Goal: Task Accomplishment & Management: Complete application form

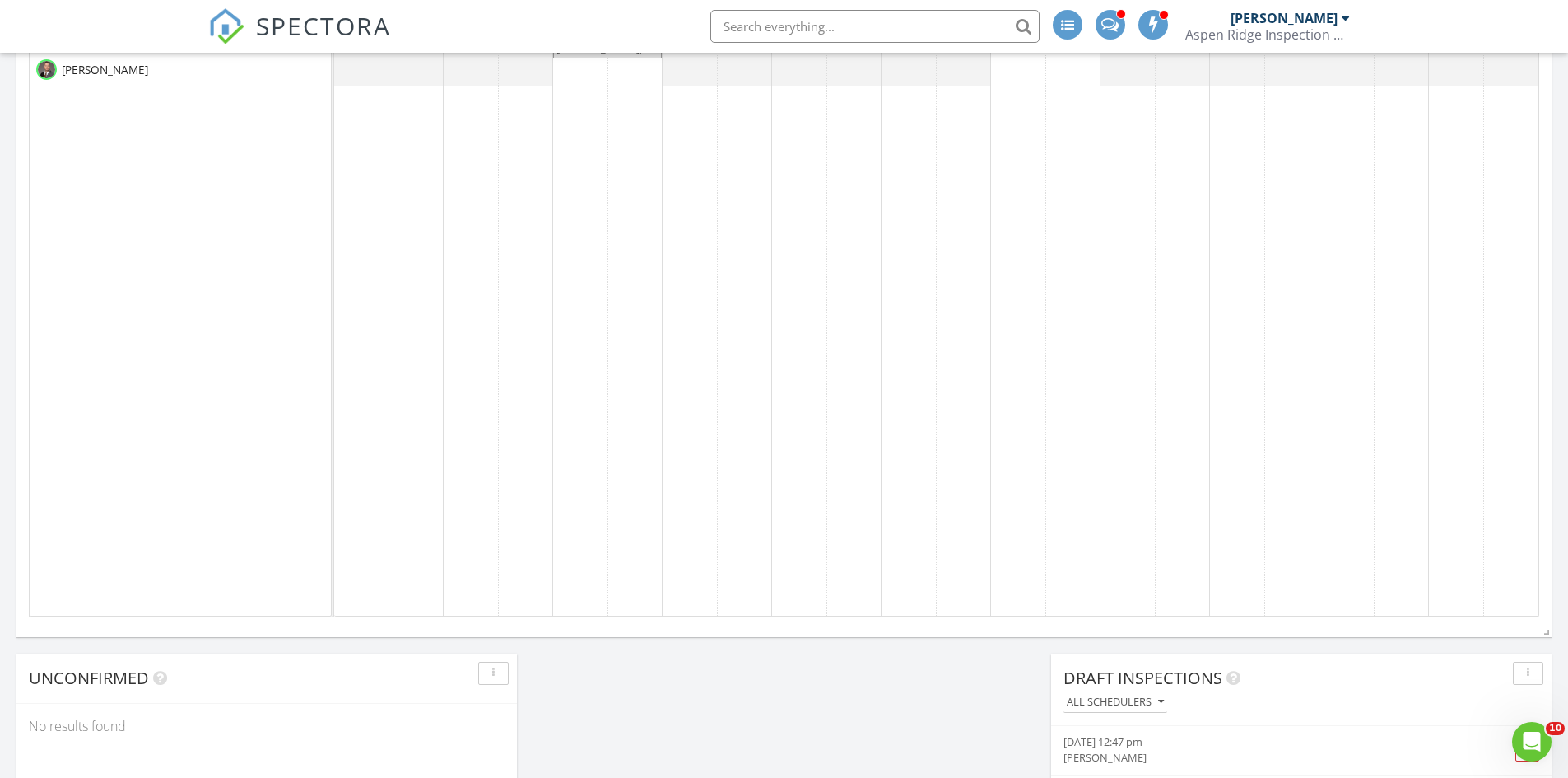
scroll to position [741, 0]
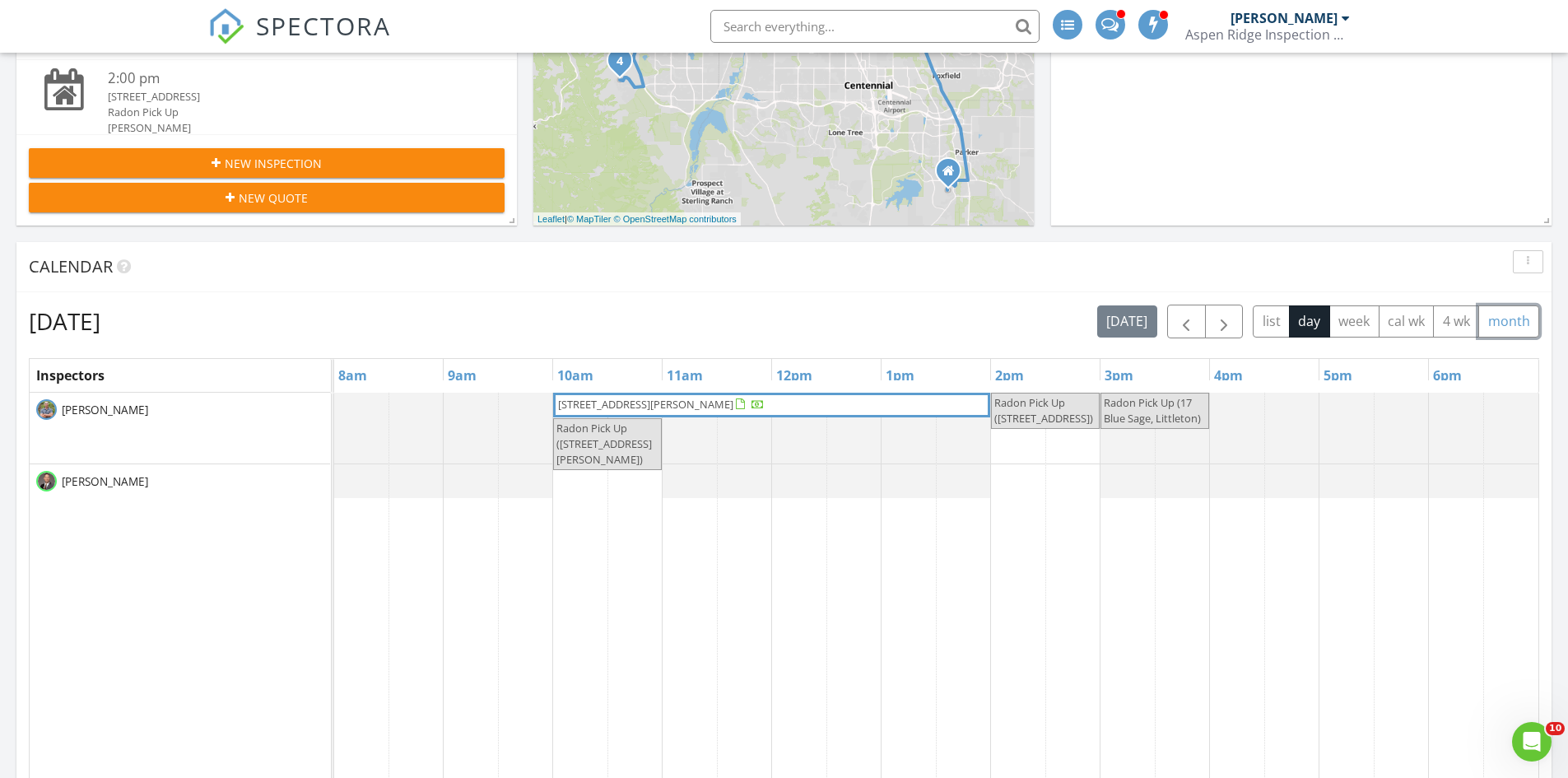
click at [1488, 310] on button "month" at bounding box center [1509, 321] width 61 height 32
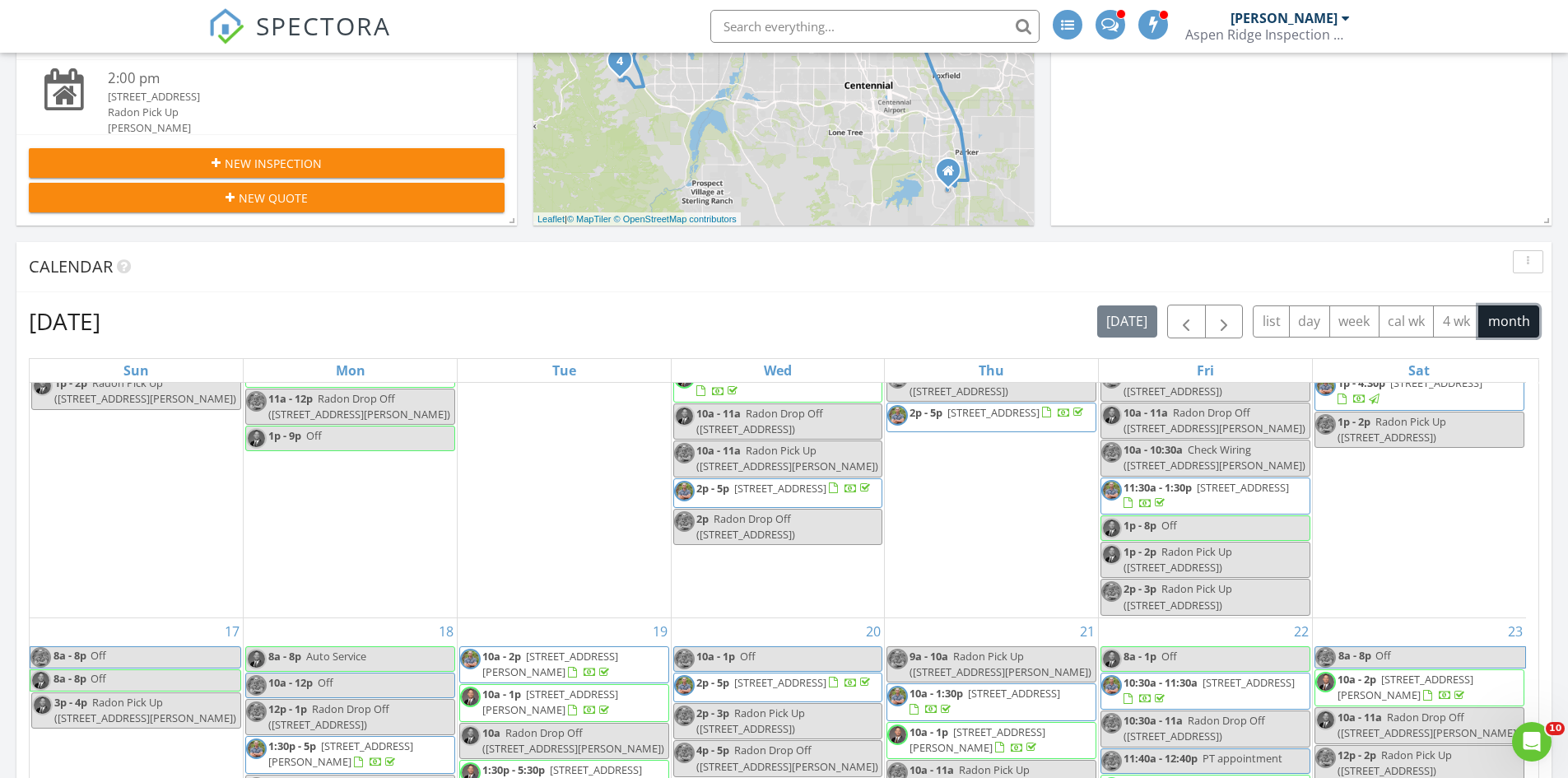
scroll to position [791, 0]
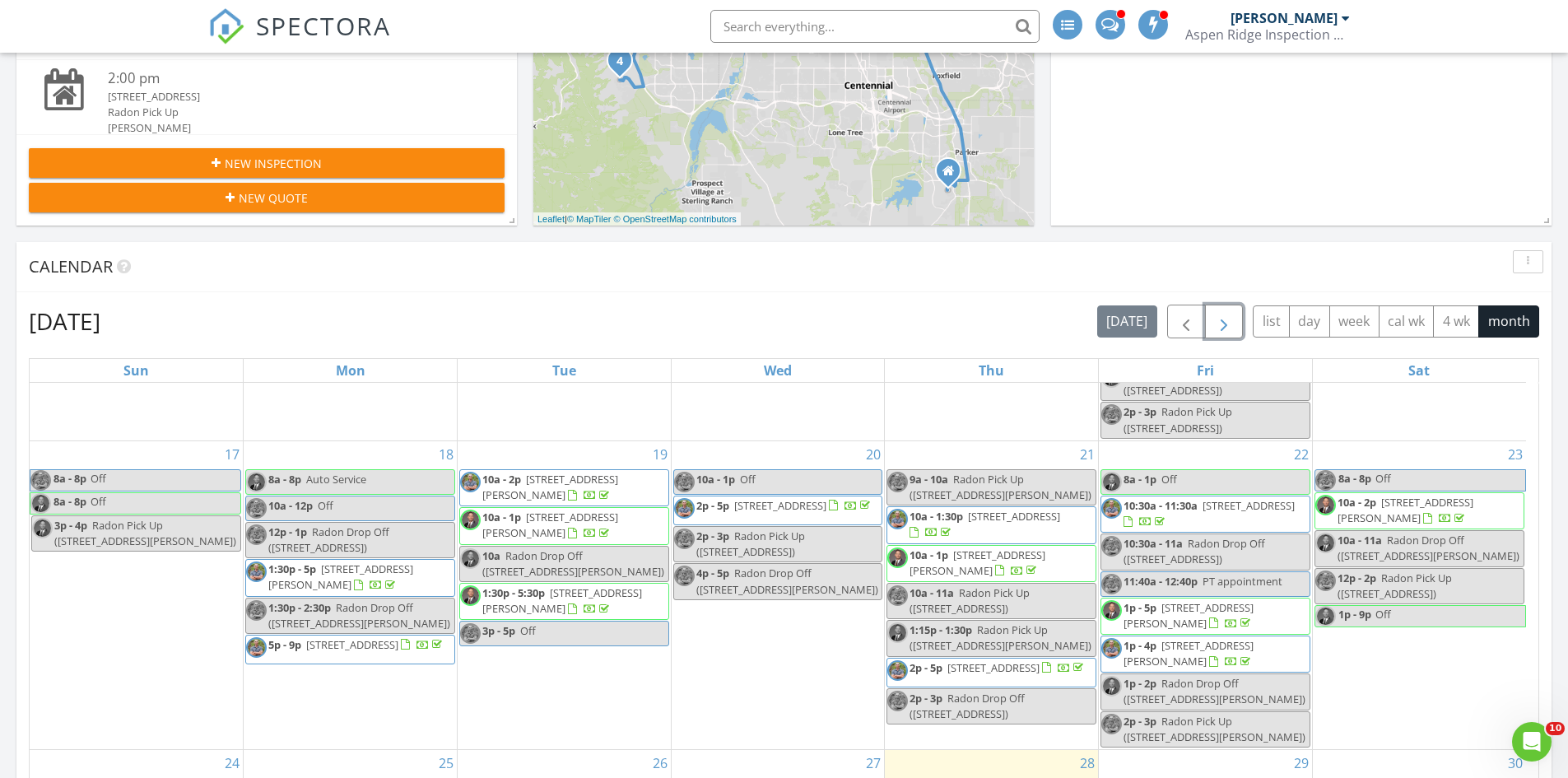
click at [1220, 316] on span "button" at bounding box center [1224, 322] width 20 height 20
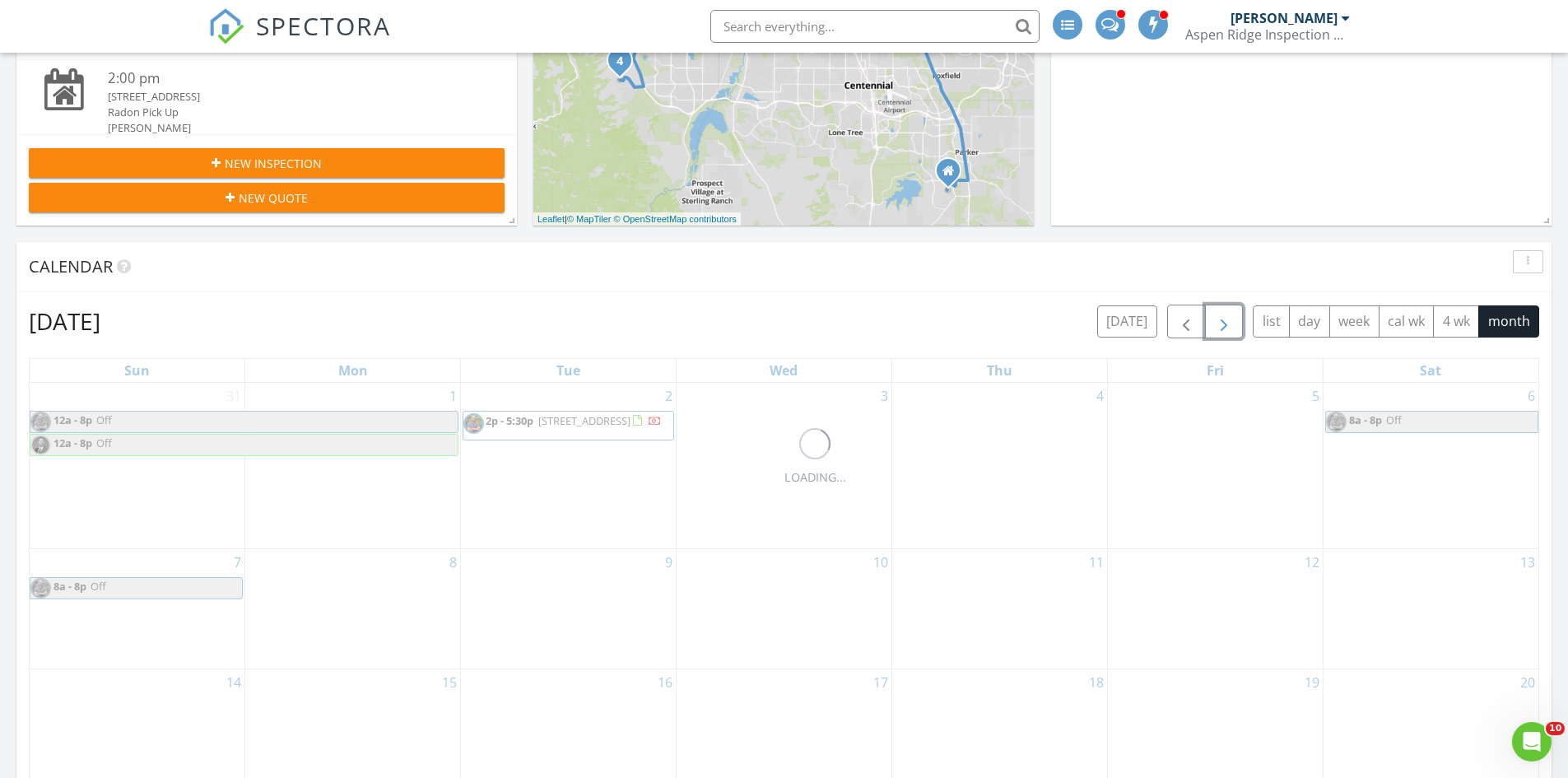
scroll to position [0, 0]
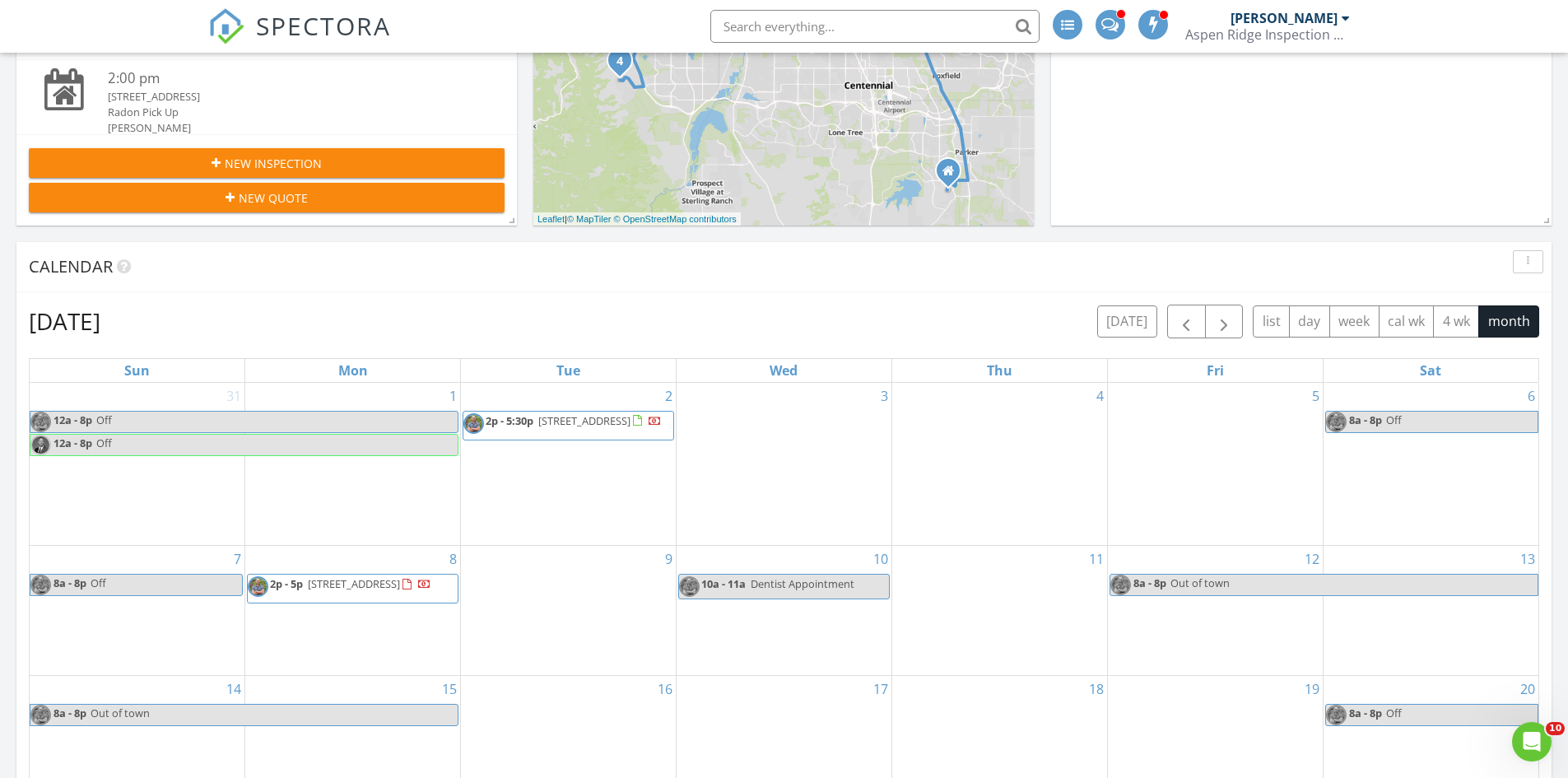
click at [276, 151] on button "New Inspection" at bounding box center [266, 163] width 476 height 29
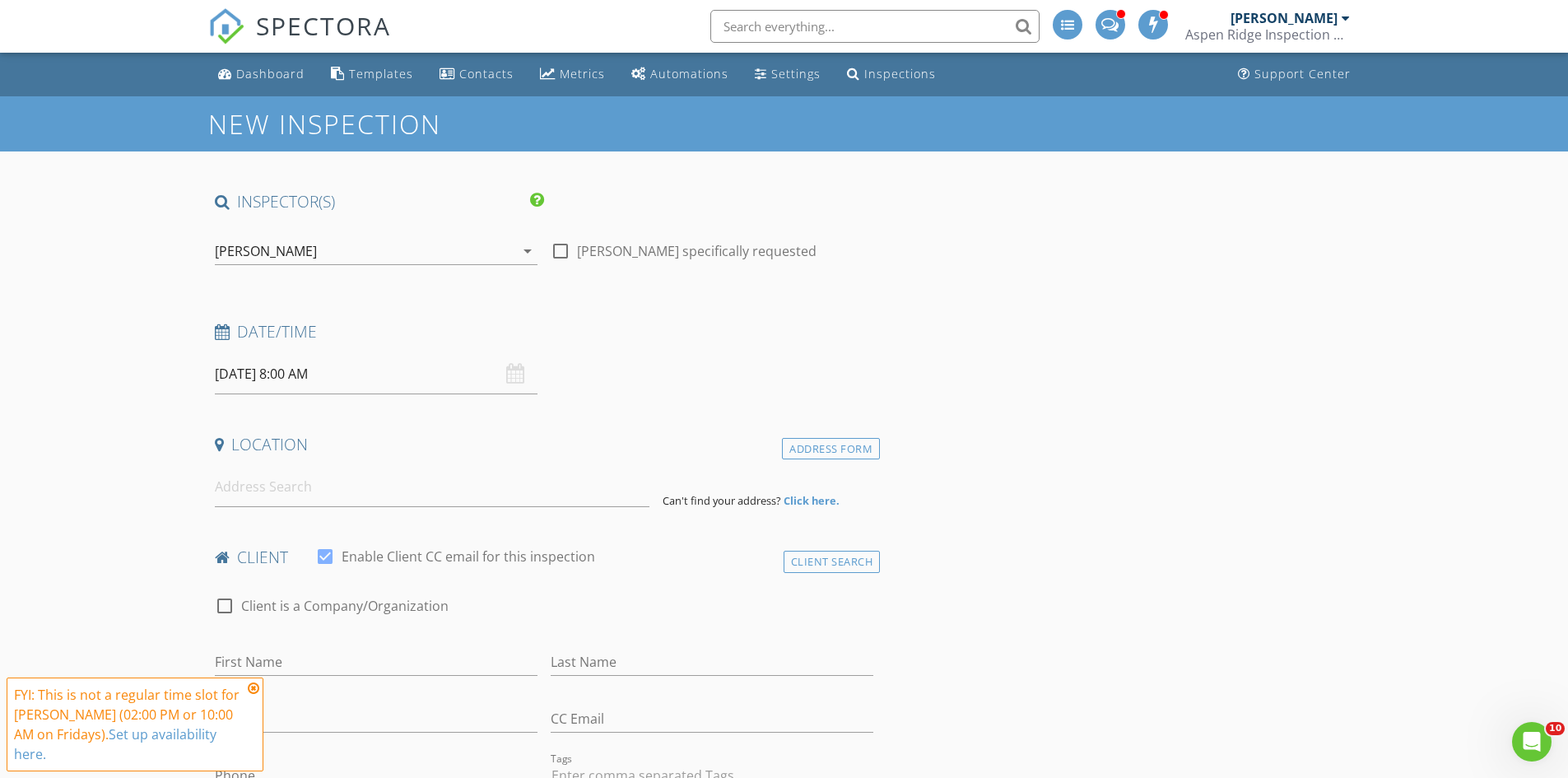
select select "8"
click at [455, 416] on span at bounding box center [453, 407] width 28 height 23
type input "[DATE] 8:00 AM"
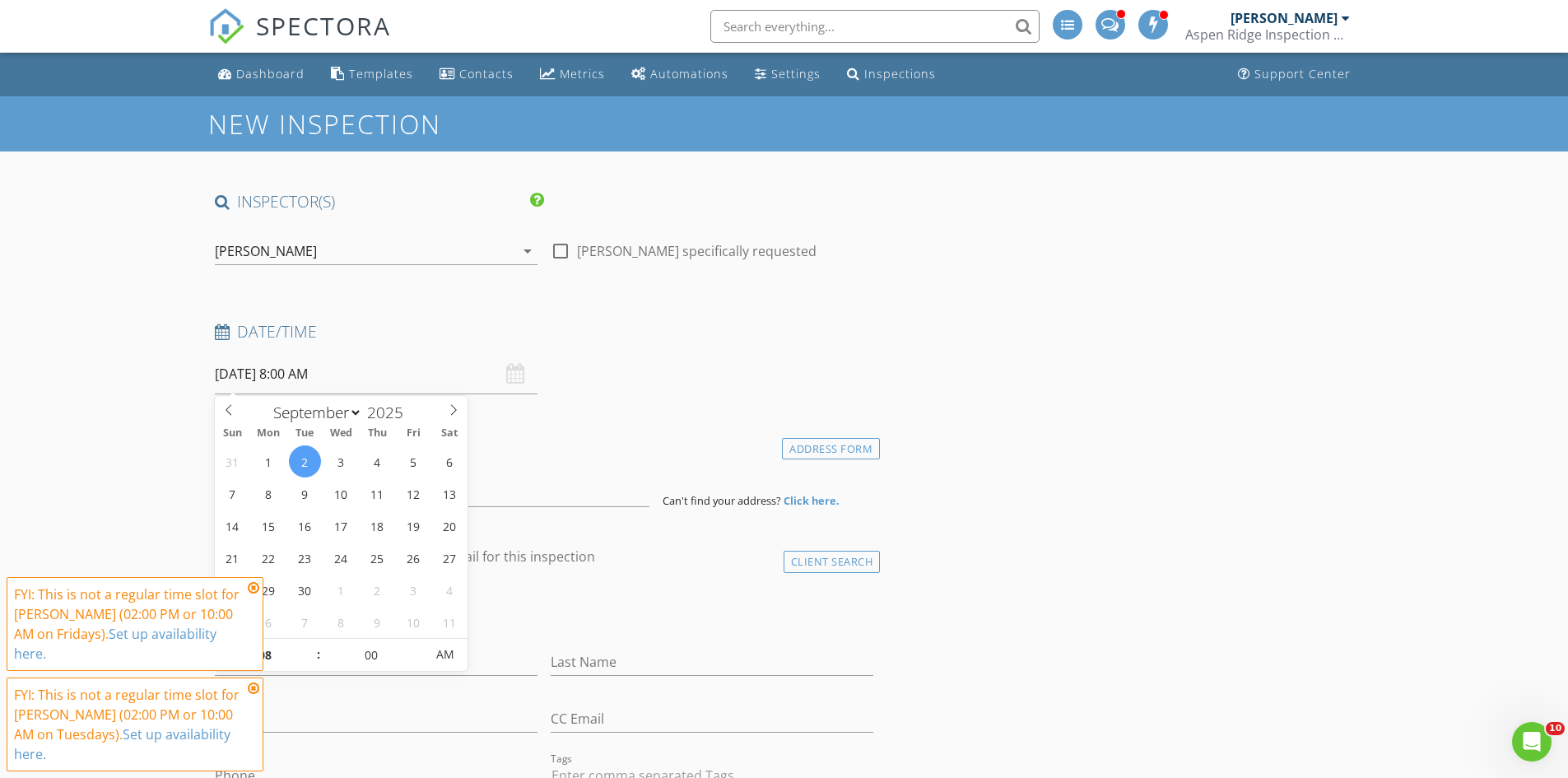
click at [561, 350] on div "Date/Time" at bounding box center [544, 338] width 672 height 33
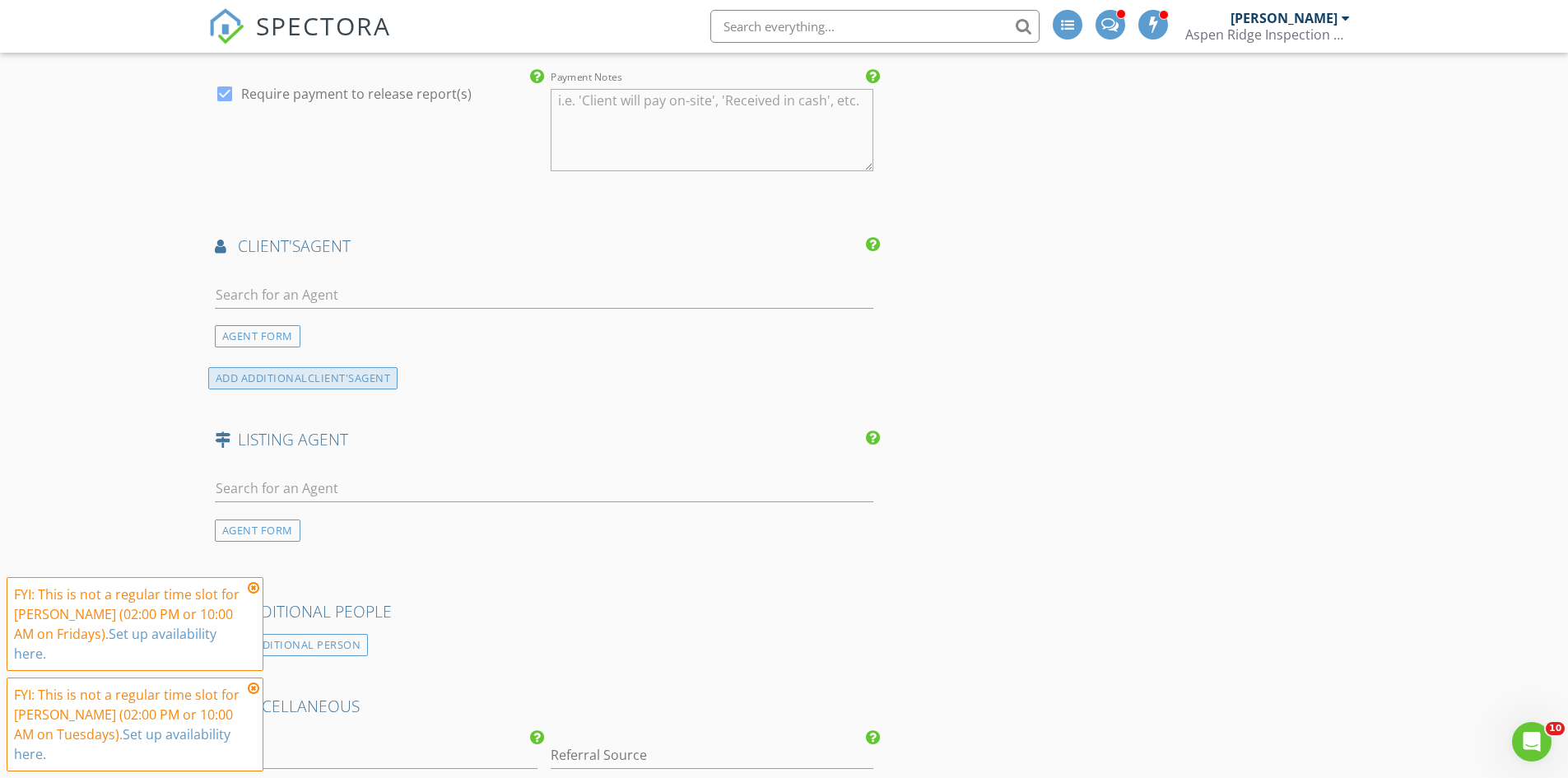
scroll to position [1399, 0]
click at [307, 297] on input "text" at bounding box center [544, 297] width 660 height 27
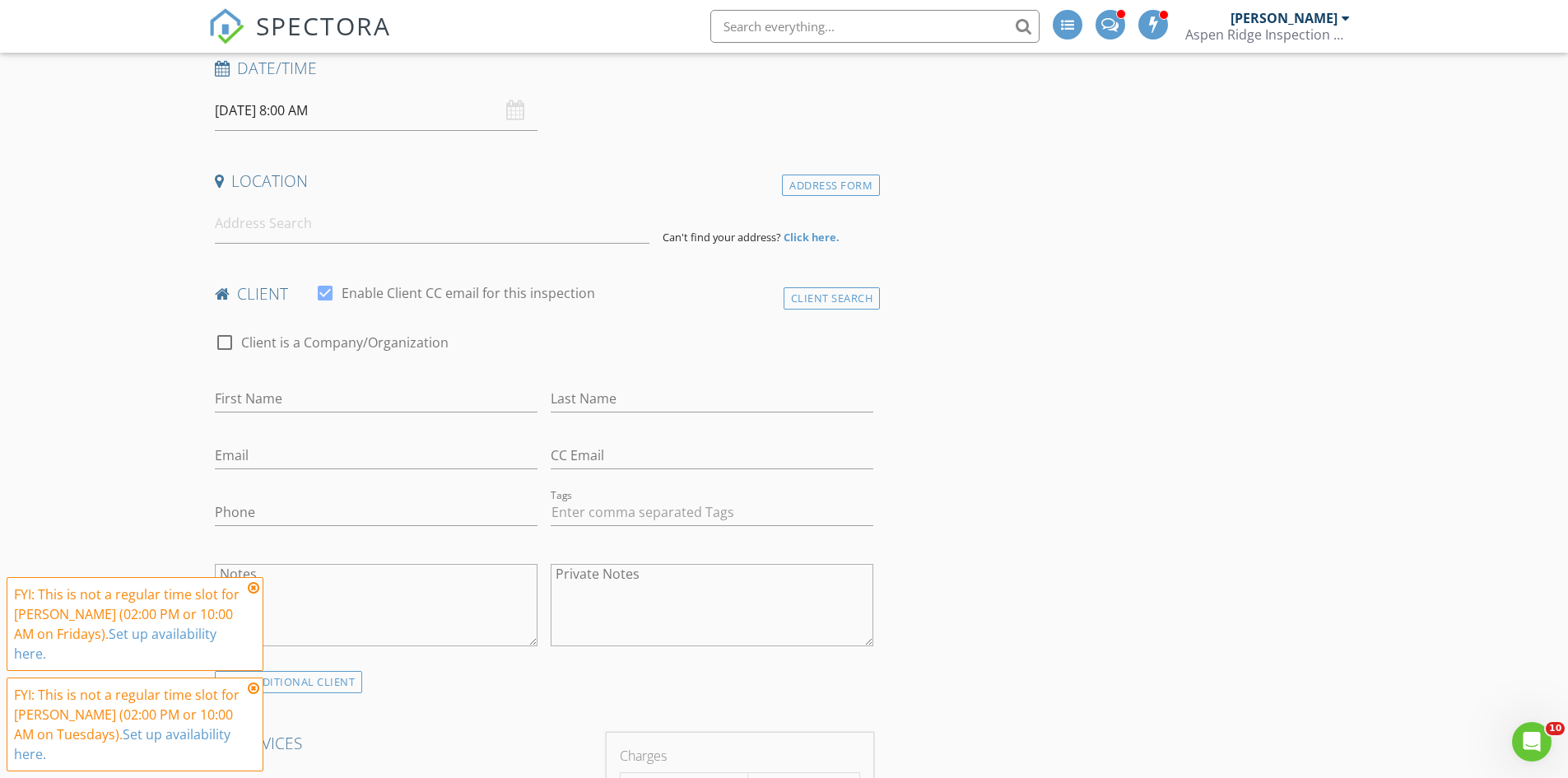
scroll to position [247, 0]
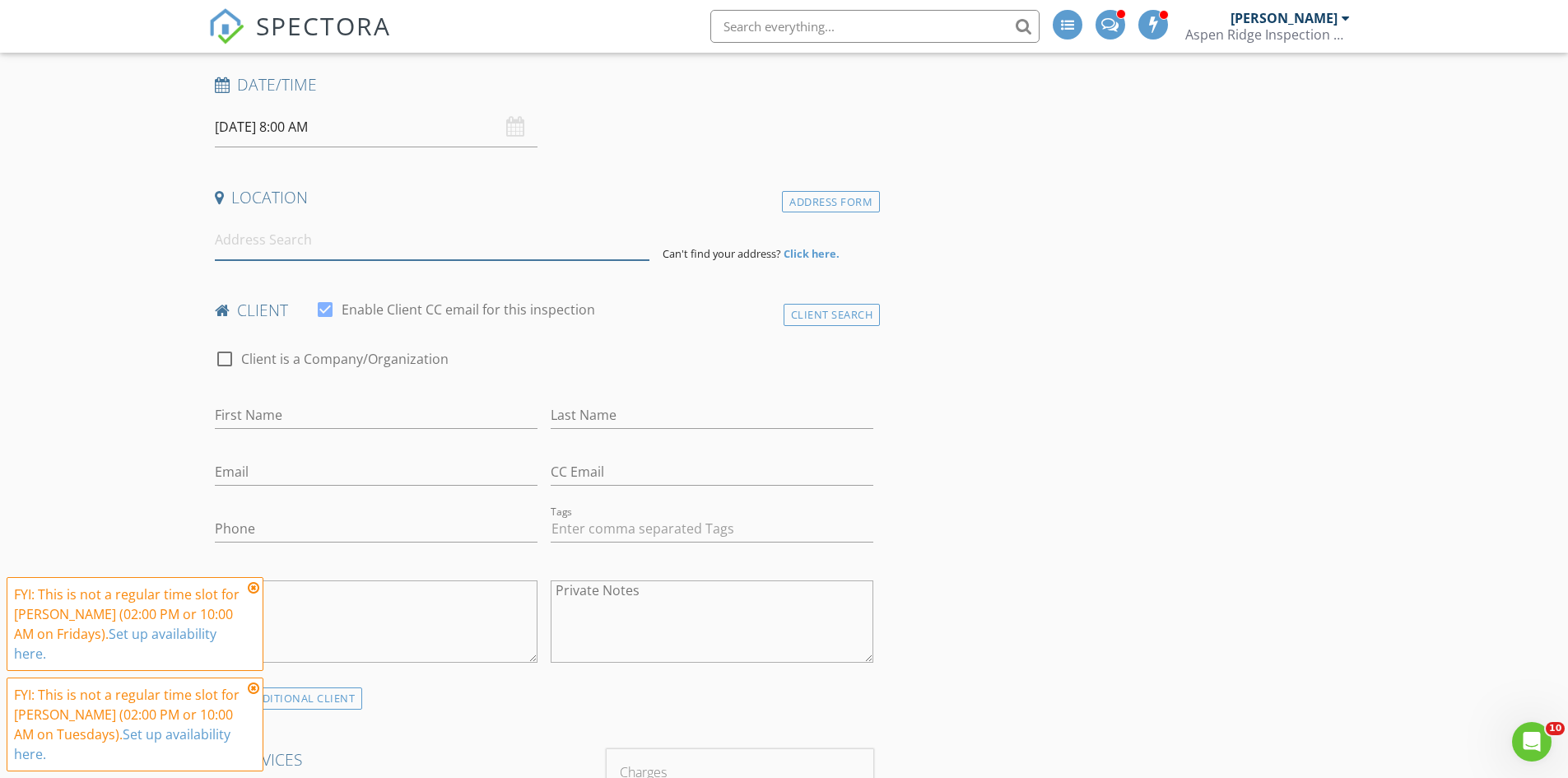
click at [321, 252] on input at bounding box center [432, 240] width 435 height 40
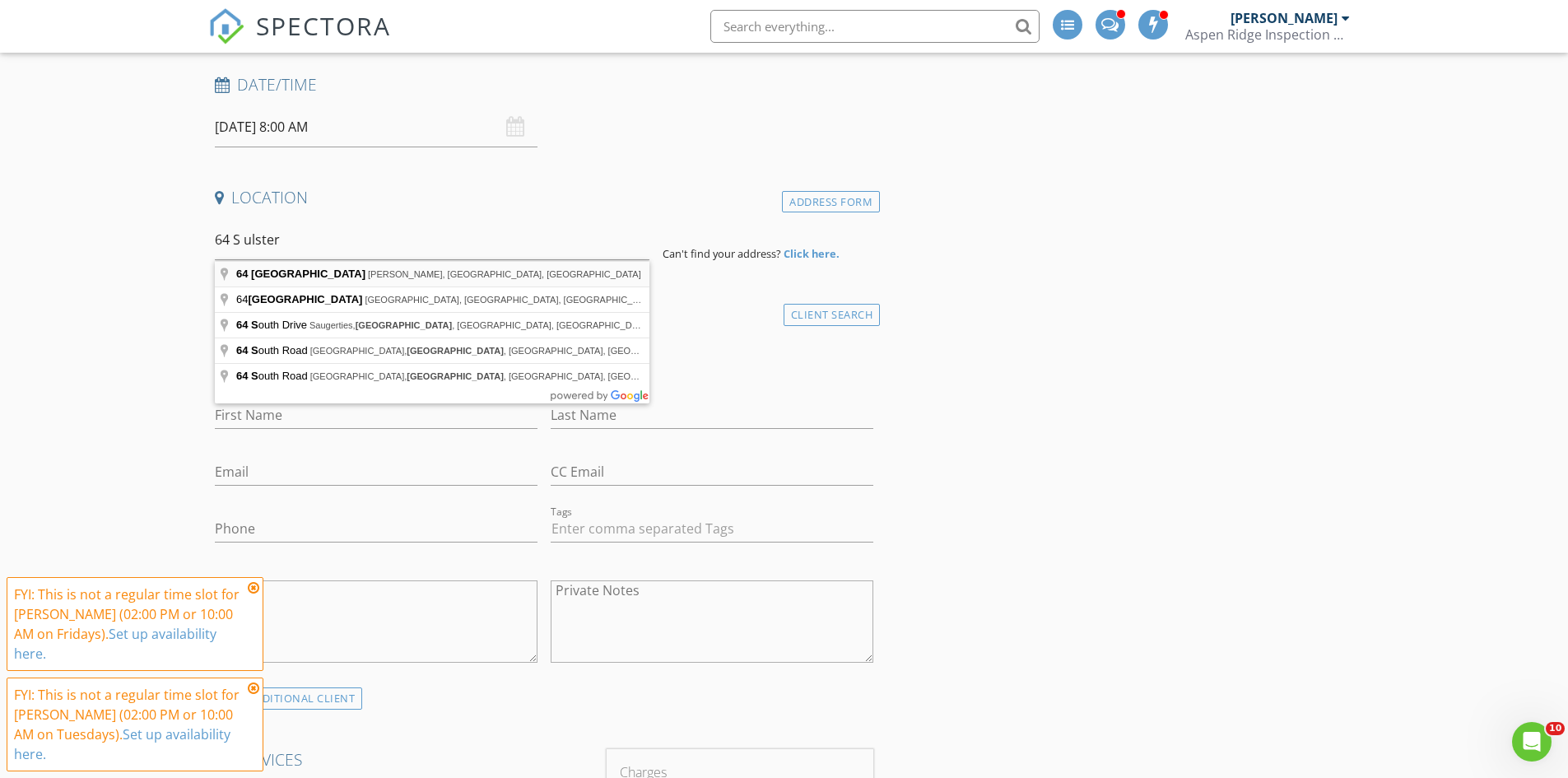
type input "[STREET_ADDRESS][PERSON_NAME]"
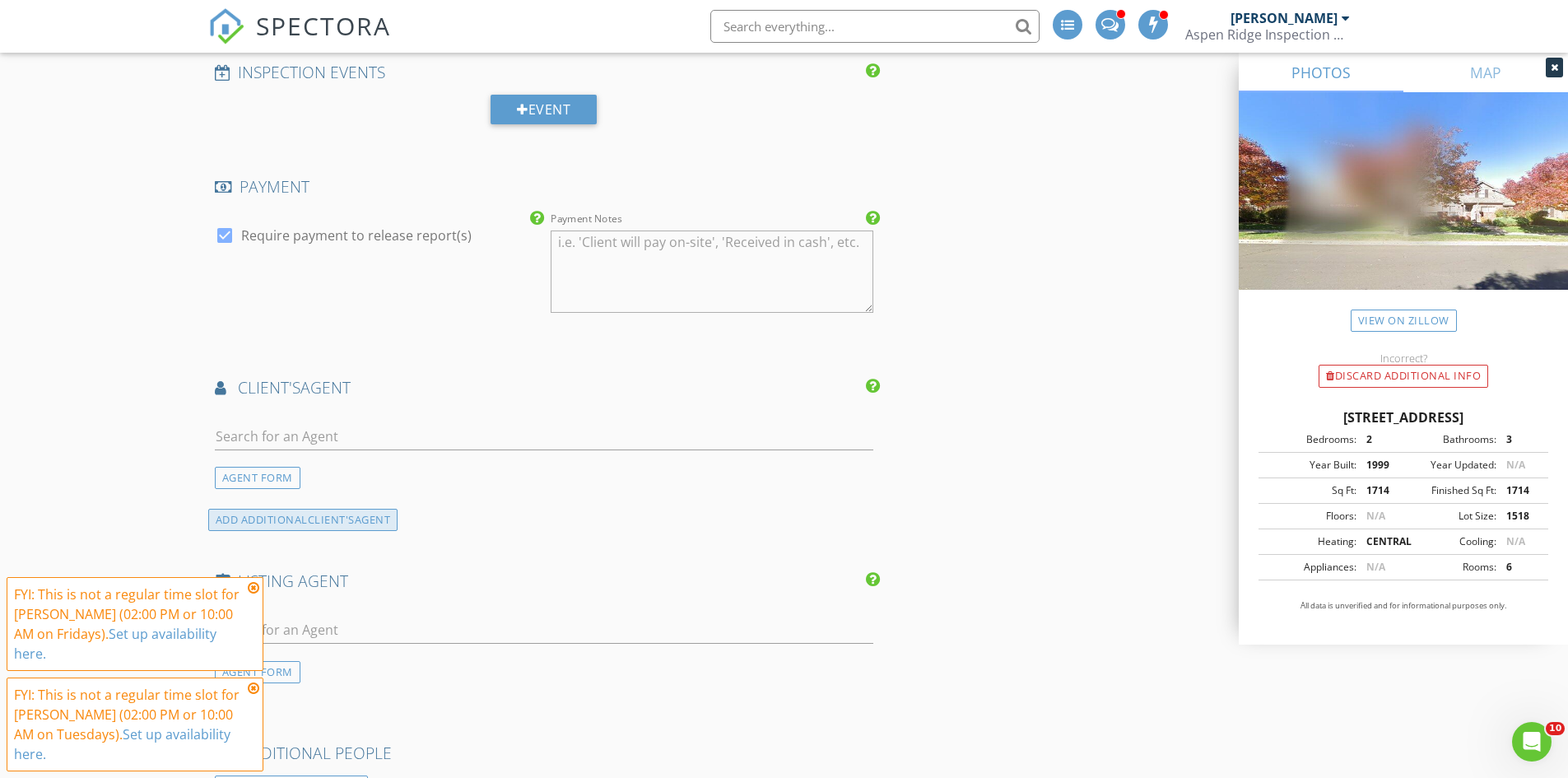
scroll to position [1729, 0]
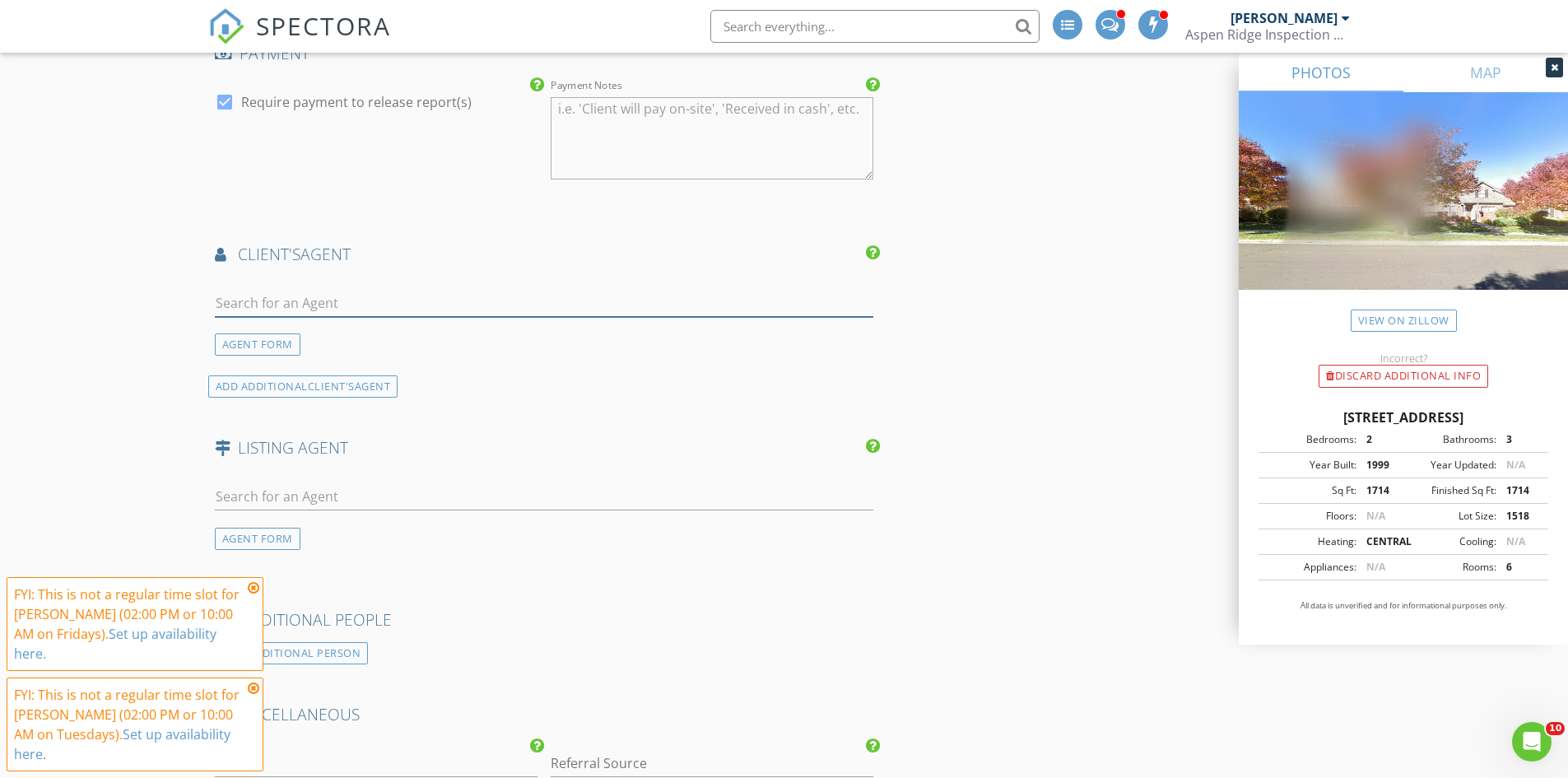
click at [315, 303] on input "text" at bounding box center [544, 304] width 660 height 27
drag, startPoint x: 475, startPoint y: 308, endPoint x: 111, endPoint y: 290, distance: 364.4
click at [111, 290] on div "New Inspection INSPECTOR(S) check_box [PERSON_NAME] PRIMARY check_box_outline_b…" at bounding box center [784, 47] width 1568 height 3360
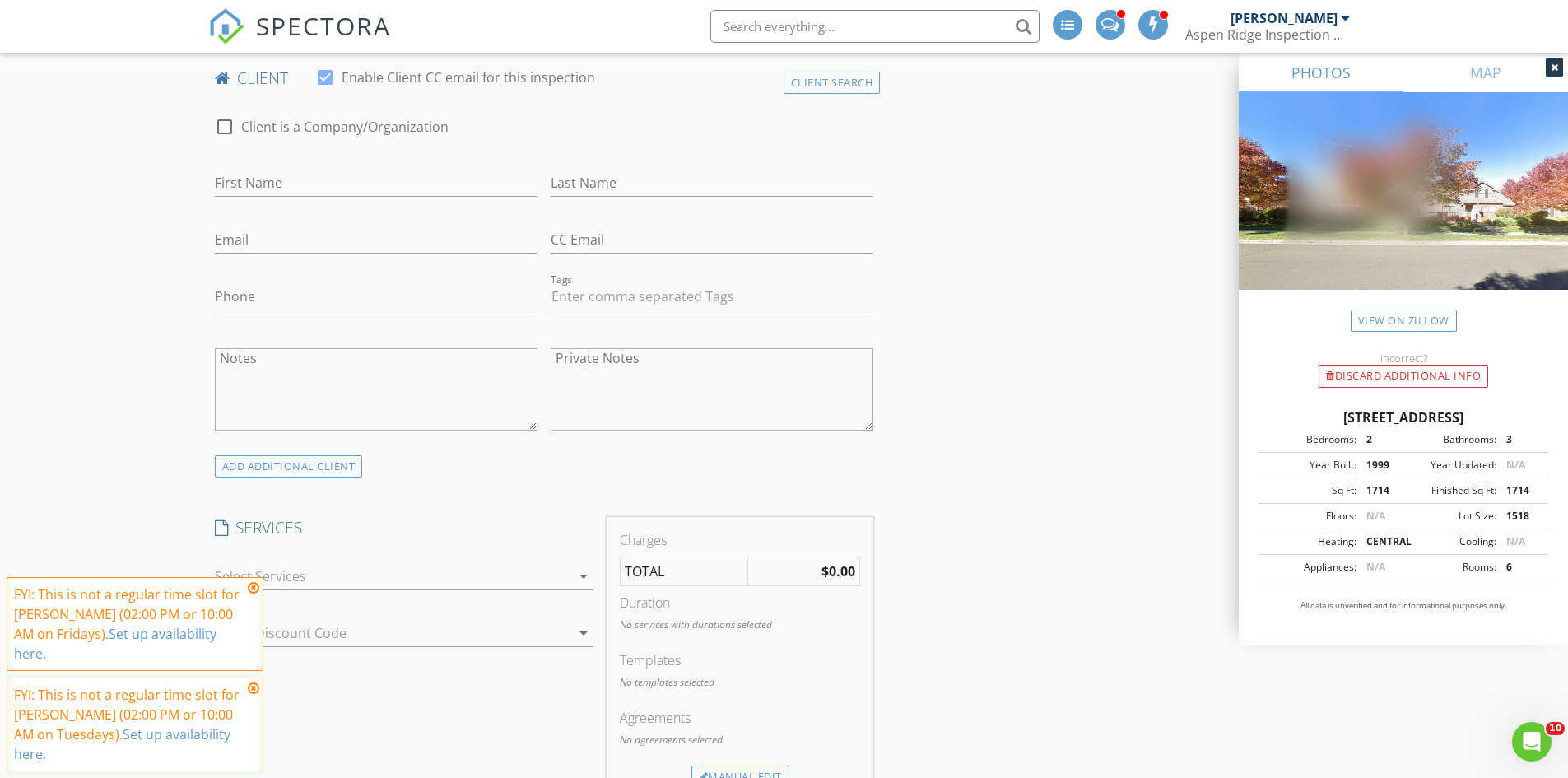
scroll to position [577, 0]
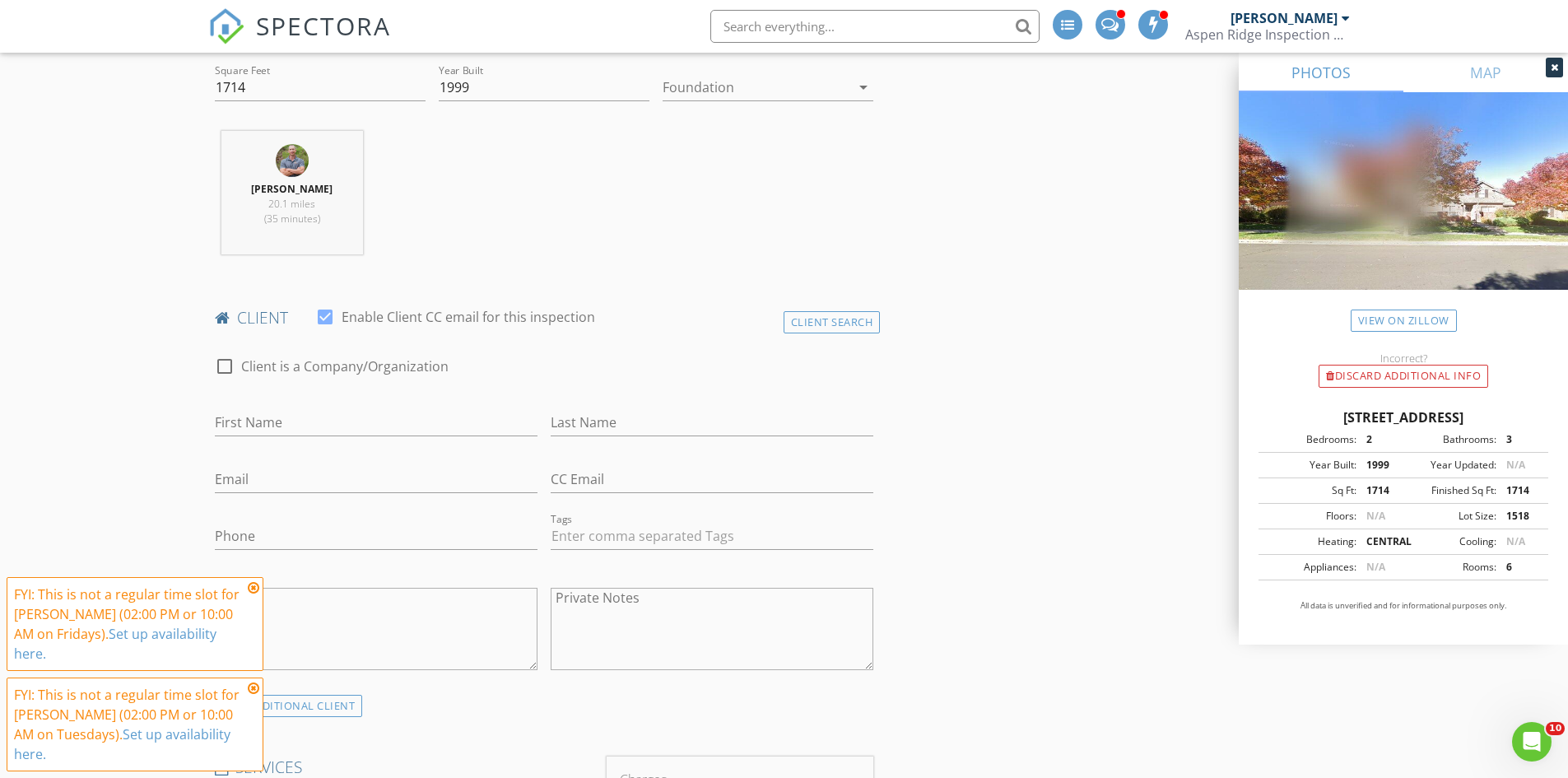
type input "[PERSON_NAME]"
click at [328, 416] on input "First Name" at bounding box center [376, 423] width 323 height 27
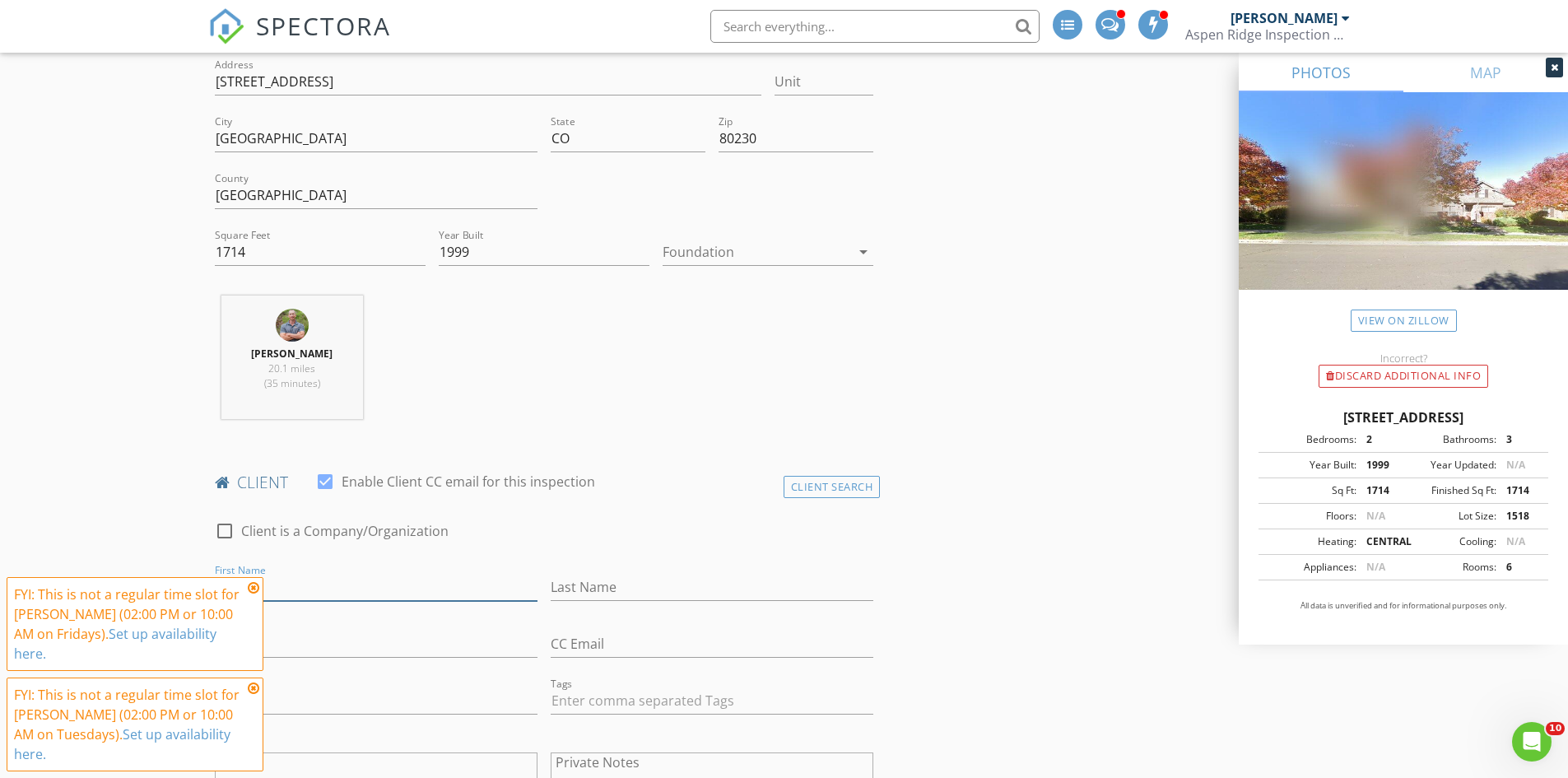
scroll to position [494, 0]
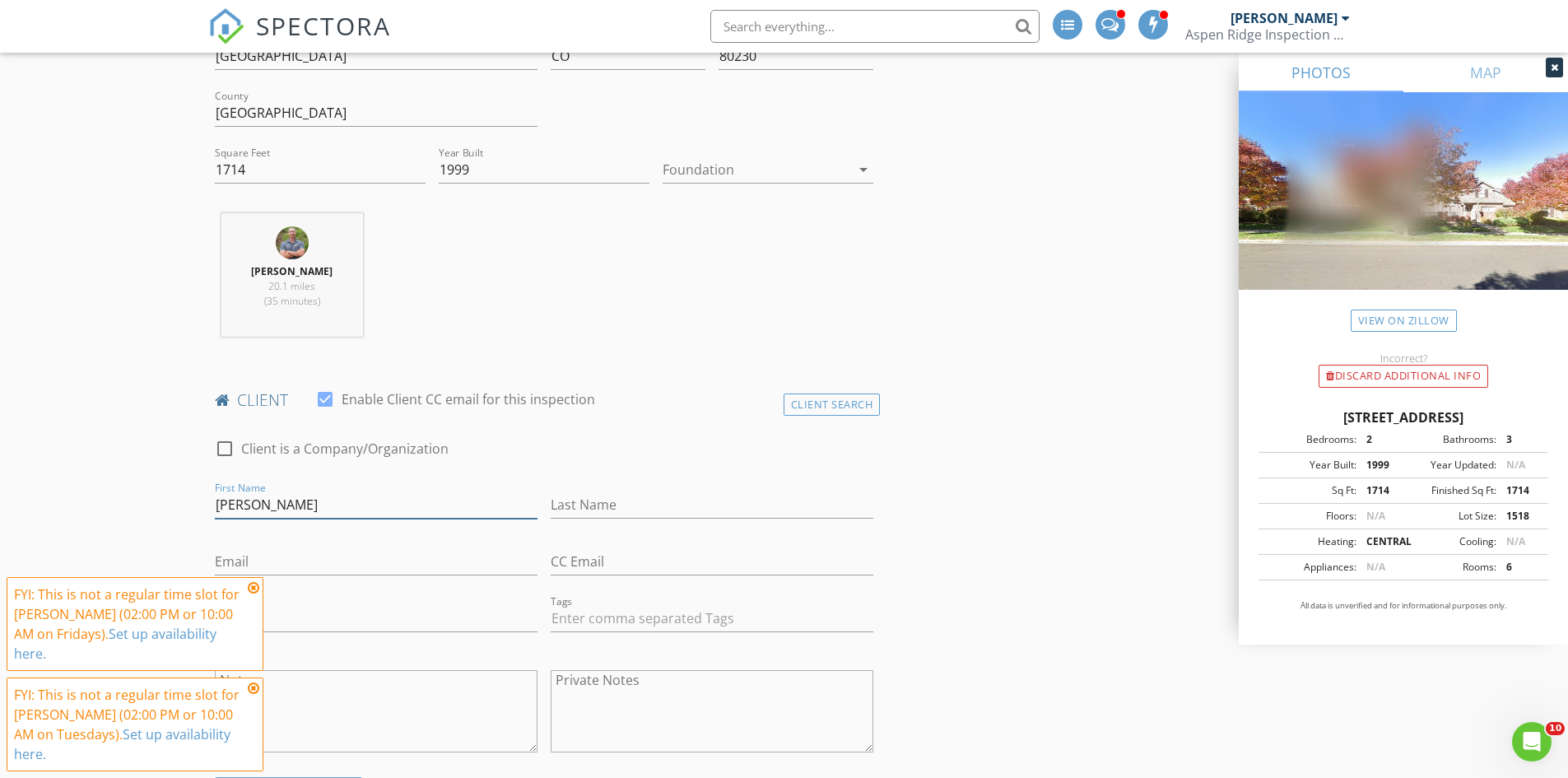
type input "[PERSON_NAME]"
click at [634, 513] on input "Last Name" at bounding box center [712, 505] width 323 height 27
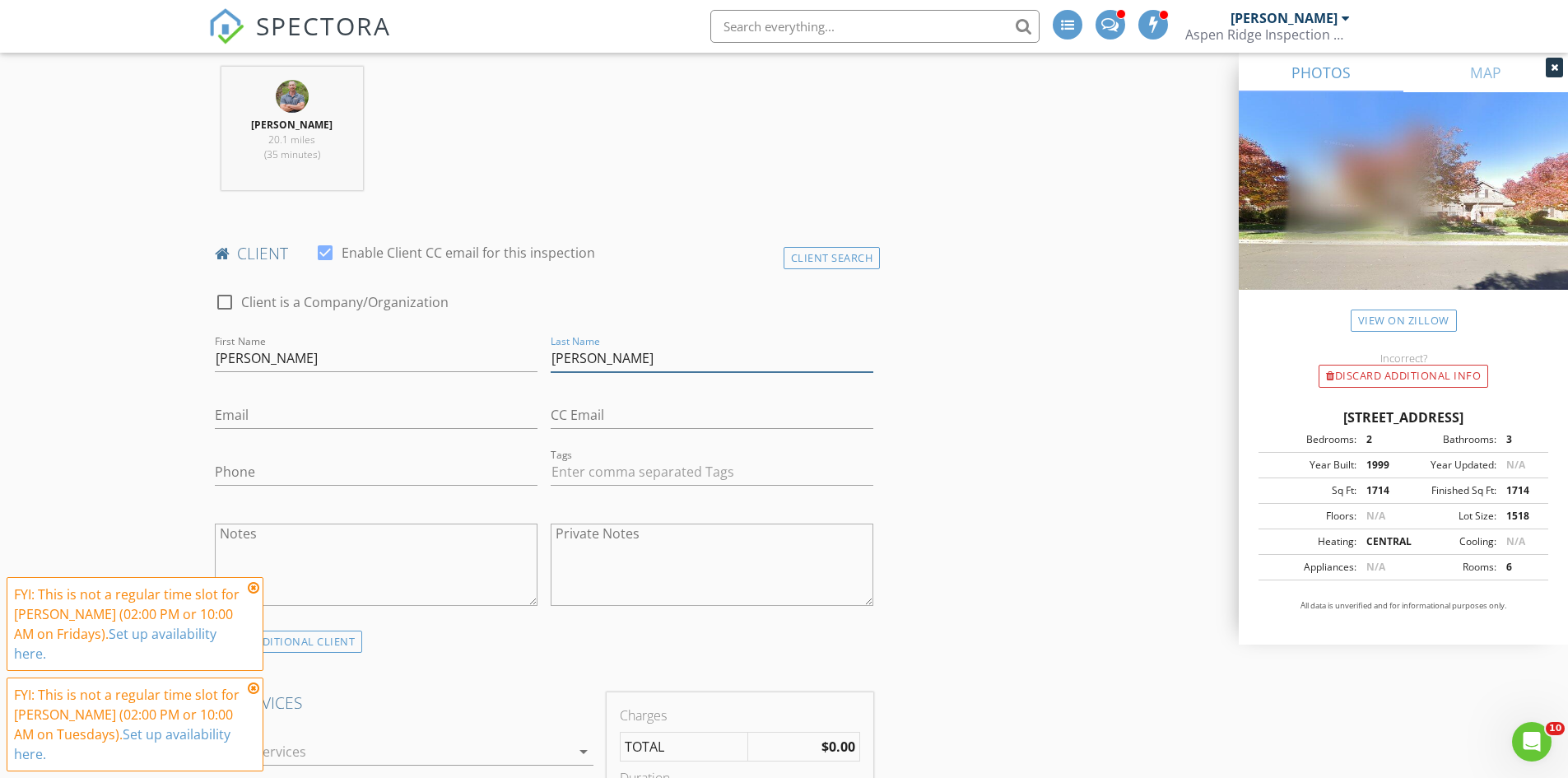
scroll to position [659, 0]
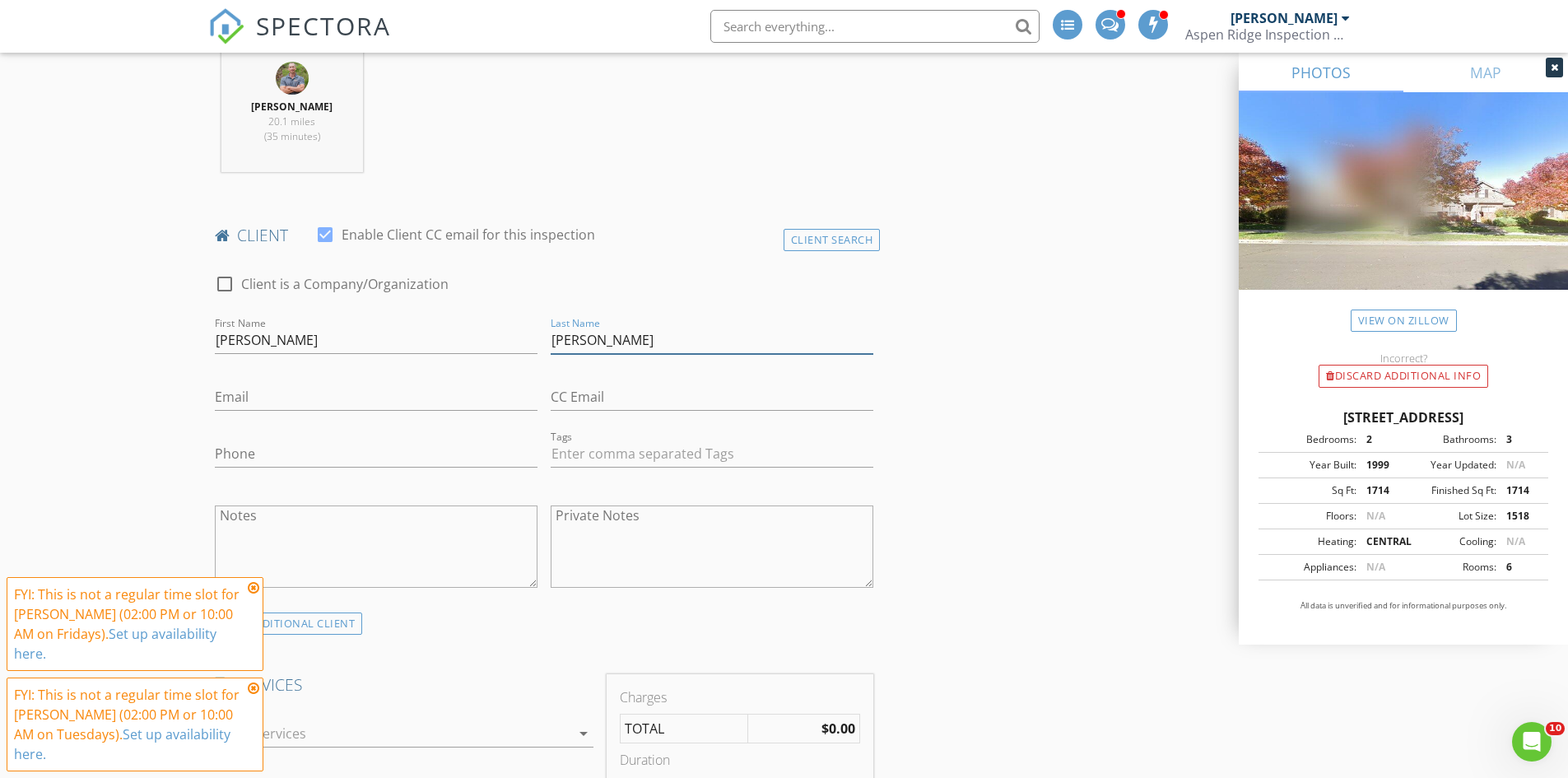
type input "[PERSON_NAME]"
drag, startPoint x: 326, startPoint y: 452, endPoint x: 334, endPoint y: 447, distance: 9.4
click at [326, 452] on input "Phone" at bounding box center [376, 454] width 323 height 27
type input "[PHONE_NUMBER]"
click at [378, 390] on input "Email" at bounding box center [376, 397] width 323 height 27
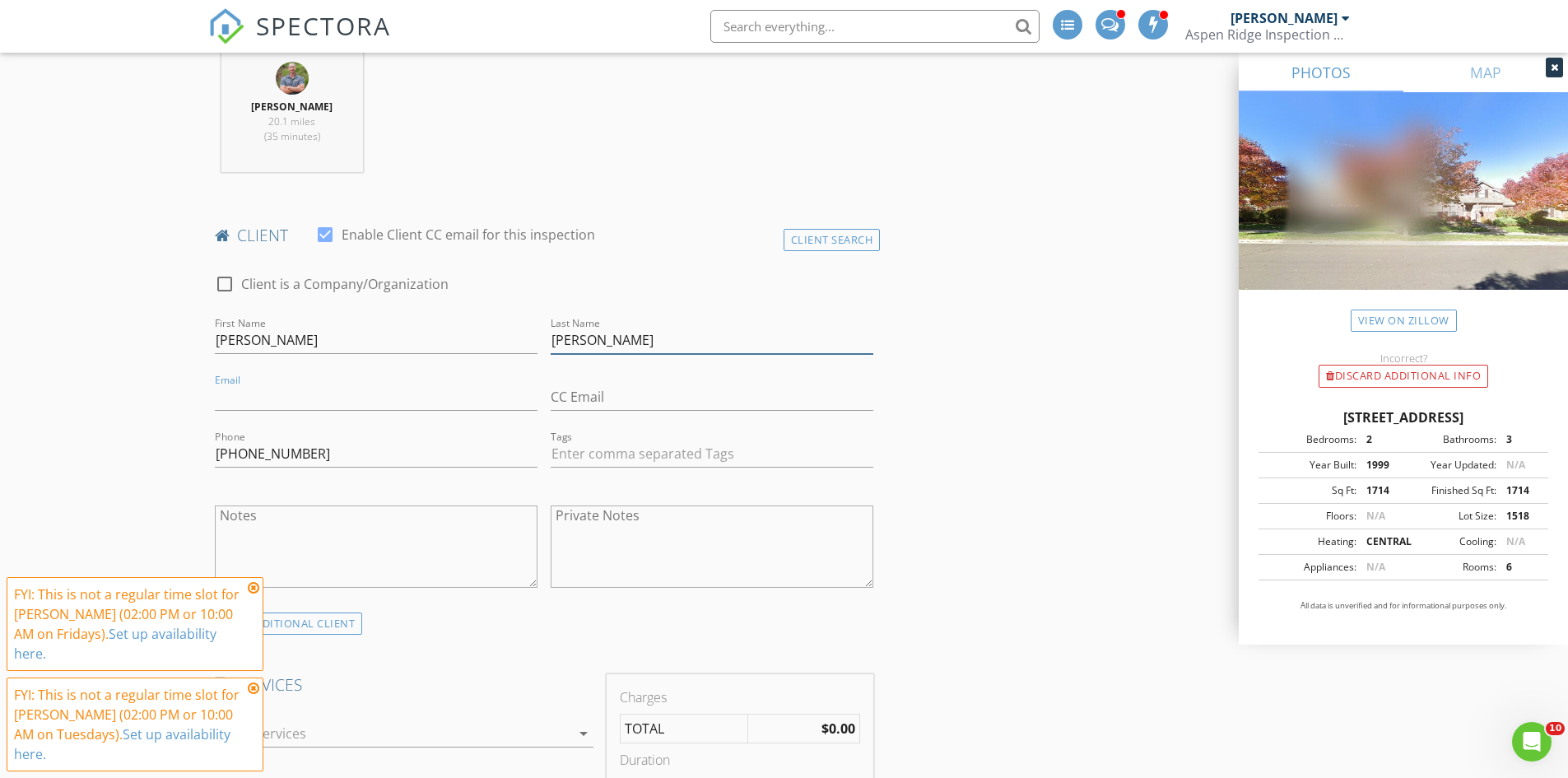
click at [616, 344] on input "[PERSON_NAME]" at bounding box center [712, 340] width 323 height 27
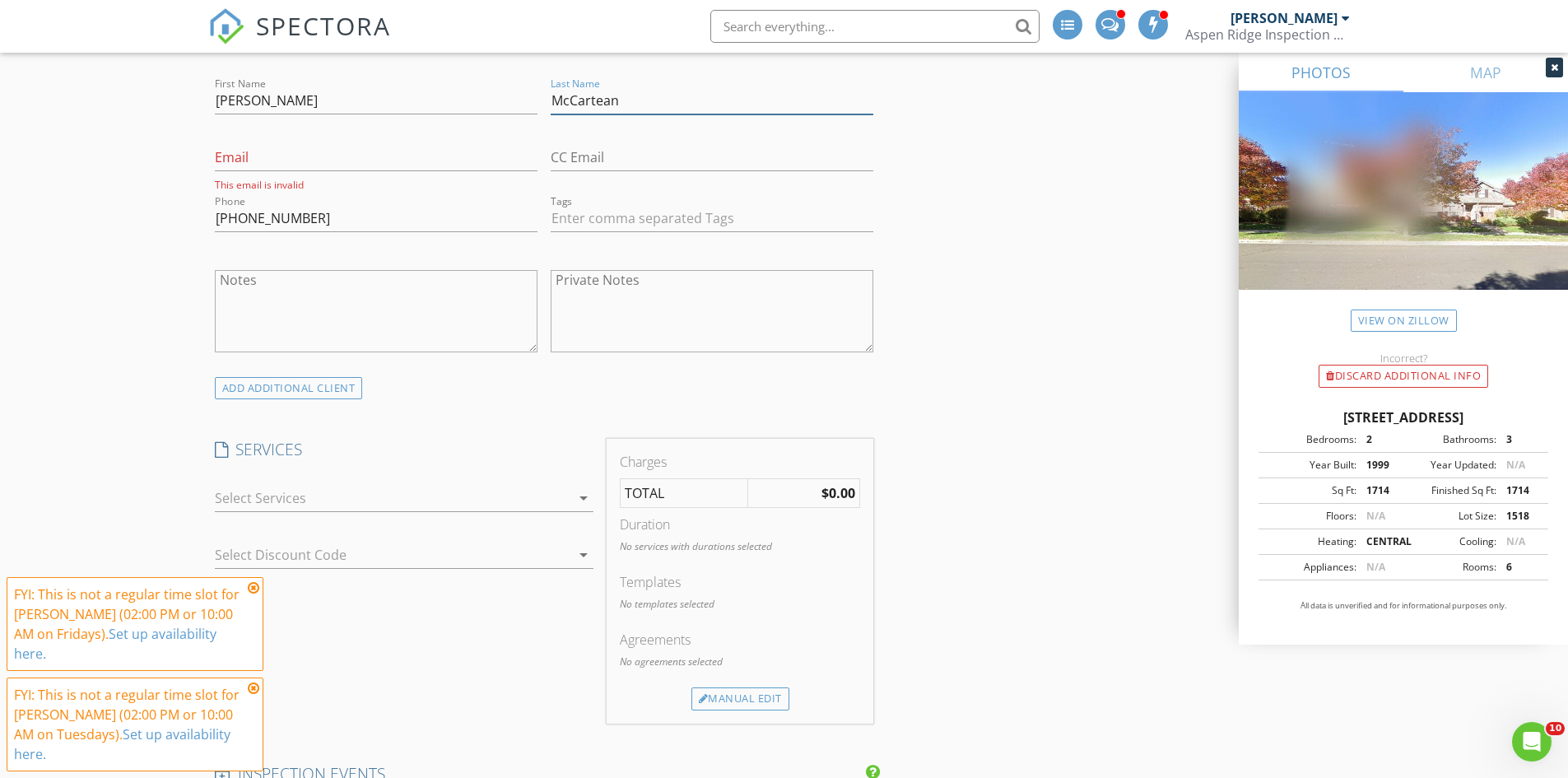
scroll to position [906, 0]
type input "McCartean"
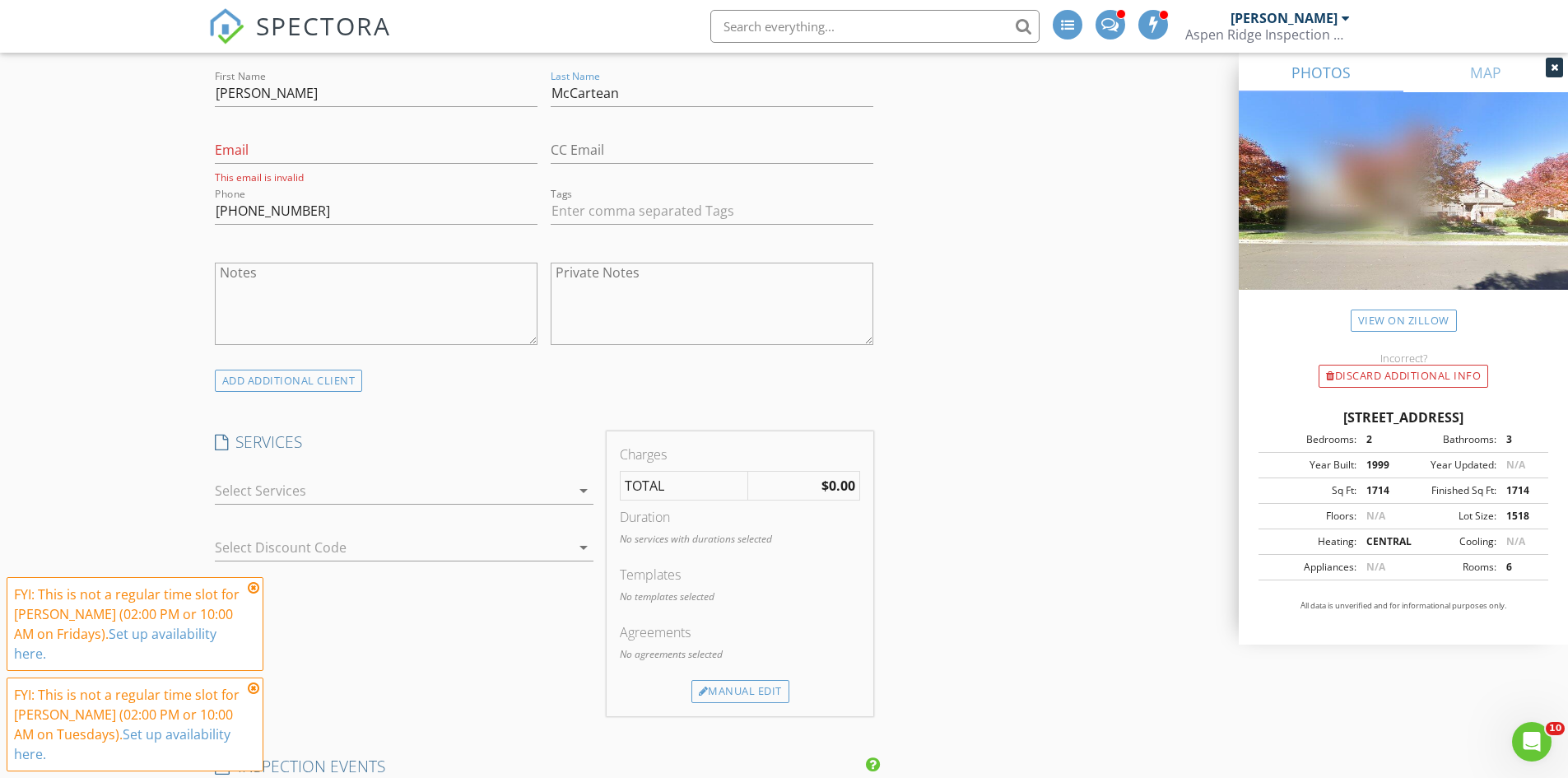
click at [457, 484] on div at bounding box center [392, 491] width 356 height 27
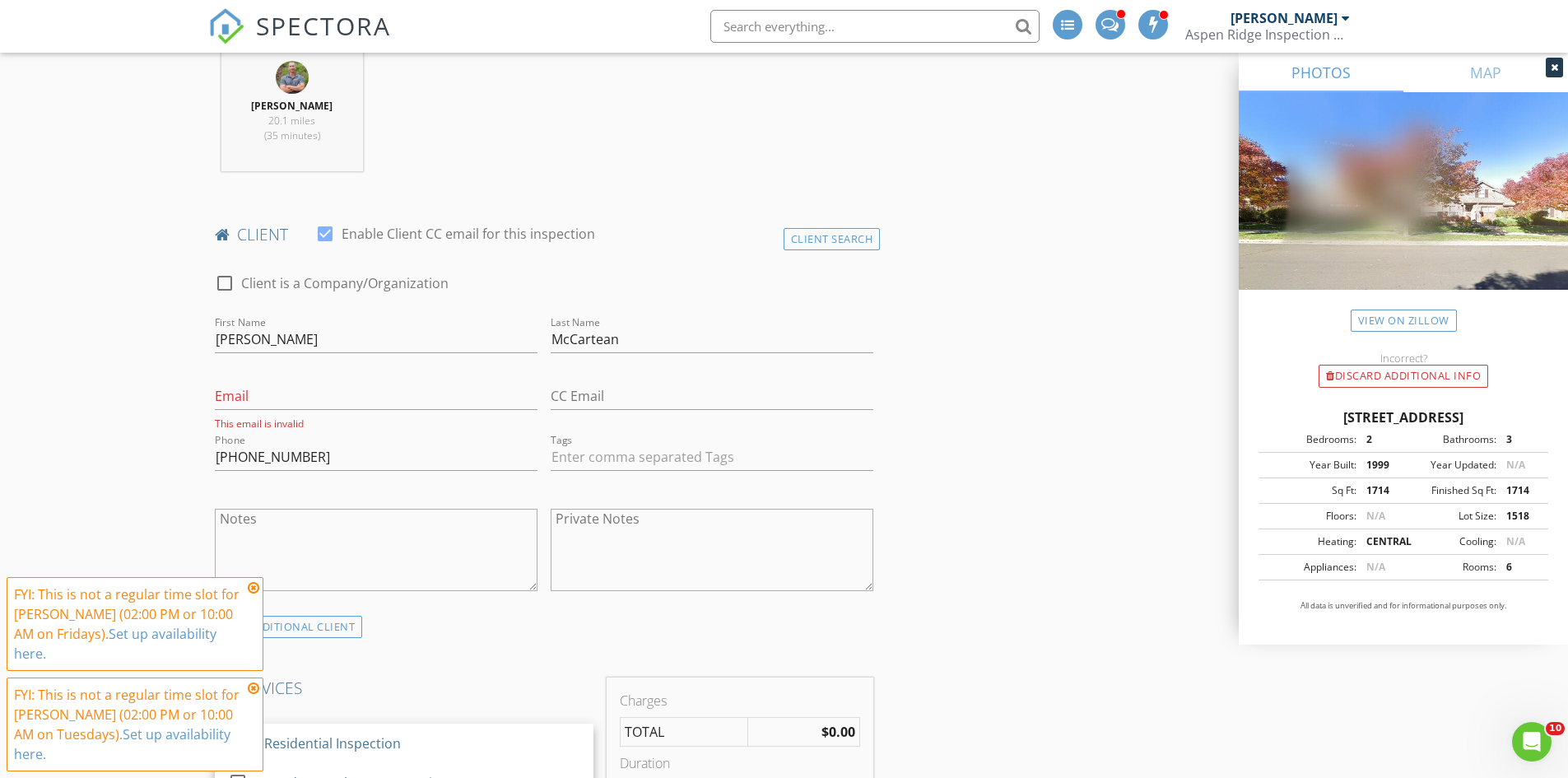
scroll to position [659, 0]
click at [1382, 329] on link "View on Zillow" at bounding box center [1403, 320] width 106 height 22
click at [383, 383] on div "Email This email is invalid" at bounding box center [376, 402] width 323 height 58
click at [377, 397] on input "Email" at bounding box center [376, 397] width 323 height 27
type input "[PERSON_NAME]"
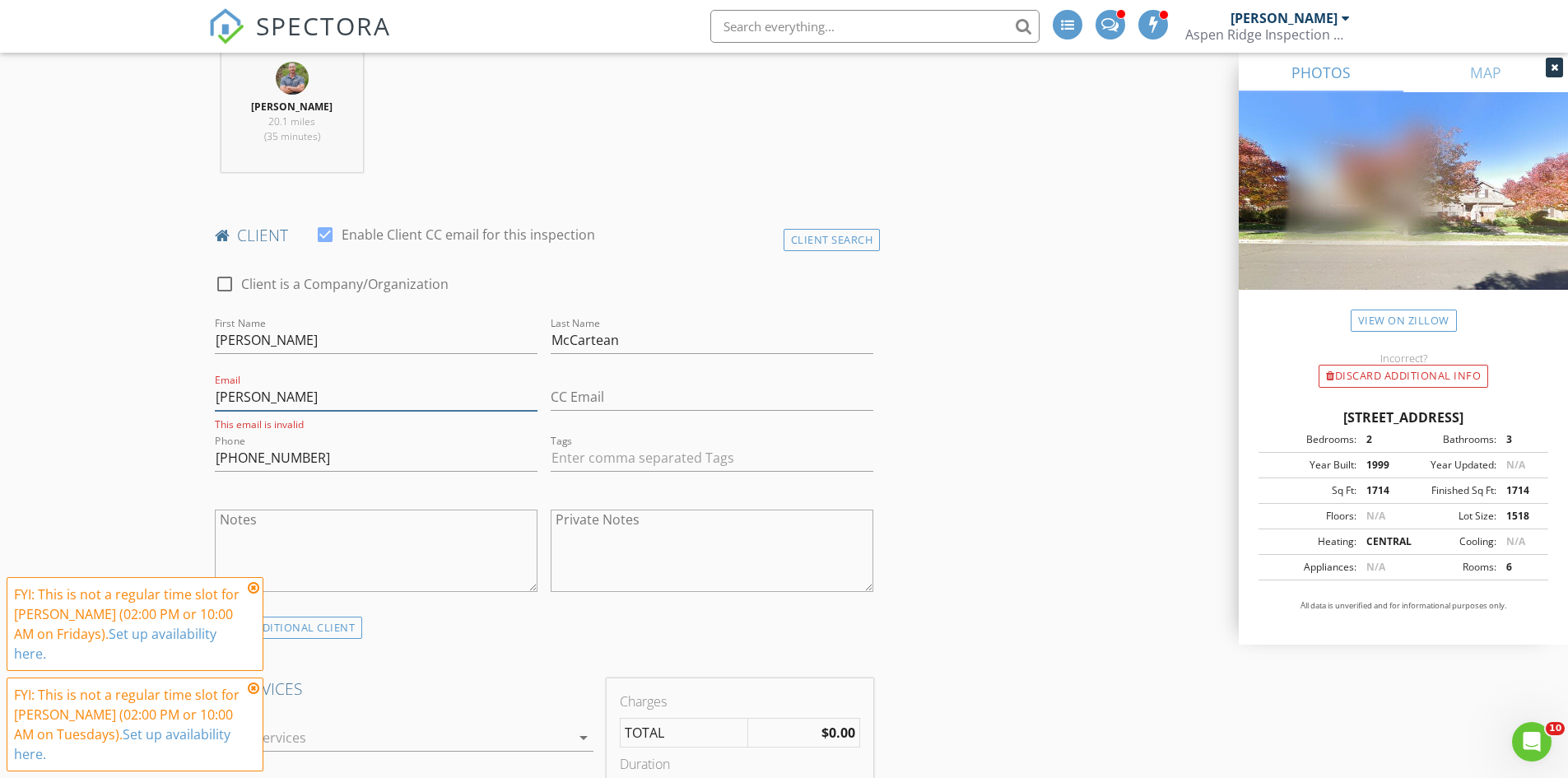
drag, startPoint x: 250, startPoint y: 405, endPoint x: 186, endPoint y: 405, distance: 64.0
drag, startPoint x: 359, startPoint y: 452, endPoint x: 156, endPoint y: 420, distance: 205.5
paste input "[PHONE_NUMBER]"
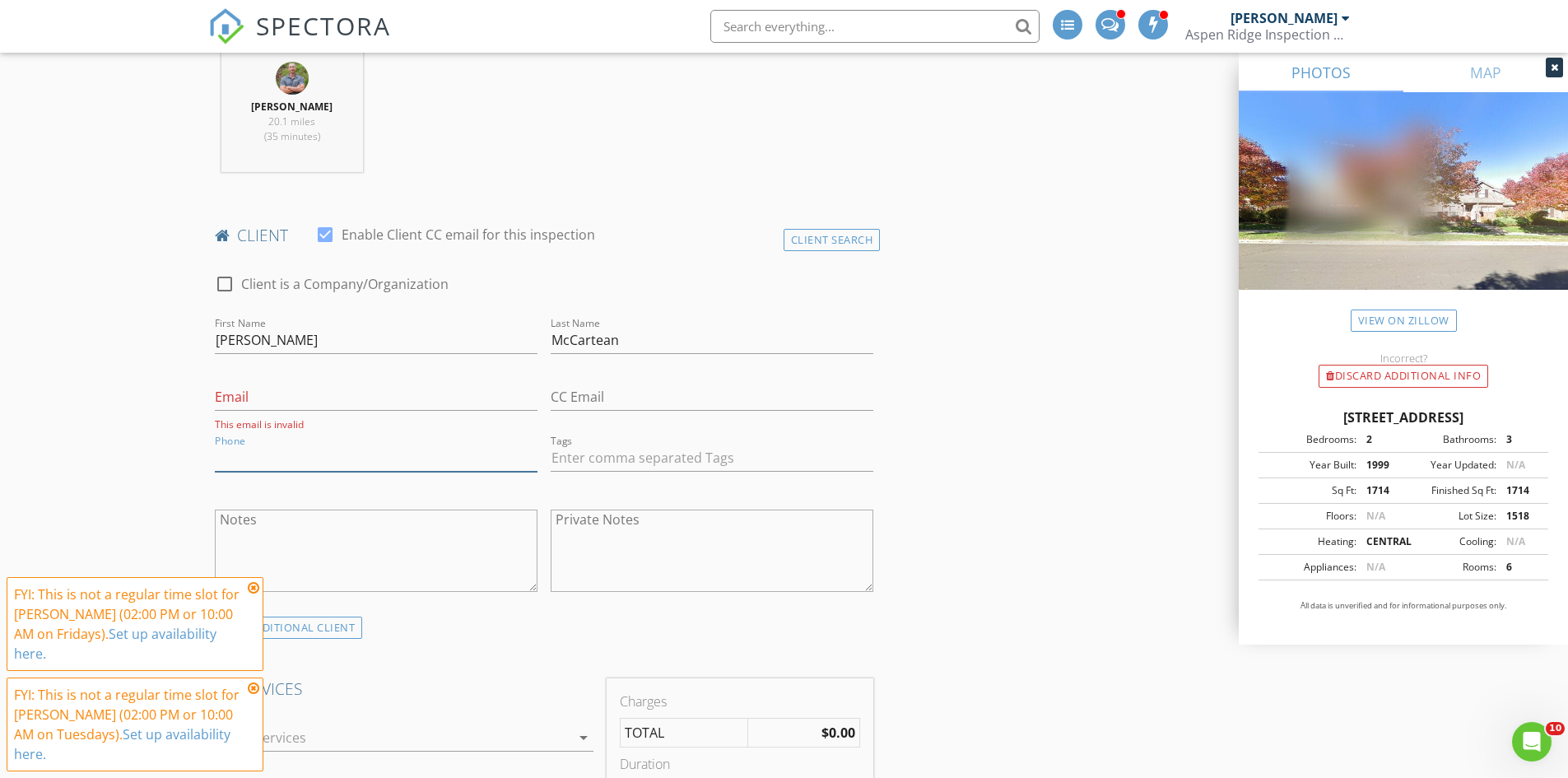
type input "[PHONE_NUMBER]"
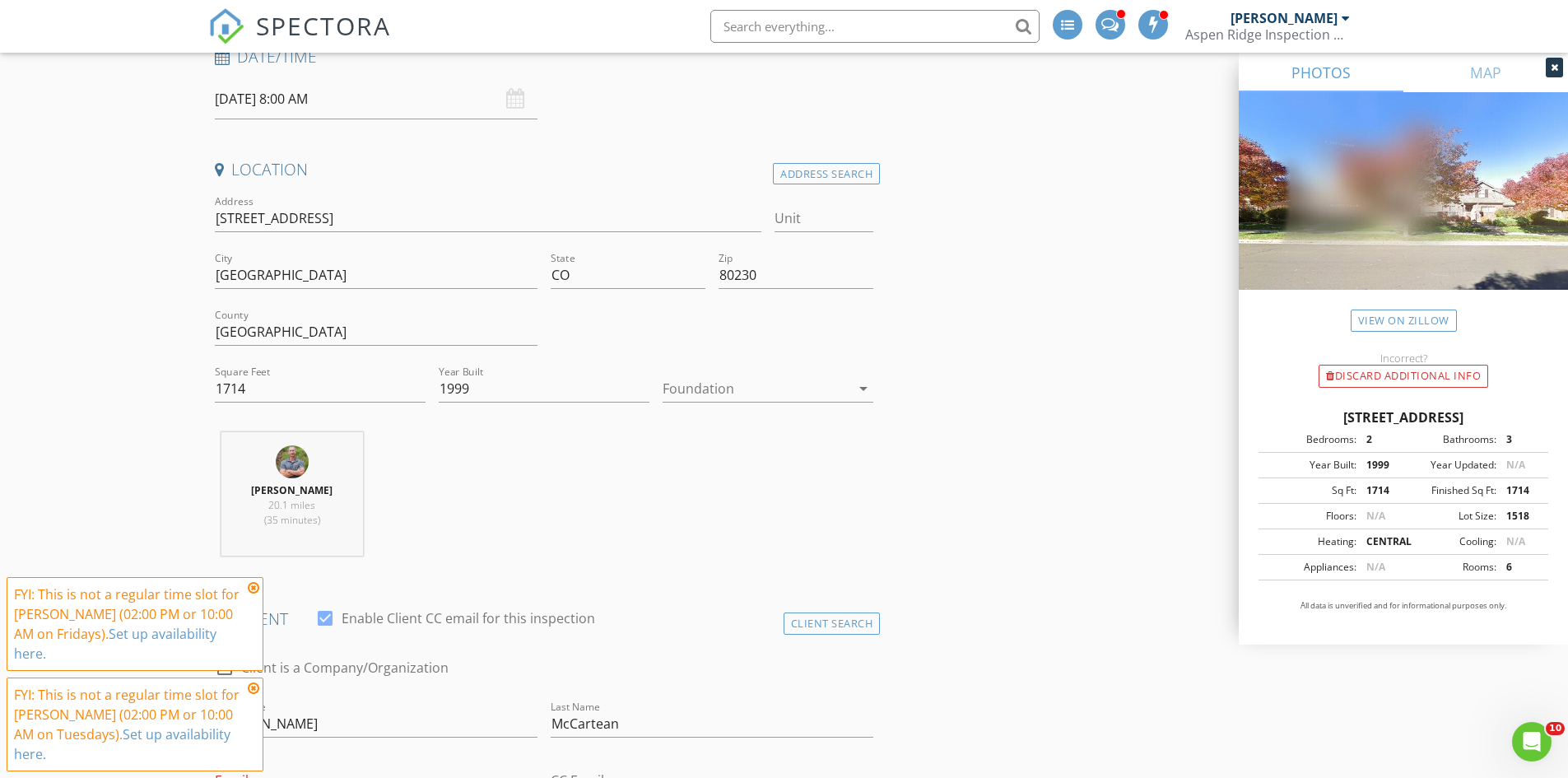
scroll to position [82, 0]
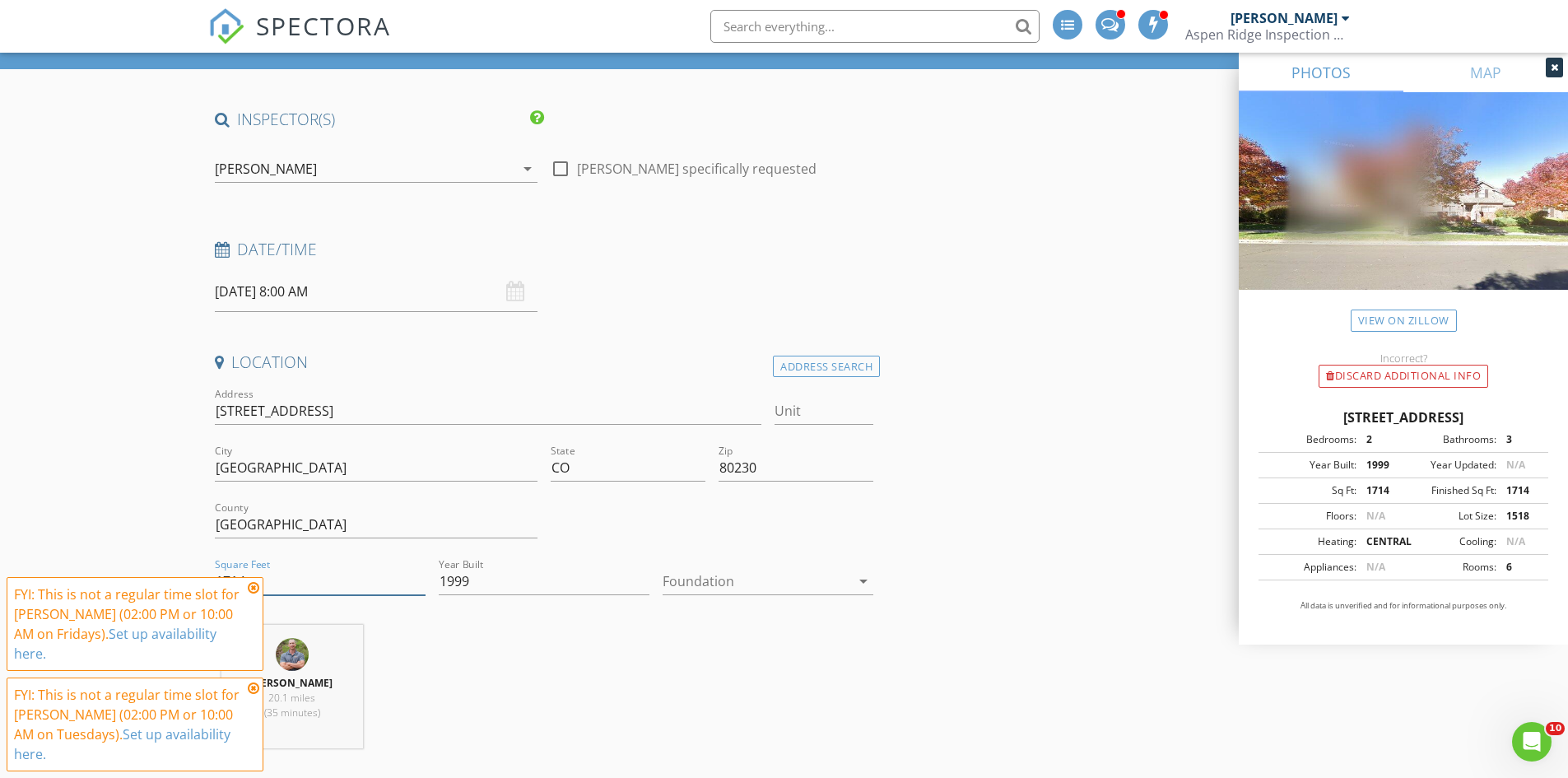
drag, startPoint x: 329, startPoint y: 578, endPoint x: 111, endPoint y: 549, distance: 219.9
type input "2459"
click at [758, 576] on div at bounding box center [756, 581] width 188 height 27
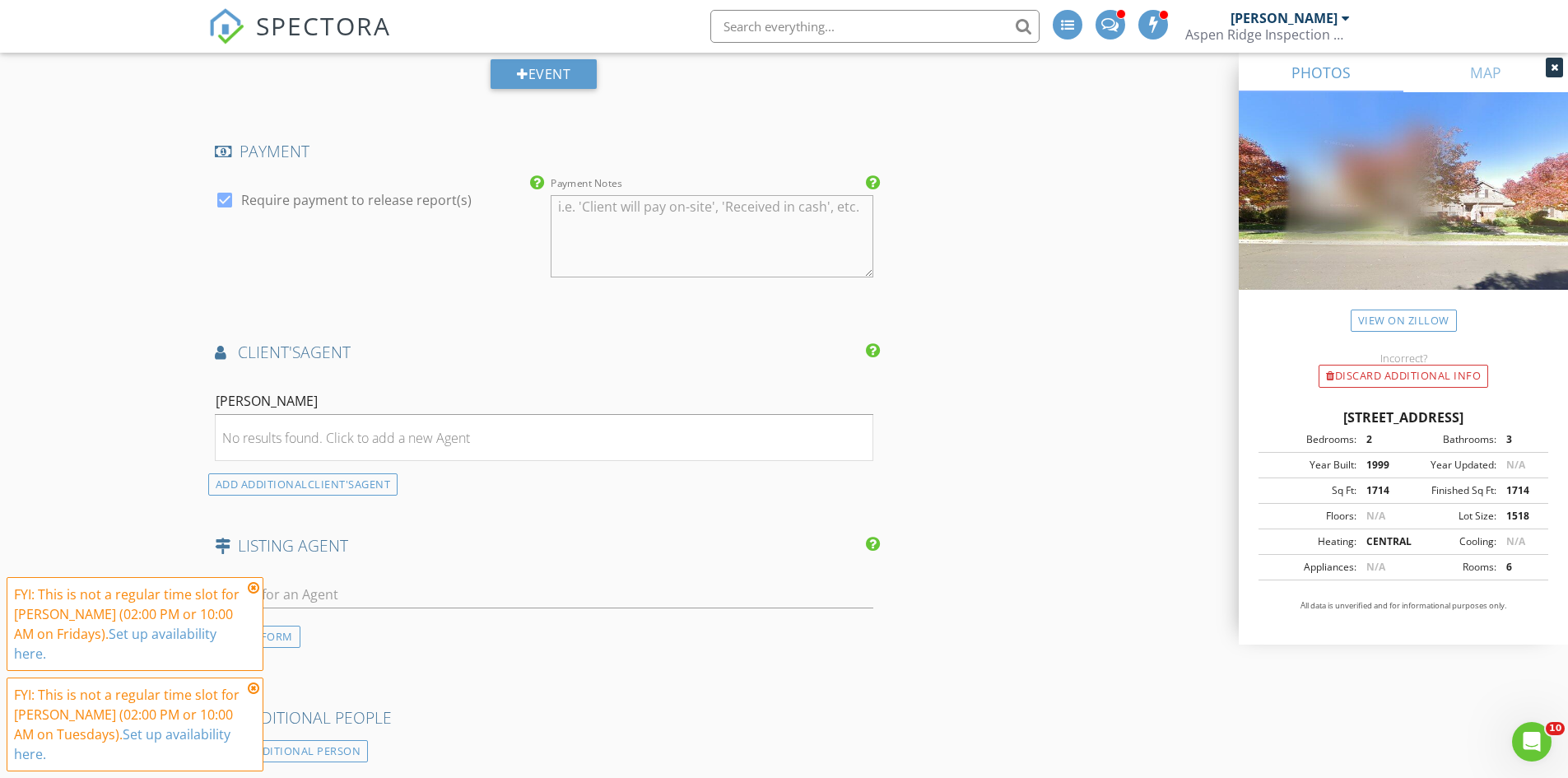
scroll to position [1729, 0]
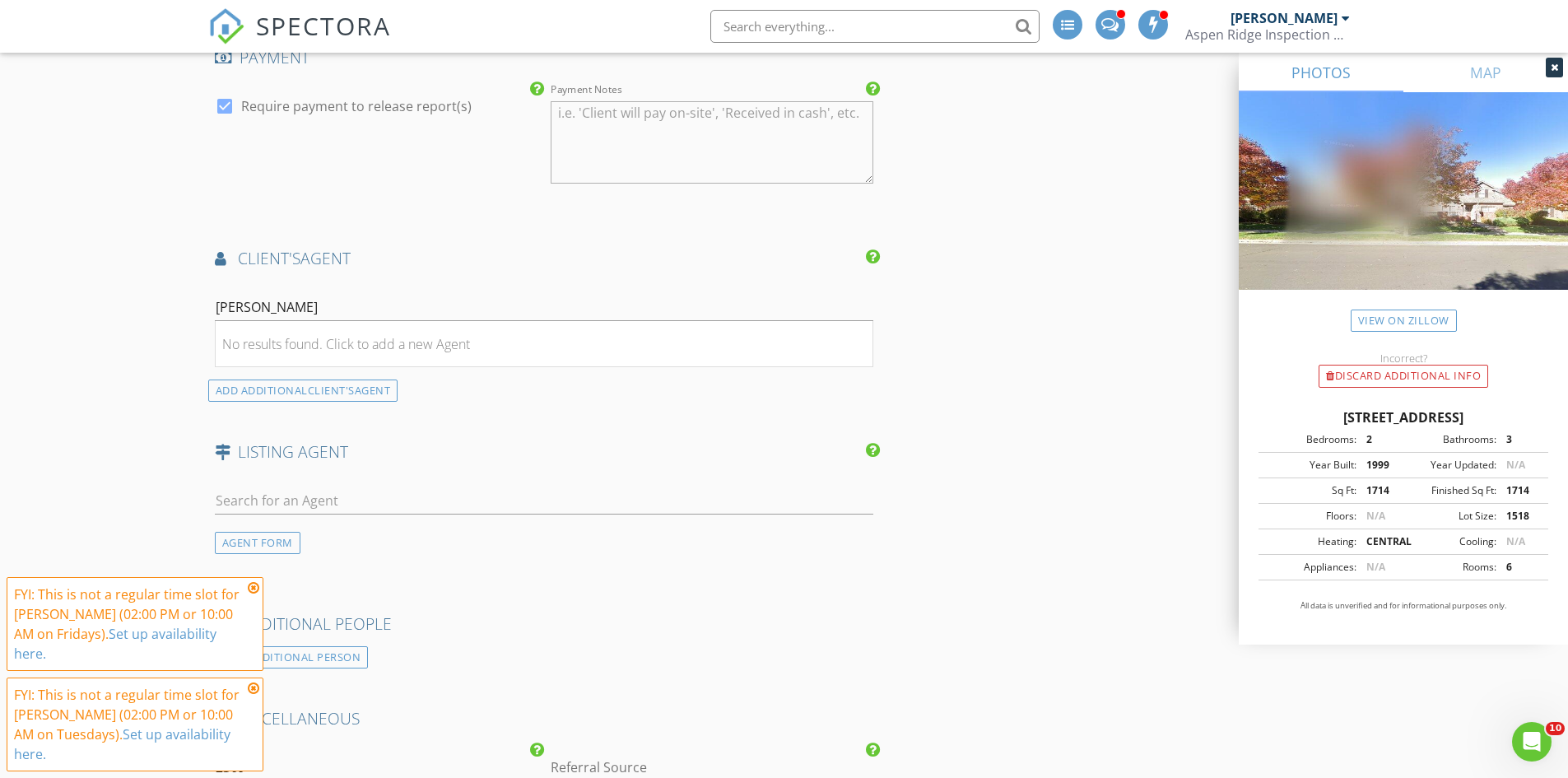
drag, startPoint x: 395, startPoint y: 319, endPoint x: 307, endPoint y: 308, distance: 88.7
click at [307, 308] on div "[PERSON_NAME] No results found. Click to add a new Agent" at bounding box center [544, 310] width 660 height 53
type input "[PERSON_NAME]"
click at [272, 334] on div "[PERSON_NAME]" at bounding box center [352, 338] width 181 height 20
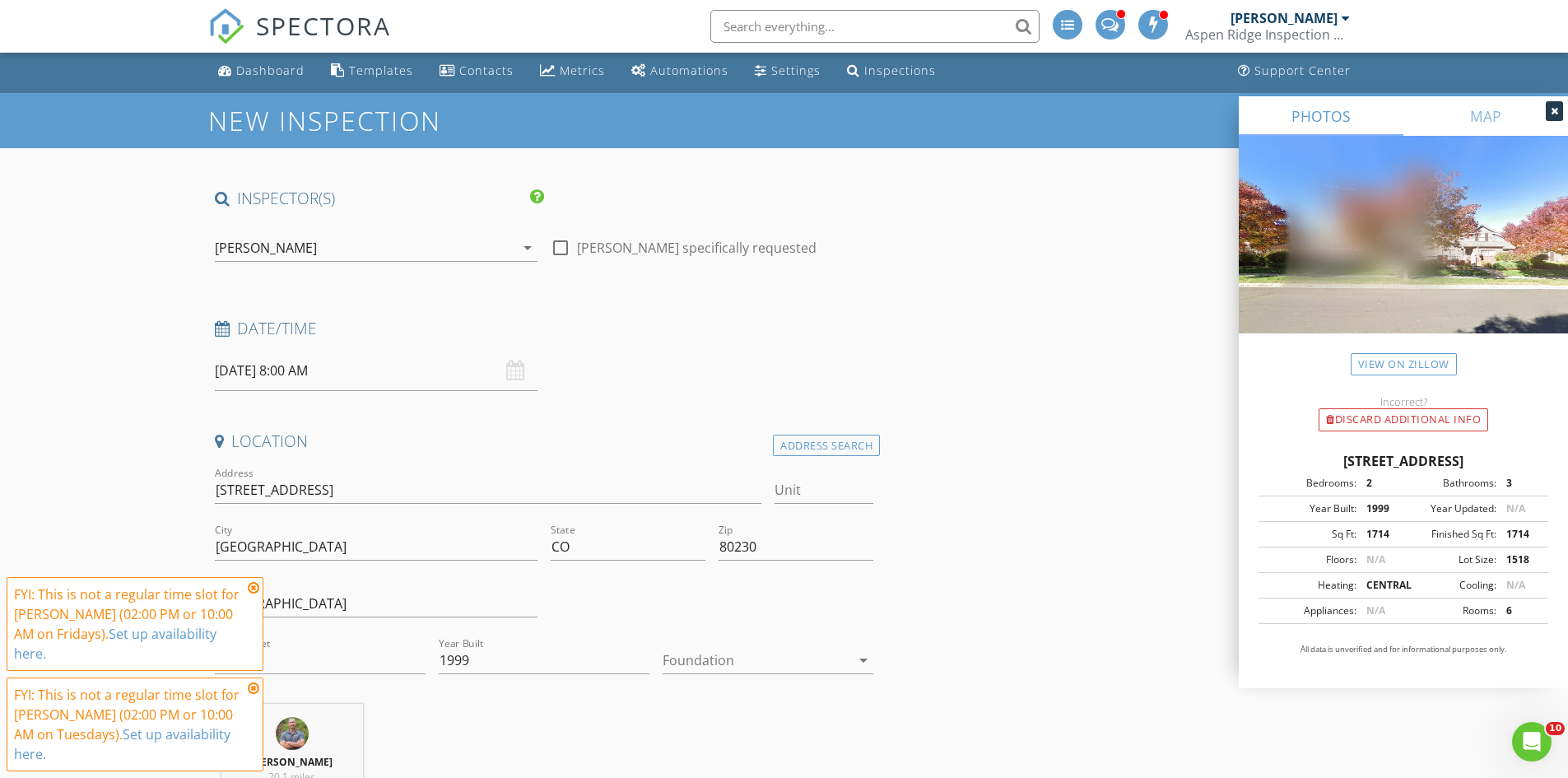
scroll to position [0, 0]
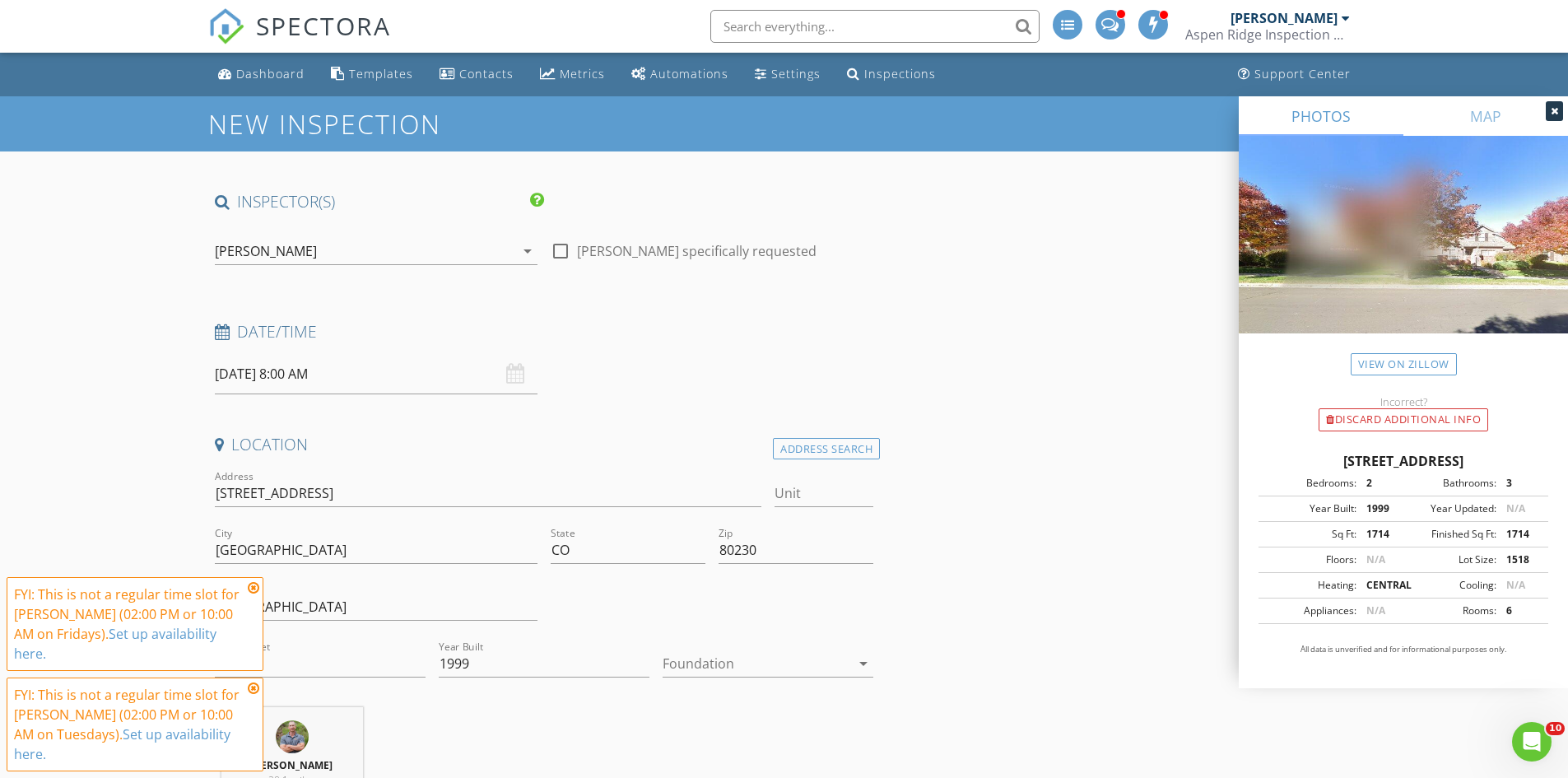
click at [284, 373] on input "[DATE] 8:00 AM" at bounding box center [376, 374] width 323 height 40
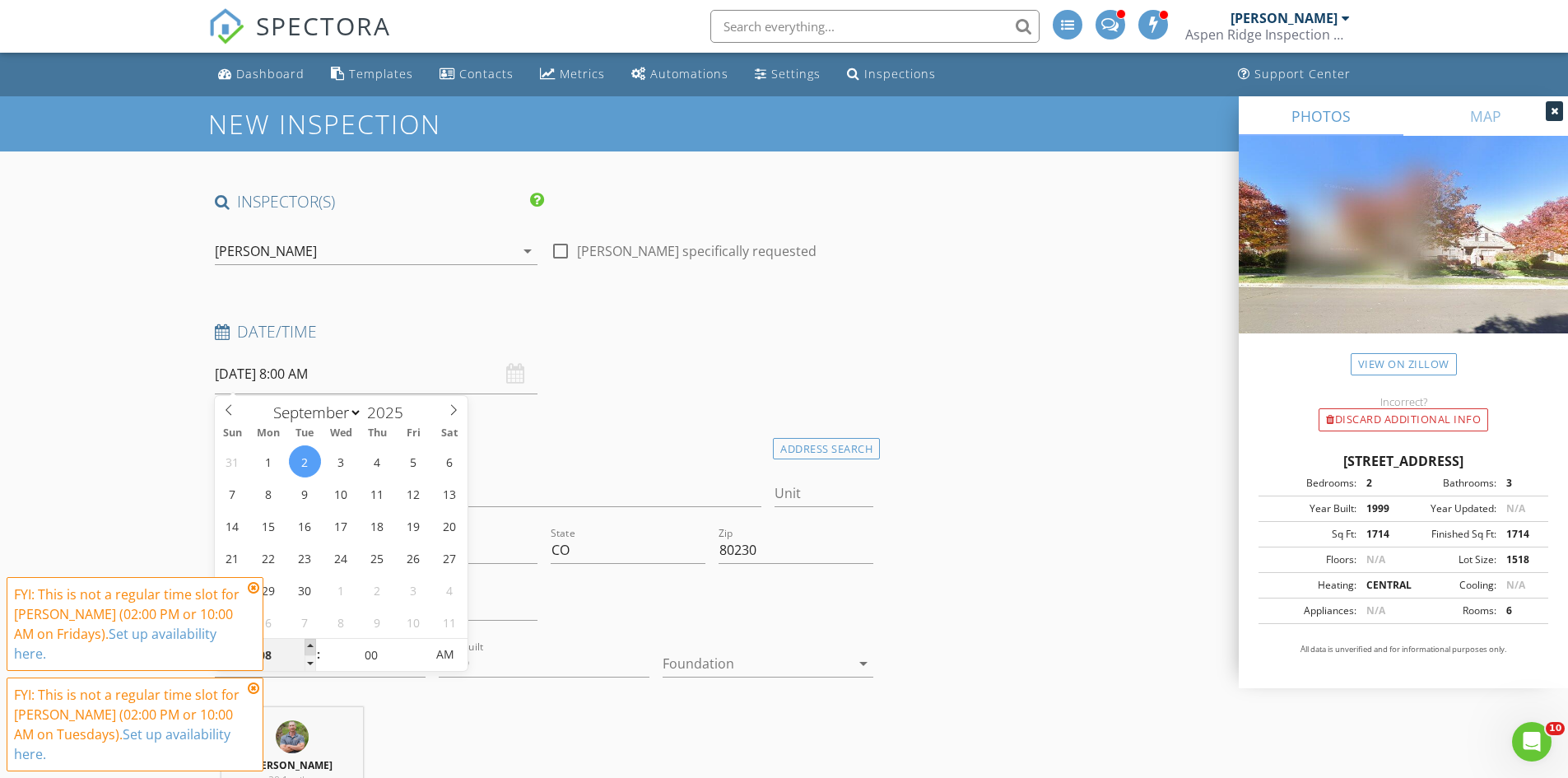
type input "09"
type input "[DATE] 9:00 AM"
click at [312, 648] on span at bounding box center [310, 647] width 12 height 16
type input "10"
type input "[DATE] 10:00 AM"
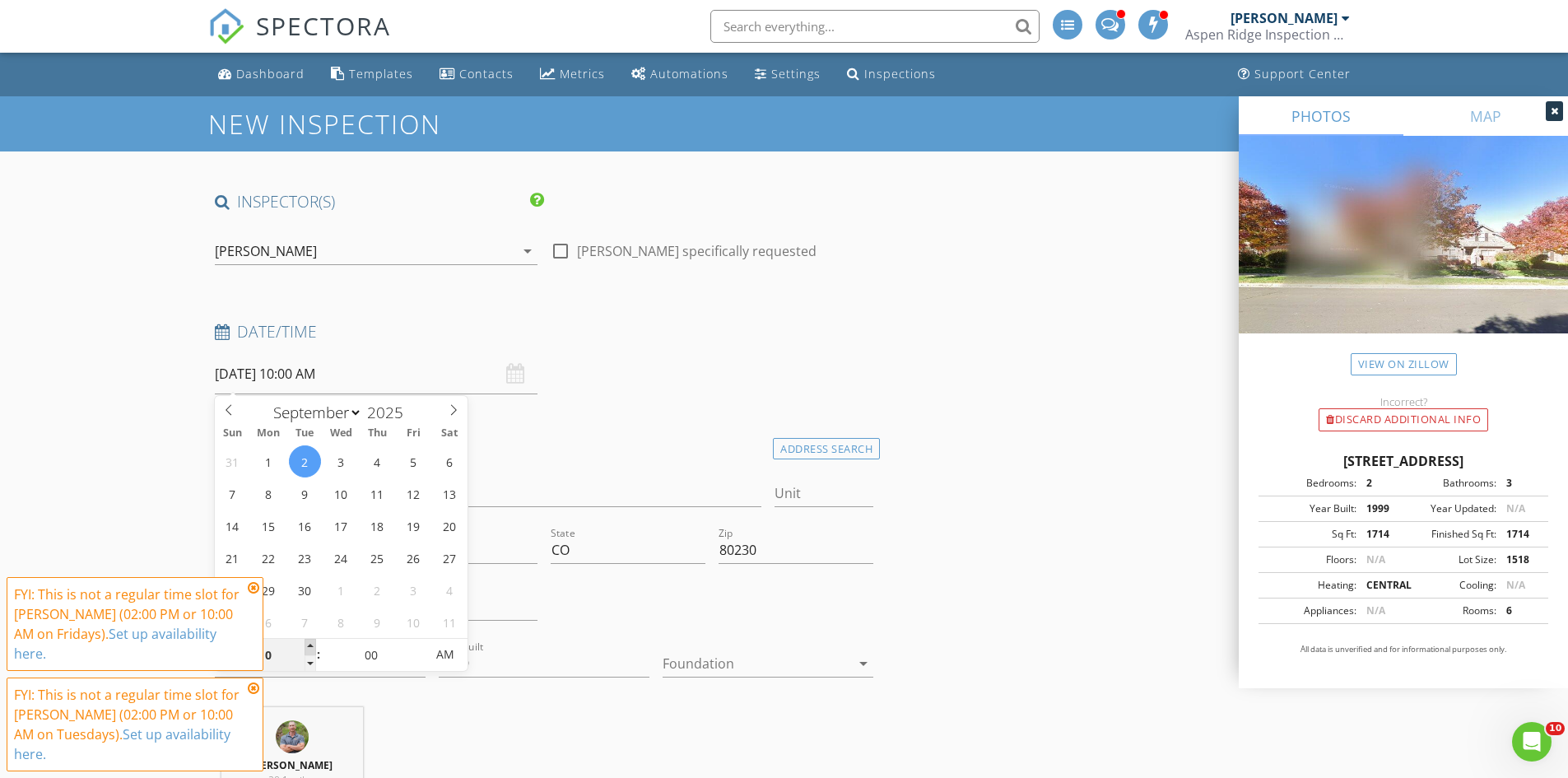
click at [312, 648] on span at bounding box center [310, 647] width 12 height 16
click at [615, 358] on div "Date/Time [DATE] 10:00 AM" at bounding box center [544, 358] width 672 height 73
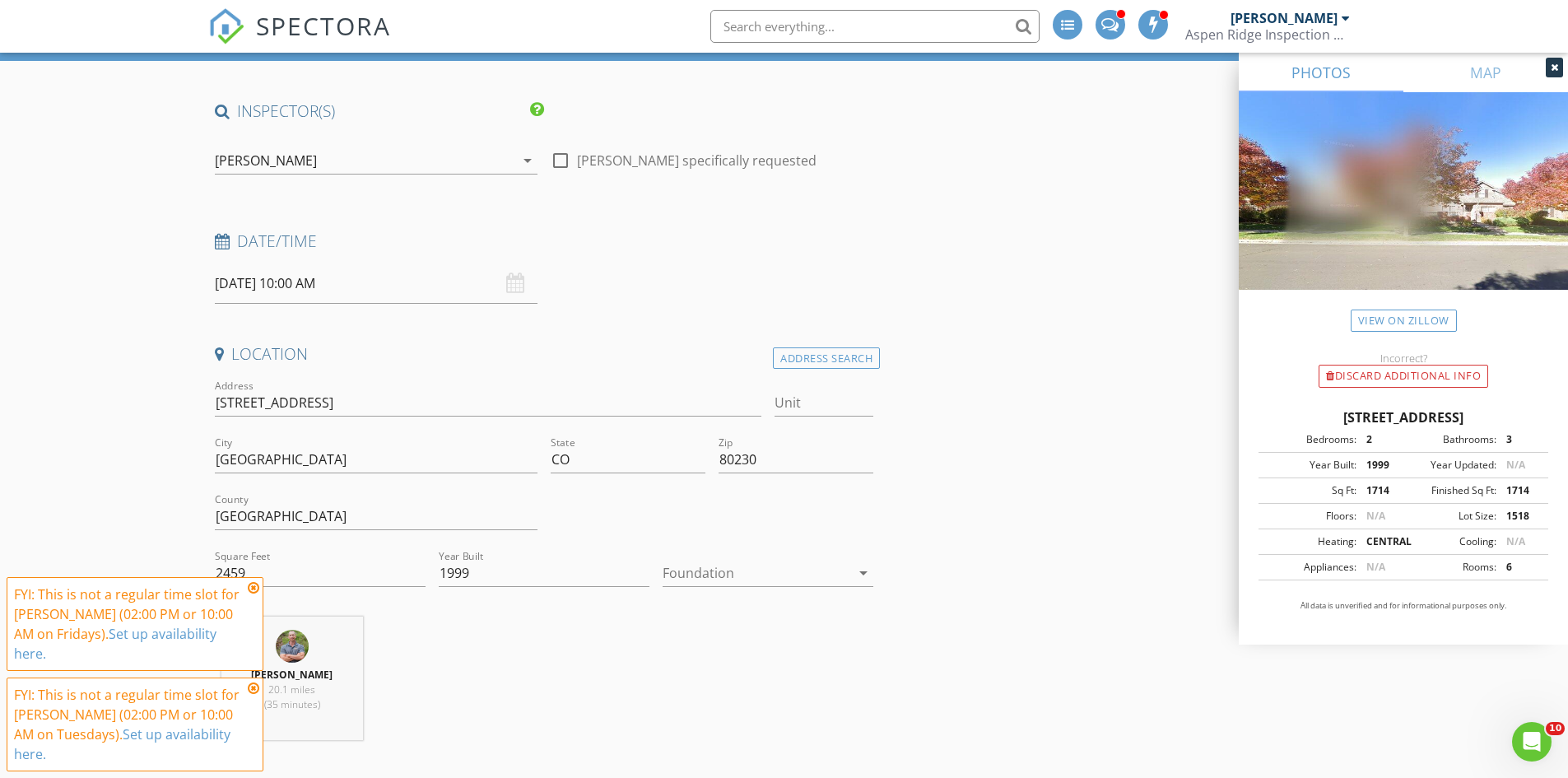
scroll to position [247, 0]
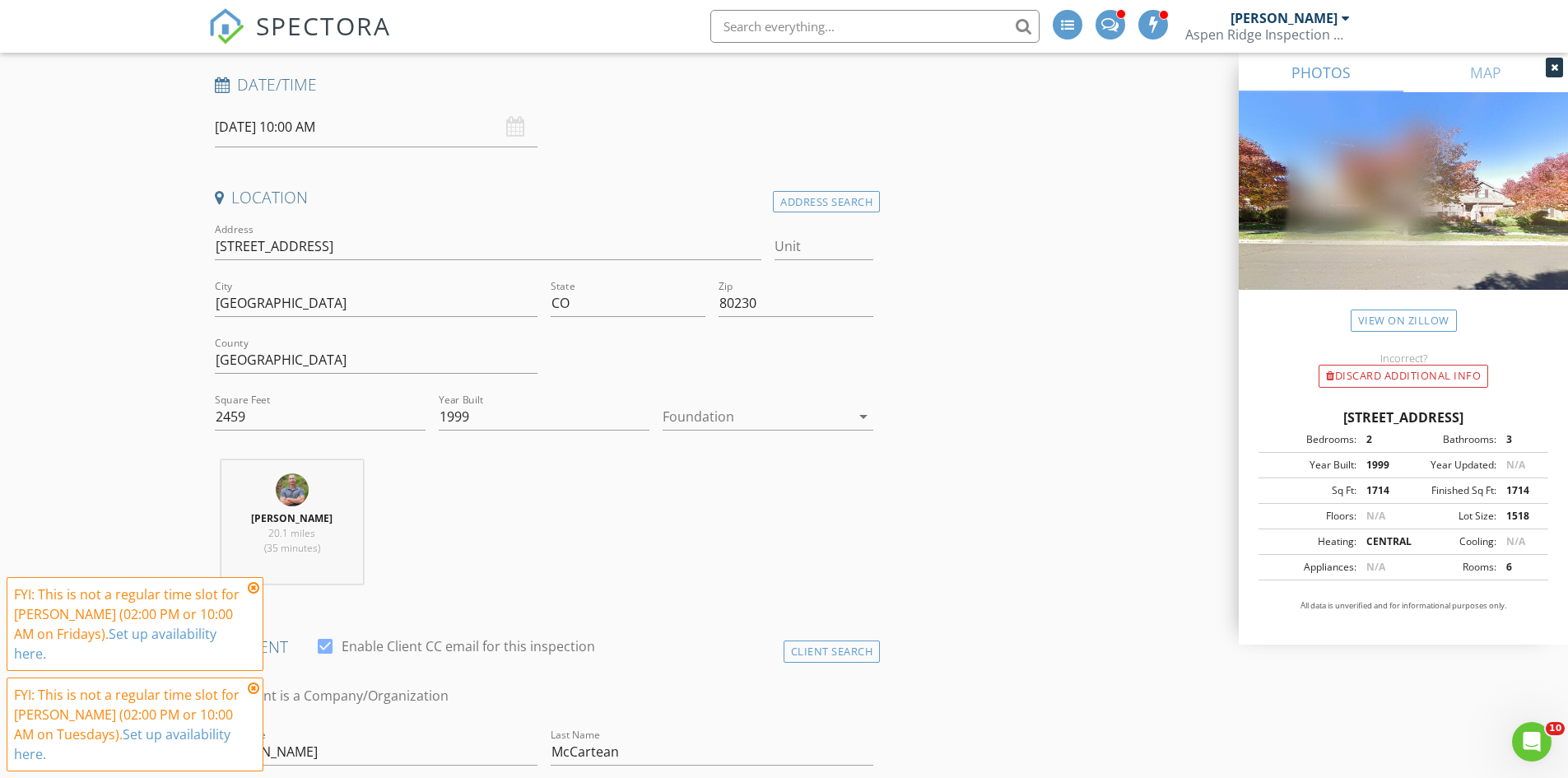
click at [708, 414] on div at bounding box center [756, 416] width 188 height 27
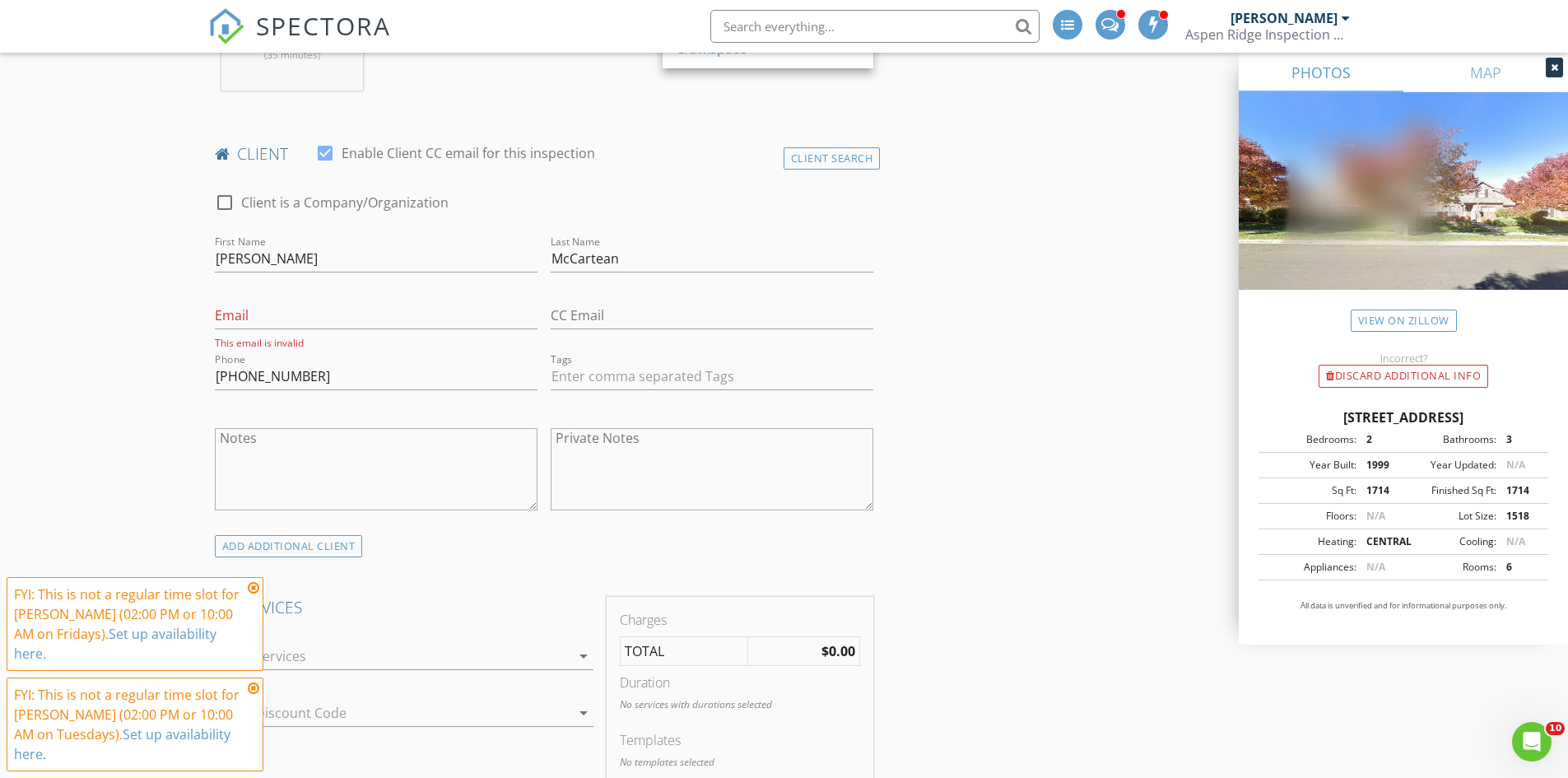
scroll to position [741, 0]
click at [344, 310] on input "Email" at bounding box center [376, 315] width 323 height 27
click at [340, 300] on div "Email This email is invalid" at bounding box center [376, 319] width 323 height 58
click at [328, 308] on input "Email" at bounding box center [376, 315] width 323 height 27
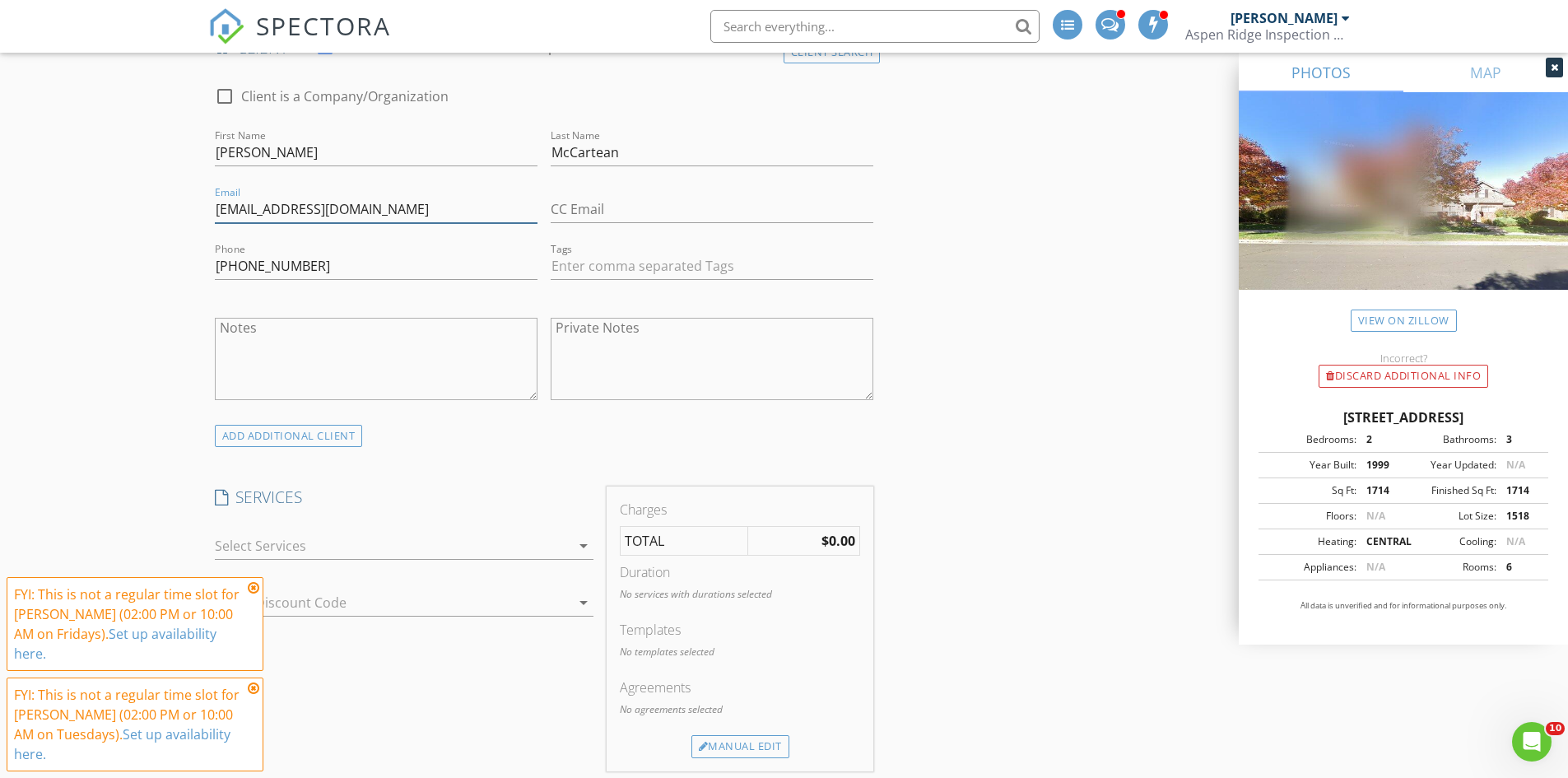
scroll to position [1152, 0]
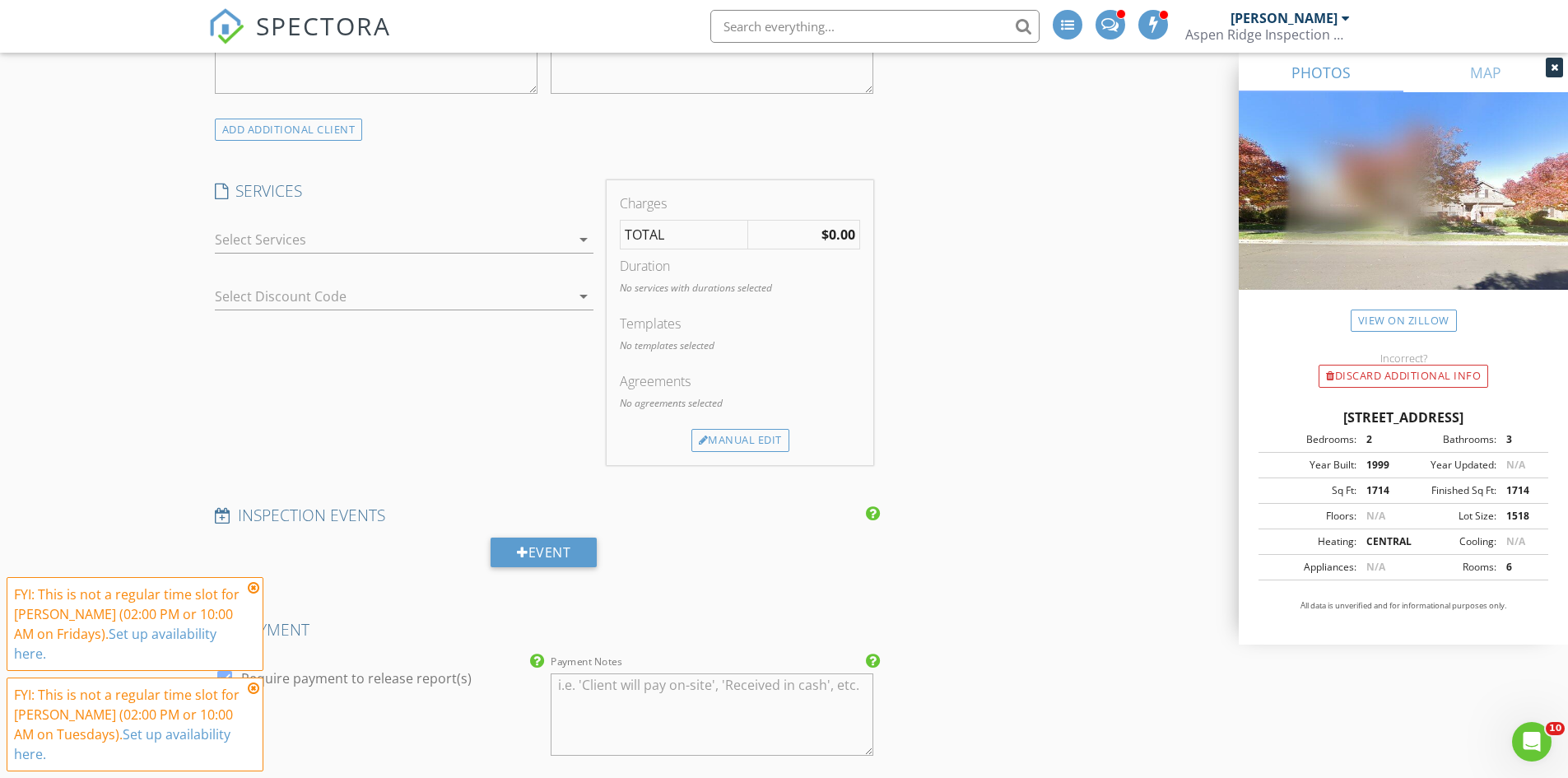
type input "[EMAIL_ADDRESS][DOMAIN_NAME]"
click at [296, 226] on div at bounding box center [392, 239] width 356 height 27
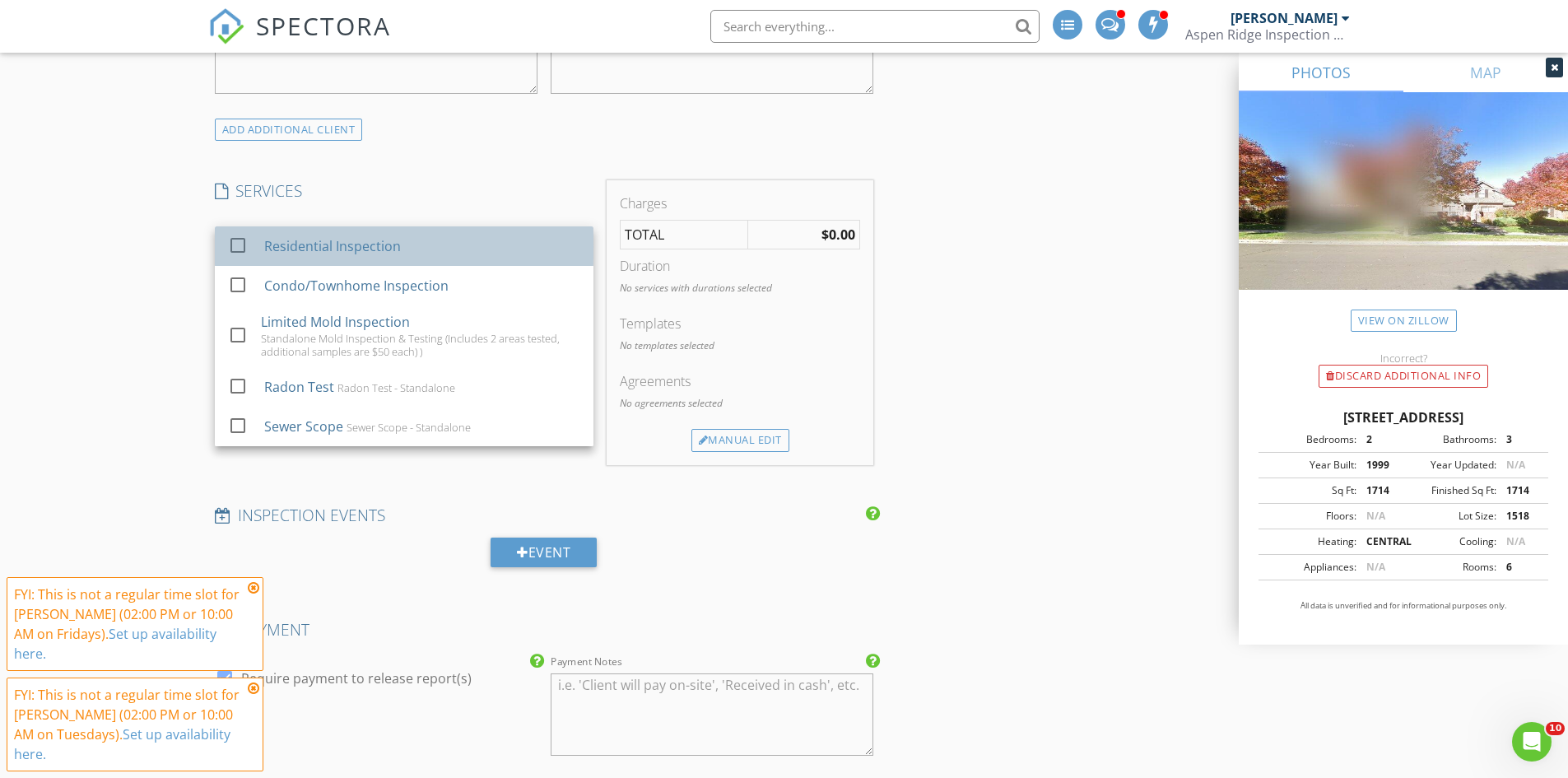
click at [303, 265] on link "check_box_outline_blank Residential Inspection" at bounding box center [404, 245] width 379 height 39
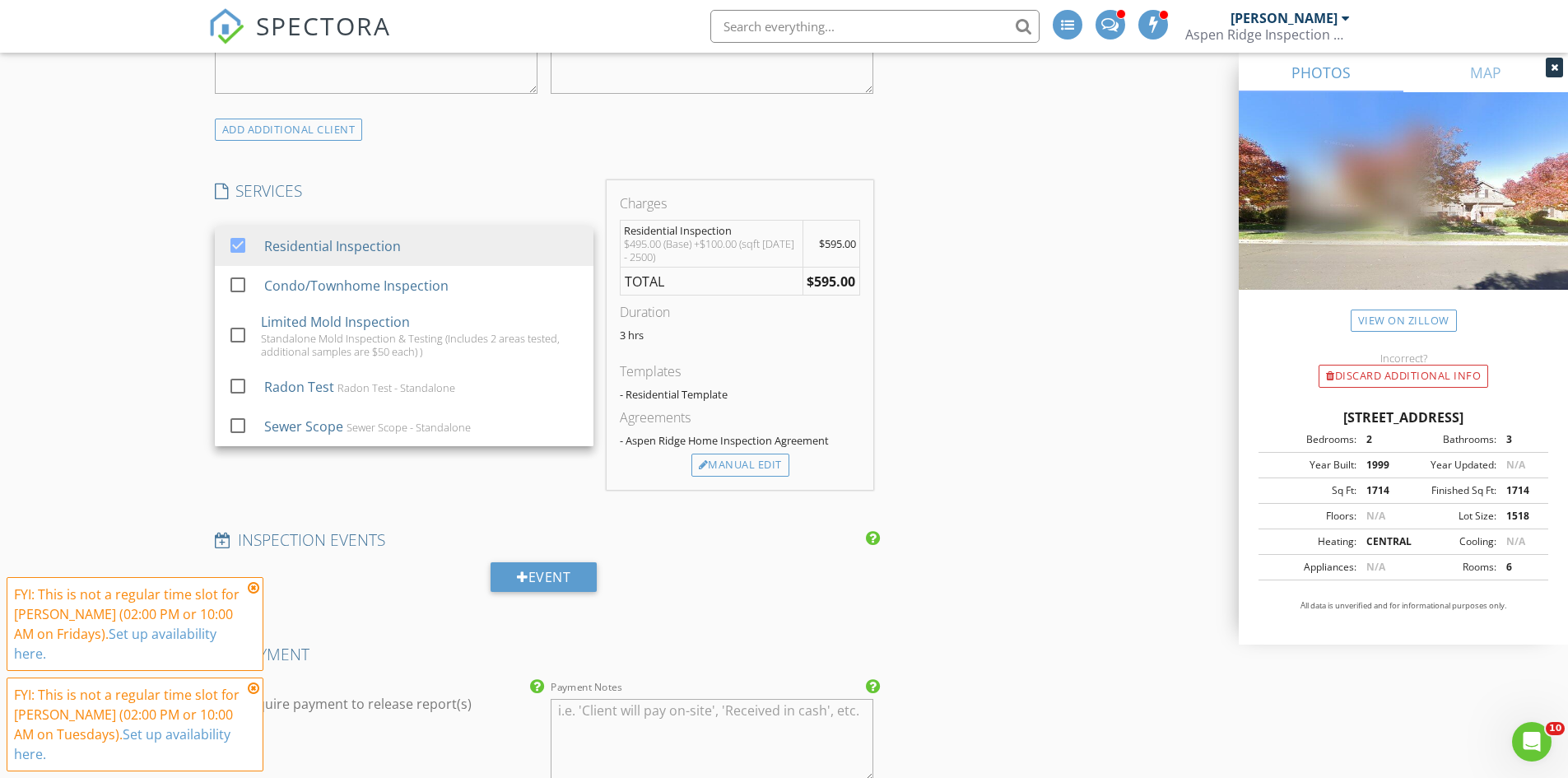
click at [144, 198] on div "New Inspection INSPECTOR(S) check_box [PERSON_NAME] PRIMARY check_box_outline_b…" at bounding box center [784, 793] width 1568 height 3699
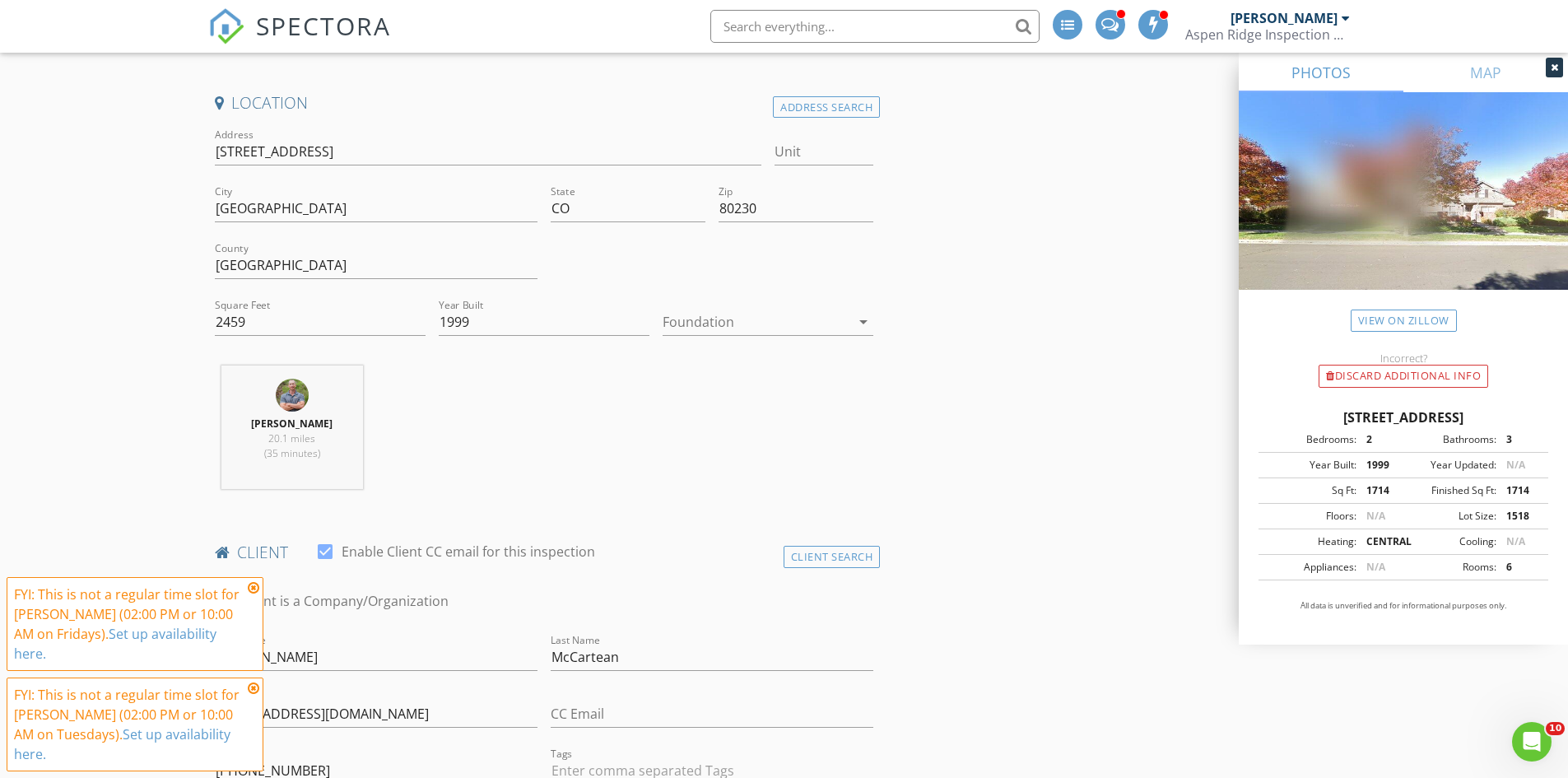
scroll to position [330, 0]
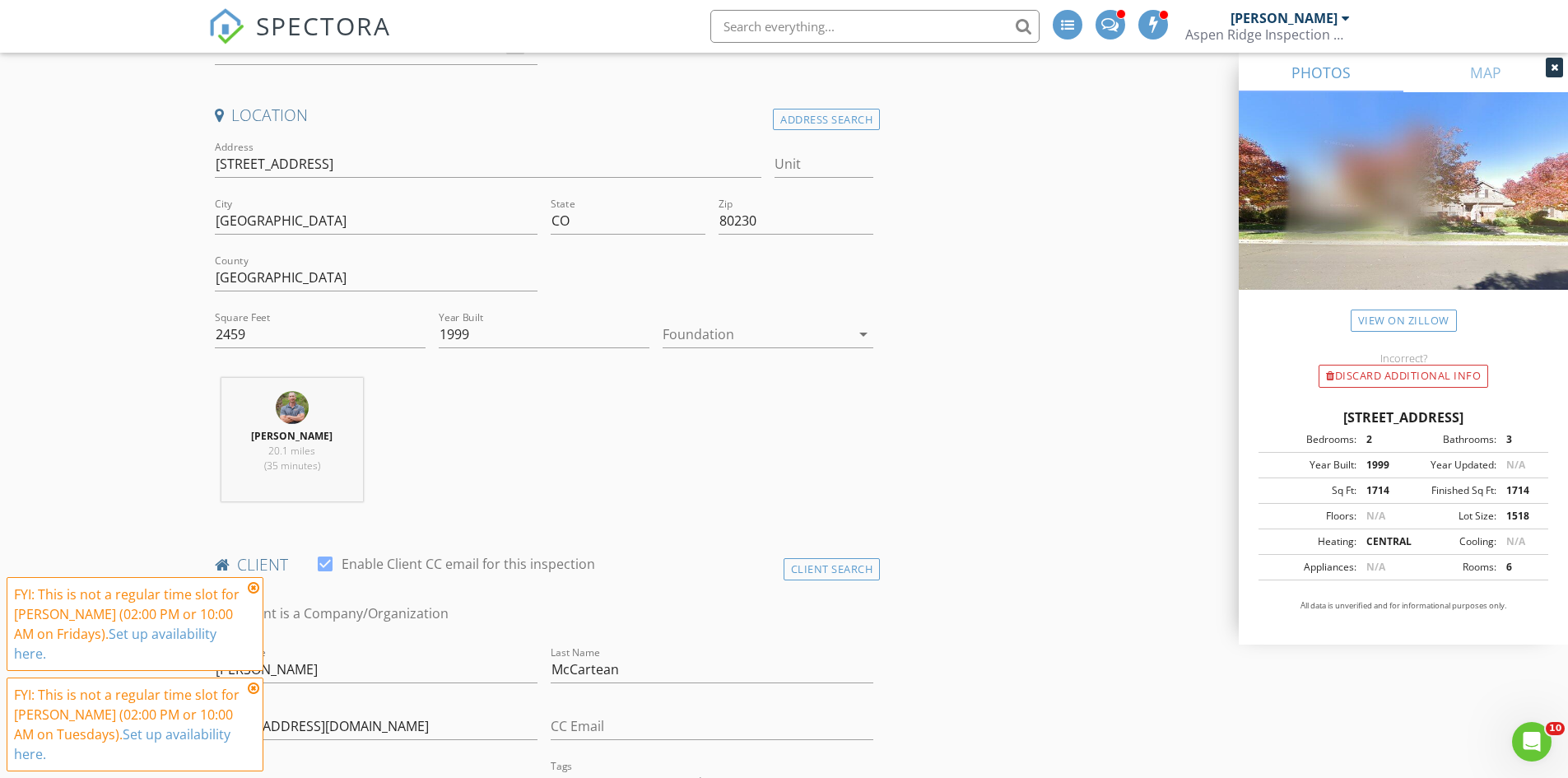
click at [734, 325] on div at bounding box center [756, 334] width 188 height 27
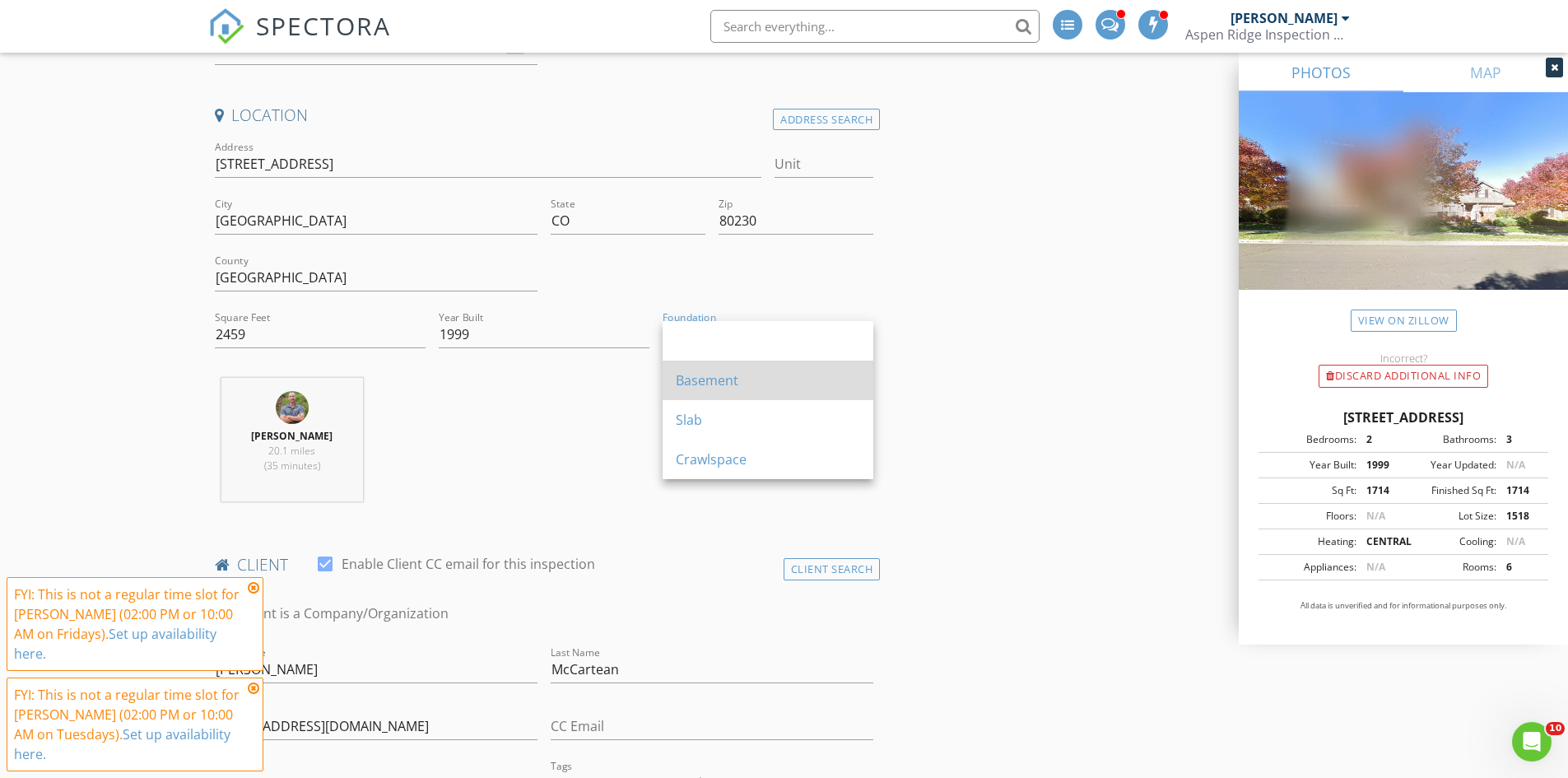
click at [741, 391] on div "Basement" at bounding box center [768, 380] width 185 height 39
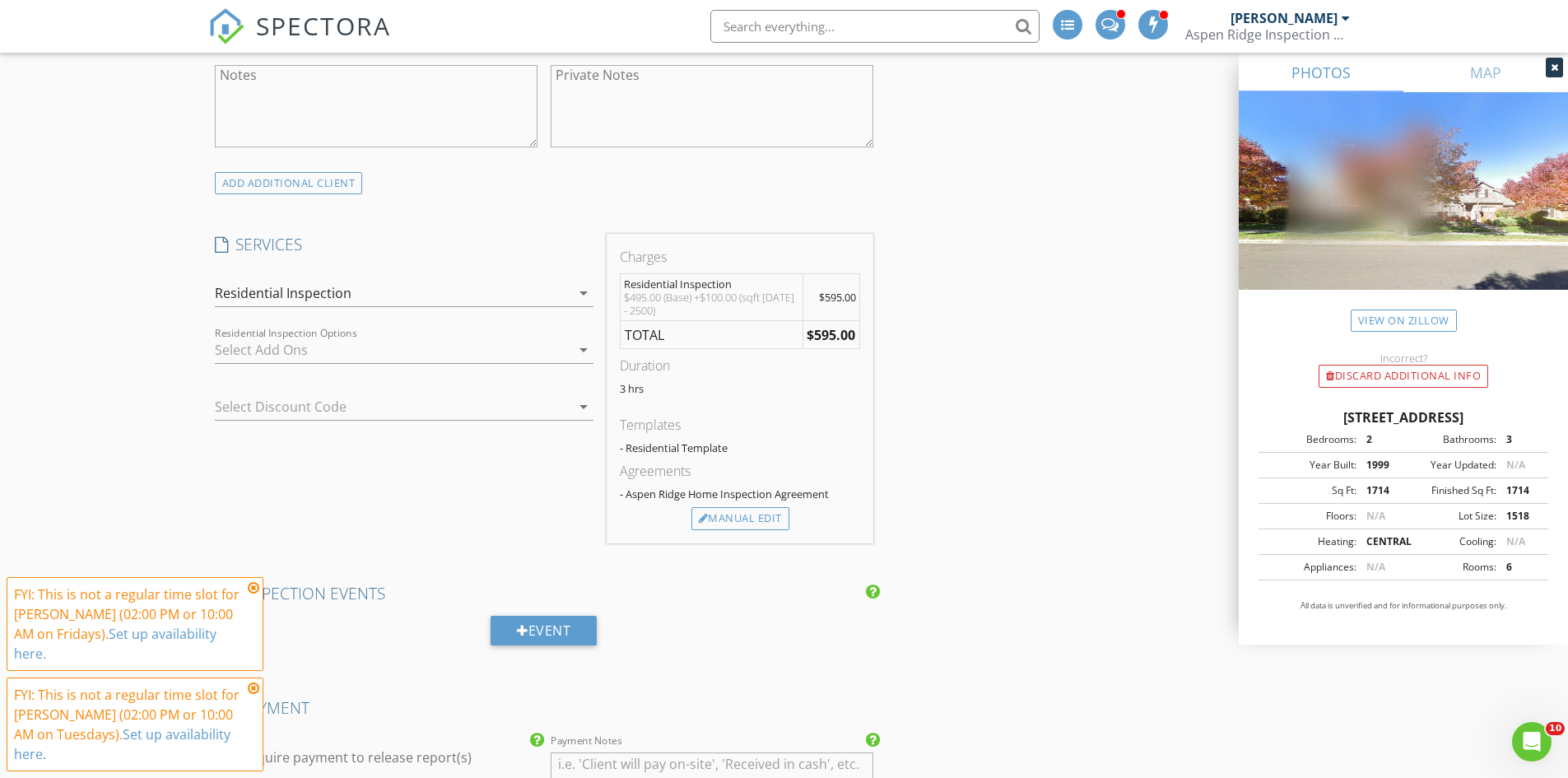
scroll to position [1070, 0]
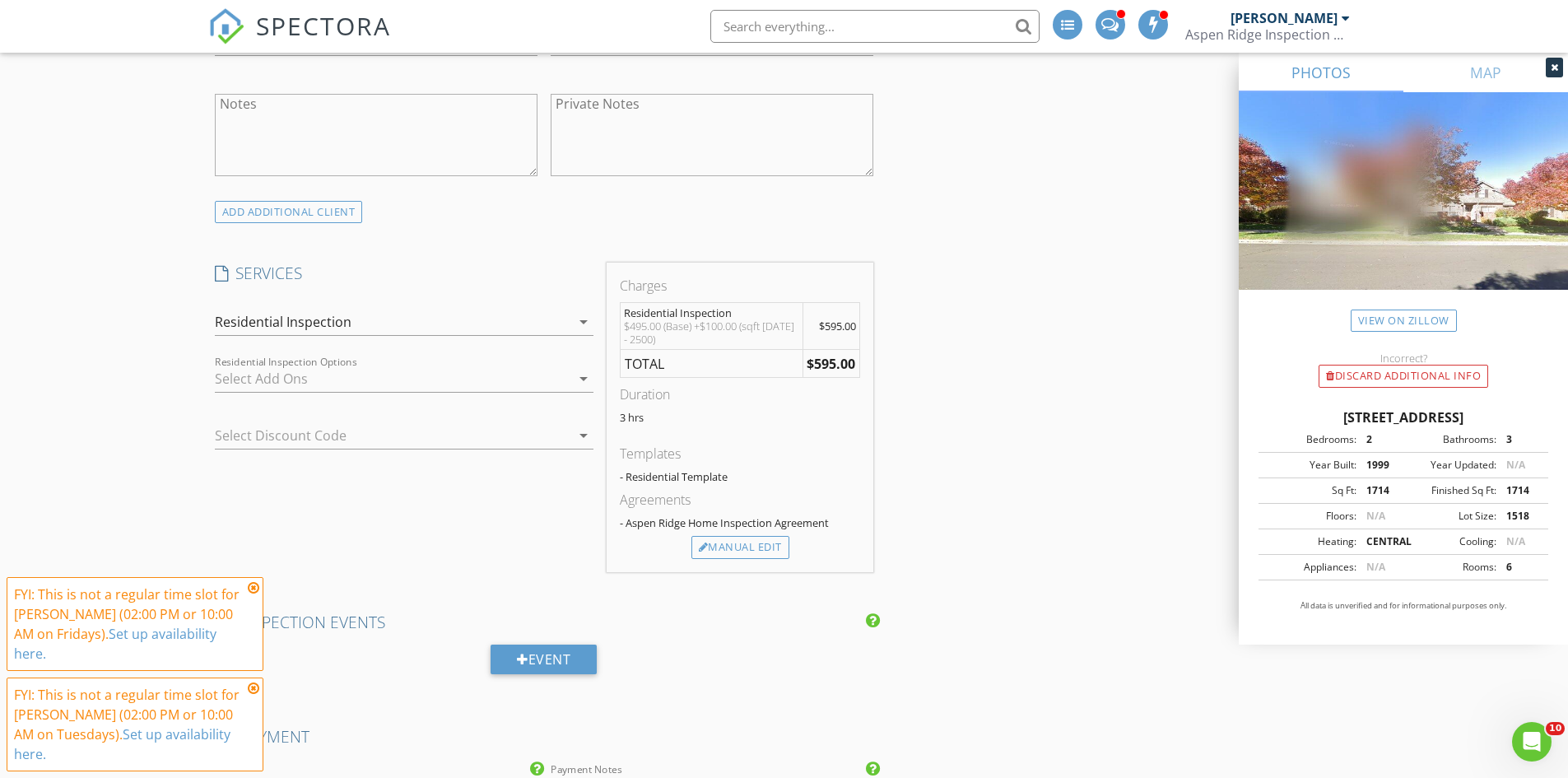
click at [388, 316] on div "Residential Inspection" at bounding box center [392, 321] width 356 height 27
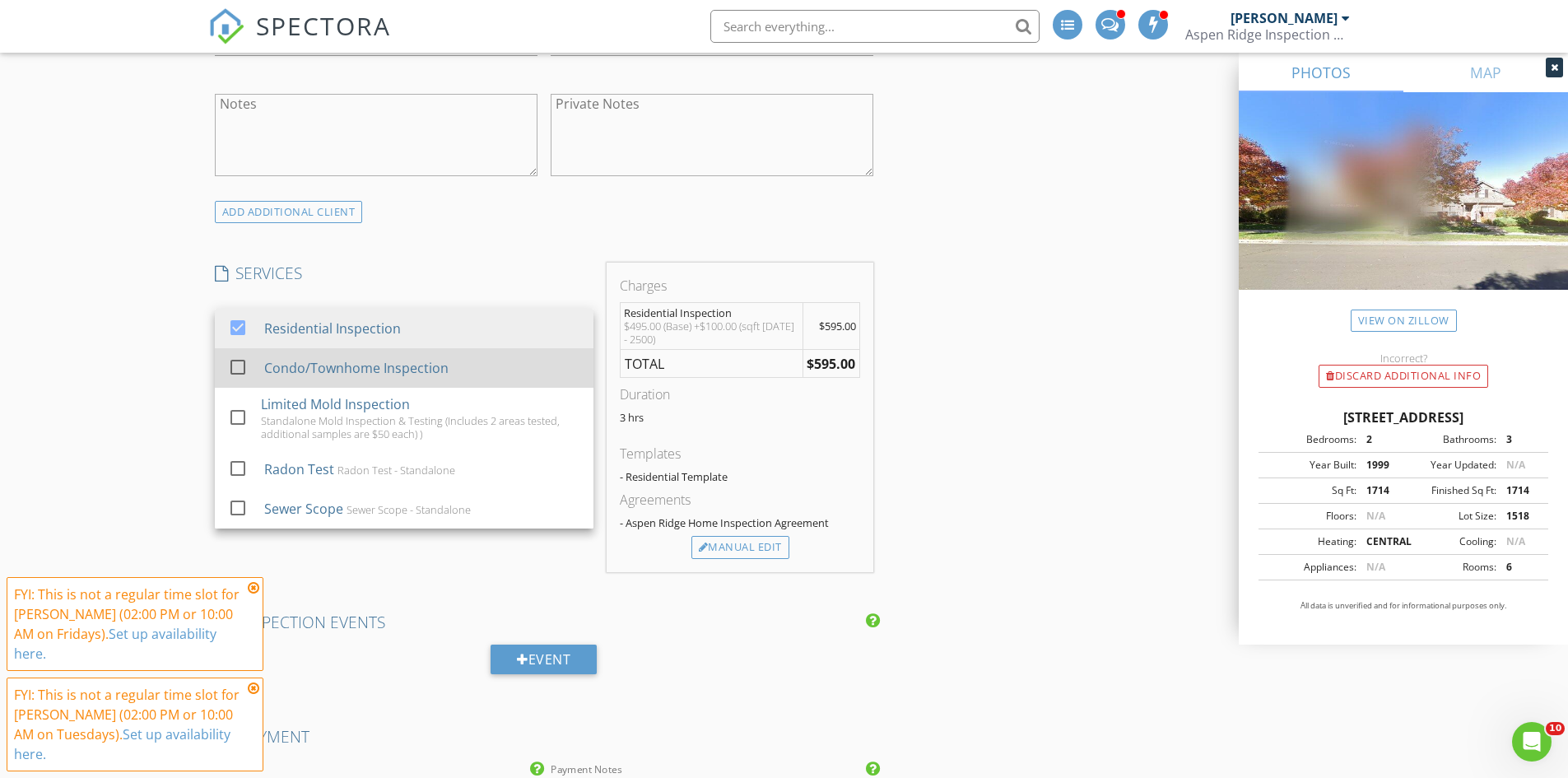
click at [389, 366] on div "Condo/Townhome Inspection" at bounding box center [356, 368] width 185 height 20
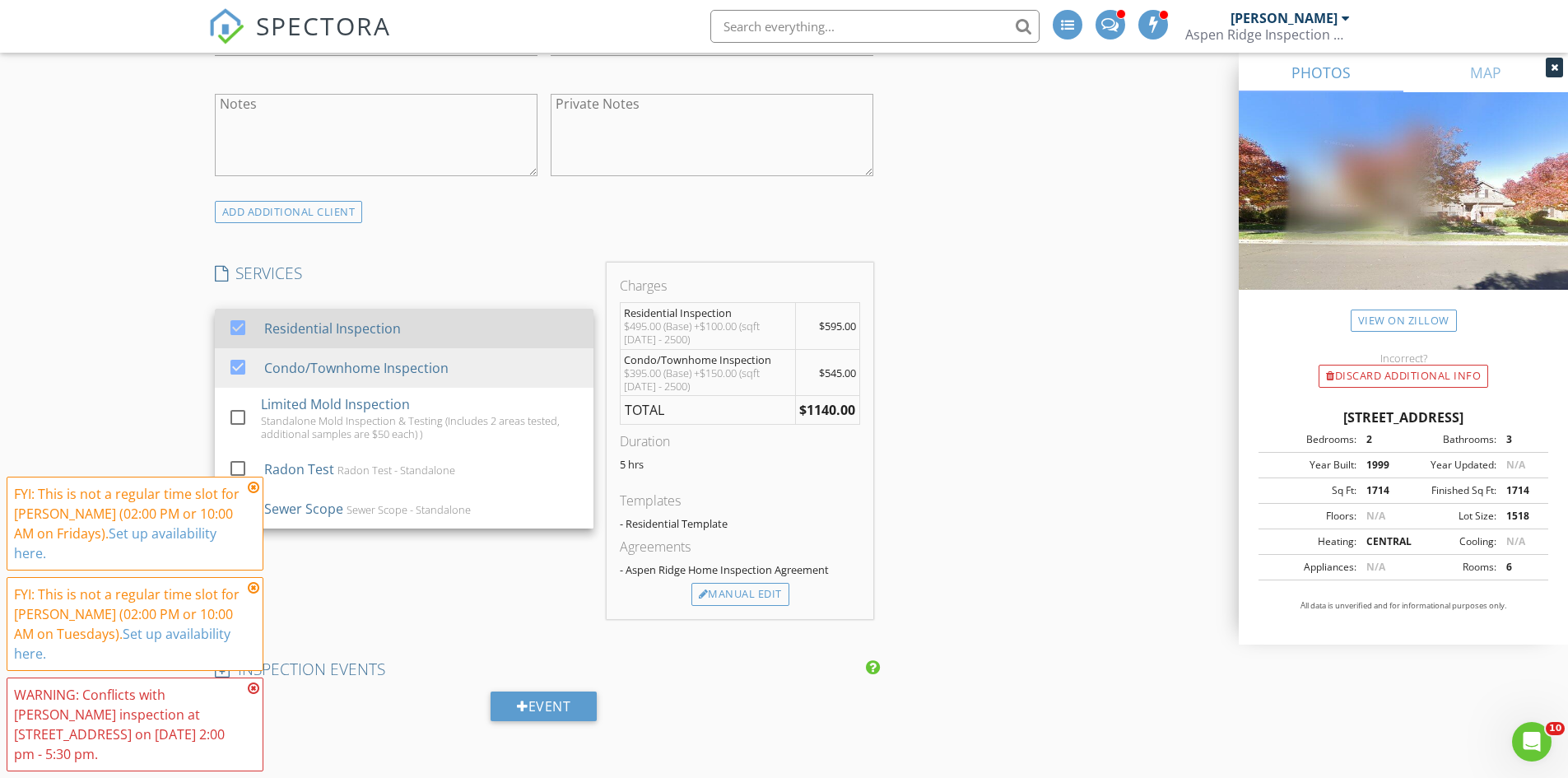
click at [386, 339] on div "Residential Inspection" at bounding box center [421, 329] width 316 height 33
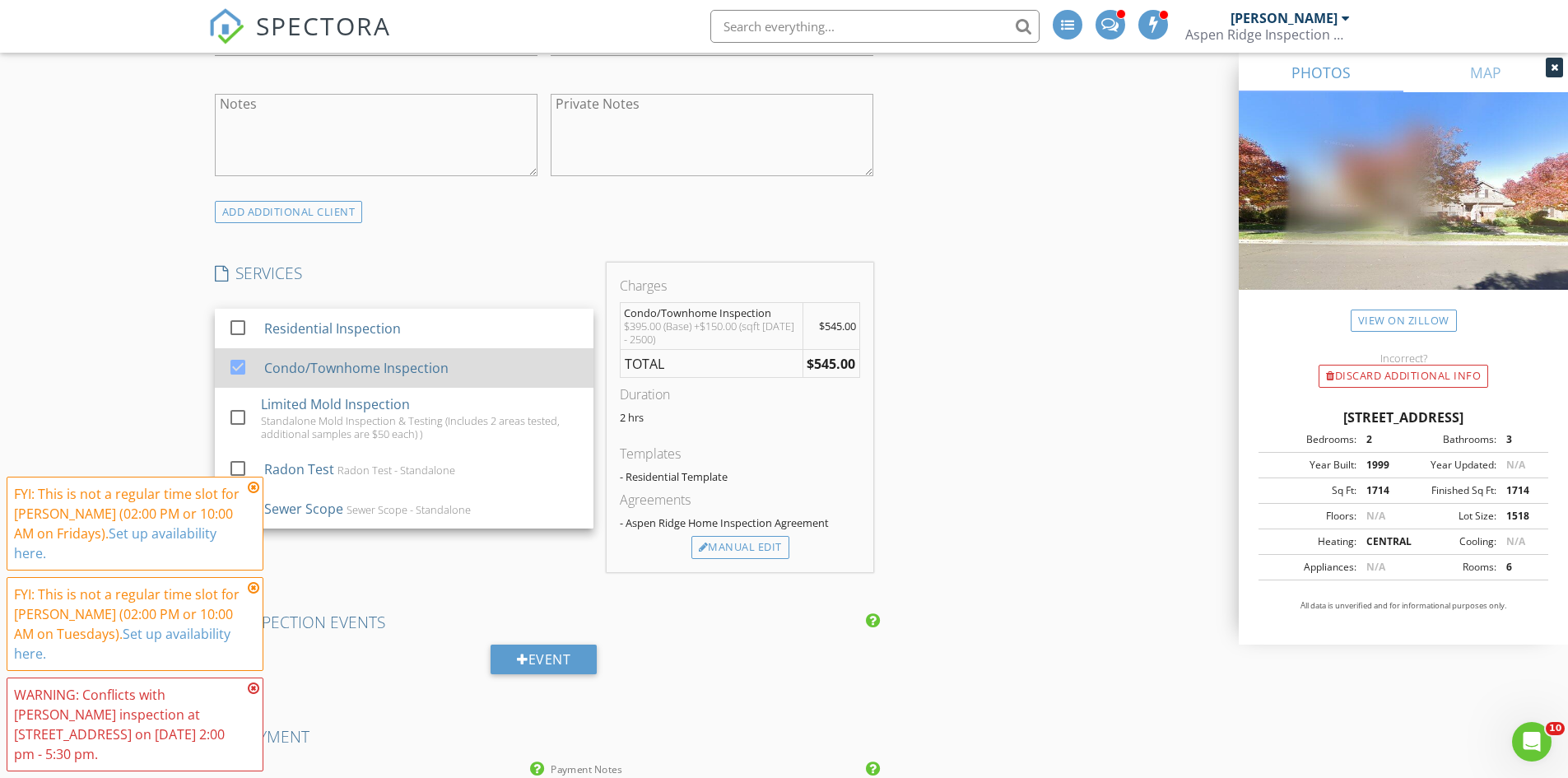
click at [382, 365] on div "Condo/Townhome Inspection" at bounding box center [356, 368] width 185 height 20
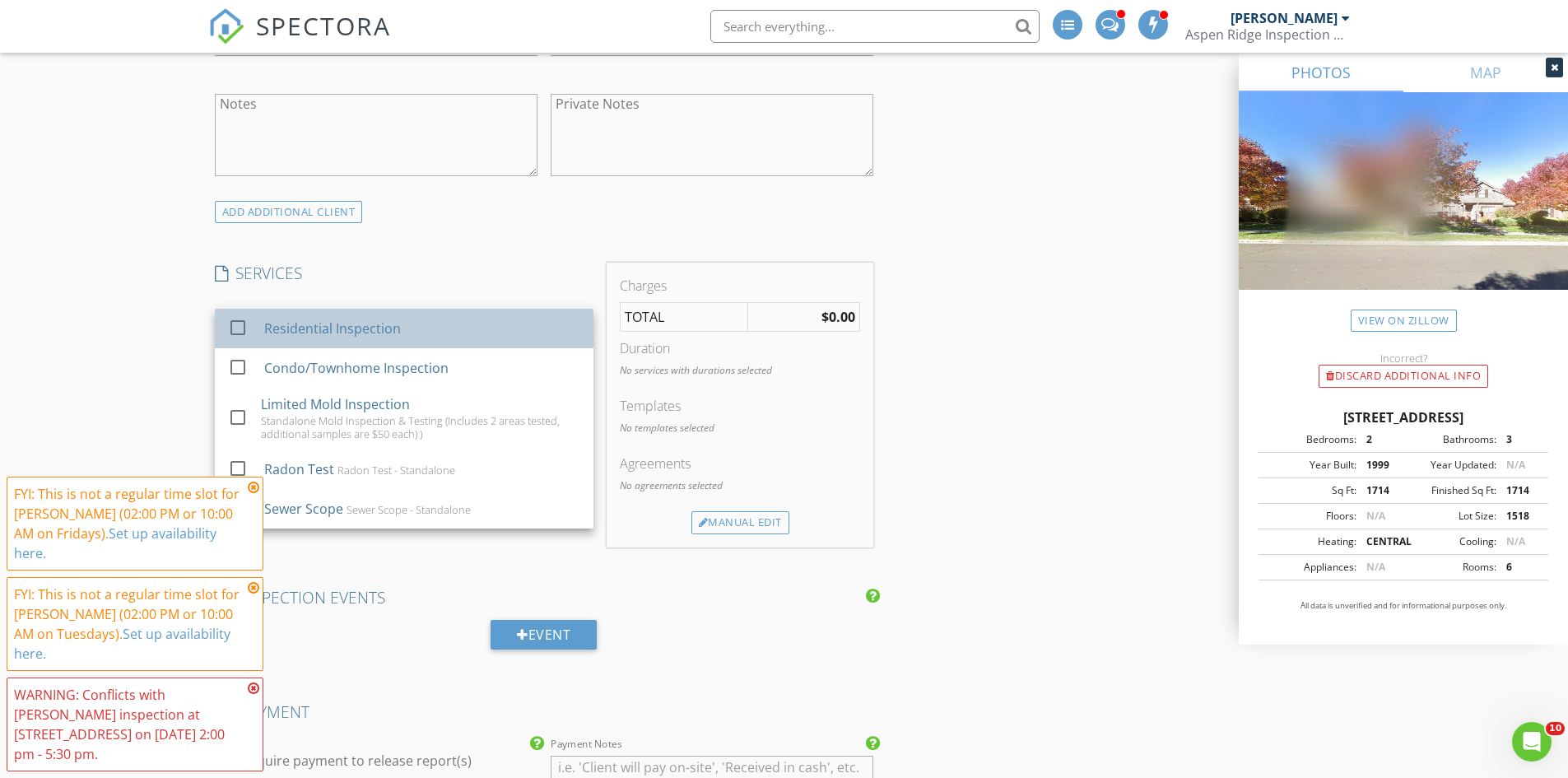
click at [379, 331] on div "Residential Inspection" at bounding box center [331, 329] width 136 height 20
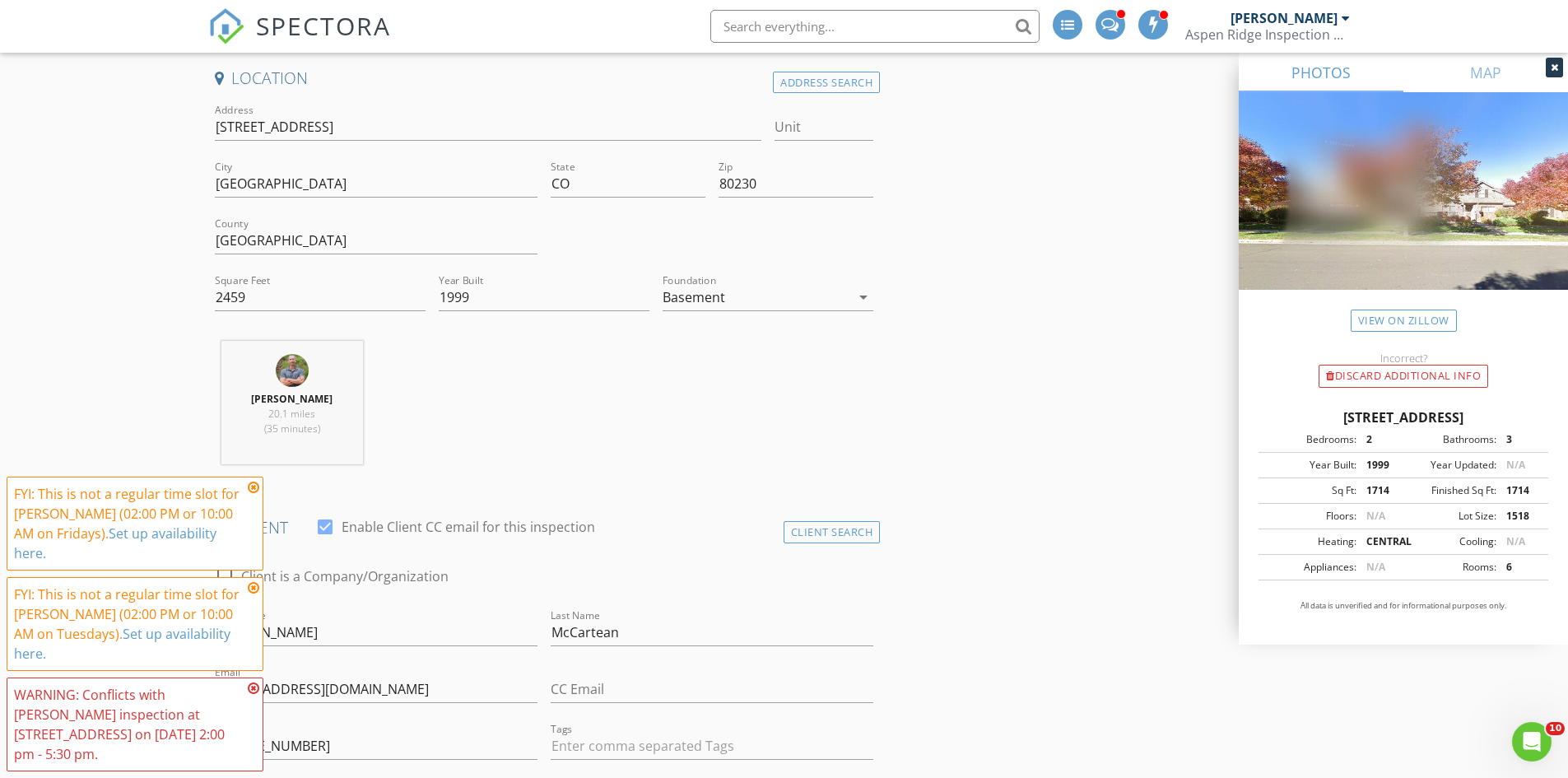
scroll to position [330, 0]
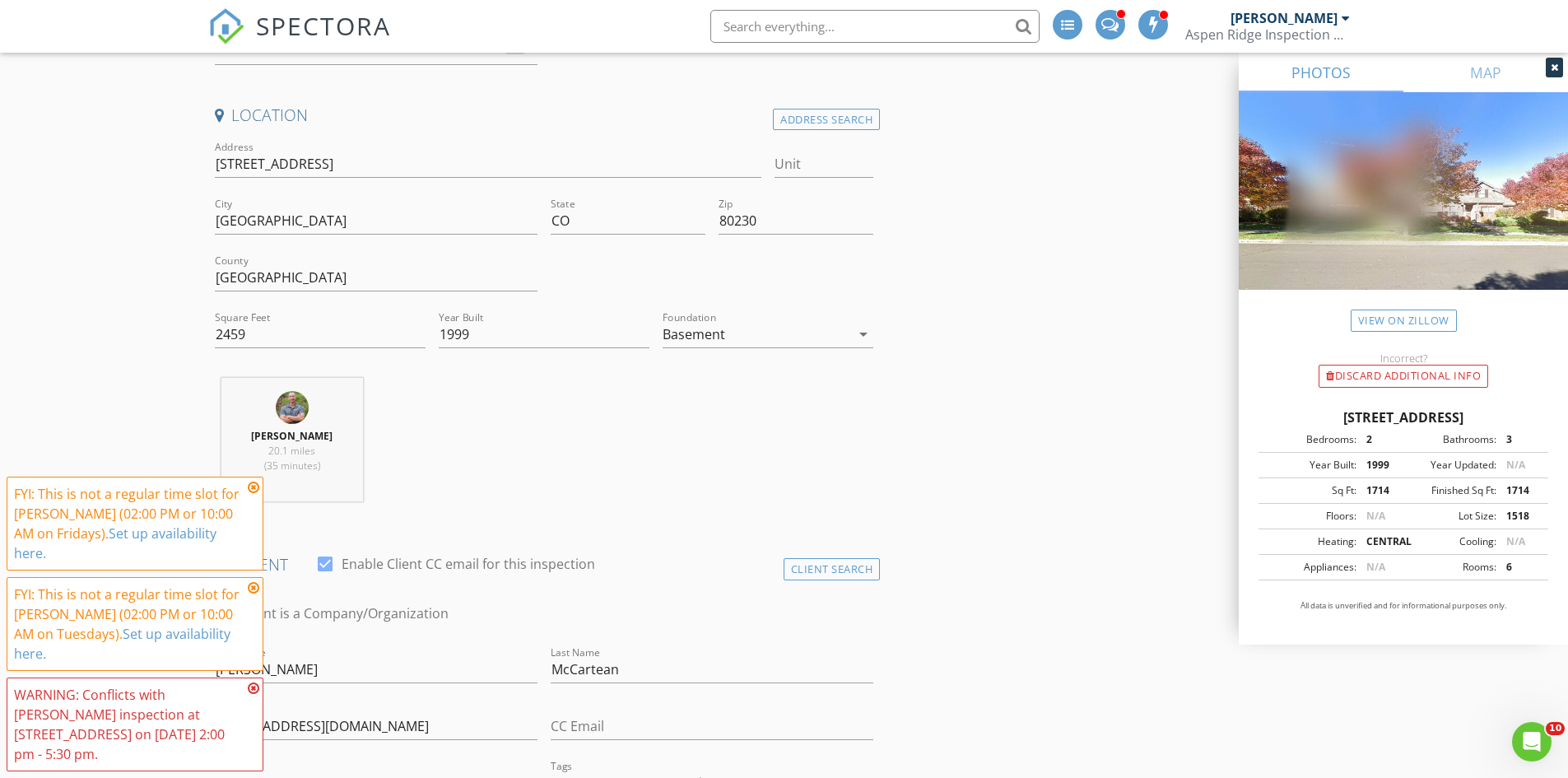
click at [714, 336] on div "Basement" at bounding box center [693, 334] width 62 height 15
click at [714, 336] on div at bounding box center [768, 341] width 185 height 20
click at [709, 347] on div "Foundation arrow_drop_down" at bounding box center [768, 343] width 210 height 44
click at [706, 340] on div at bounding box center [756, 334] width 188 height 27
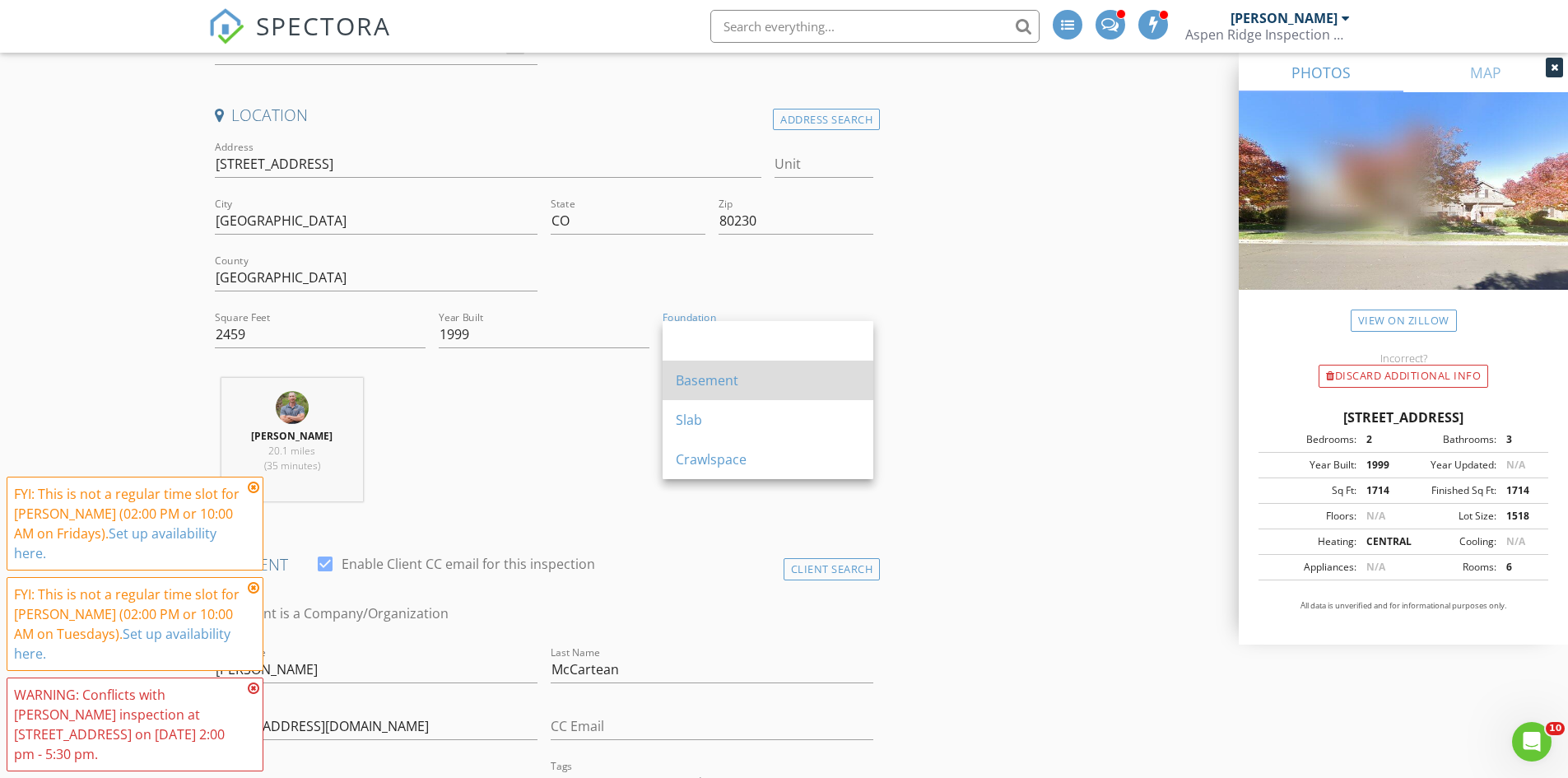
click at [706, 373] on div "Basement" at bounding box center [768, 381] width 185 height 20
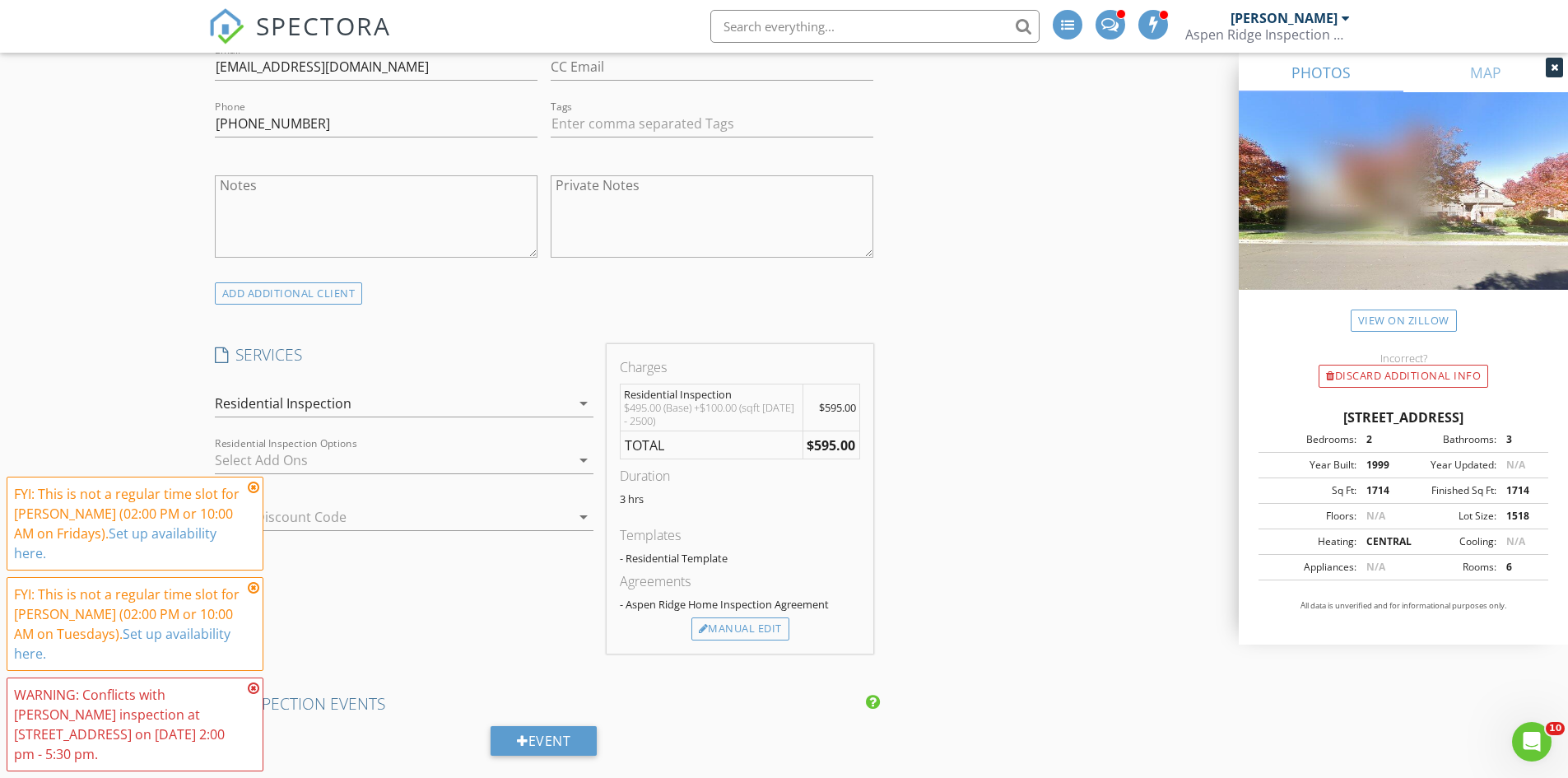
scroll to position [1235, 0]
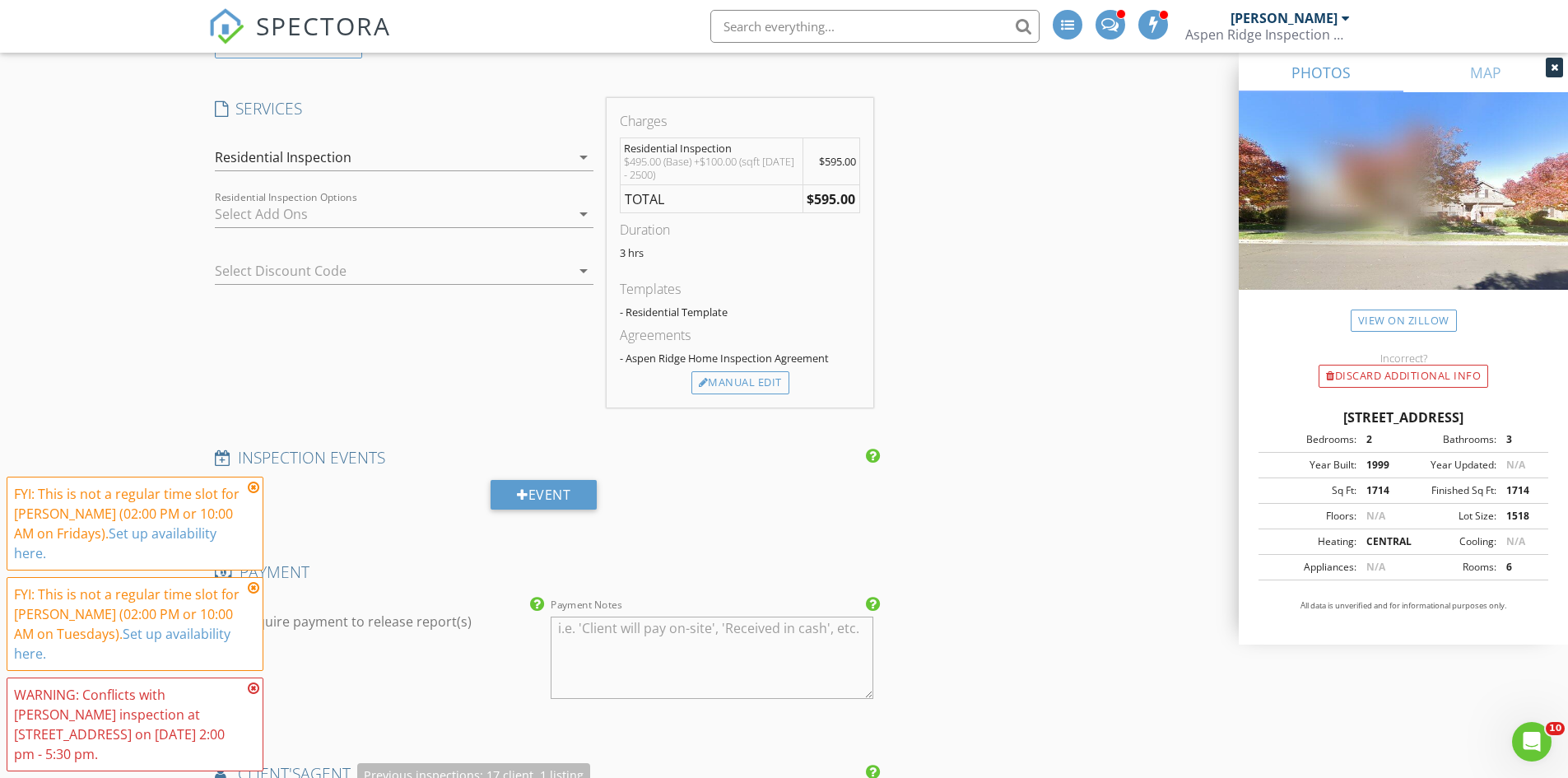
click at [345, 211] on div at bounding box center [392, 213] width 356 height 27
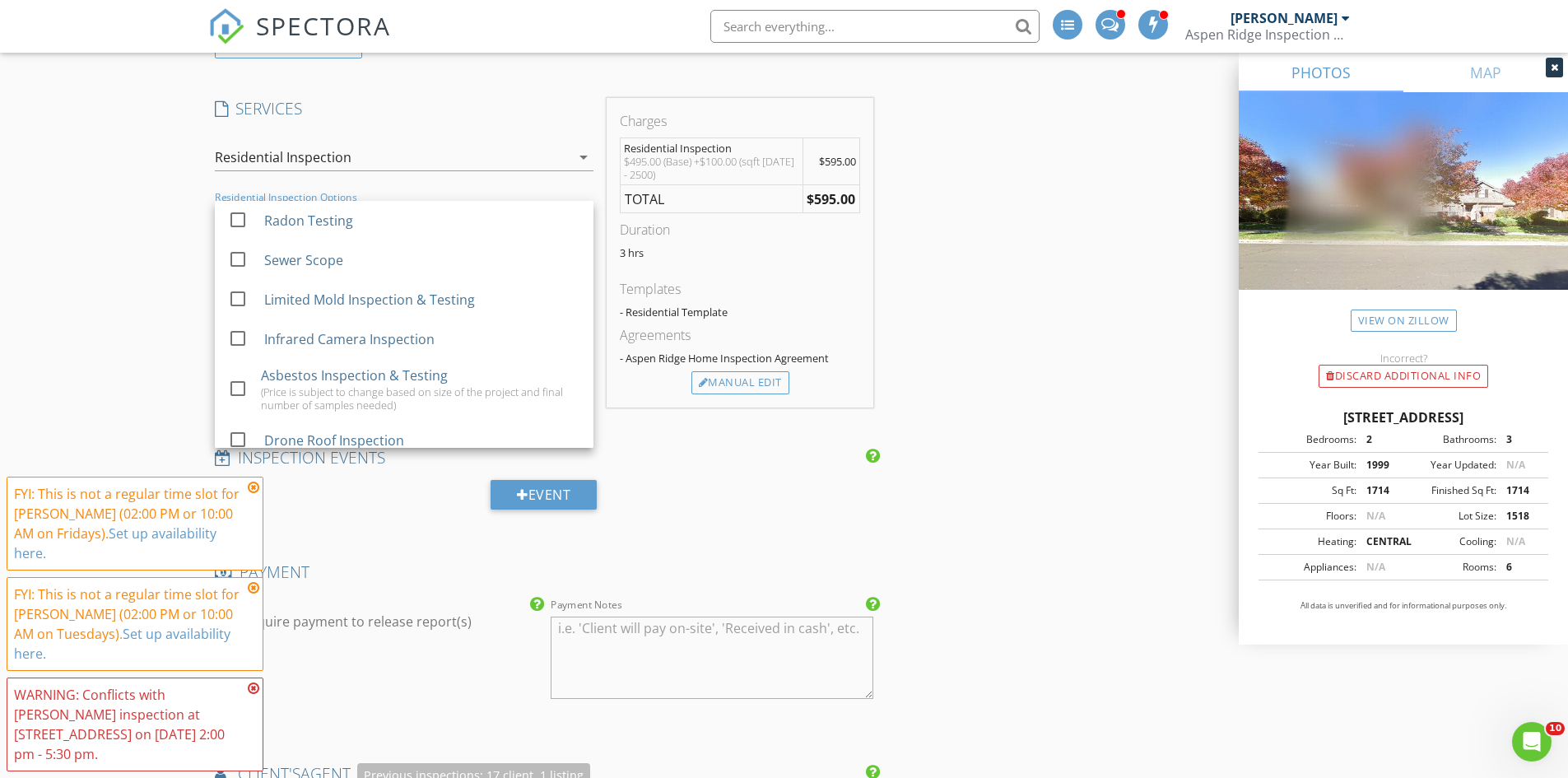
click at [115, 231] on div "New Inspection INSPECTOR(S) check_box [PERSON_NAME] PRIMARY check_box_outline_b…" at bounding box center [784, 710] width 1568 height 3699
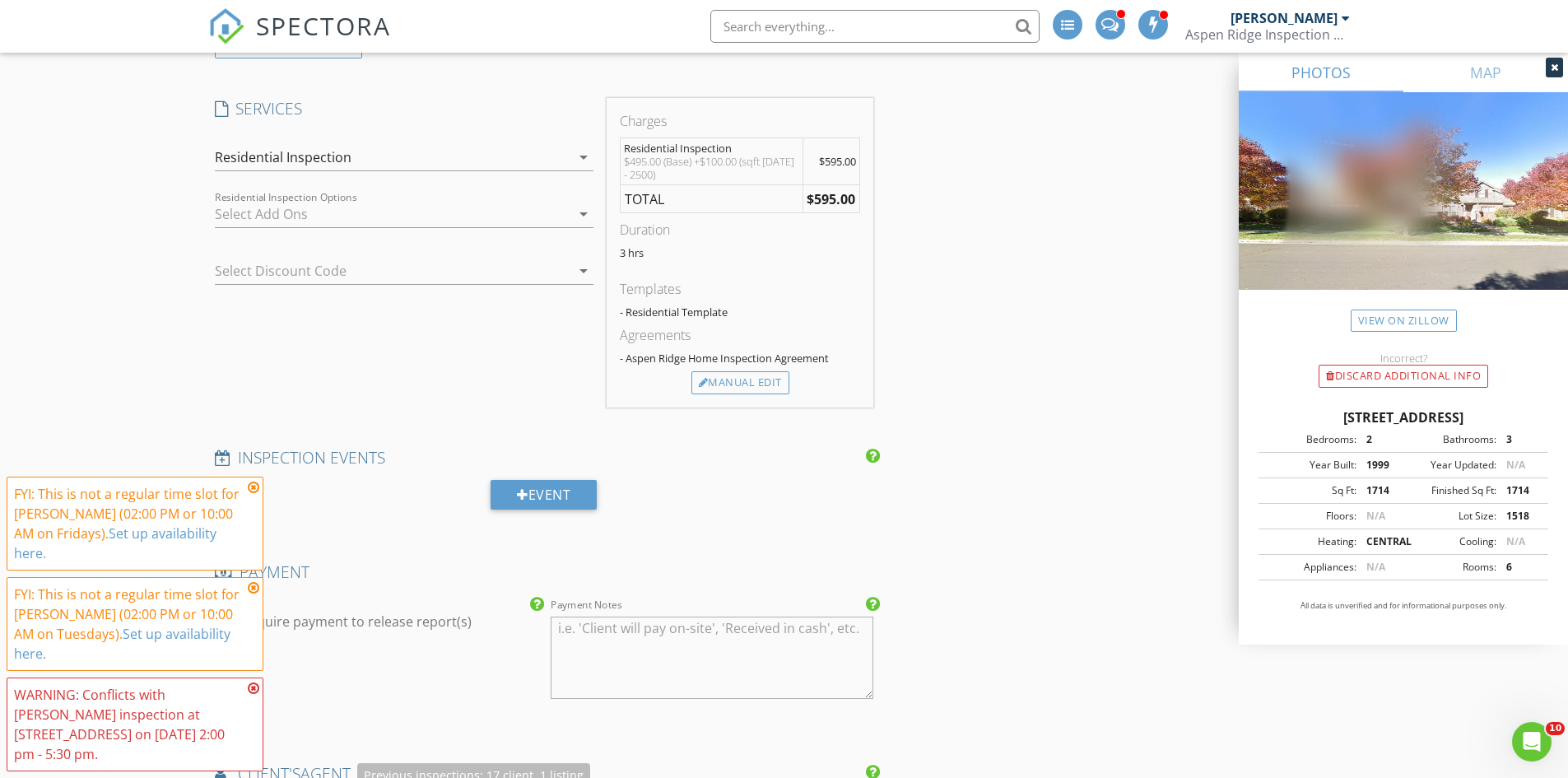
click at [242, 217] on div at bounding box center [392, 213] width 356 height 27
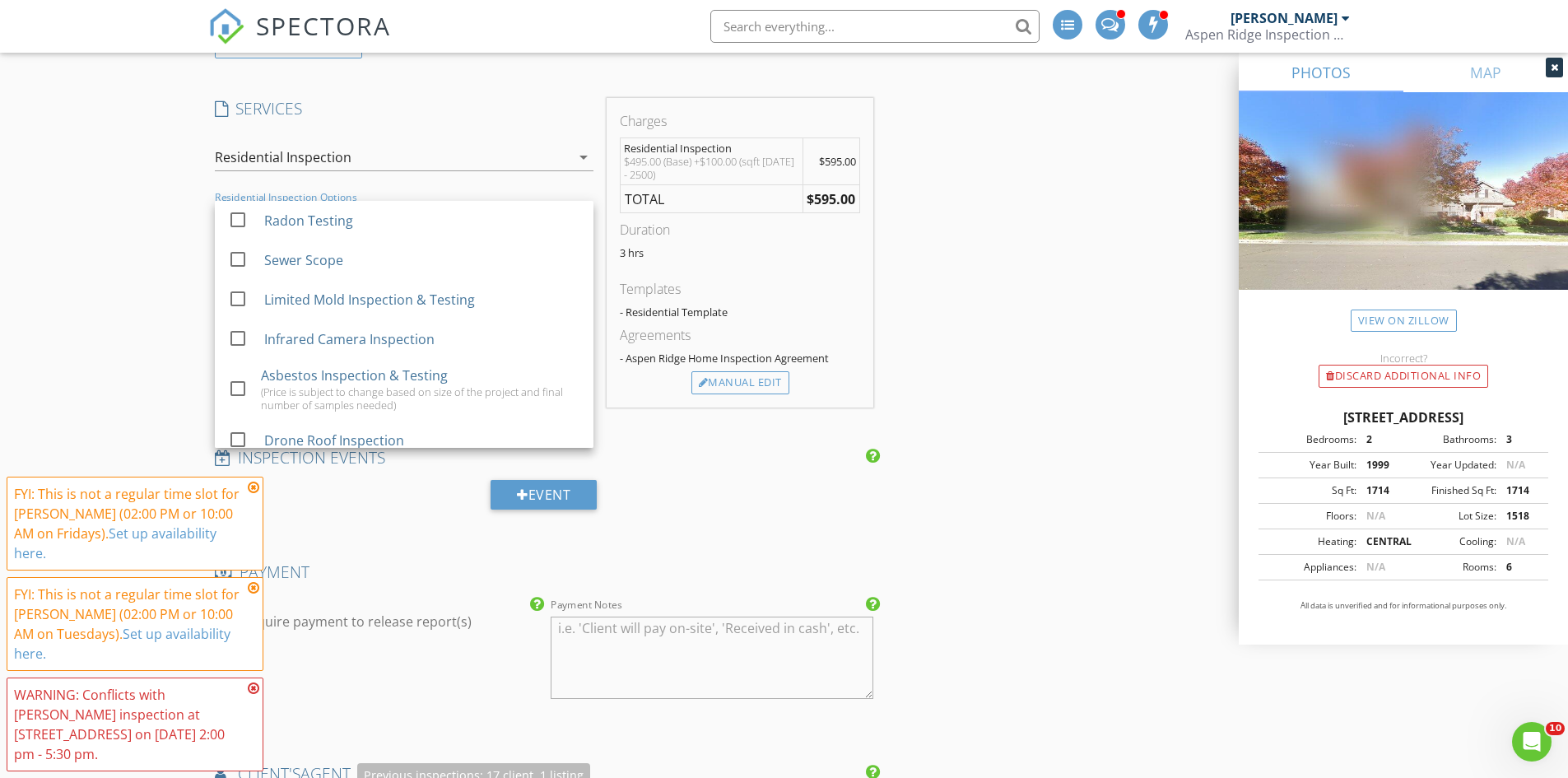
click at [158, 215] on div "New Inspection INSPECTOR(S) check_box [PERSON_NAME] PRIMARY check_box_outline_b…" at bounding box center [784, 710] width 1568 height 3699
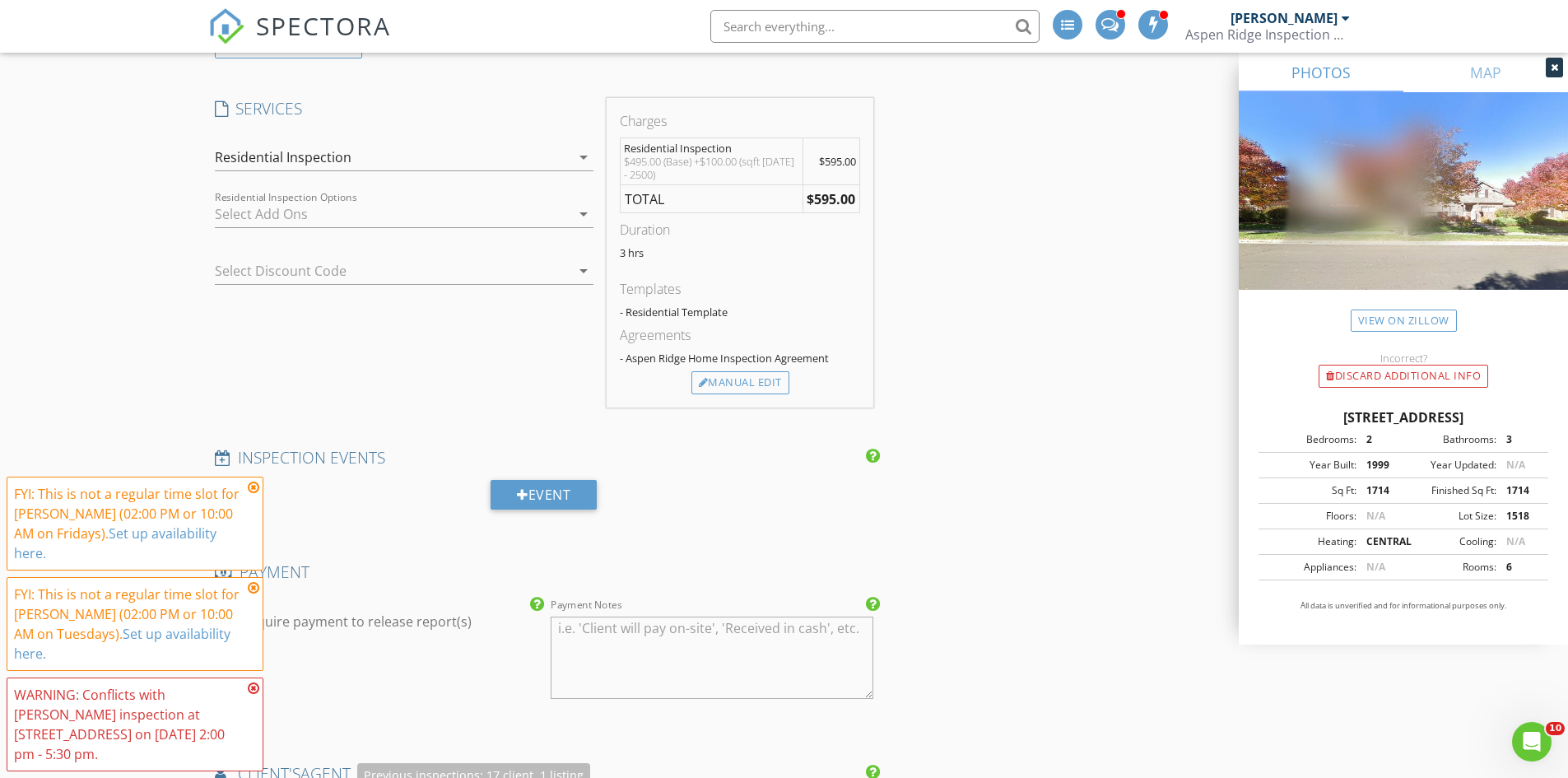
click at [267, 221] on div at bounding box center [392, 213] width 356 height 27
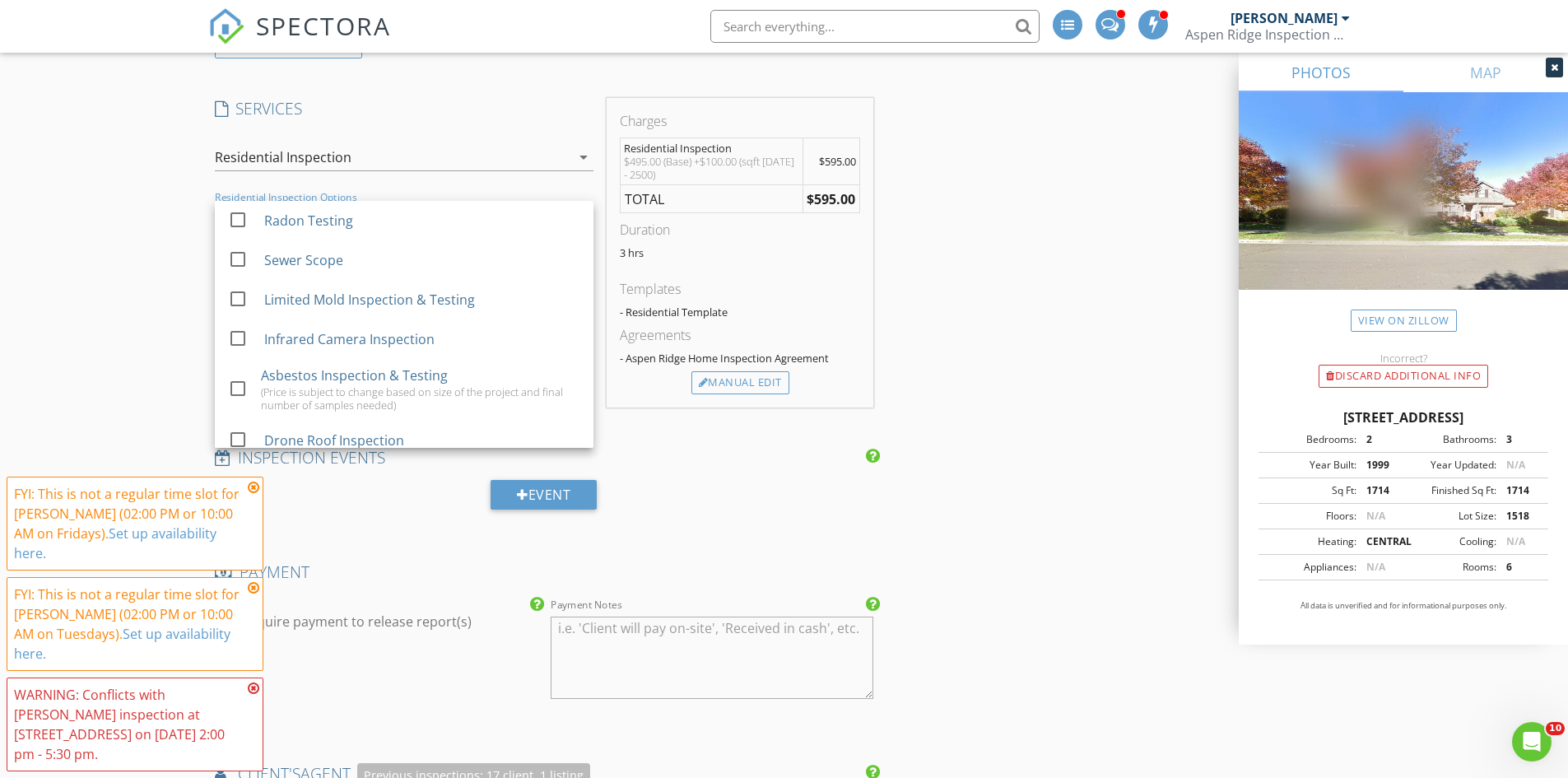
click at [267, 221] on div "Radon Testing" at bounding box center [307, 221] width 89 height 20
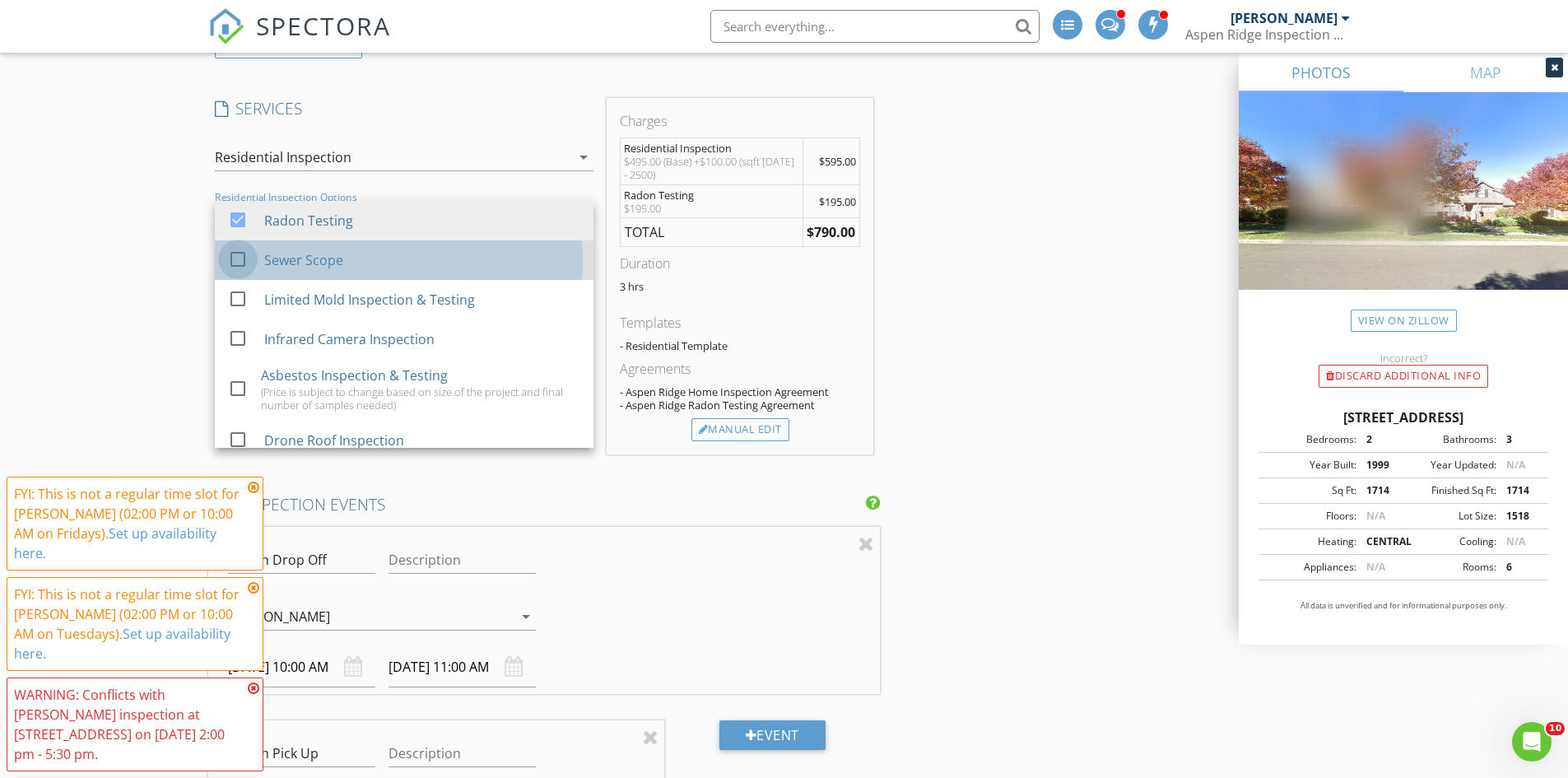
click at [250, 255] on div at bounding box center [238, 259] width 28 height 28
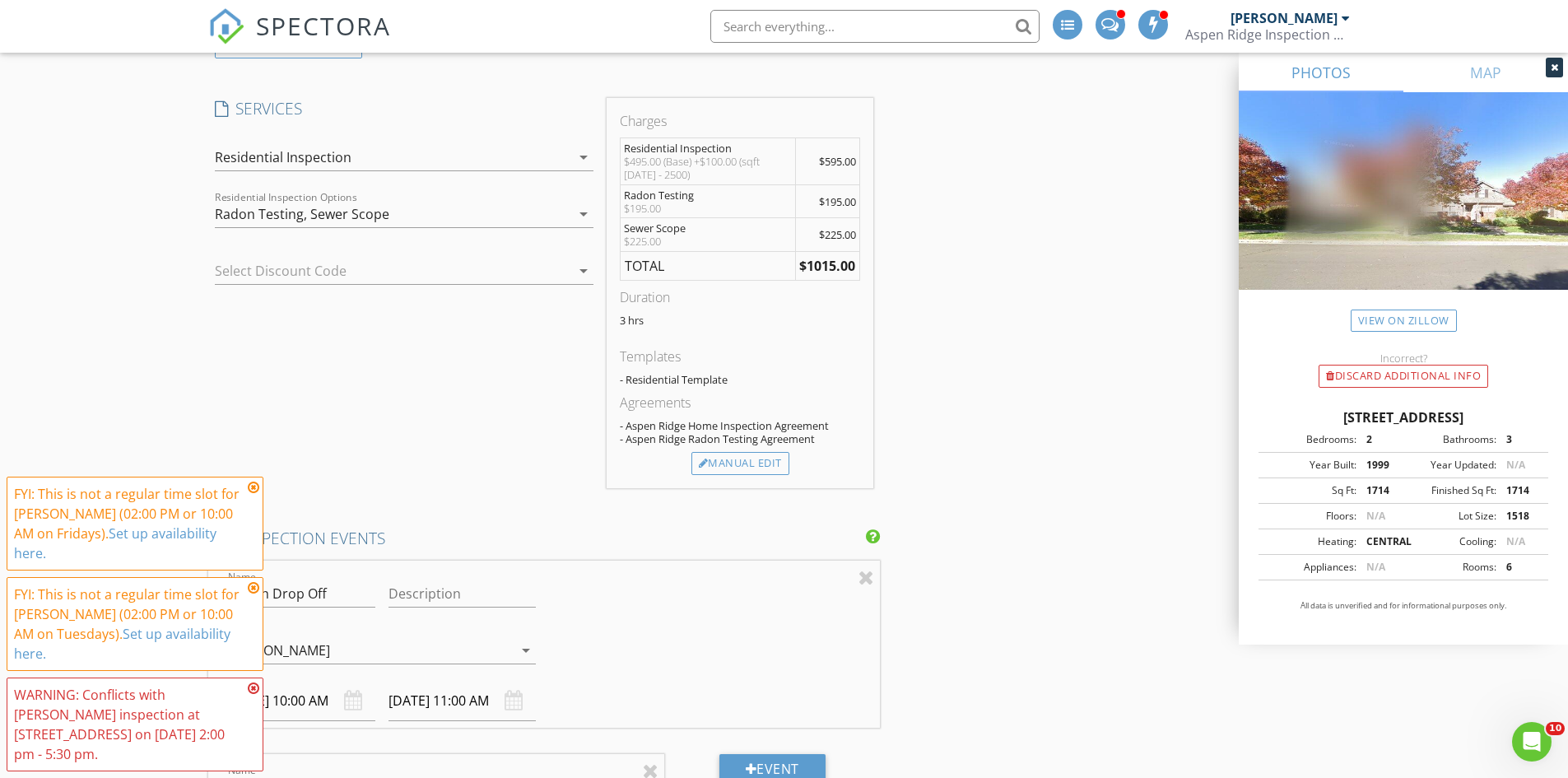
click at [281, 159] on div "Residential Inspection" at bounding box center [283, 157] width 136 height 15
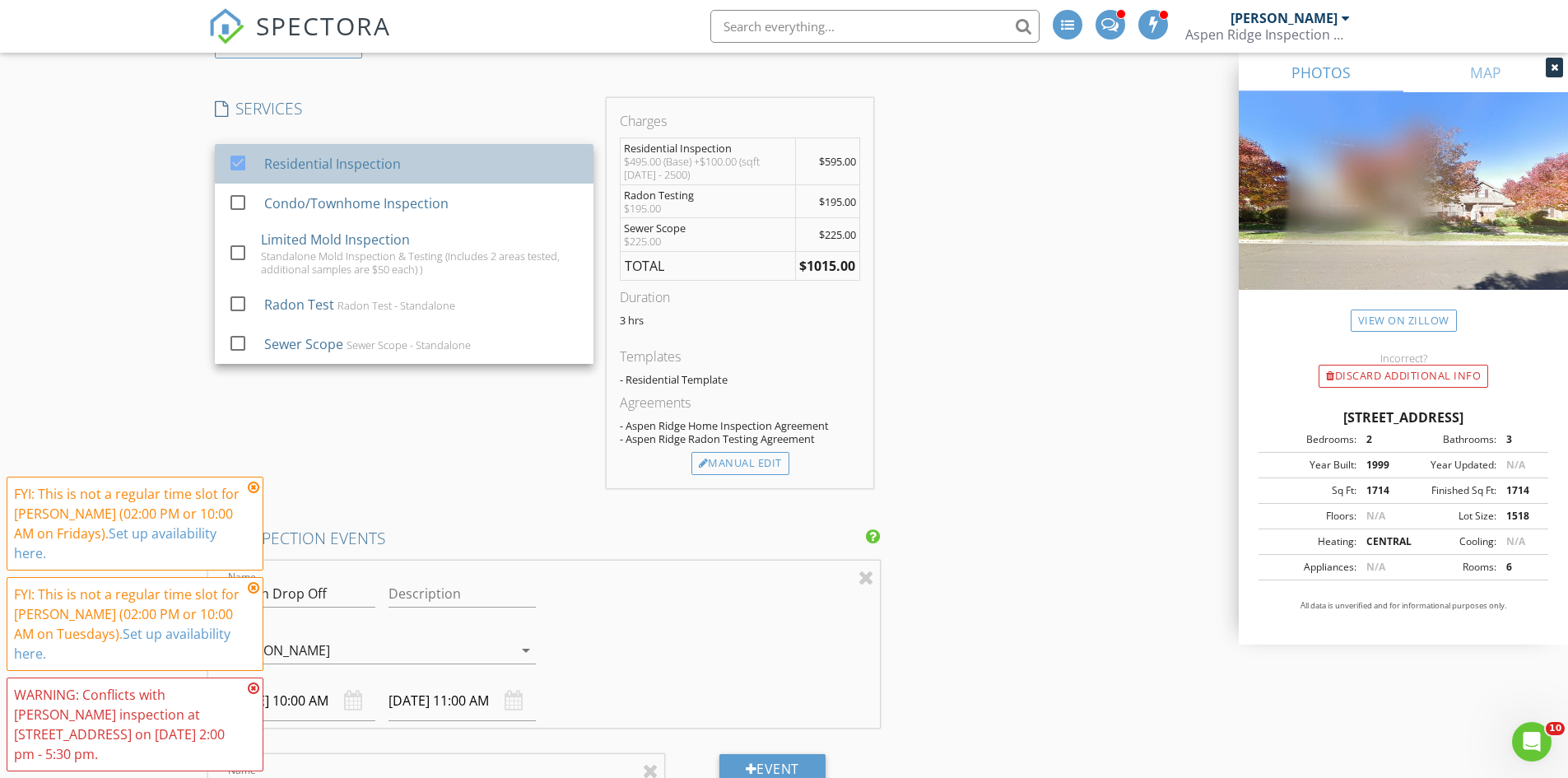
click at [269, 159] on div "Residential Inspection" at bounding box center [331, 164] width 136 height 20
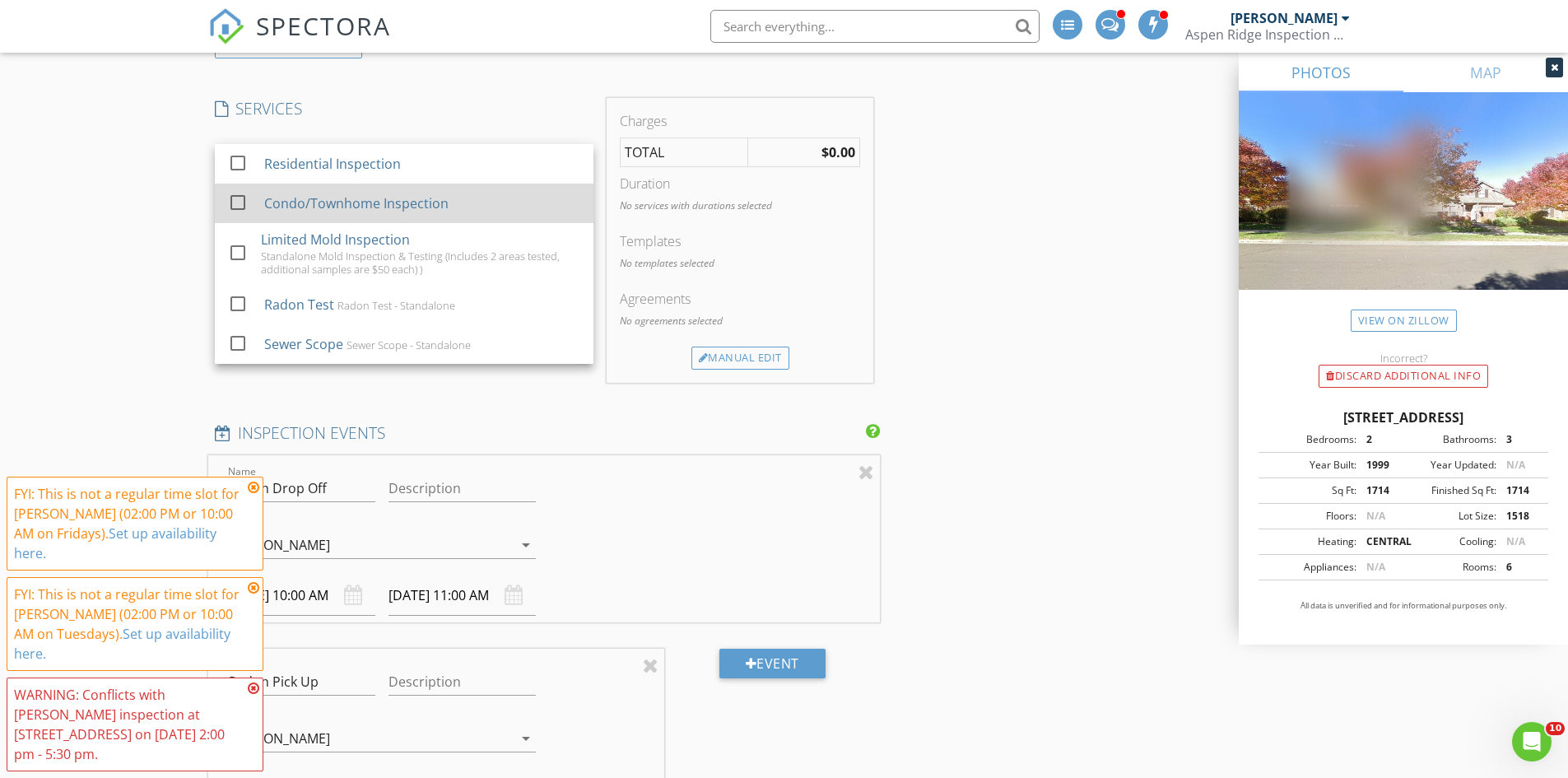
click at [255, 209] on div "check_box_outline_blank" at bounding box center [242, 203] width 29 height 37
checkbox input "true"
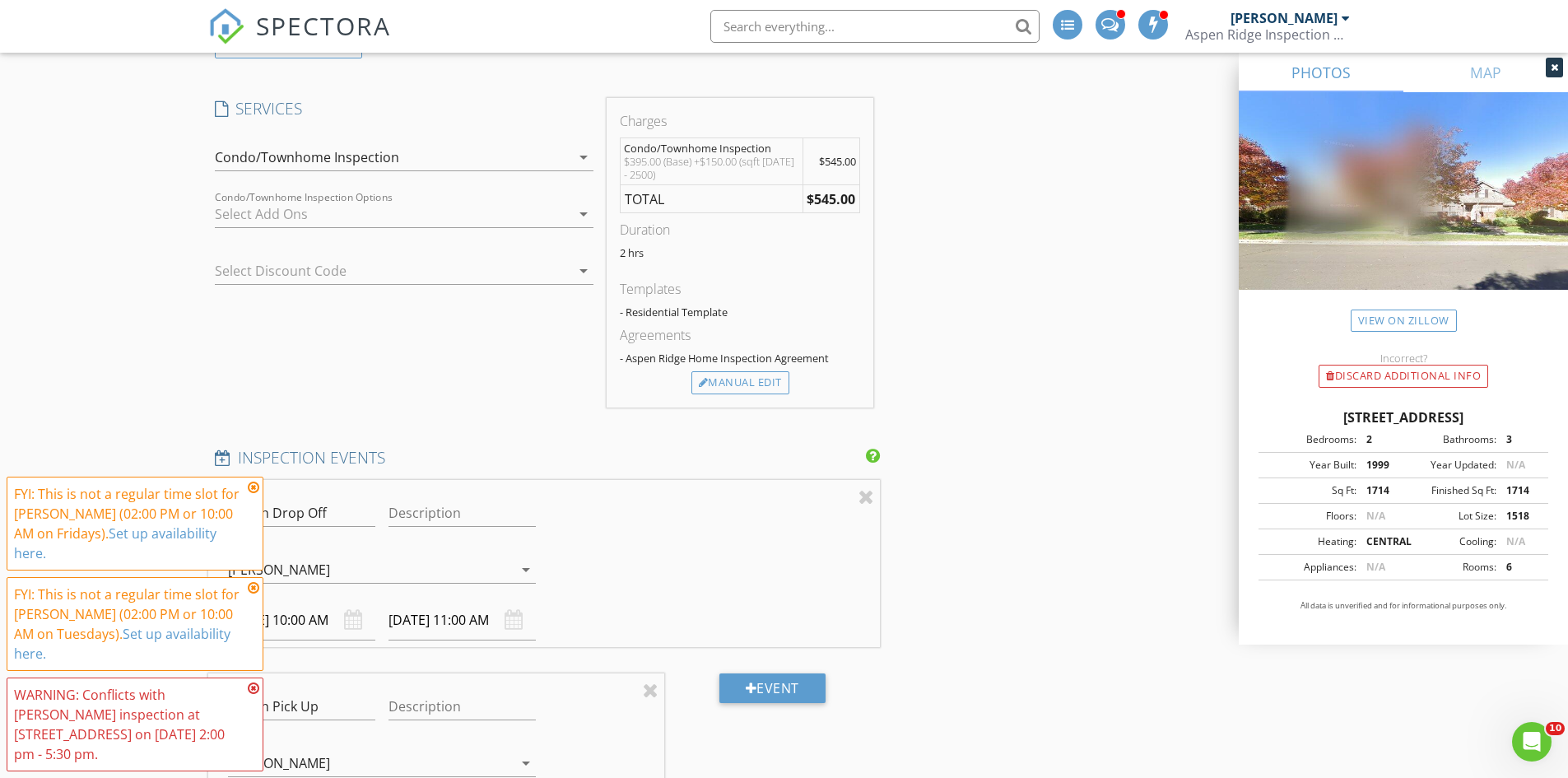
click at [245, 205] on div at bounding box center [392, 213] width 356 height 27
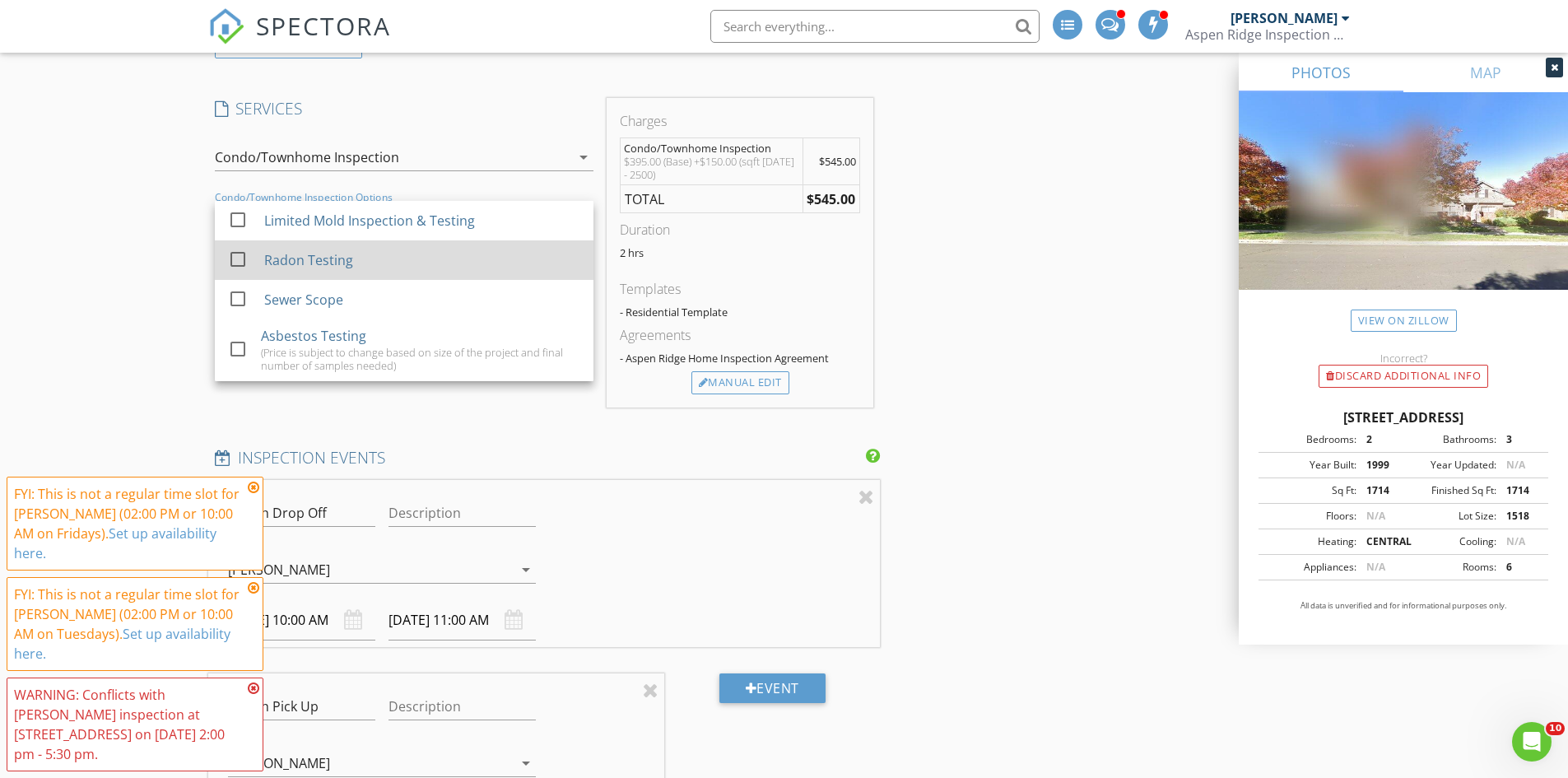
drag, startPoint x: 261, startPoint y: 225, endPoint x: 229, endPoint y: 259, distance: 46.7
click at [229, 259] on div "check_box_outline_blank Limited Mold Inspection & Testing check_box_outline_bla…" at bounding box center [404, 290] width 379 height 180
click at [228, 257] on div at bounding box center [238, 259] width 28 height 28
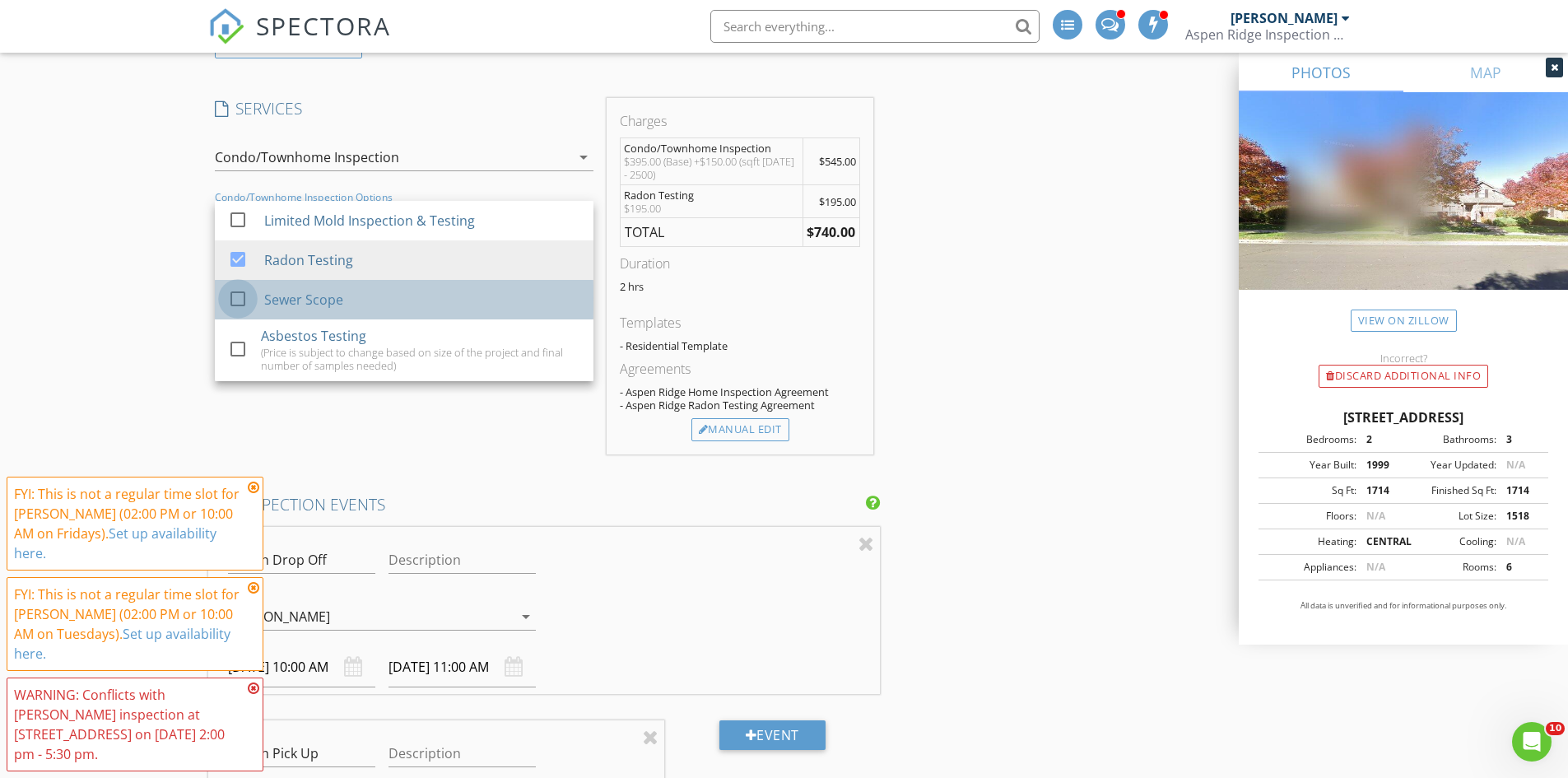
click at [240, 288] on div at bounding box center [238, 298] width 28 height 28
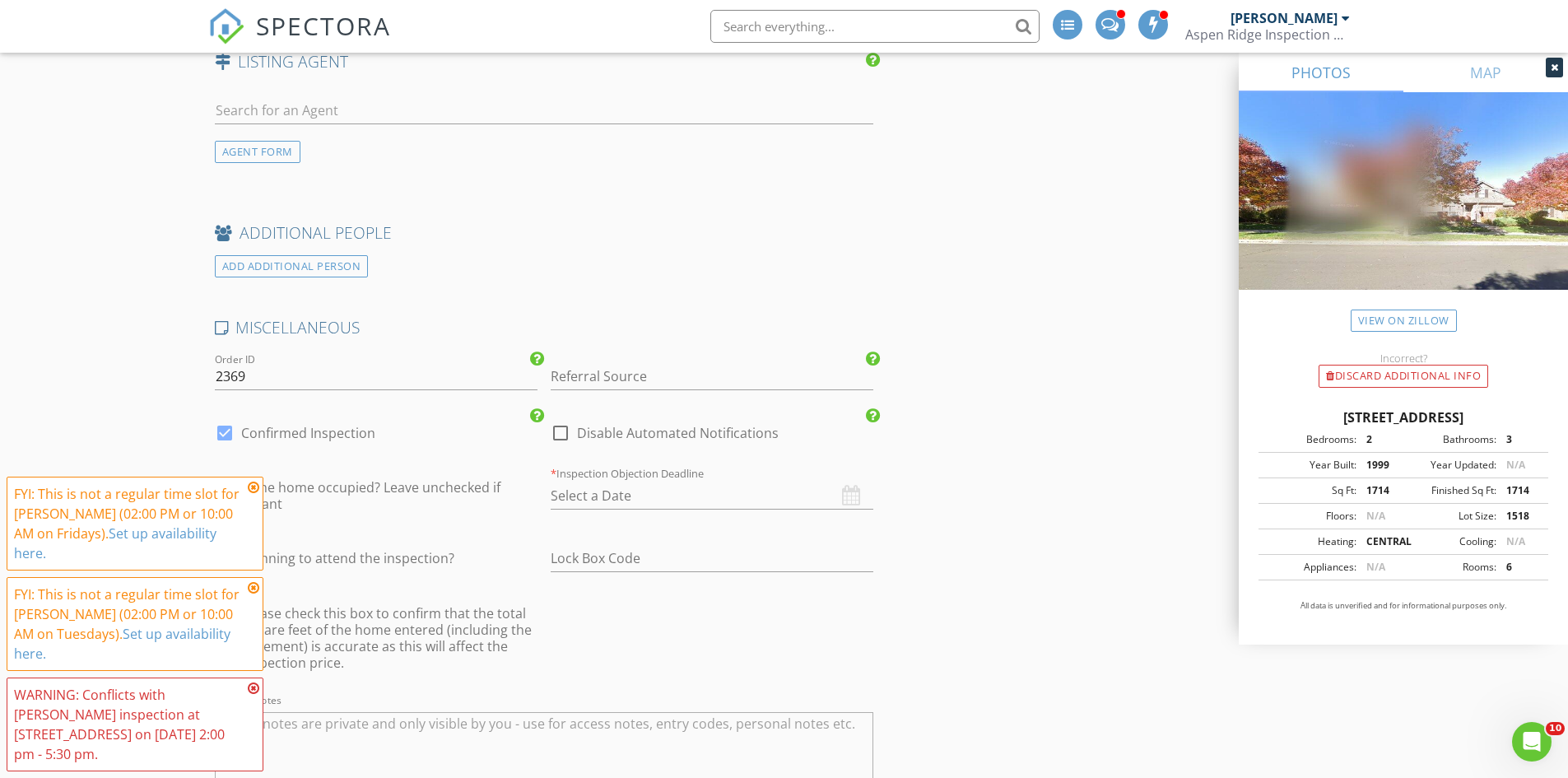
scroll to position [2800, 0]
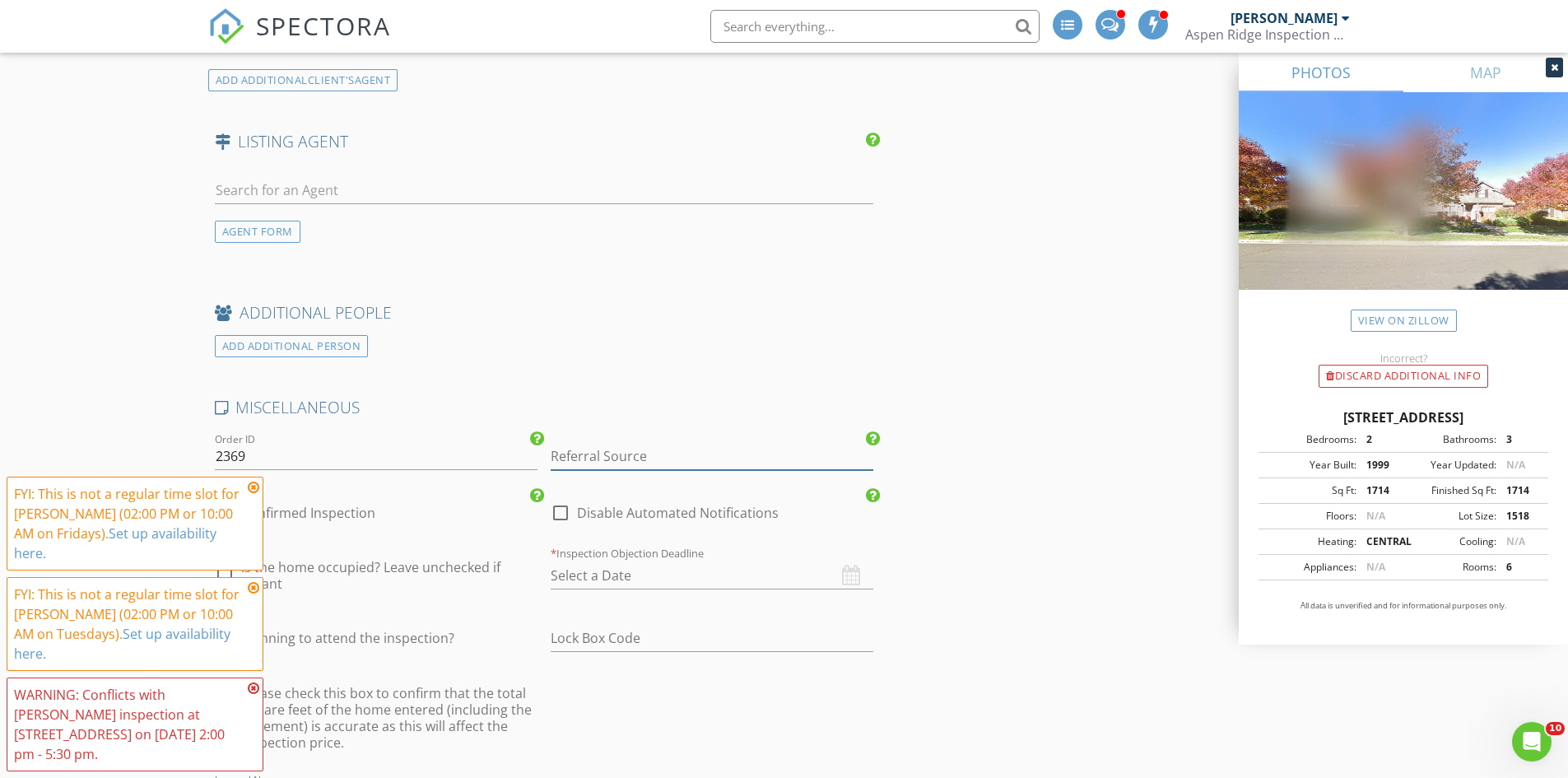
click at [586, 453] on input "Referral Source" at bounding box center [712, 457] width 323 height 27
click at [589, 490] on div "[PERSON_NAME]" at bounding box center [712, 489] width 321 height 33
type input "[PERSON_NAME]"
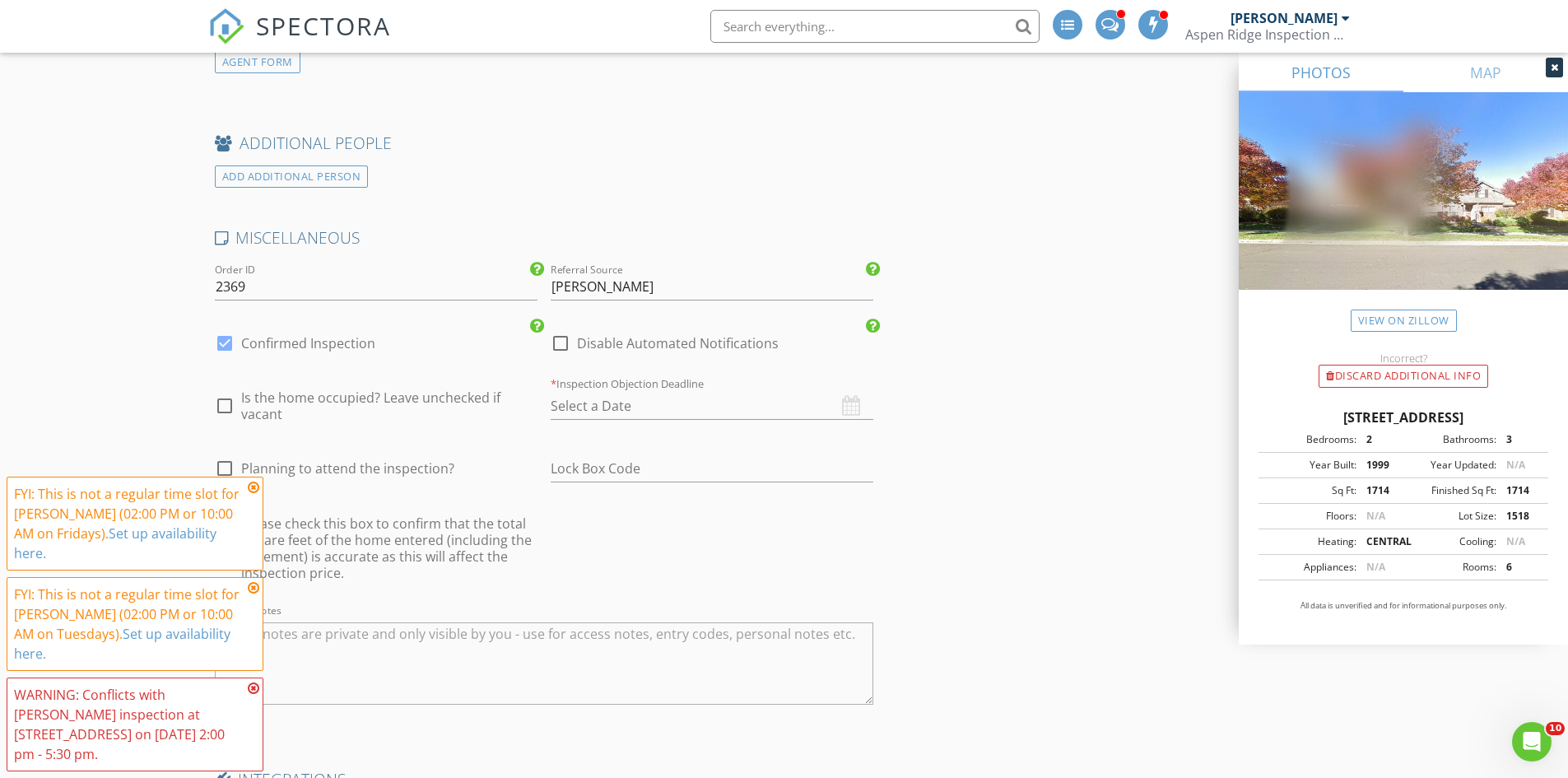
scroll to position [3046, 0]
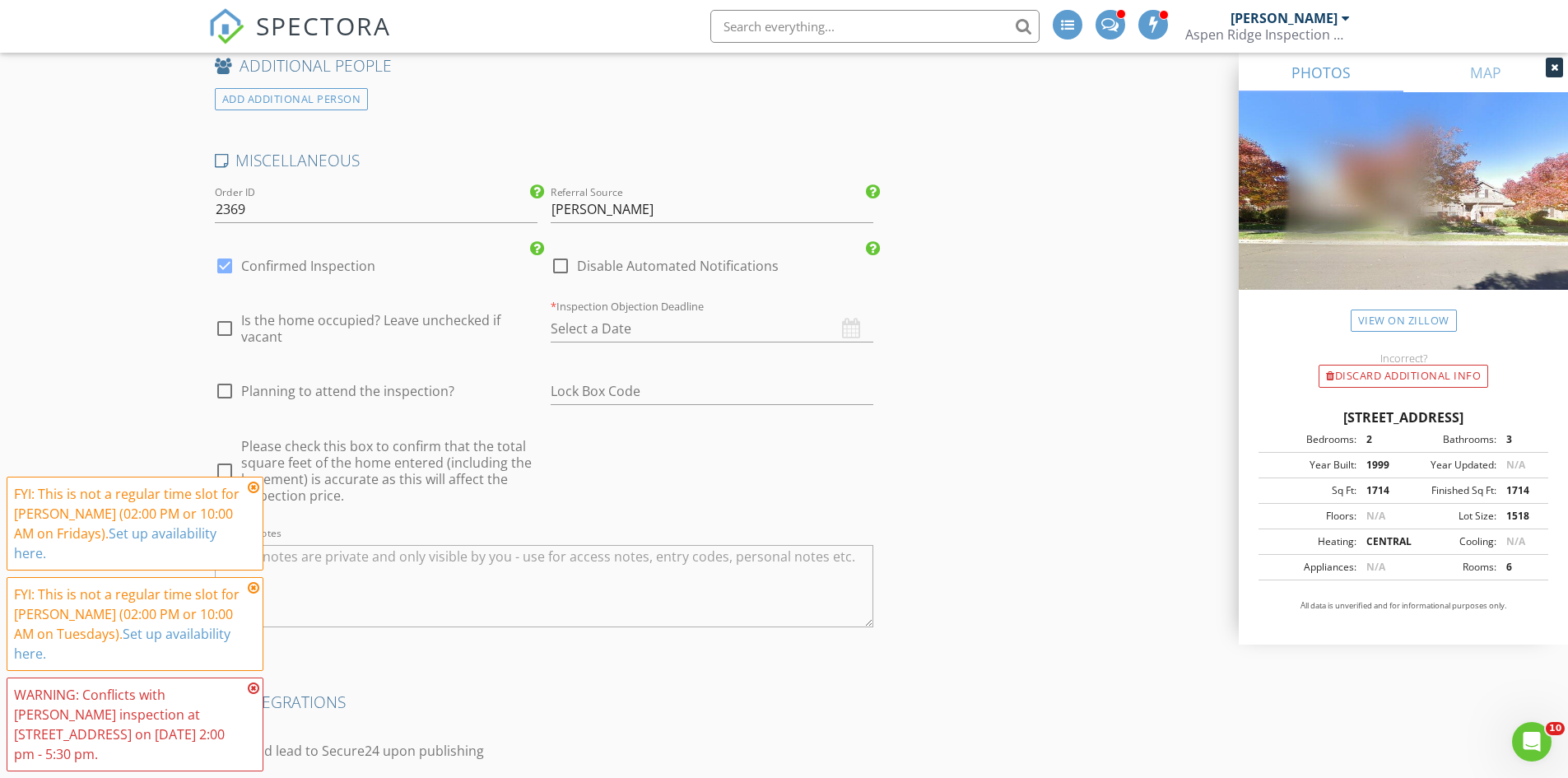
click at [319, 321] on span "Is the home occupied? Leave unchecked if vacant" at bounding box center [390, 329] width 296 height 33
checkbox input "true"
click at [349, 388] on span "Planning to attend the inspection?" at bounding box center [348, 391] width 213 height 16
checkbox input "true"
click at [584, 338] on input "text" at bounding box center [712, 330] width 323 height 27
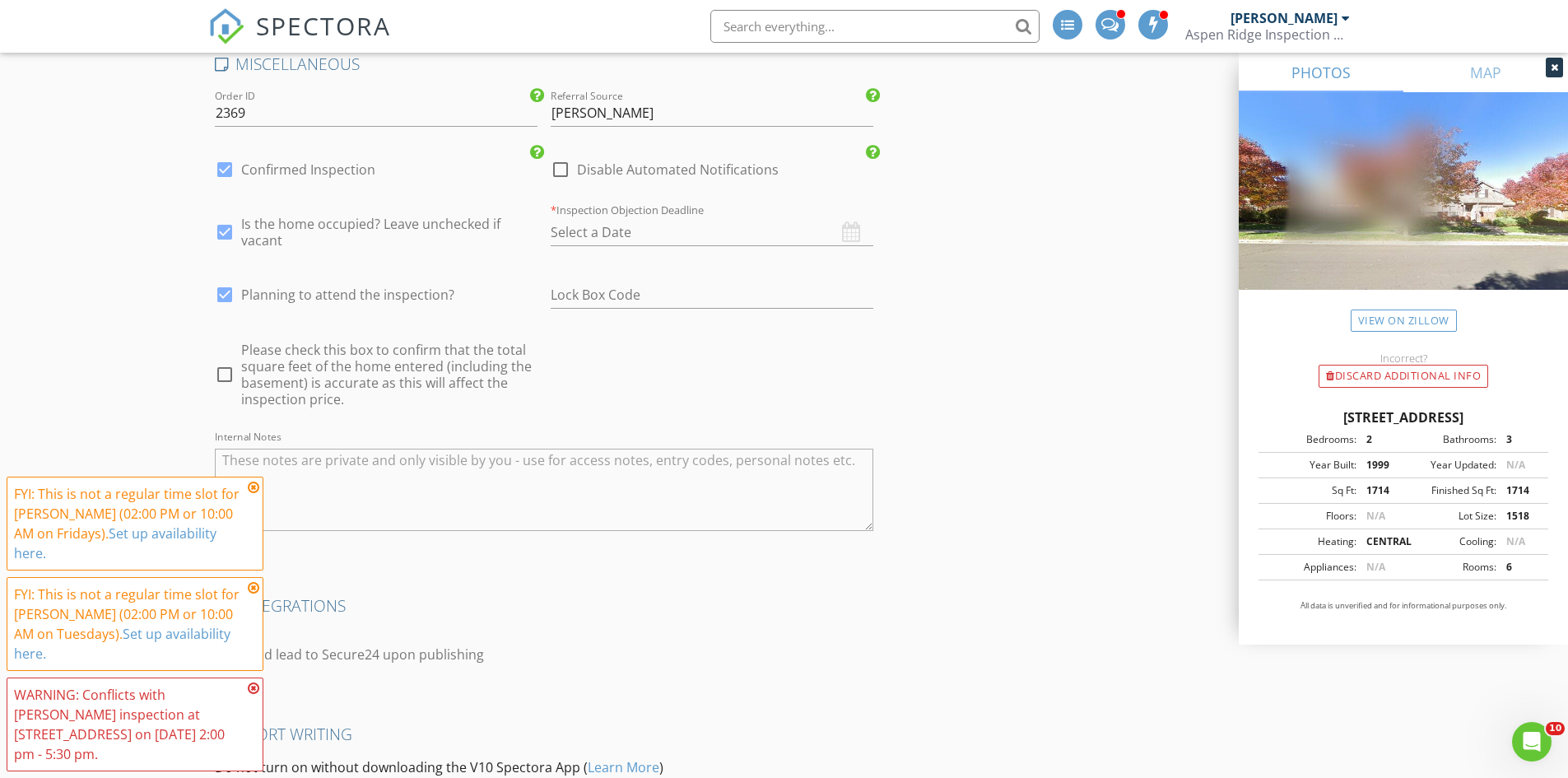
scroll to position [3211, 0]
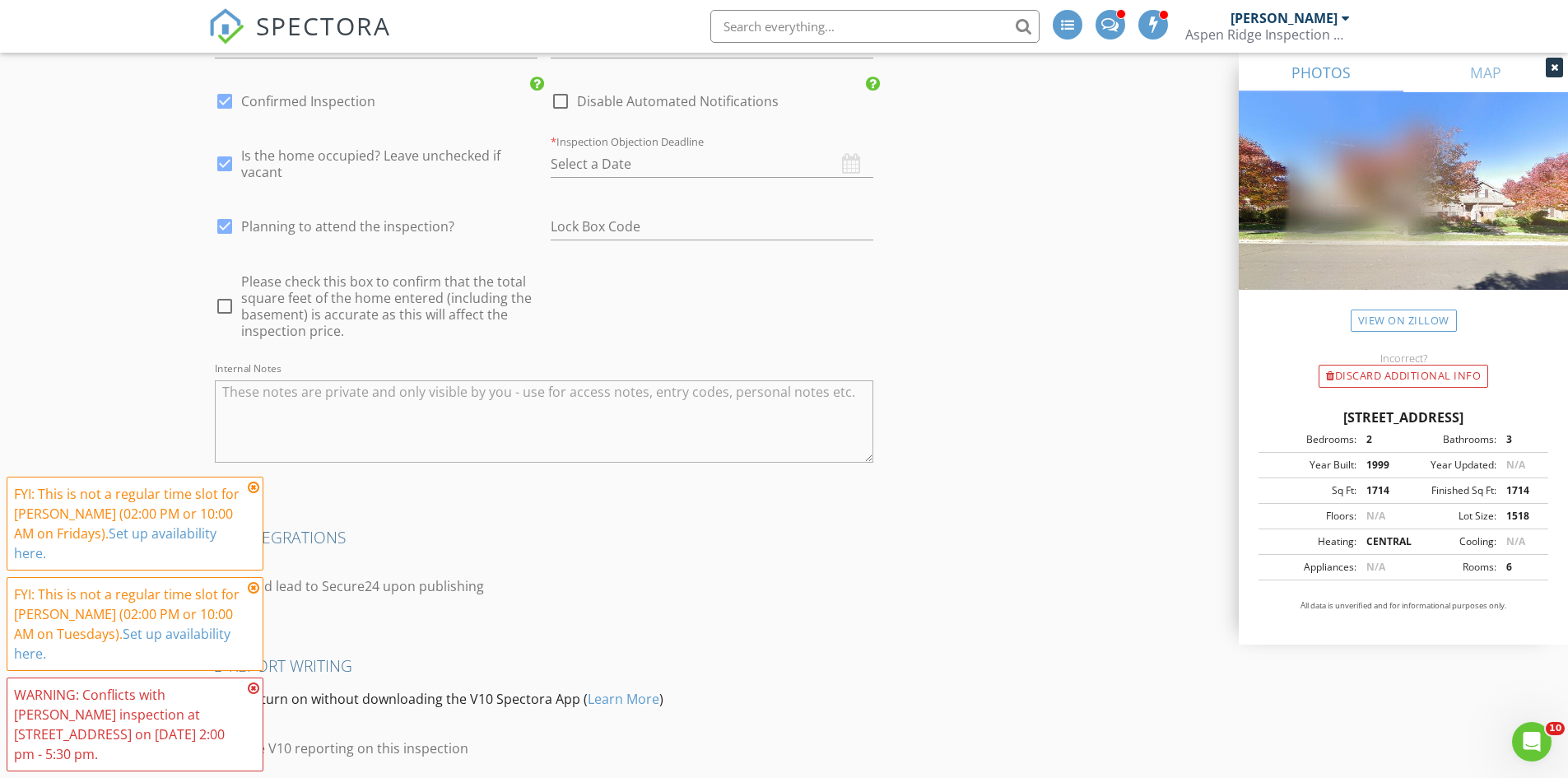
click at [226, 309] on div at bounding box center [224, 306] width 28 height 28
checkbox input "true"
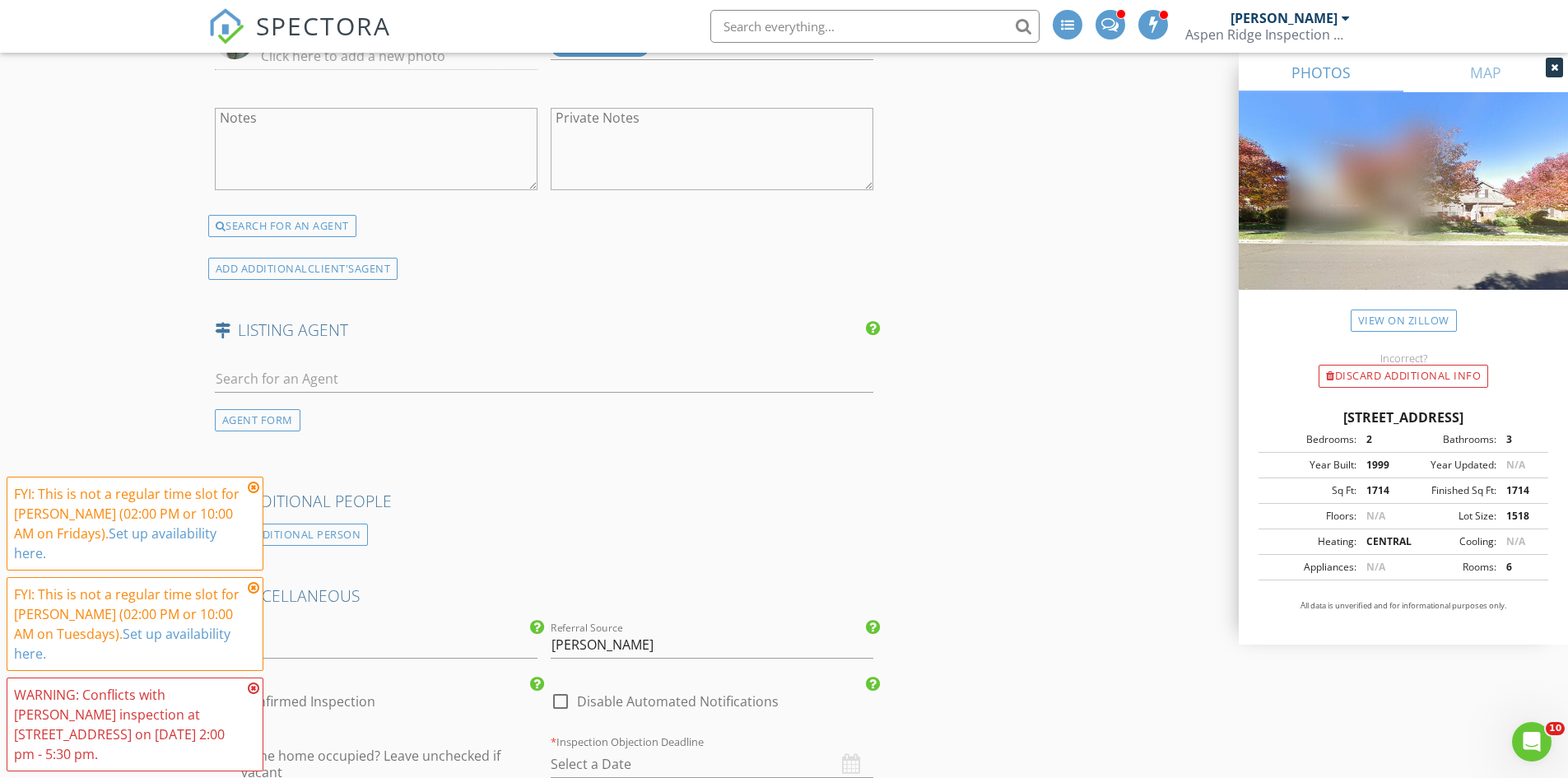
scroll to position [2635, 0]
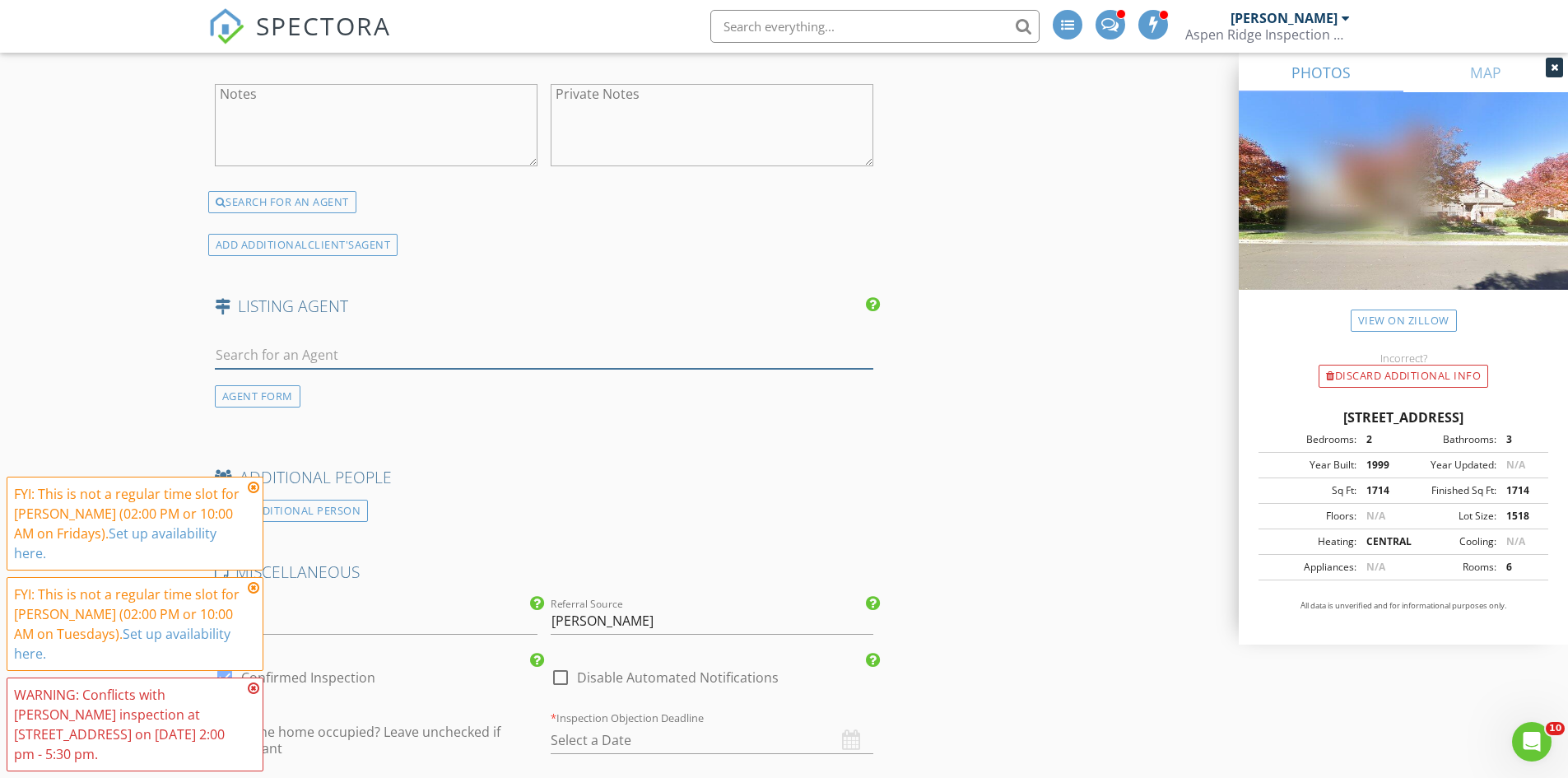
click at [252, 356] on input "text" at bounding box center [544, 355] width 660 height 27
paste input "[PERSON_NAME] [PHONE_NUMBER] [PERSON_NAME][EMAIL_ADDRESS][PERSON_NAME][DOMAIN_N…"
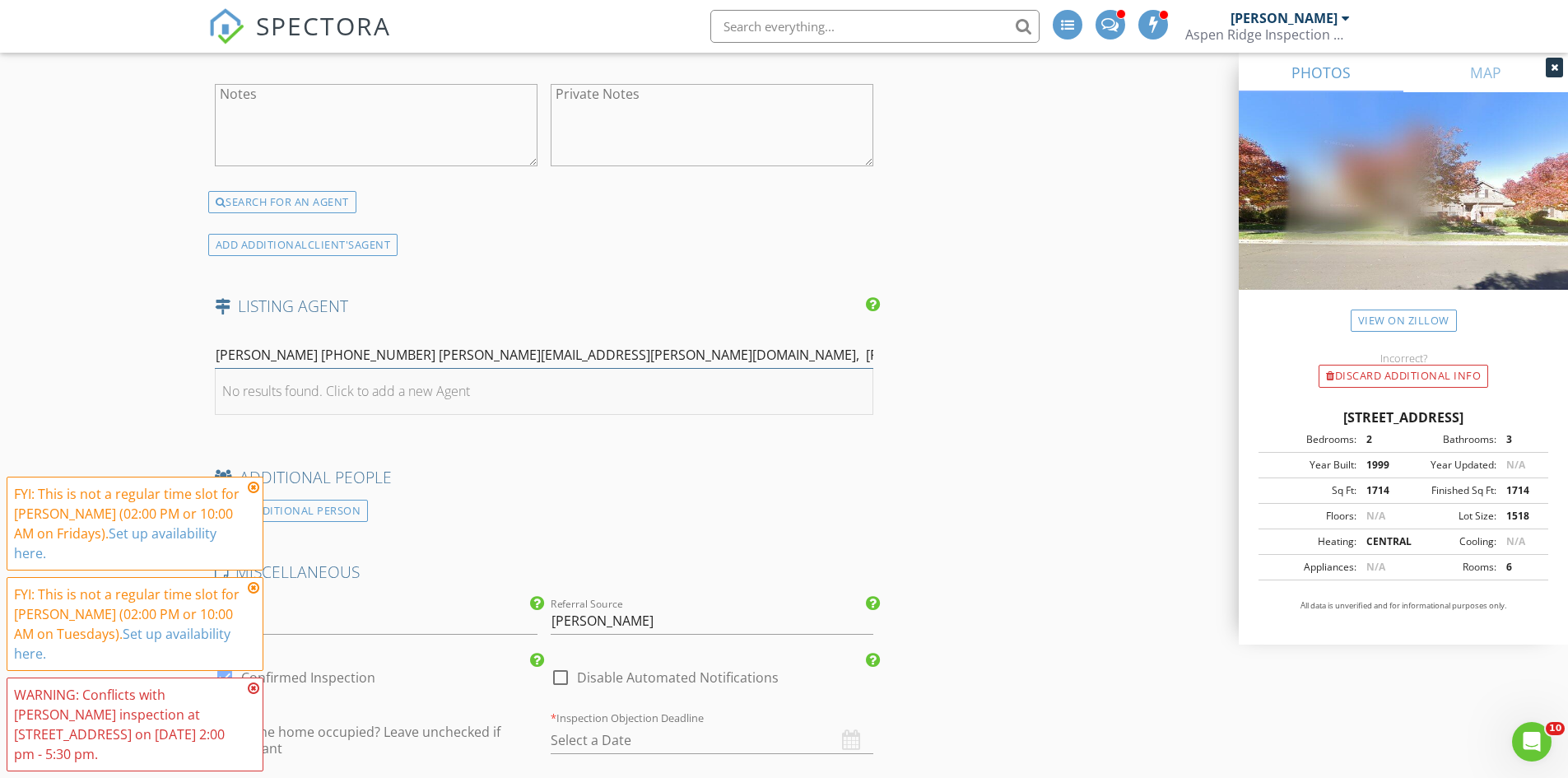
type input "[PERSON_NAME] [PHONE_NUMBER] [PERSON_NAME][EMAIL_ADDRESS][PERSON_NAME][DOMAIN_N…"
click at [260, 394] on div "No results found. Click to add a new Agent" at bounding box center [346, 392] width 248 height 20
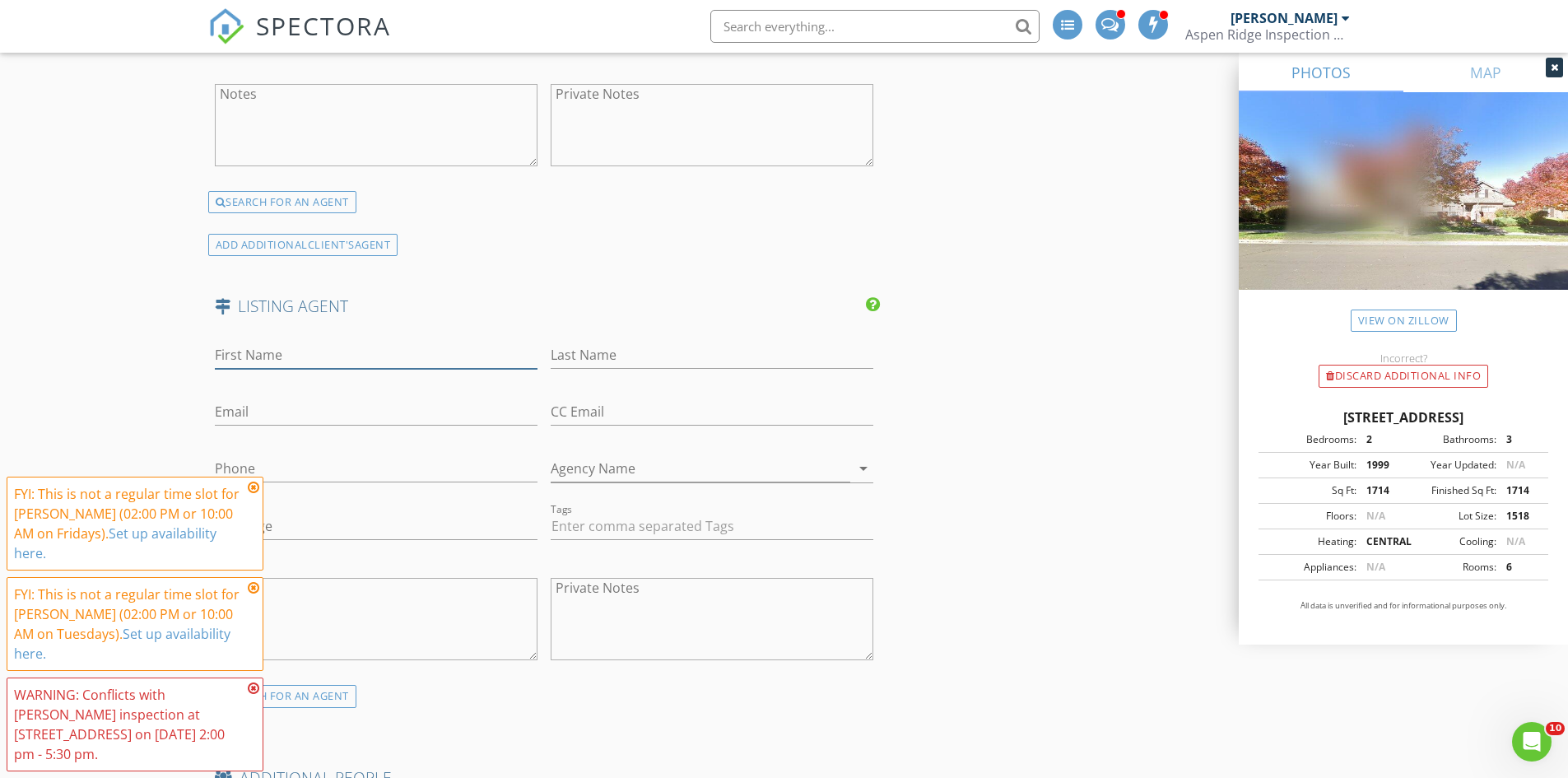
click at [244, 355] on input "First Name" at bounding box center [376, 355] width 323 height 27
paste input "[PERSON_NAME] [PHONE_NUMBER] [PERSON_NAME][EMAIL_ADDRESS][PERSON_NAME][DOMAIN_N…"
drag, startPoint x: 235, startPoint y: 362, endPoint x: 393, endPoint y: 372, distance: 158.3
click at [393, 372] on div "First Name [PERSON_NAME] [PHONE_NUMBER] [PERSON_NAME][EMAIL_ADDRESS][PERSON_NAM…" at bounding box center [376, 363] width 323 height 44
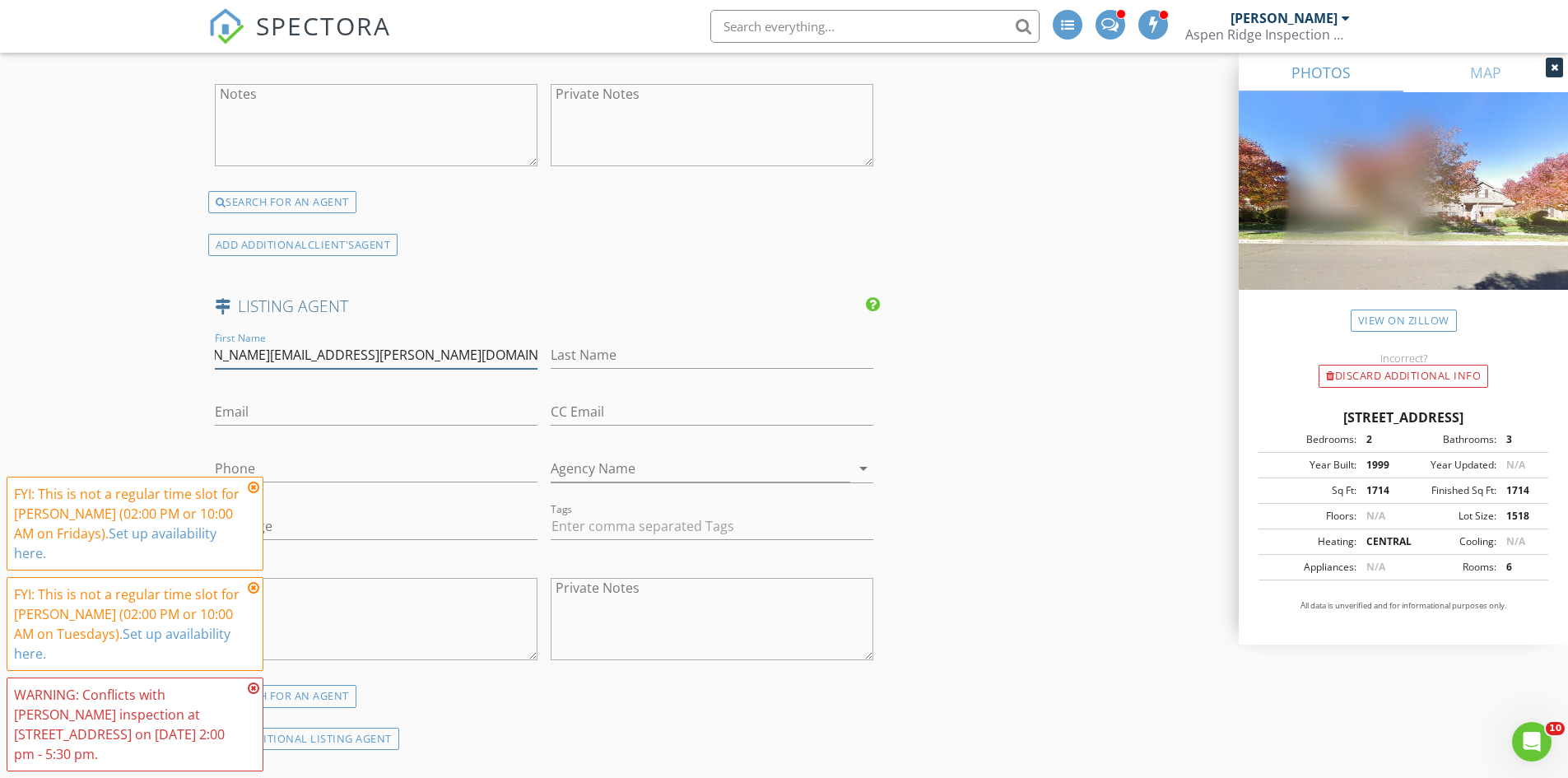
click at [348, 349] on input "[PERSON_NAME] [PHONE_NUMBER] [PERSON_NAME][EMAIL_ADDRESS][PERSON_NAME][DOMAIN_N…" at bounding box center [376, 355] width 323 height 27
drag, startPoint x: 295, startPoint y: 355, endPoint x: 564, endPoint y: 365, distance: 269.2
click at [564, 365] on div "First Name [PERSON_NAME] [PHONE_NUMBER] [PERSON_NAME][EMAIL_ADDRESS][PERSON_NAM…" at bounding box center [544, 507] width 672 height 357
type input "[PERSON_NAME] [PHONE_NUMBER] [PERSON_NAME][EMAIL_ADDRESS][PERSON_NAME][DOMAIN_N…"
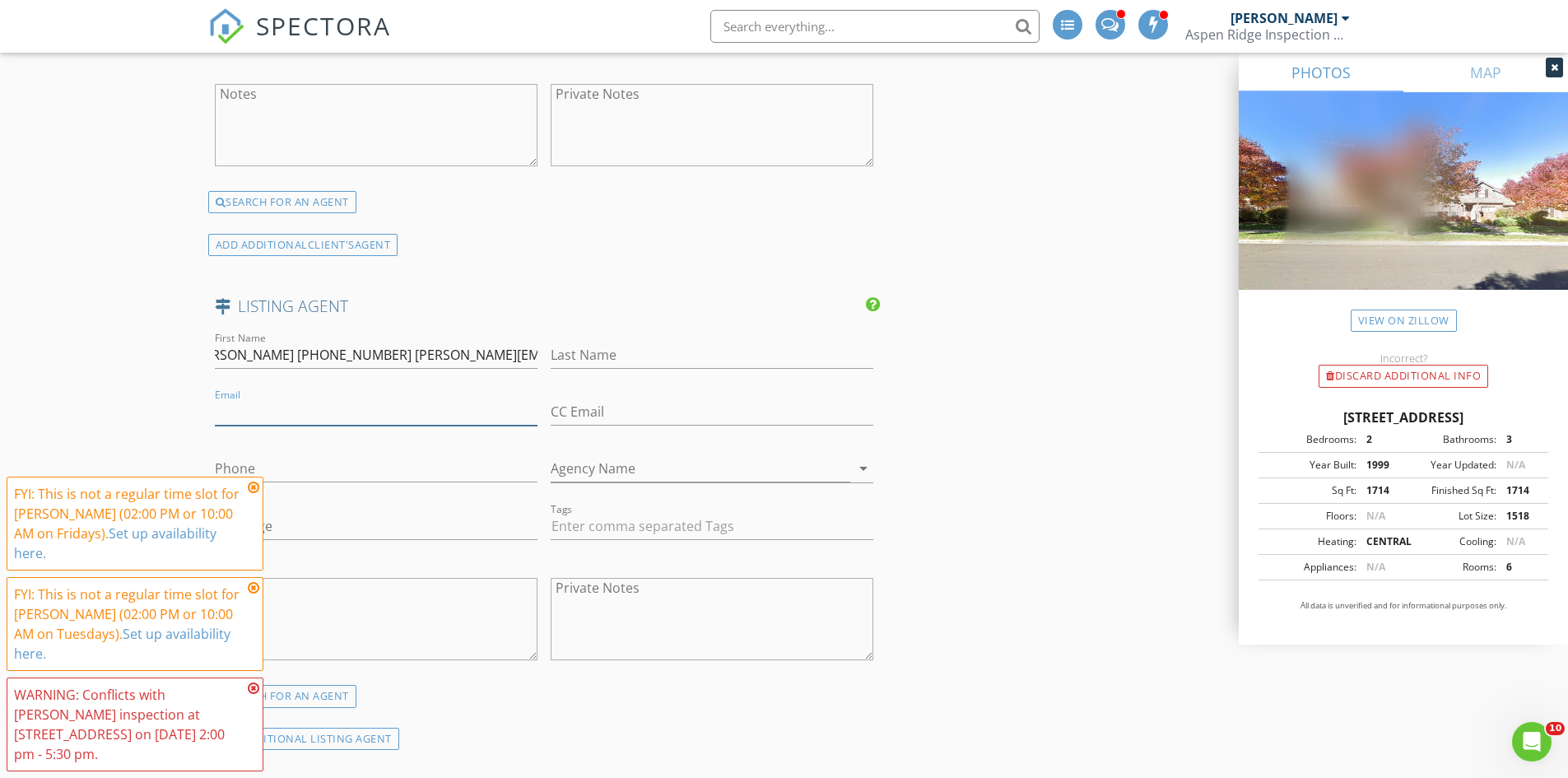
scroll to position [0, 0]
click at [424, 414] on input "Email" at bounding box center [376, 412] width 323 height 27
paste input "[PERSON_NAME] Integrity Real Estate LLC"
type input "[PERSON_NAME] Integrity Real Estate LLC"
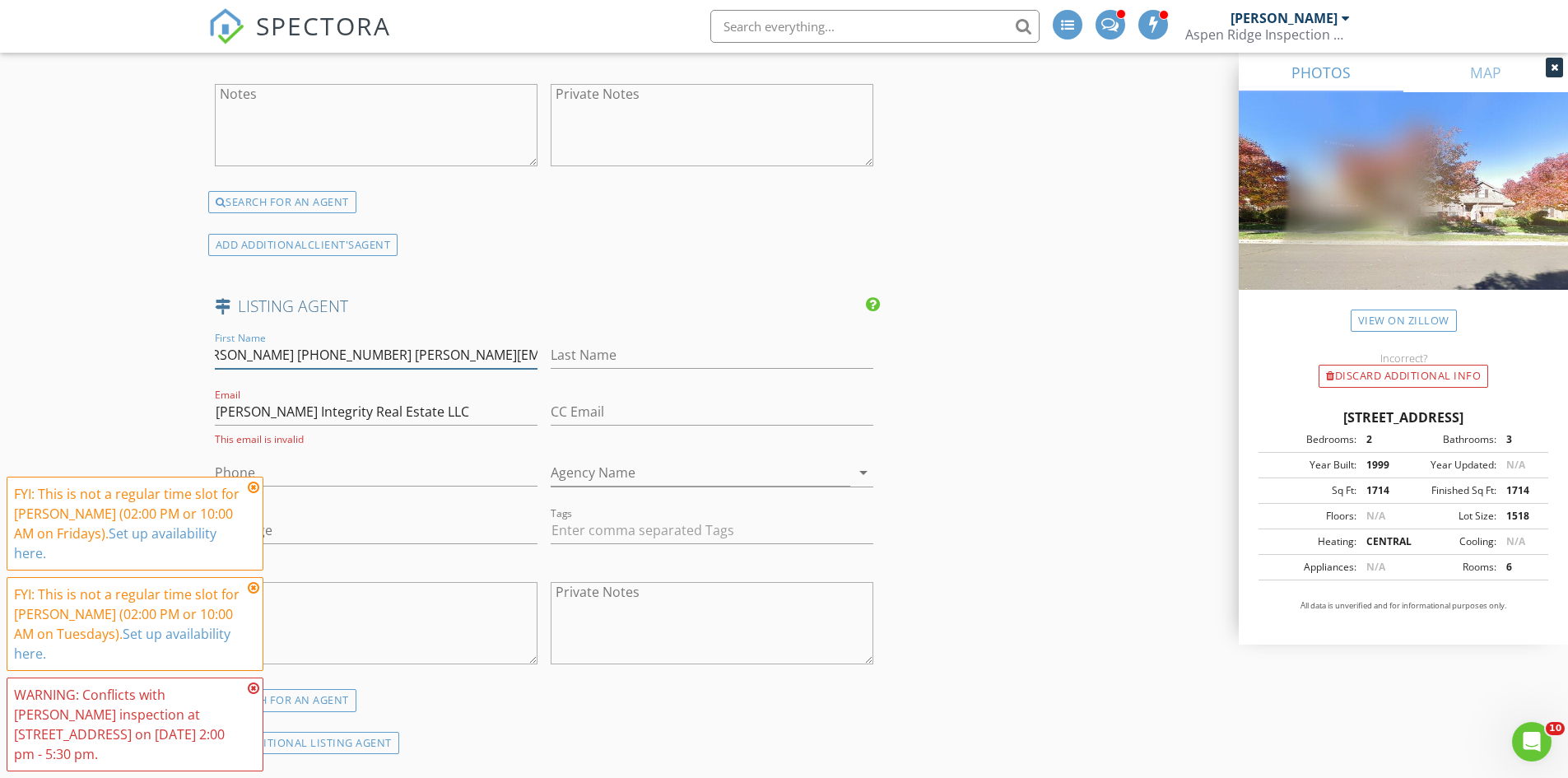
drag, startPoint x: 380, startPoint y: 351, endPoint x: 595, endPoint y: 350, distance: 215.0
click at [595, 350] on div "First Name [PERSON_NAME] [PHONE_NUMBER] [PERSON_NAME][EMAIL_ADDRESS][PERSON_NAM…" at bounding box center [544, 509] width 672 height 361
drag, startPoint x: 475, startPoint y: 405, endPoint x: 209, endPoint y: 413, distance: 266.1
click at [209, 413] on div "Email [PERSON_NAME] Integrity Real Estate LLC This email is invalid" at bounding box center [376, 416] width 336 height 61
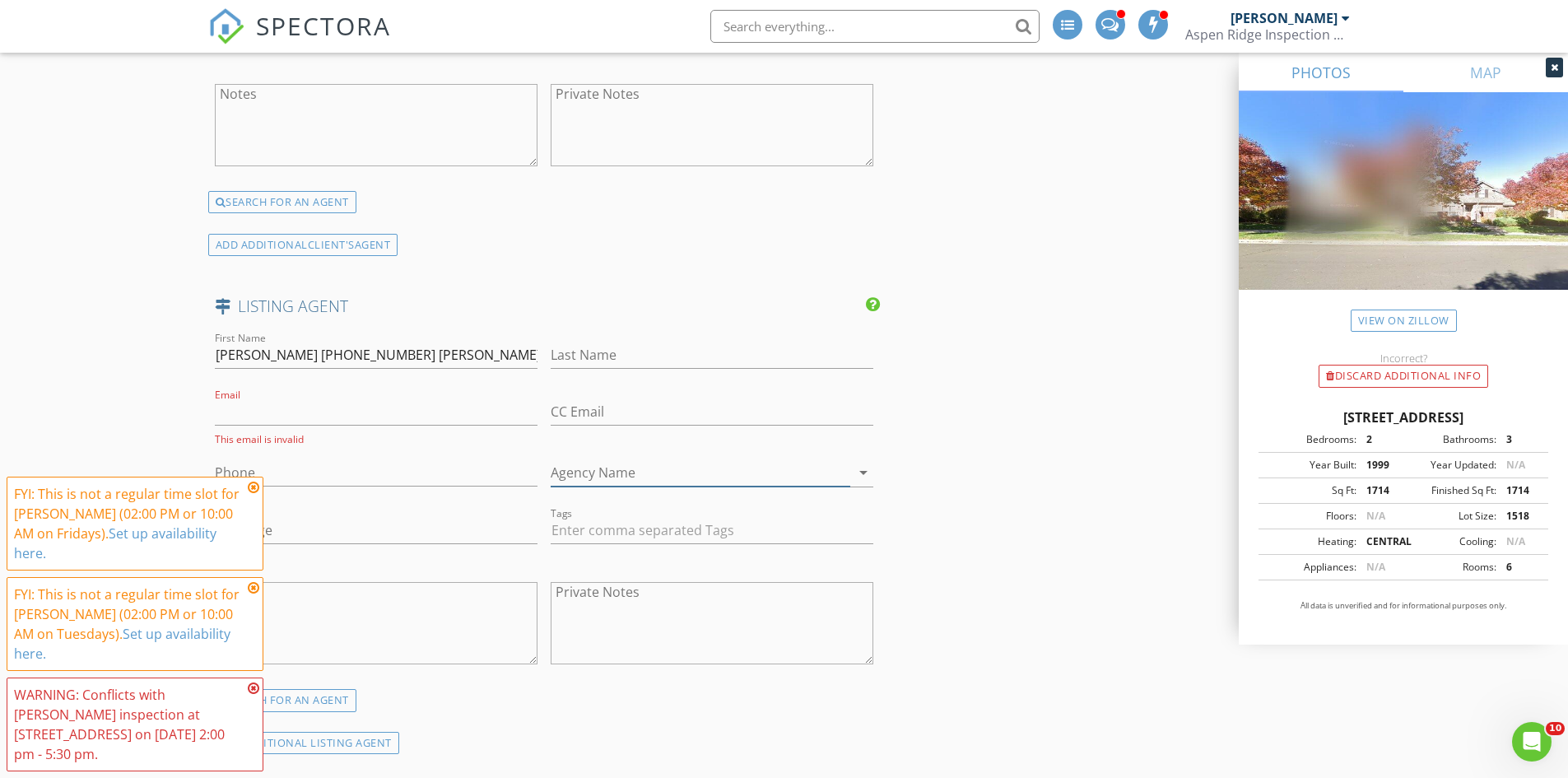
click at [596, 465] on input "Agency Name" at bounding box center [700, 473] width 299 height 27
paste input "[PERSON_NAME] Integrity Real Estate LLC"
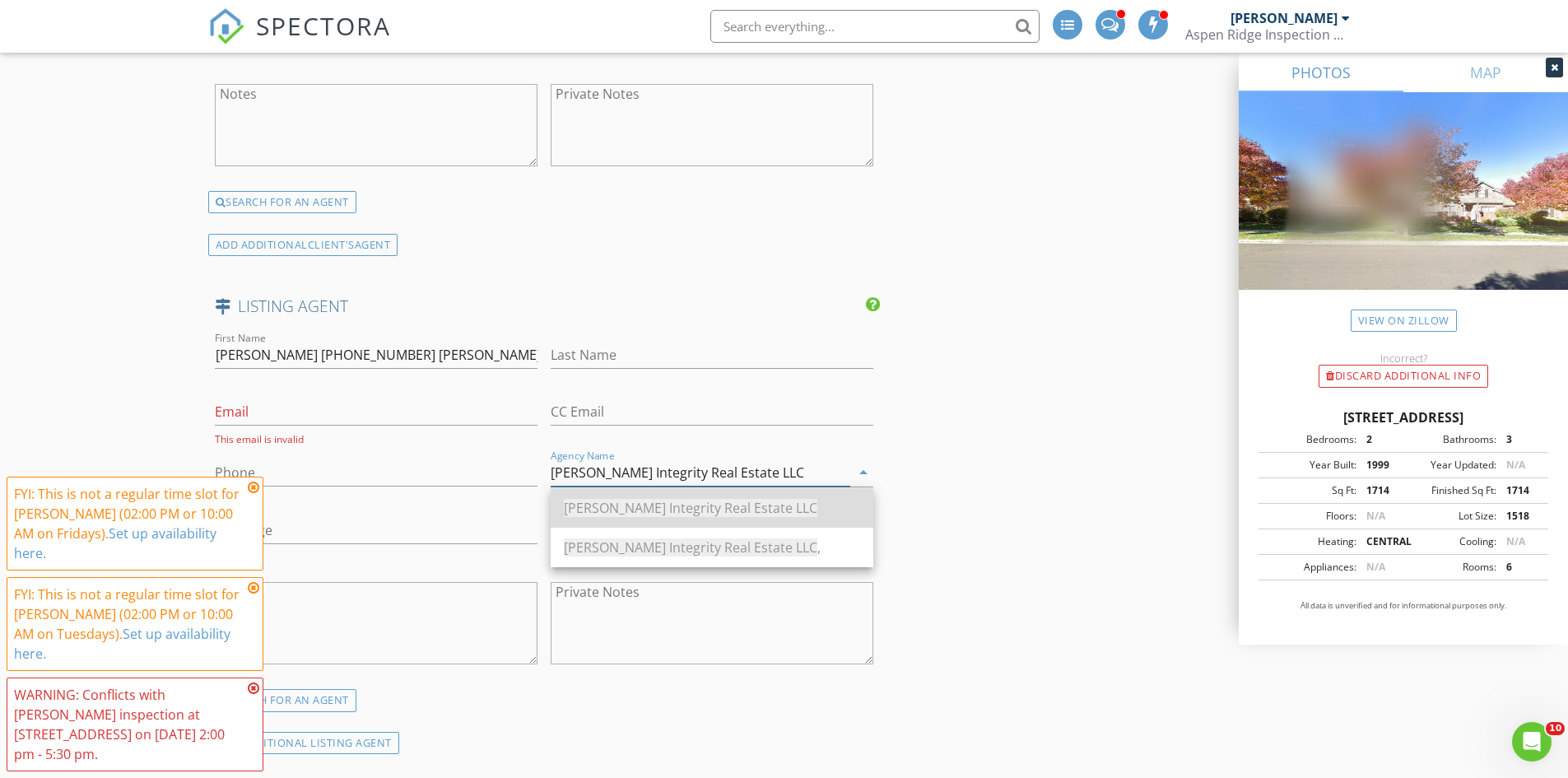
click at [618, 509] on span "[PERSON_NAME] Integrity Real Estate LLC" at bounding box center [690, 508] width 253 height 18
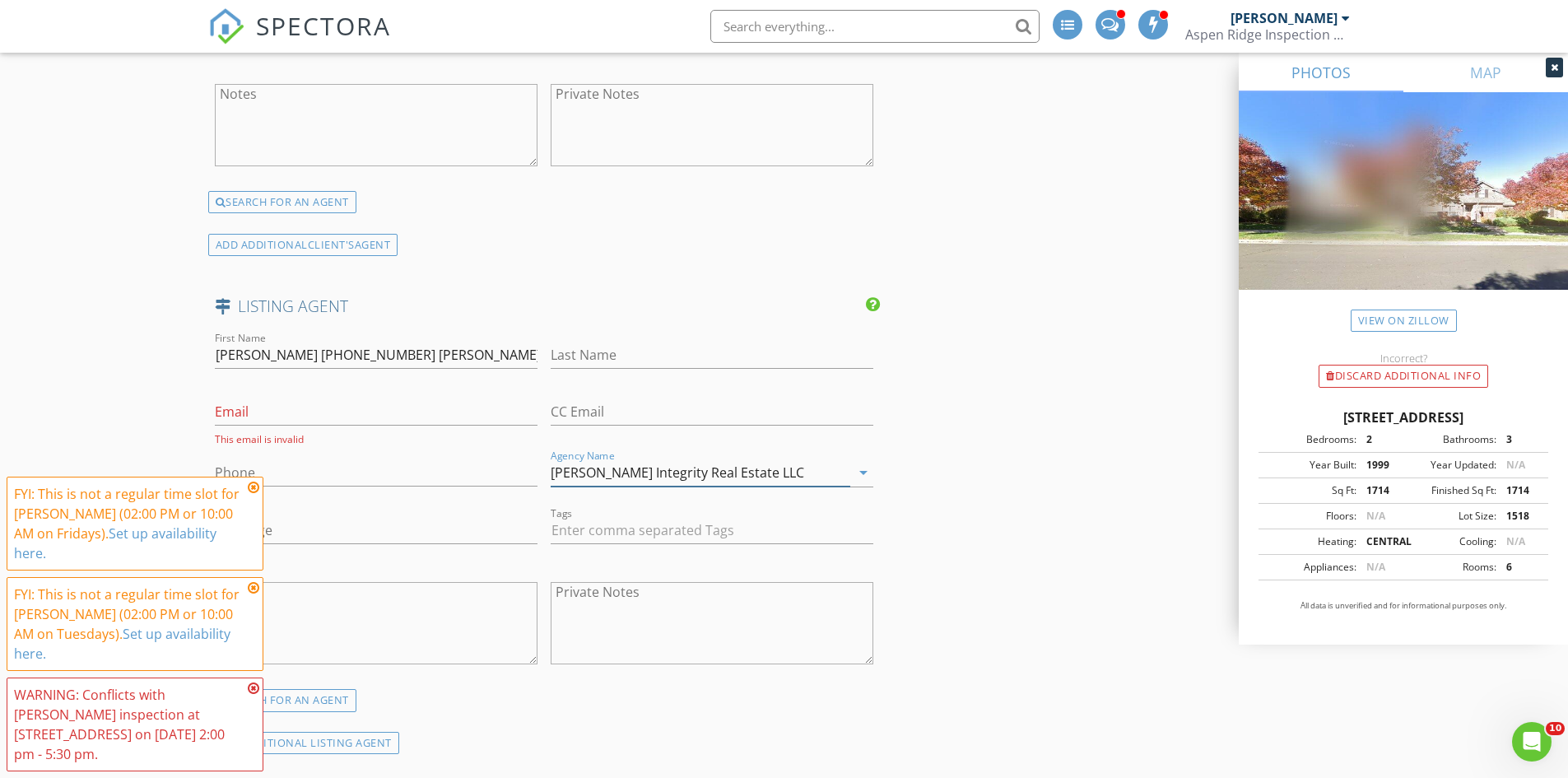
type input "[PERSON_NAME] Integrity Real Estate LLC"
drag, startPoint x: 382, startPoint y: 351, endPoint x: 650, endPoint y: 344, distance: 268.1
click at [650, 344] on div "First Name [PERSON_NAME] [PHONE_NUMBER] [PERSON_NAME][EMAIL_ADDRESS][PERSON_NAM…" at bounding box center [544, 509] width 672 height 361
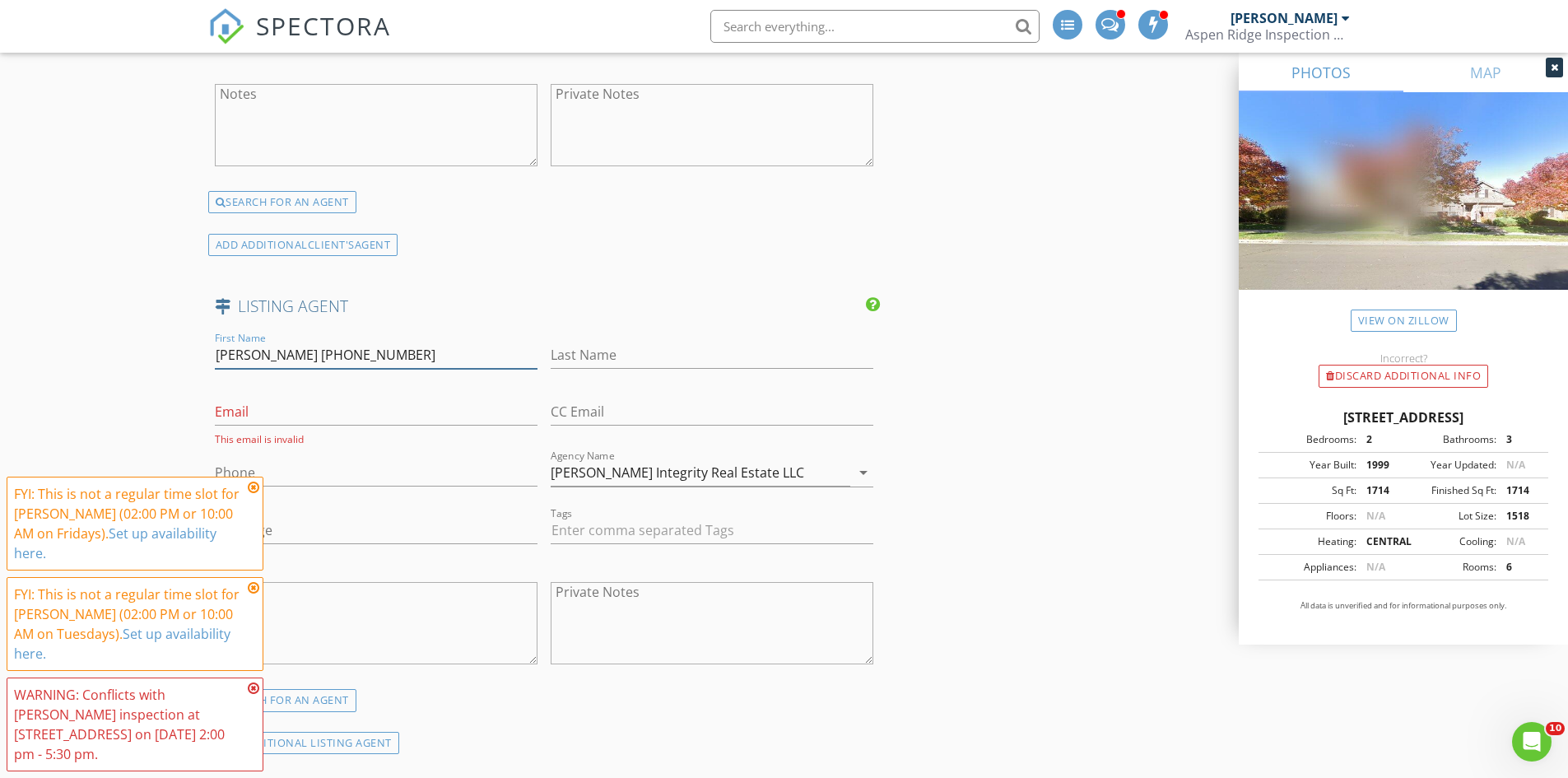
type input "[PERSON_NAME] [PHONE_NUMBER]"
drag, startPoint x: 389, startPoint y: 403, endPoint x: 381, endPoint y: 397, distance: 10.0
click at [382, 399] on input "Email" at bounding box center [376, 412] width 323 height 27
paste input "[PERSON_NAME][EMAIL_ADDRESS][PERSON_NAME][DOMAIN_NAME],"
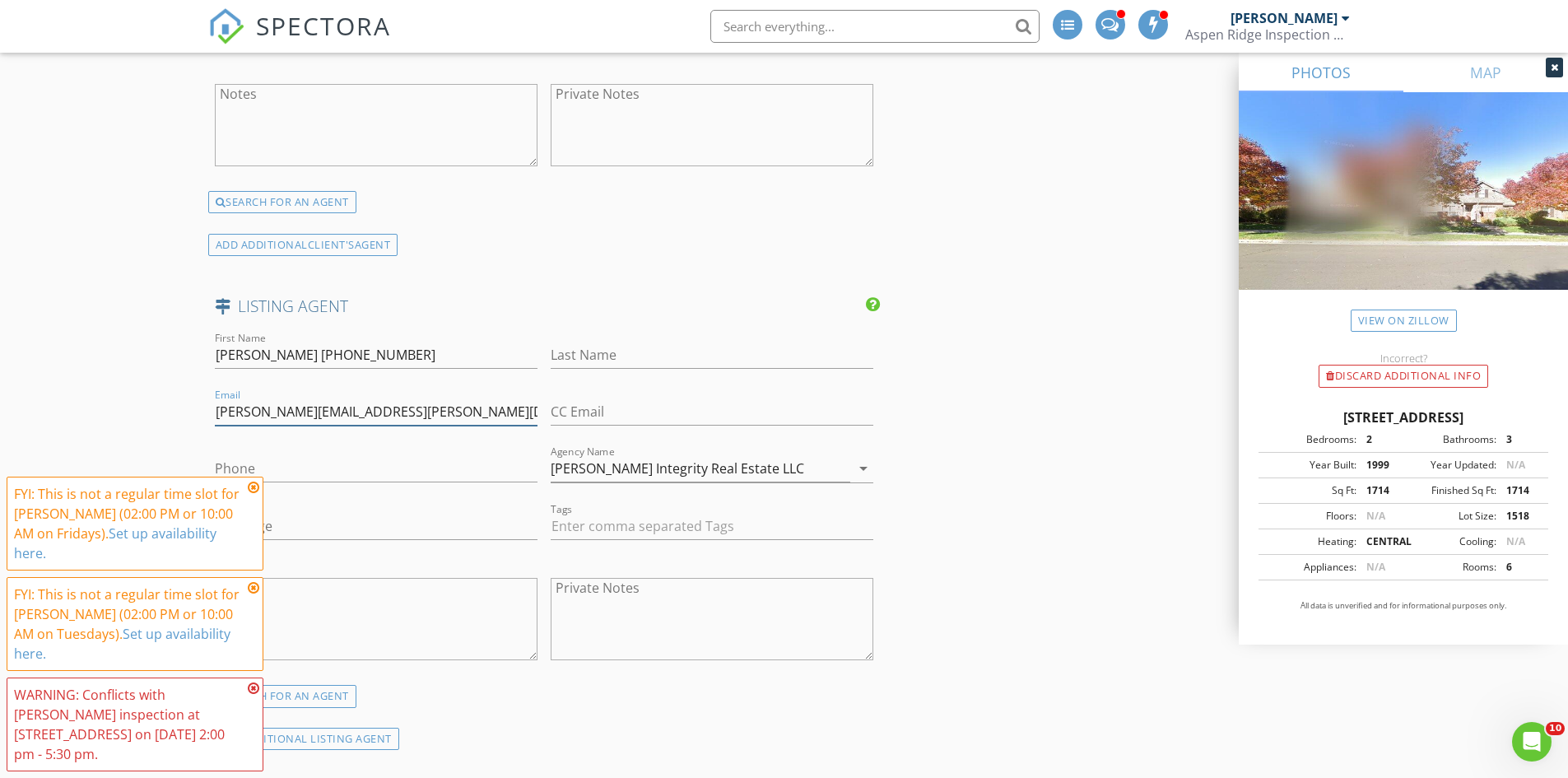
type input "[PERSON_NAME][EMAIL_ADDRESS][PERSON_NAME][DOMAIN_NAME],"
drag, startPoint x: 298, startPoint y: 355, endPoint x: 469, endPoint y: 365, distance: 171.3
click at [469, 365] on input "[PERSON_NAME] [PHONE_NUMBER]" at bounding box center [376, 355] width 323 height 27
type input "[PERSON_NAME]"
click at [358, 463] on input "Phone" at bounding box center [376, 469] width 323 height 27
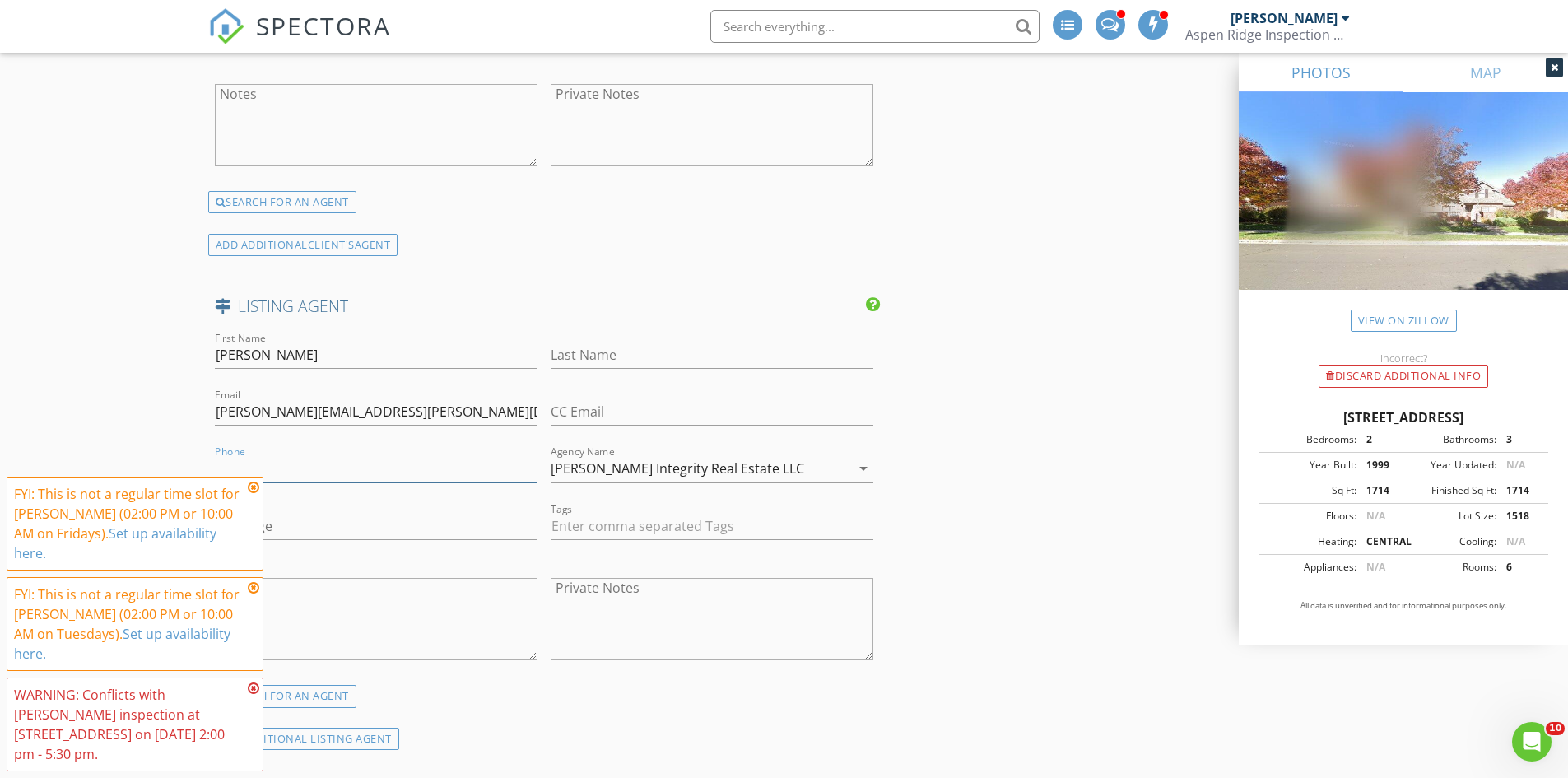
paste input "[PHONE_NUMBER]"
type input "[PHONE_NUMBER]"
drag, startPoint x: 312, startPoint y: 361, endPoint x: 193, endPoint y: 358, distance: 119.0
click at [209, 358] on div "First Name [PERSON_NAME]" at bounding box center [376, 357] width 336 height 57
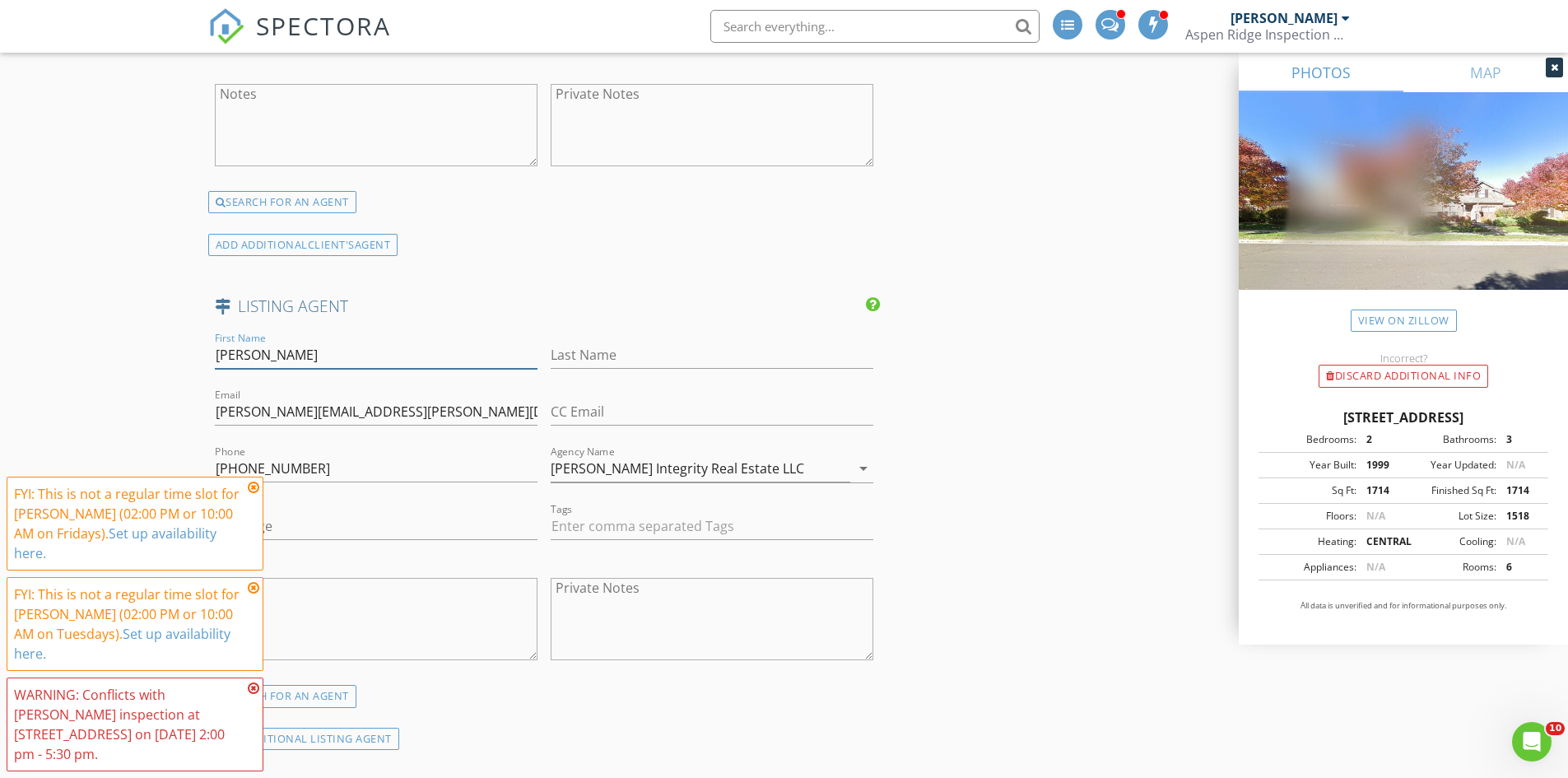
click at [218, 359] on input "[PERSON_NAME]" at bounding box center [376, 355] width 323 height 27
drag, startPoint x: 258, startPoint y: 353, endPoint x: 360, endPoint y: 353, distance: 102.0
click at [360, 353] on input "[PERSON_NAME]" at bounding box center [376, 355] width 323 height 27
type input "[PERSON_NAME]"
click at [582, 357] on input "Last Name" at bounding box center [712, 355] width 323 height 27
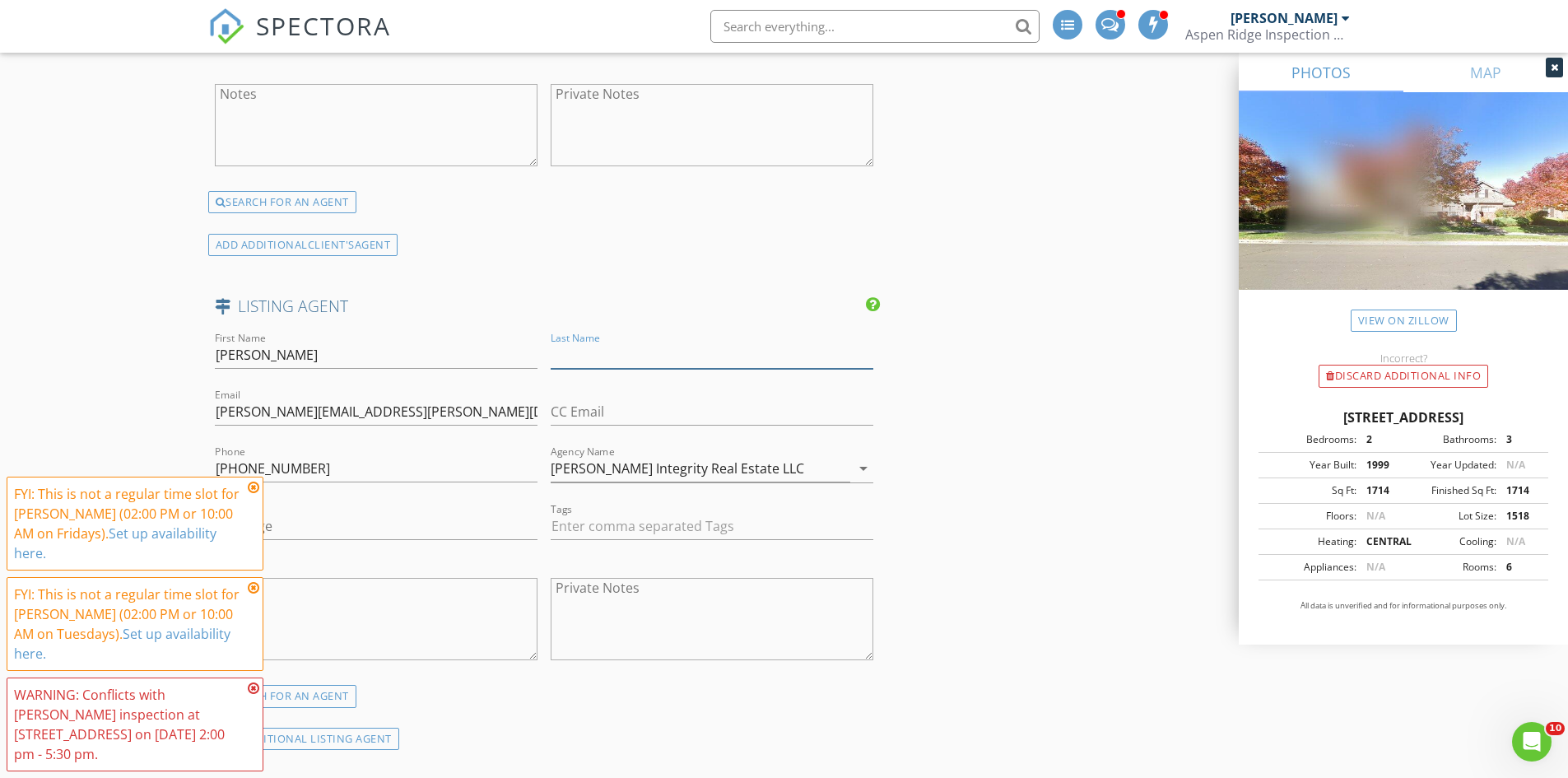
paste input "[PERSON_NAME]"
type input "[PERSON_NAME]"
click at [406, 357] on input "[PERSON_NAME]" at bounding box center [376, 355] width 323 height 27
click at [243, 550] on div "FYI: This is not a regular time slot for [PERSON_NAME] (02:00 PM or 10:00 AM on…" at bounding box center [134, 524] width 242 height 79
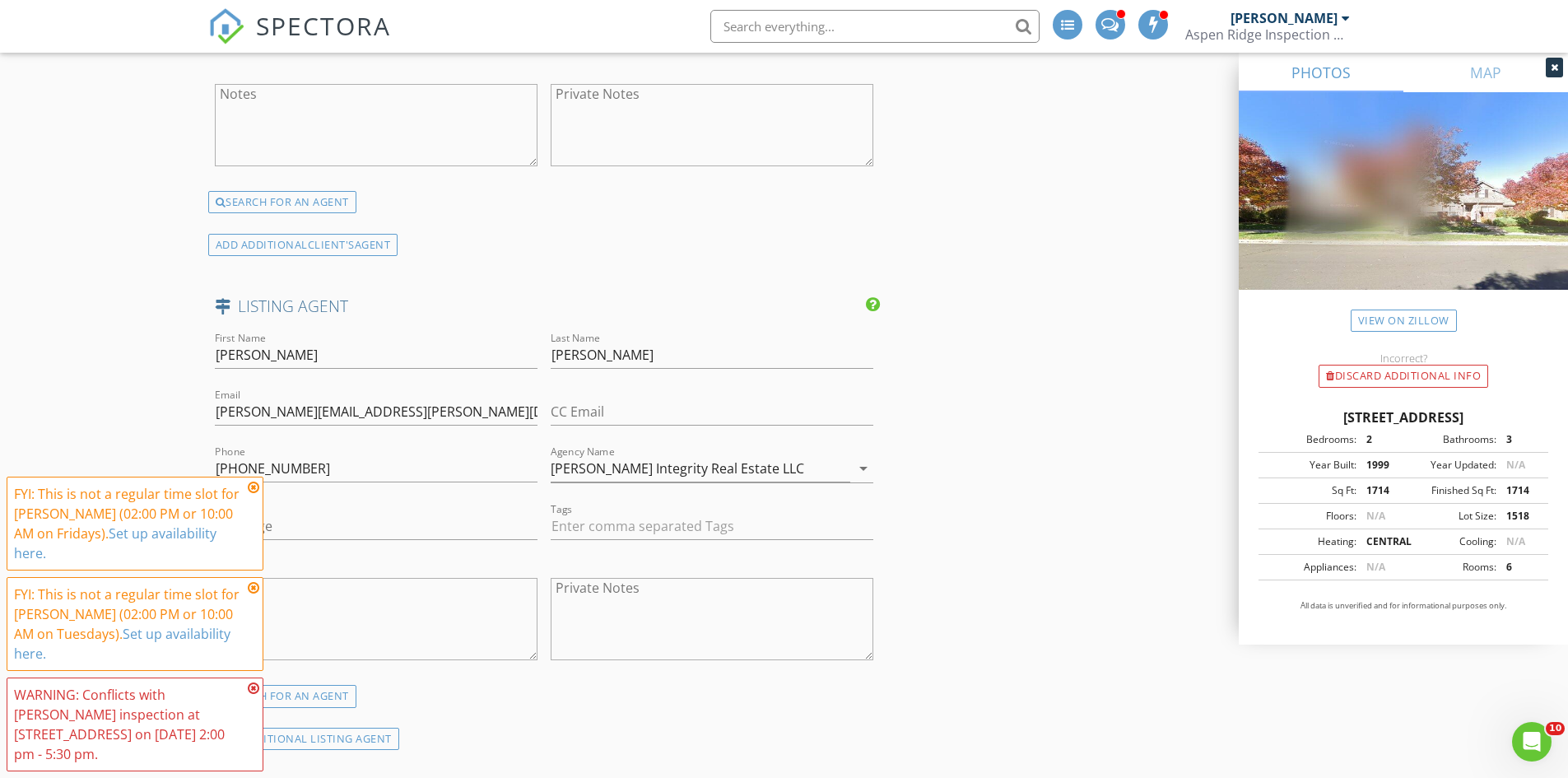
click at [253, 494] on icon at bounding box center [253, 487] width 12 height 13
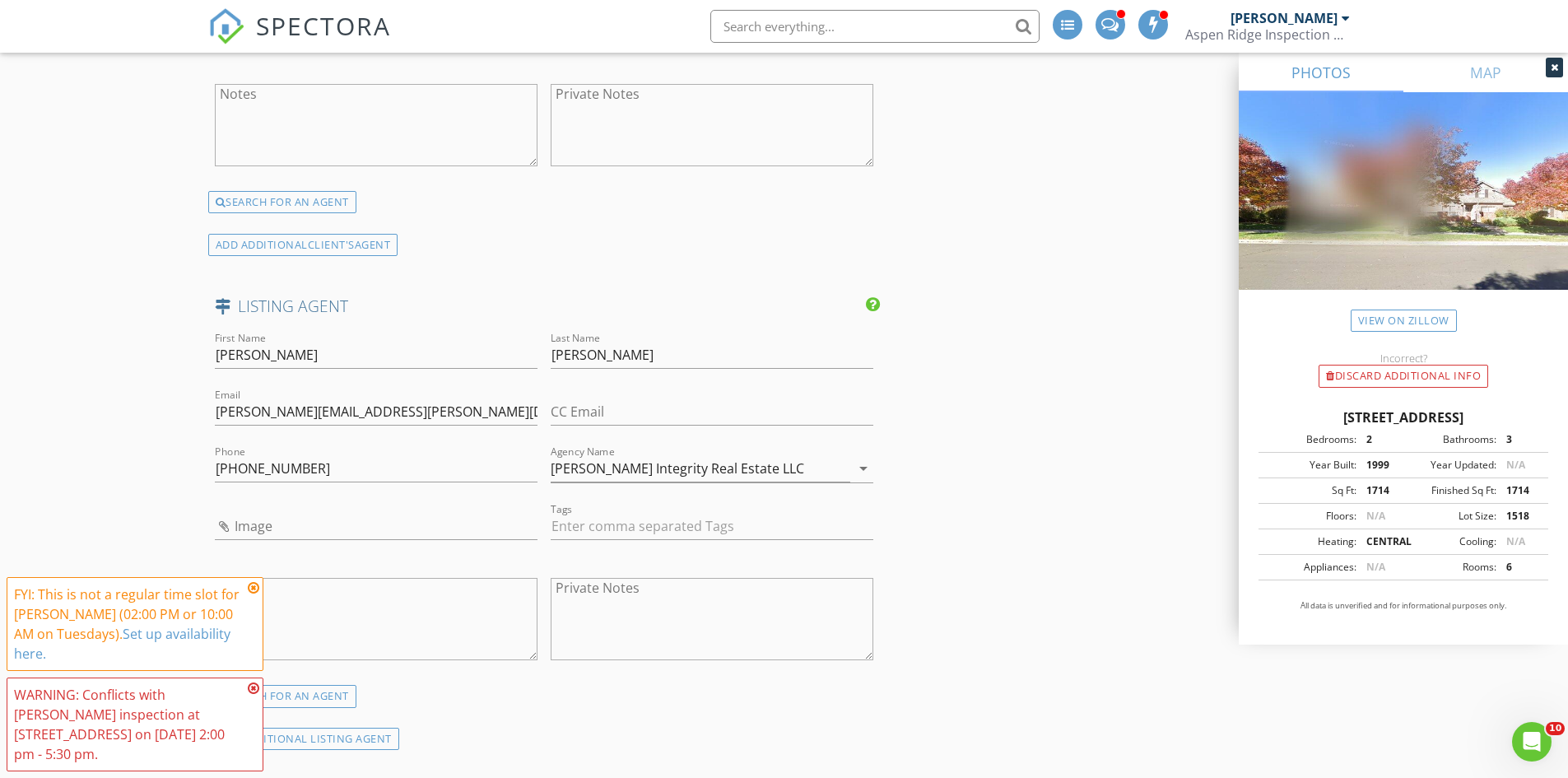
click at [254, 594] on icon at bounding box center [253, 588] width 12 height 13
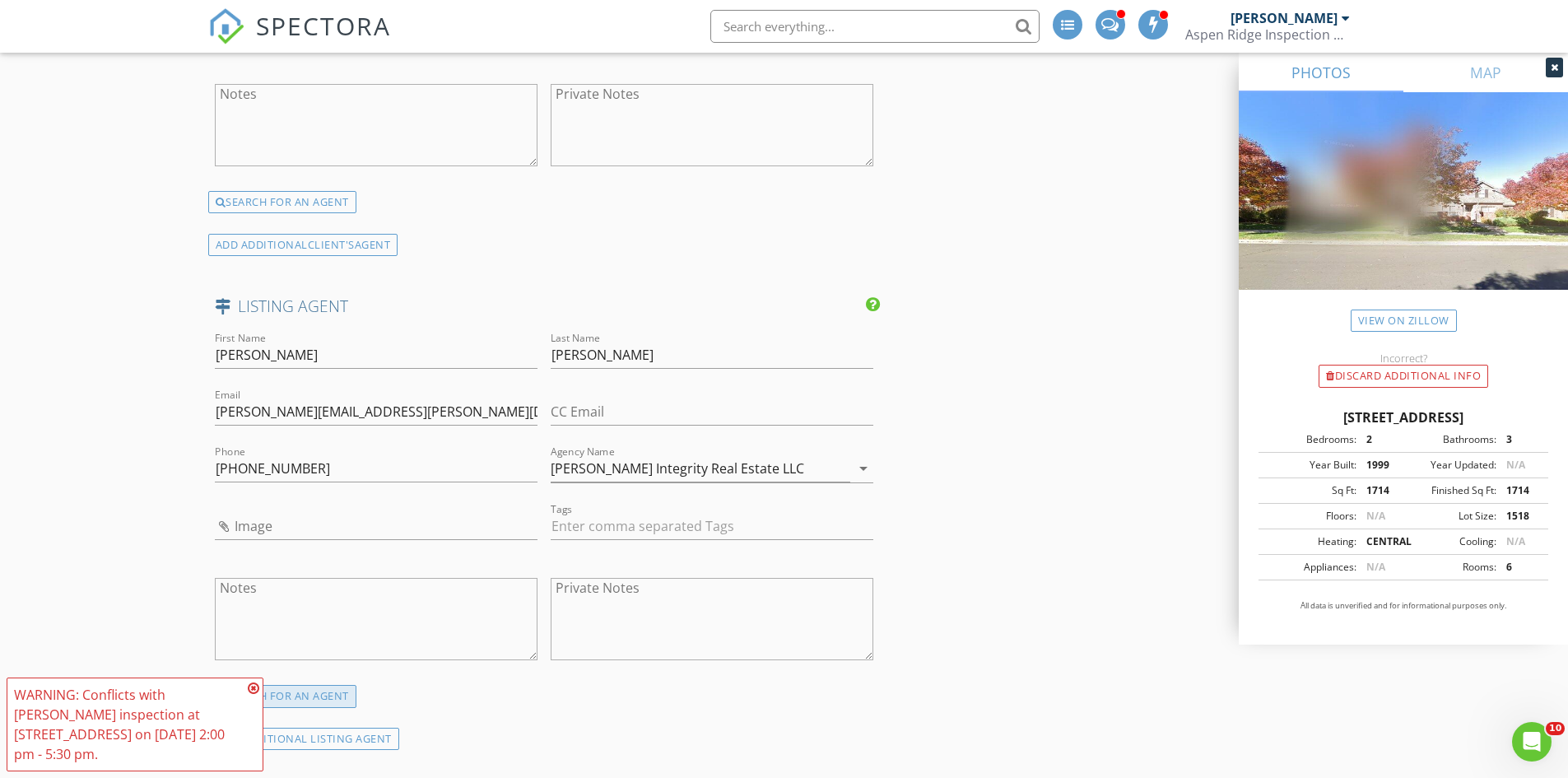
click at [252, 697] on div "SEARCH FOR AN AGENT" at bounding box center [283, 696] width 148 height 23
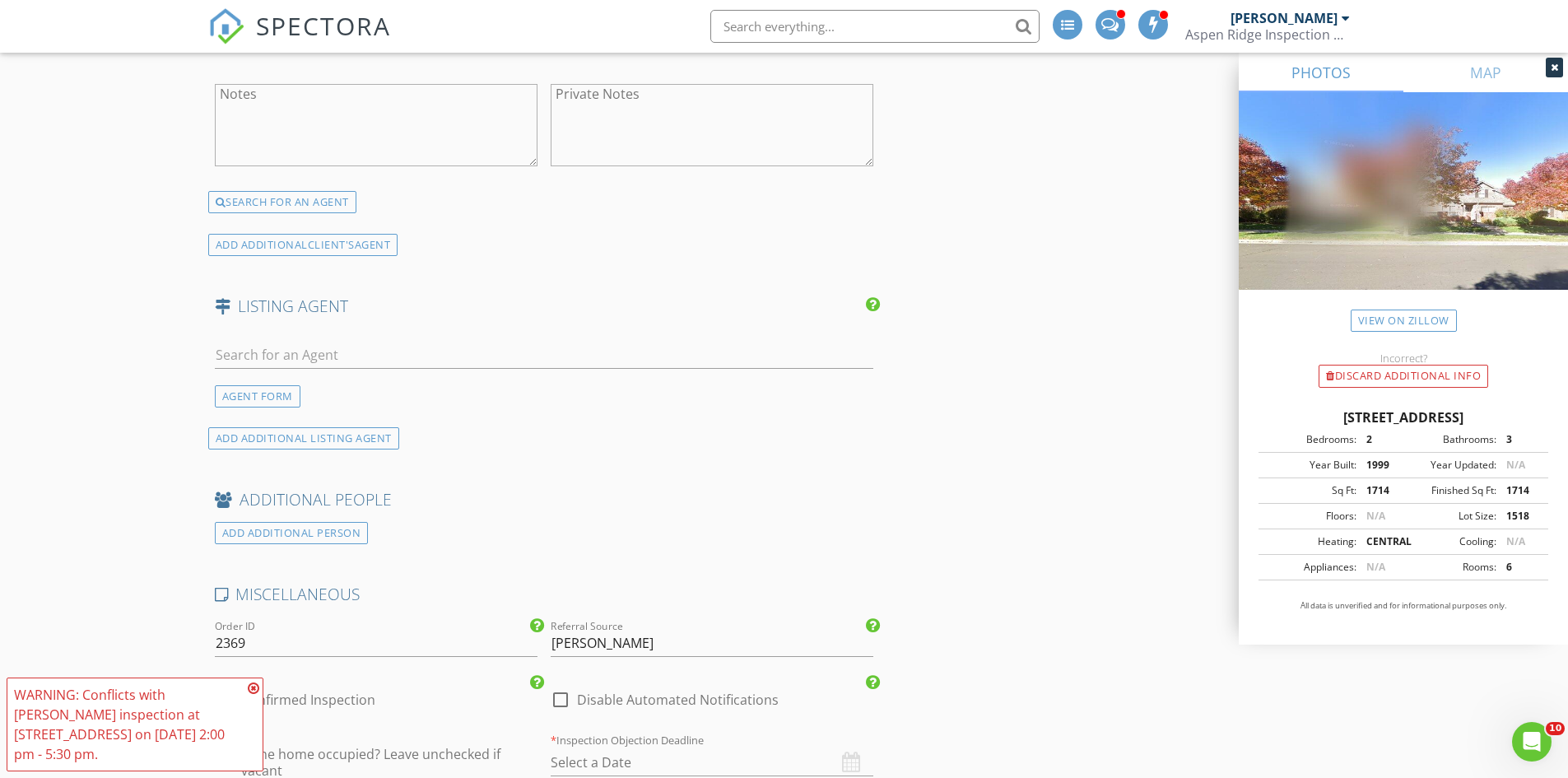
click at [257, 695] on icon at bounding box center [253, 688] width 12 height 13
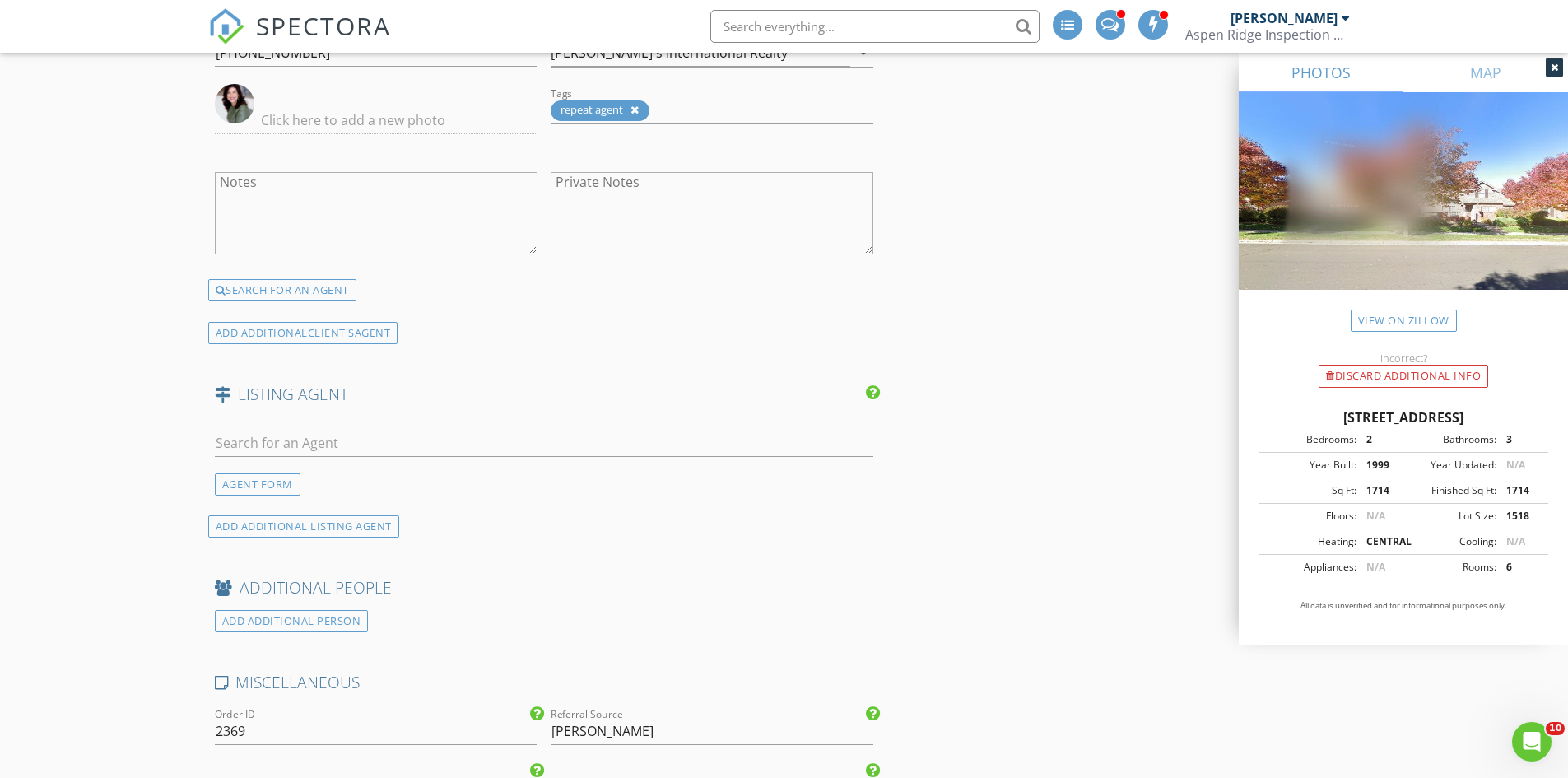
scroll to position [2553, 0]
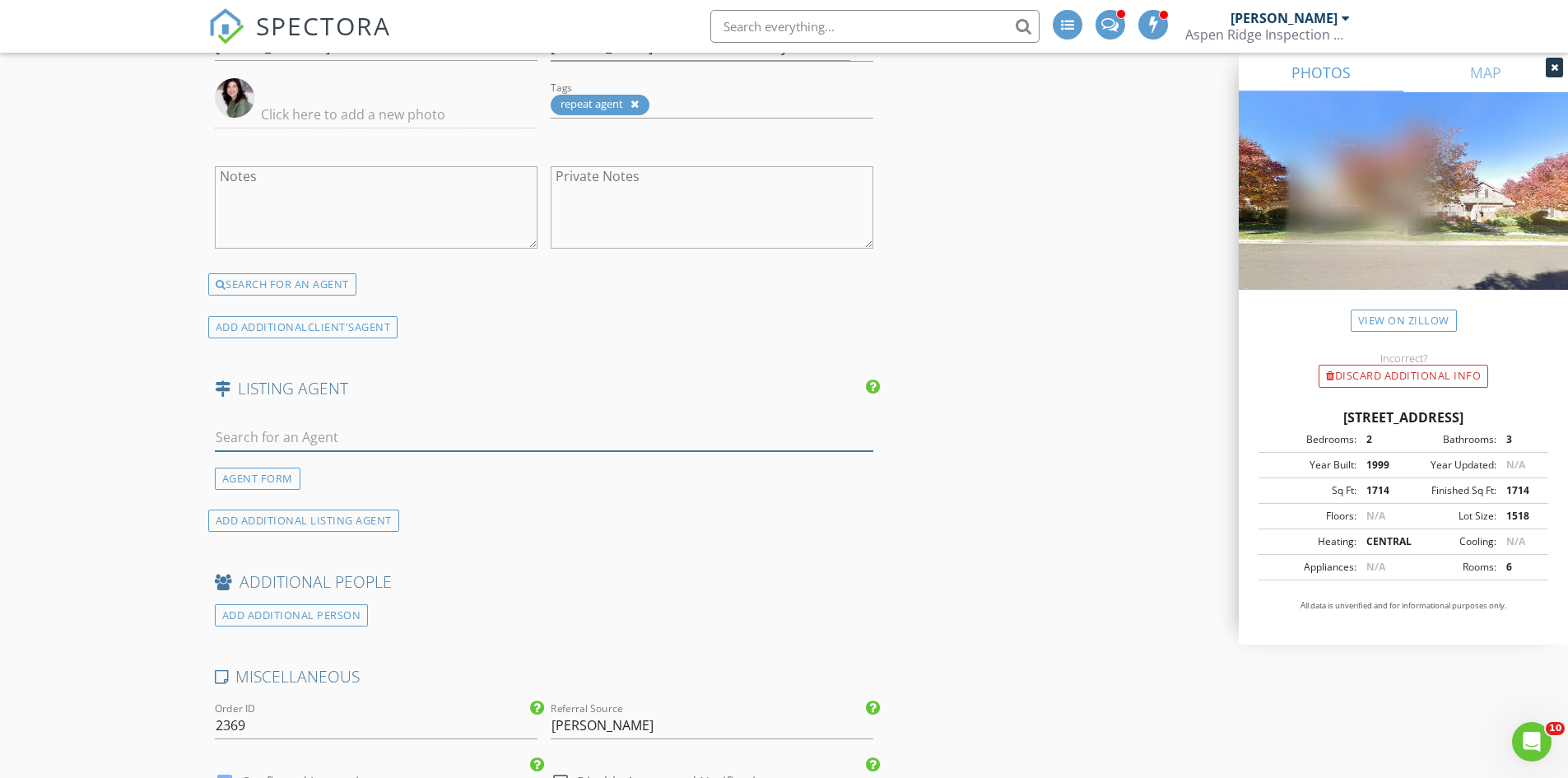
click at [300, 438] on input "text" at bounding box center [544, 438] width 660 height 27
type input "[PERSON_NAME]"
click at [285, 477] on div "No results found. Click to add a new Agent" at bounding box center [346, 473] width 248 height 20
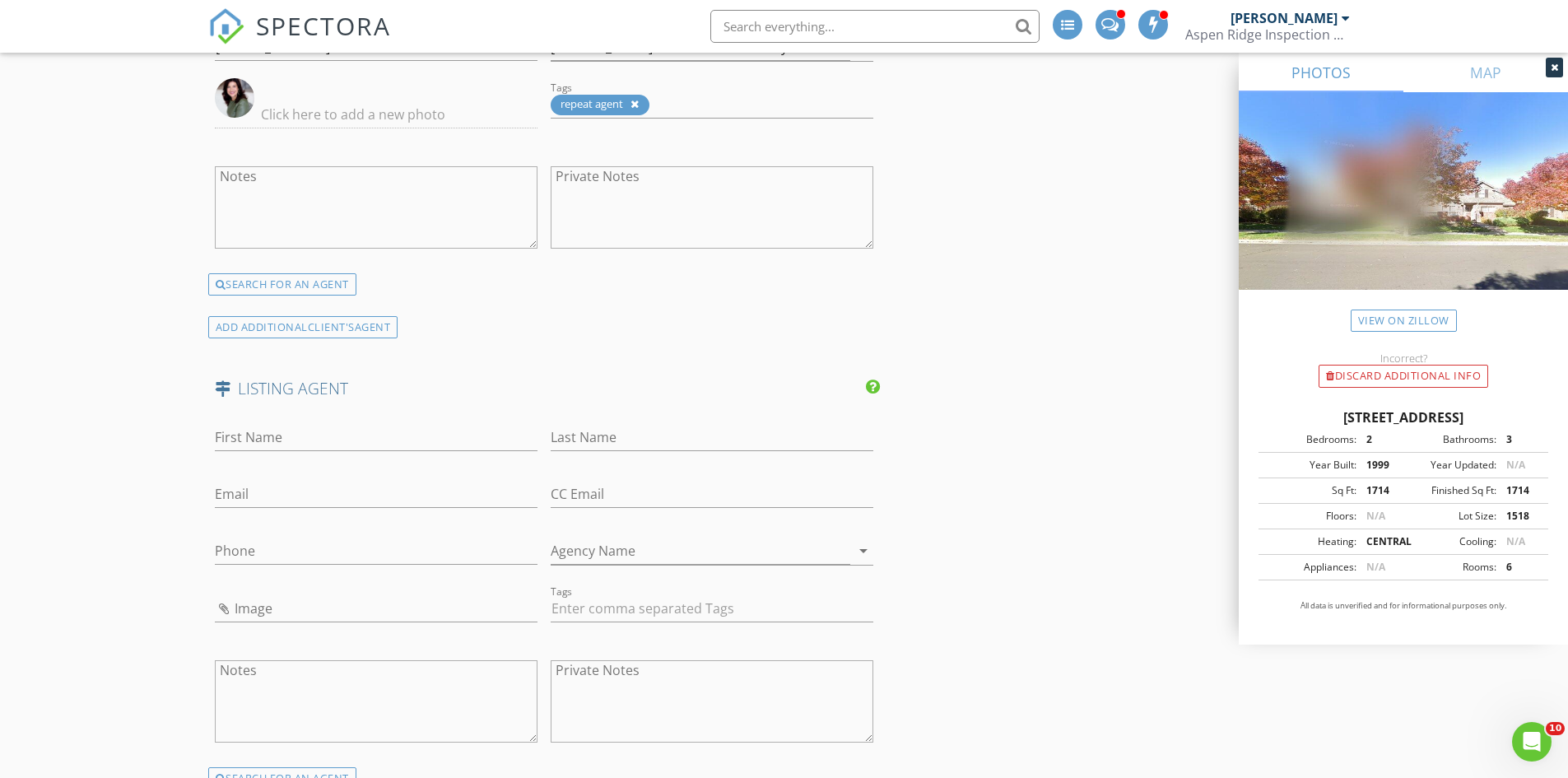
click at [280, 454] on div "First Name" at bounding box center [376, 446] width 323 height 44
click at [285, 447] on input "First Name" at bounding box center [376, 438] width 323 height 27
paste input "[PERSON_NAME]"
type input "[PERSON_NAME]"
drag, startPoint x: 275, startPoint y: 447, endPoint x: 185, endPoint y: 438, distance: 90.4
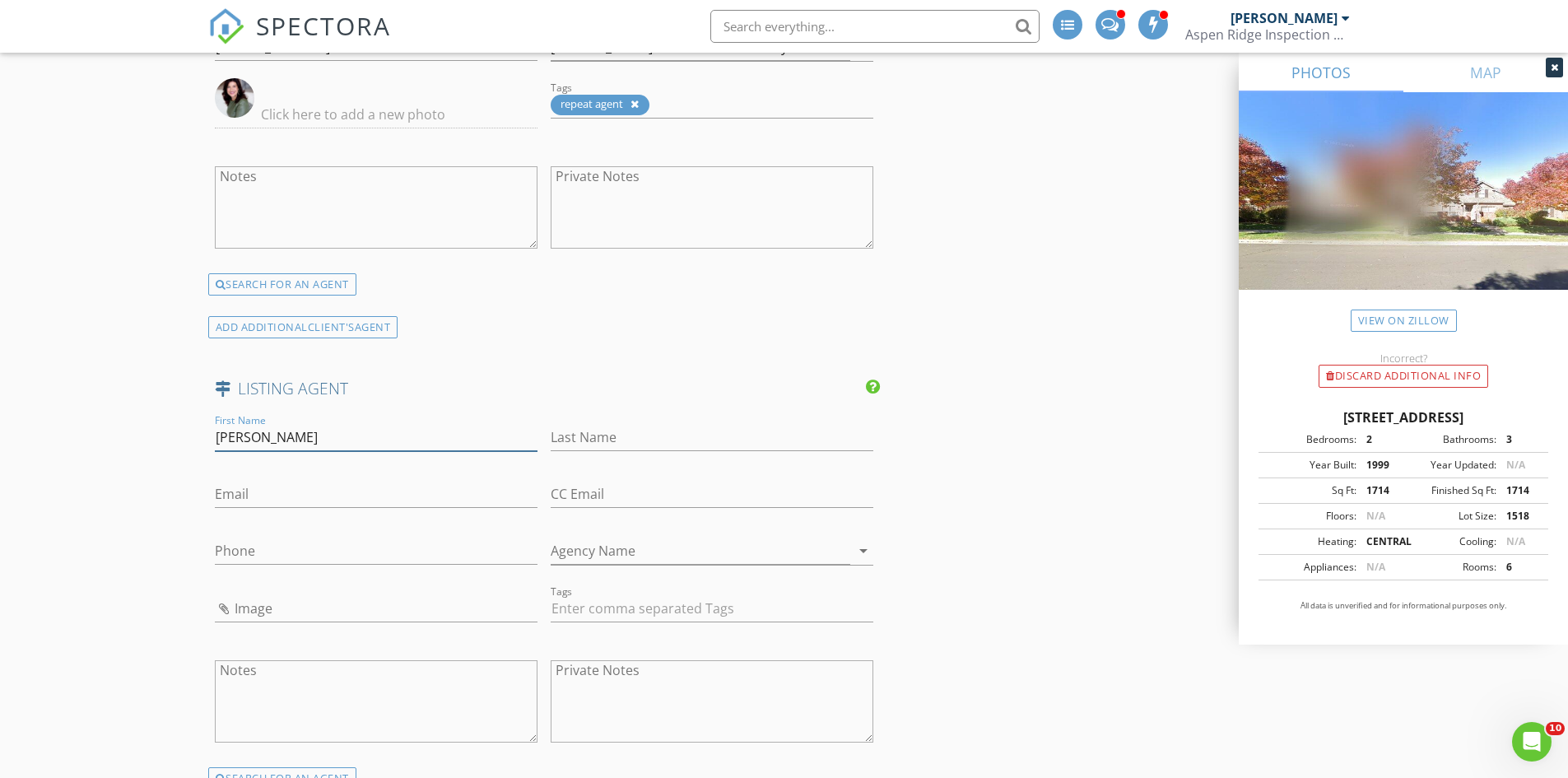
click at [650, 430] on input "Last Name" at bounding box center [712, 438] width 323 height 27
paste input "[PERSON_NAME]"
type input "[PERSON_NAME]"
click at [299, 482] on input "Email" at bounding box center [376, 494] width 323 height 27
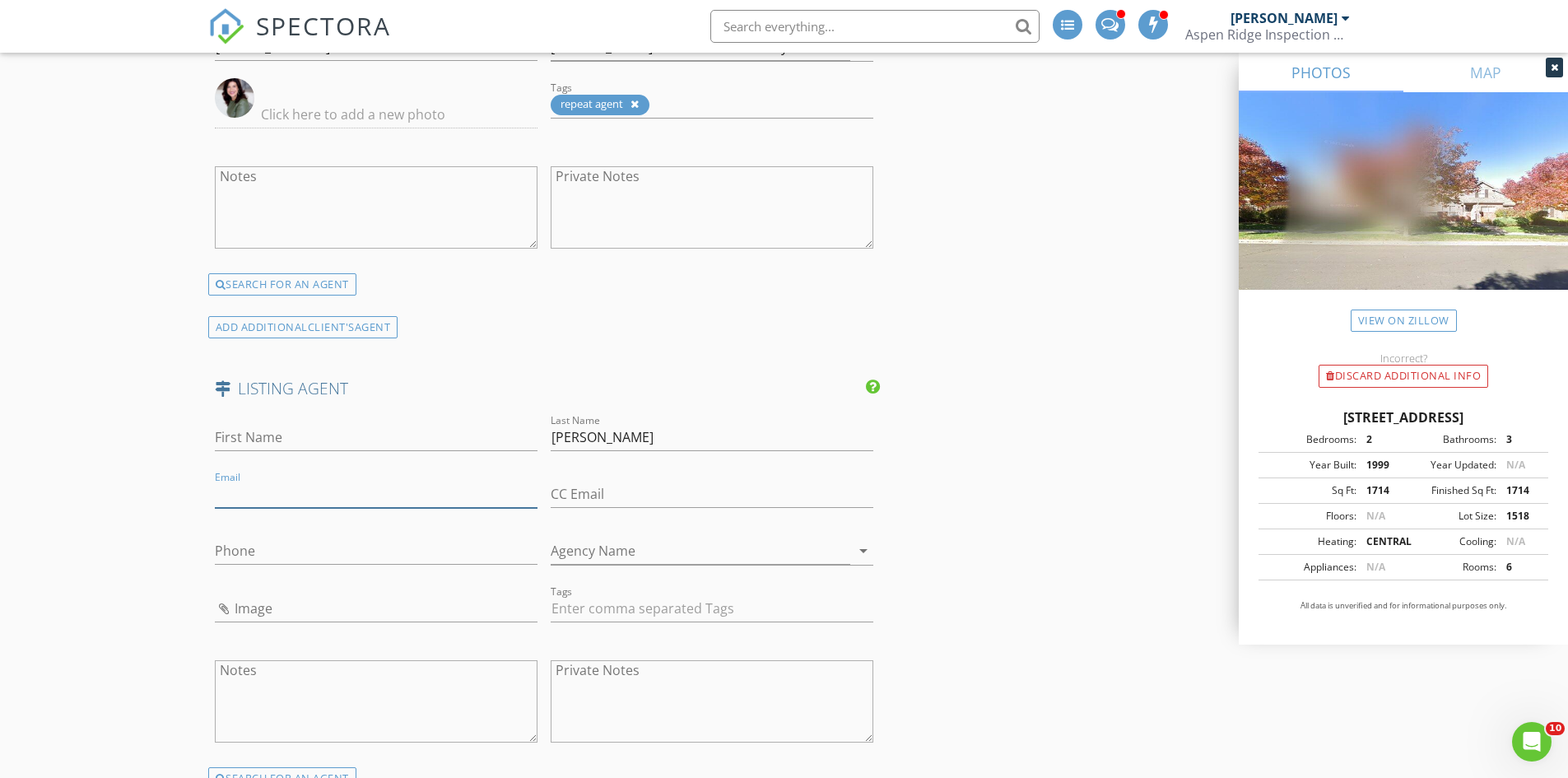
paste input "[PERSON_NAME] [PHONE_NUMBER] [PERSON_NAME][EMAIL_ADDRESS][PERSON_NAME][DOMAIN_N…"
drag, startPoint x: 298, startPoint y: 496, endPoint x: 533, endPoint y: 502, distance: 235.1
click at [533, 502] on input "[PERSON_NAME] [PHONE_NUMBER] [PERSON_NAME][EMAIL_ADDRESS][PERSON_NAME][DOMAIN_N…" at bounding box center [376, 494] width 323 height 27
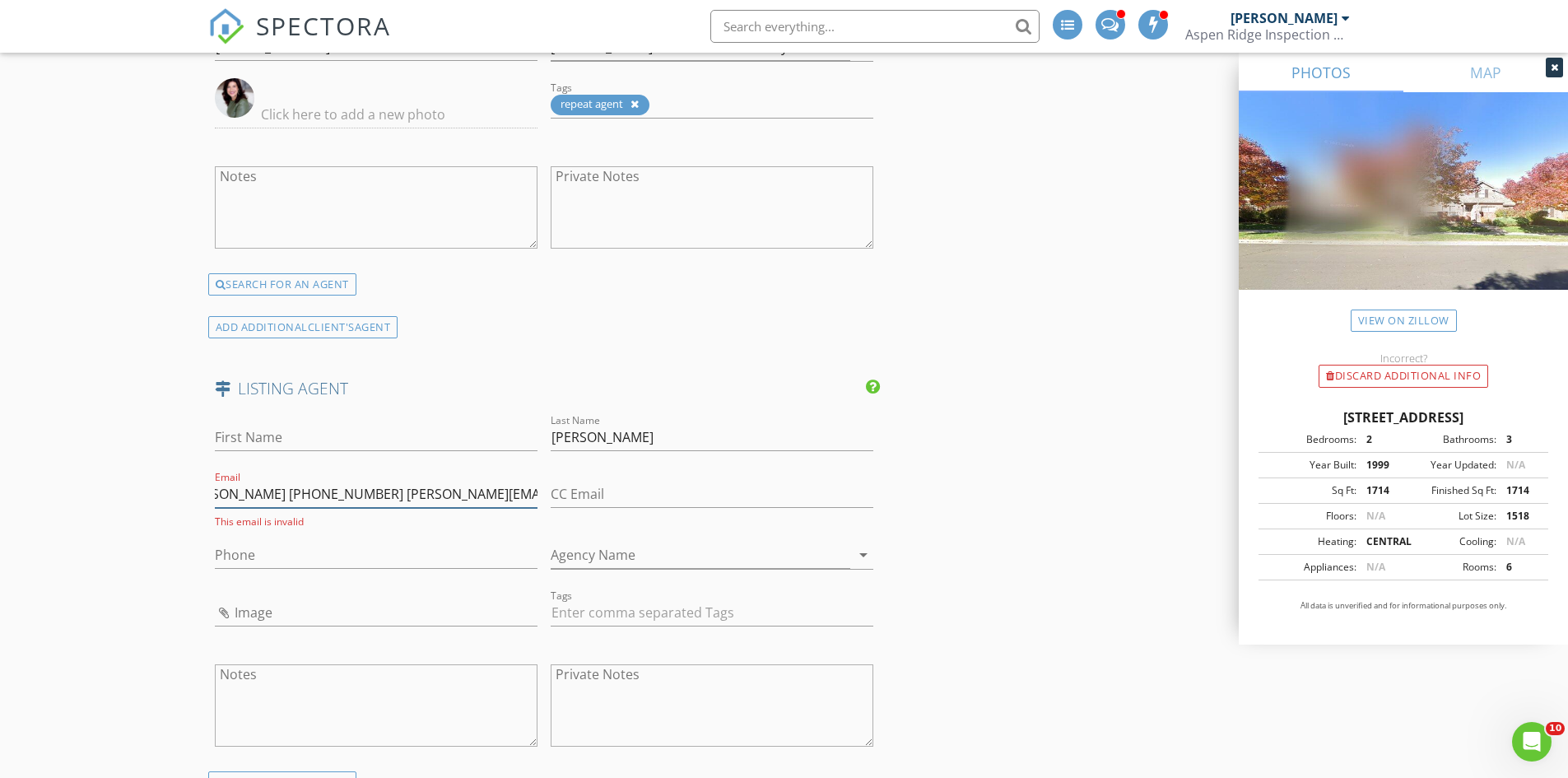
type input "[PERSON_NAME] [PHONE_NUMBER] [PERSON_NAME][EMAIL_ADDRESS][PERSON_NAME][DOMAIN_N…"
click at [615, 553] on input "Agency Name" at bounding box center [700, 556] width 299 height 27
paste input "[PERSON_NAME] Integrity Real Estate LLC"
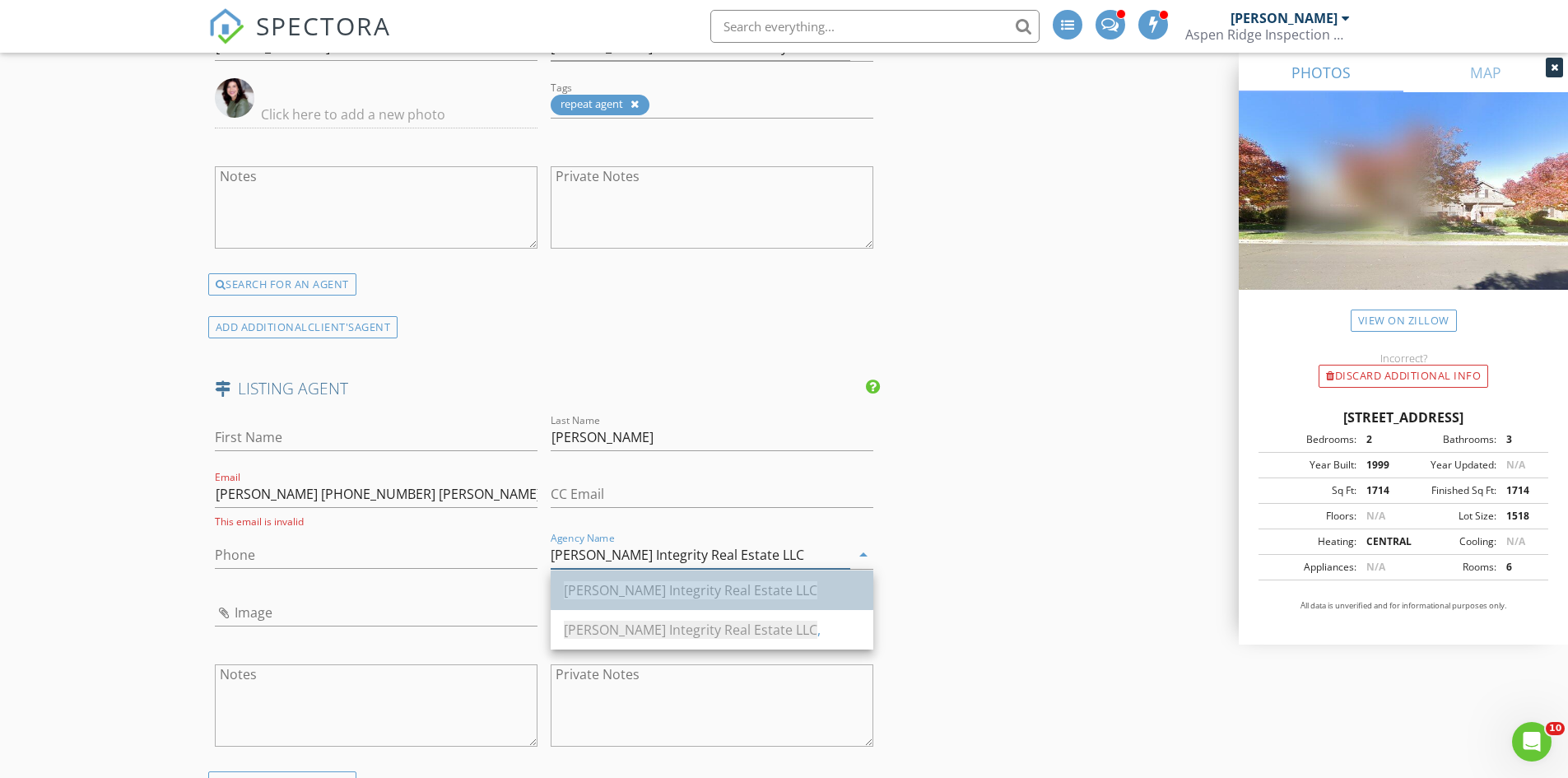
click at [594, 588] on span "[PERSON_NAME] Integrity Real Estate LLC" at bounding box center [690, 590] width 253 height 18
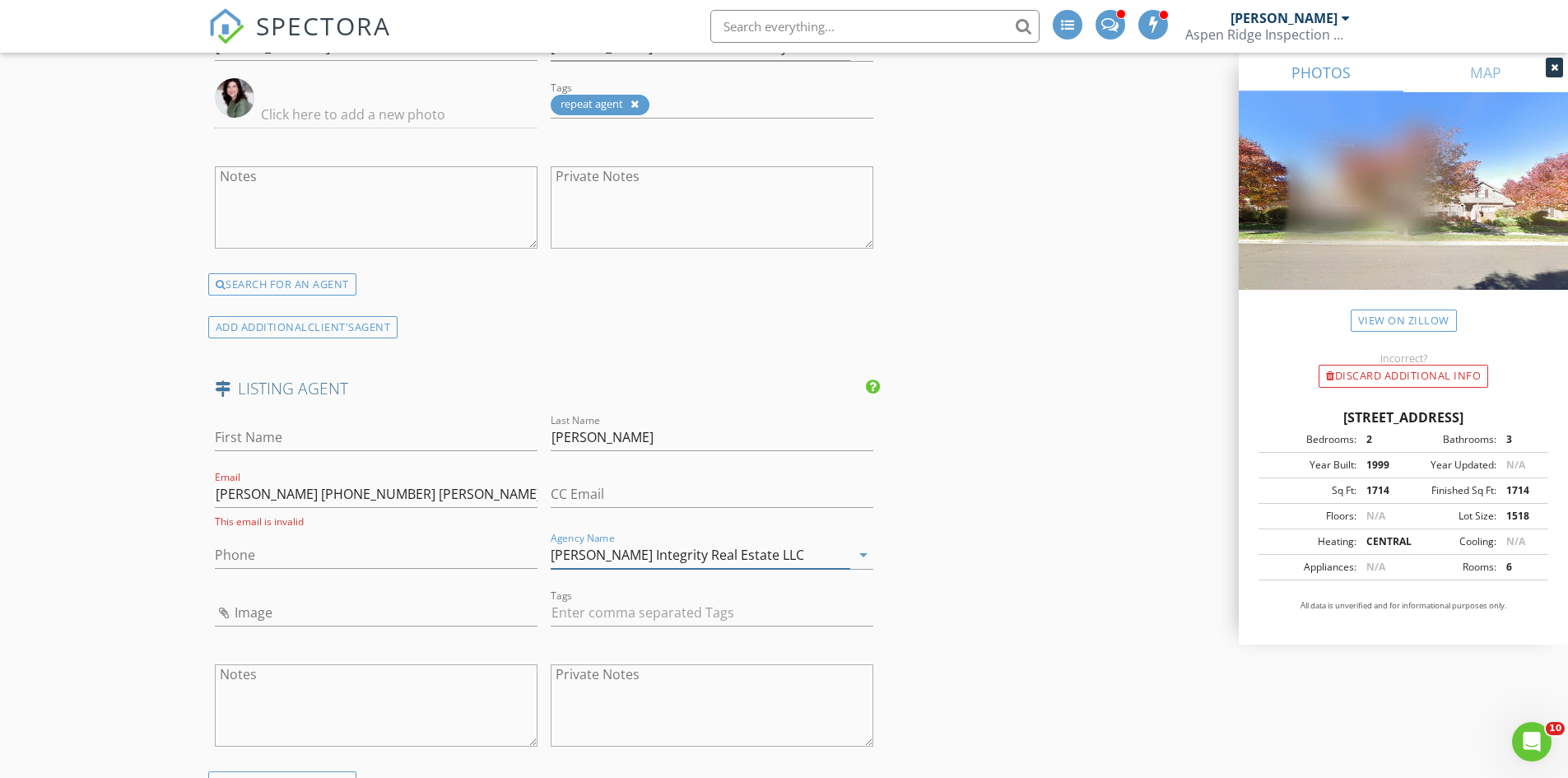
type input "[PERSON_NAME] Integrity Real Estate LLC"
click at [298, 438] on input "First Name" at bounding box center [376, 438] width 323 height 27
type input "[PERSON_NAME]"
drag, startPoint x: 386, startPoint y: 488, endPoint x: 306, endPoint y: 493, distance: 80.2
click at [306, 493] on input "[PERSON_NAME] [PHONE_NUMBER] [PERSON_NAME][EMAIL_ADDRESS][PERSON_NAME][DOMAIN_N…" at bounding box center [376, 494] width 323 height 27
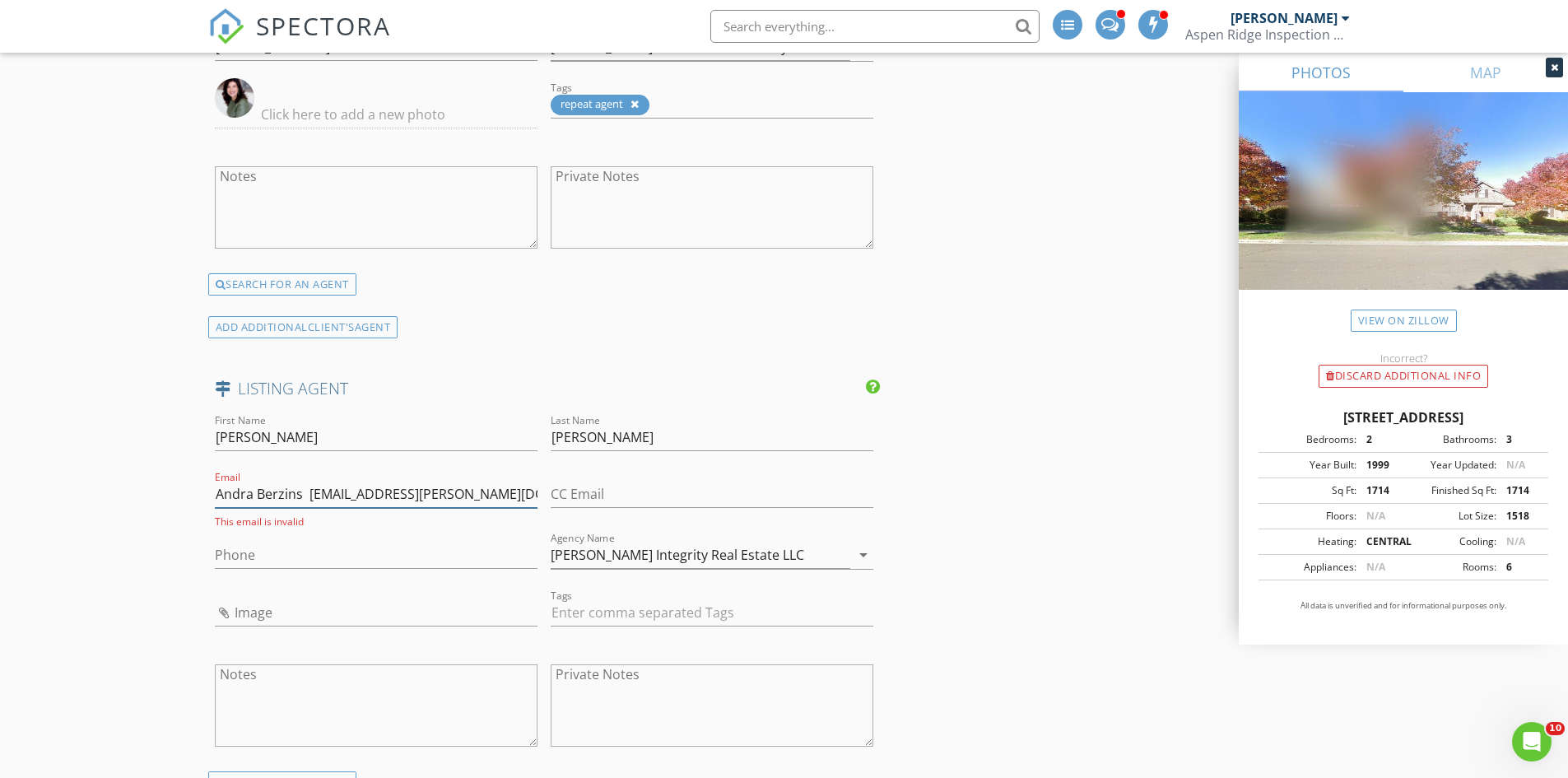
type input "Andra Berzins [EMAIL_ADDRESS][PERSON_NAME][DOMAIN_NAME],"
click at [330, 555] on input "Phone" at bounding box center [376, 556] width 323 height 27
paste input "[PHONE_NUMBER]"
type input "[PHONE_NUMBER]"
drag, startPoint x: 308, startPoint y: 496, endPoint x: 1, endPoint y: 443, distance: 311.5
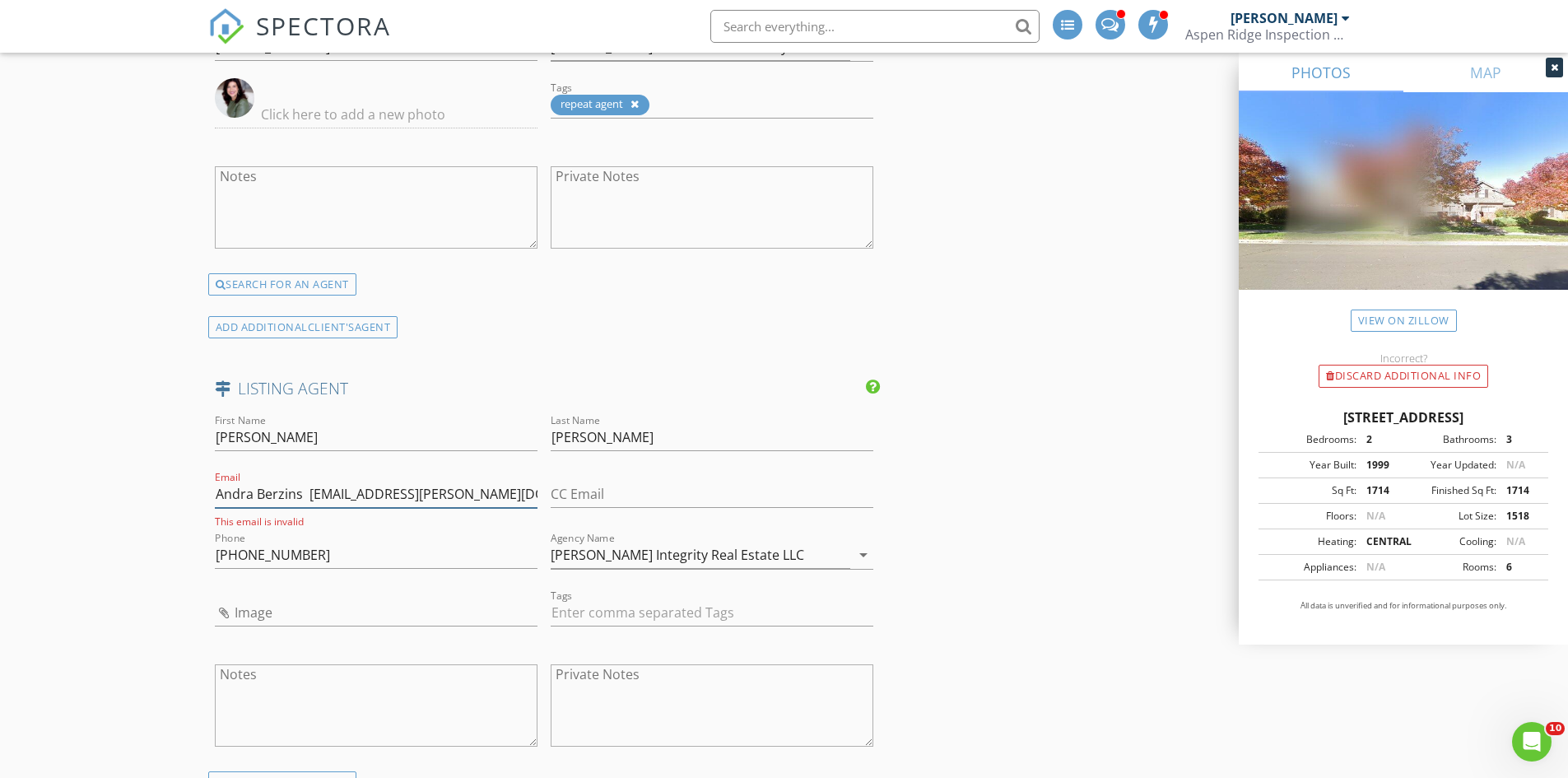
type input "[PERSON_NAME][EMAIL_ADDRESS][PERSON_NAME][DOMAIN_NAME],"
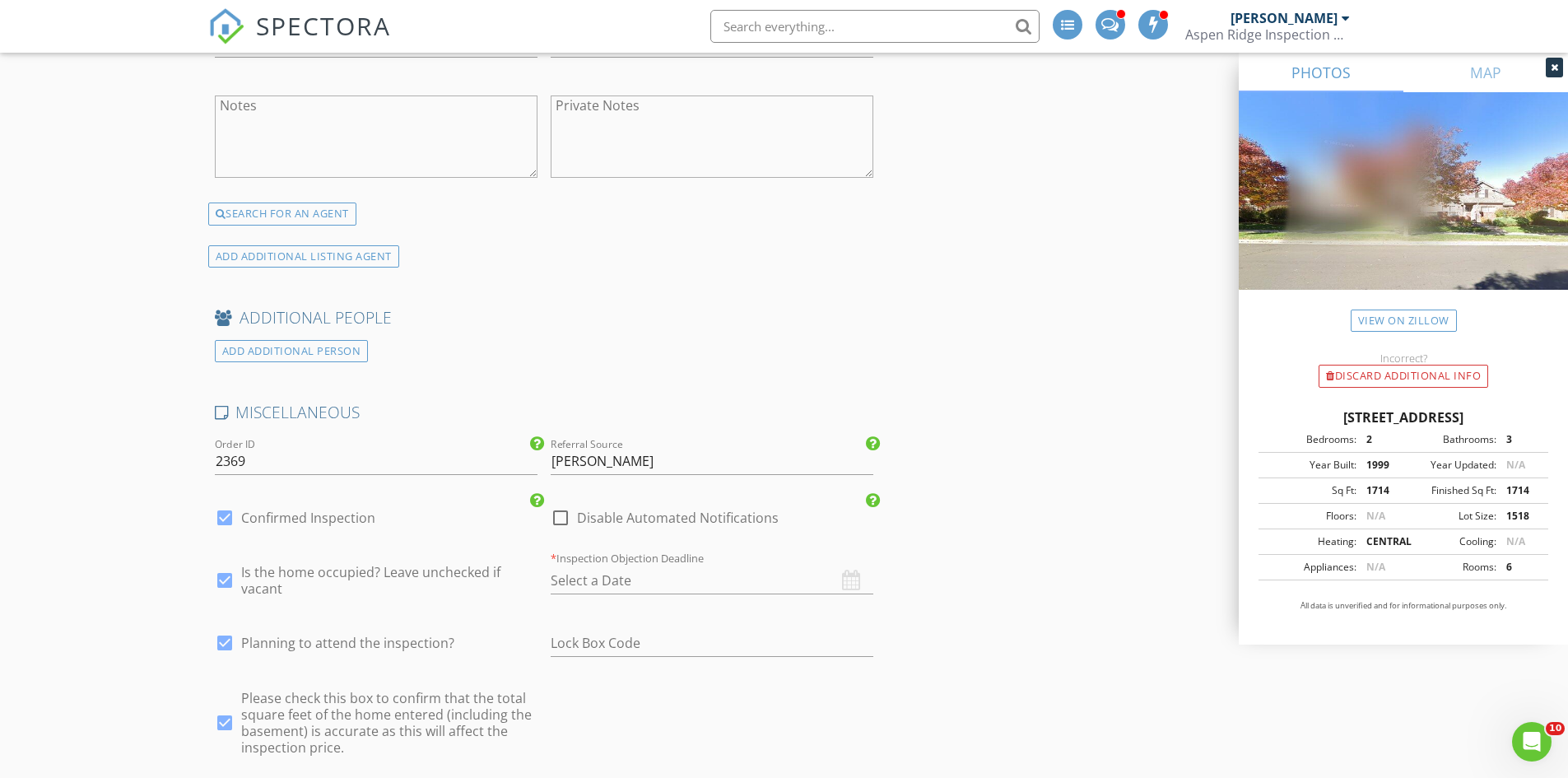
scroll to position [3211, 0]
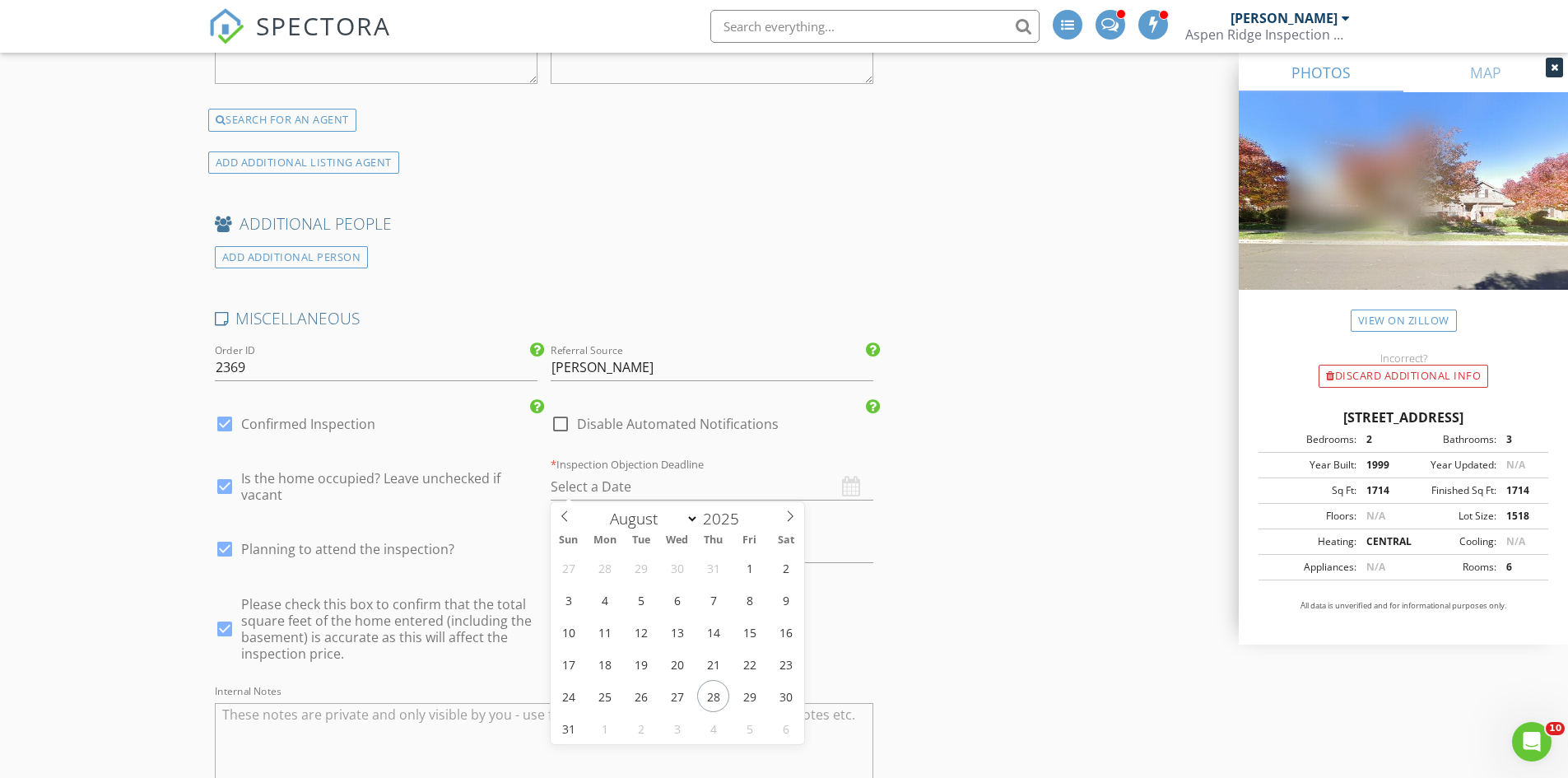
click at [598, 486] on input "text" at bounding box center [712, 487] width 323 height 27
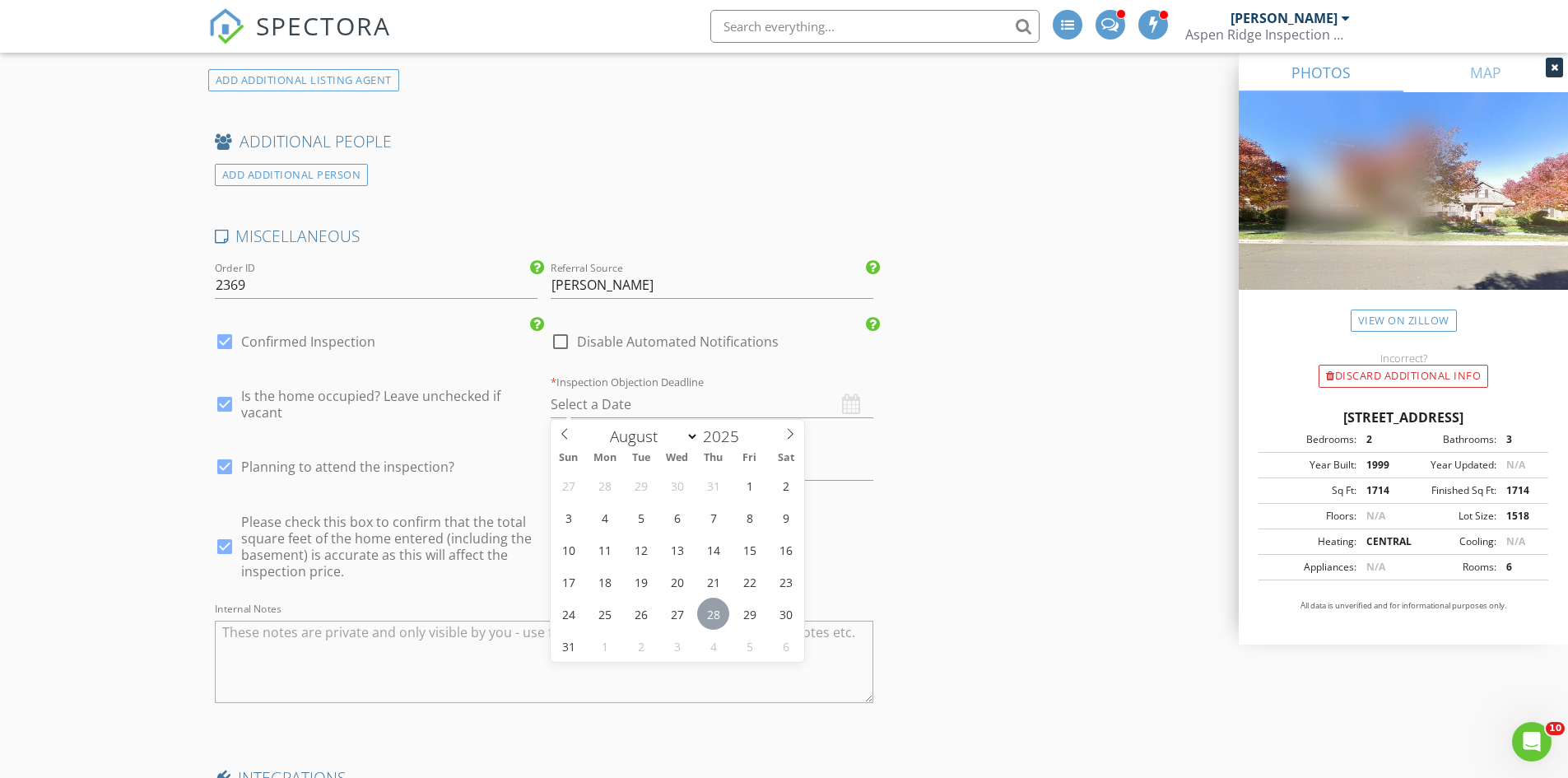
scroll to position [3376, 0]
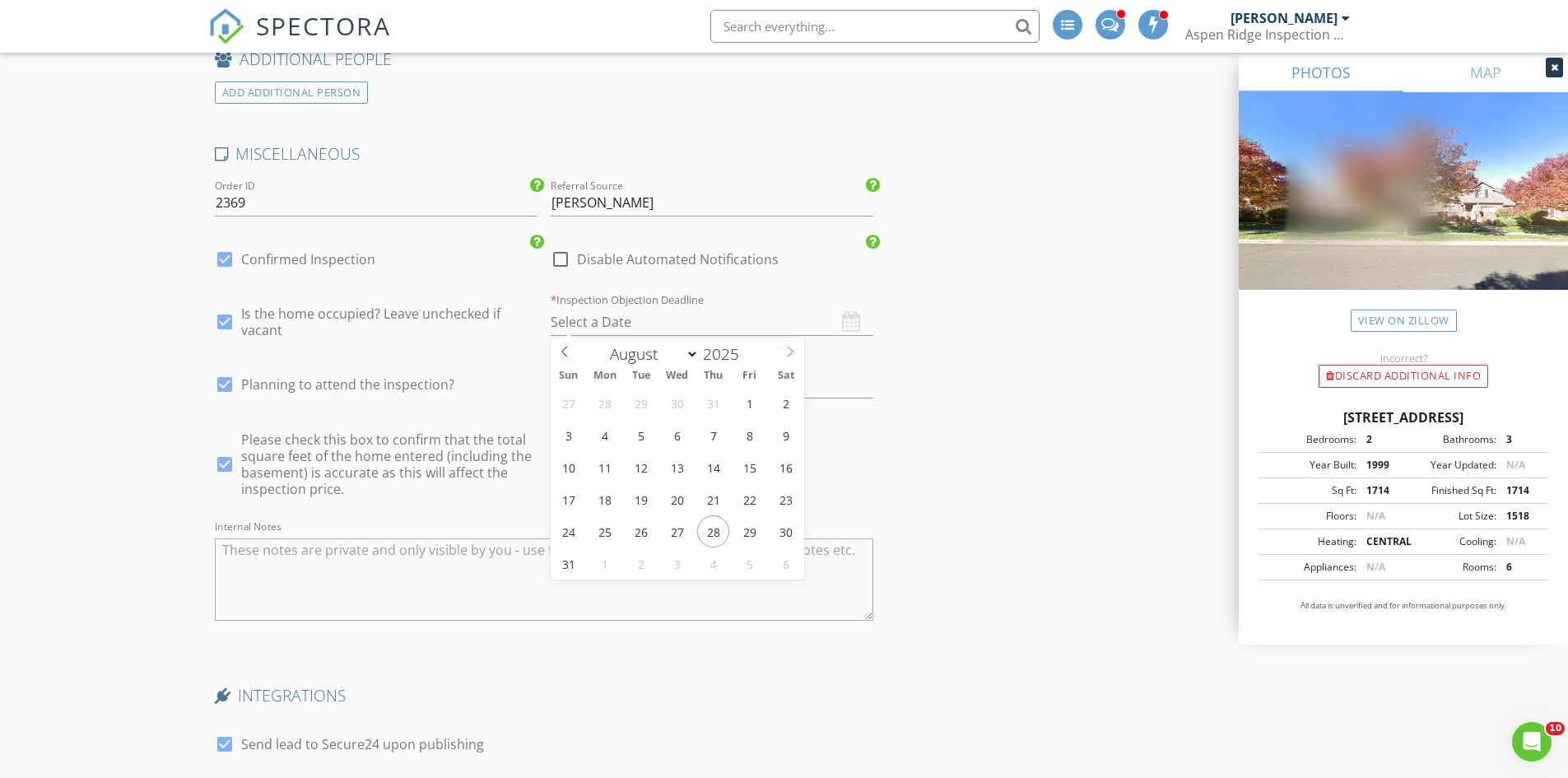
select select "8"
click at [790, 357] on icon at bounding box center [789, 351] width 12 height 12
type input "[DATE]"
click at [581, 503] on div "31 1 2 3 4 5 6 7 8 9 10 11 12 13 14 15 16 17 18 19 20 21 22 23 24 25 26 27 28 2…" at bounding box center [677, 483] width 253 height 193
drag, startPoint x: 1089, startPoint y: 478, endPoint x: 1069, endPoint y: 479, distance: 20.0
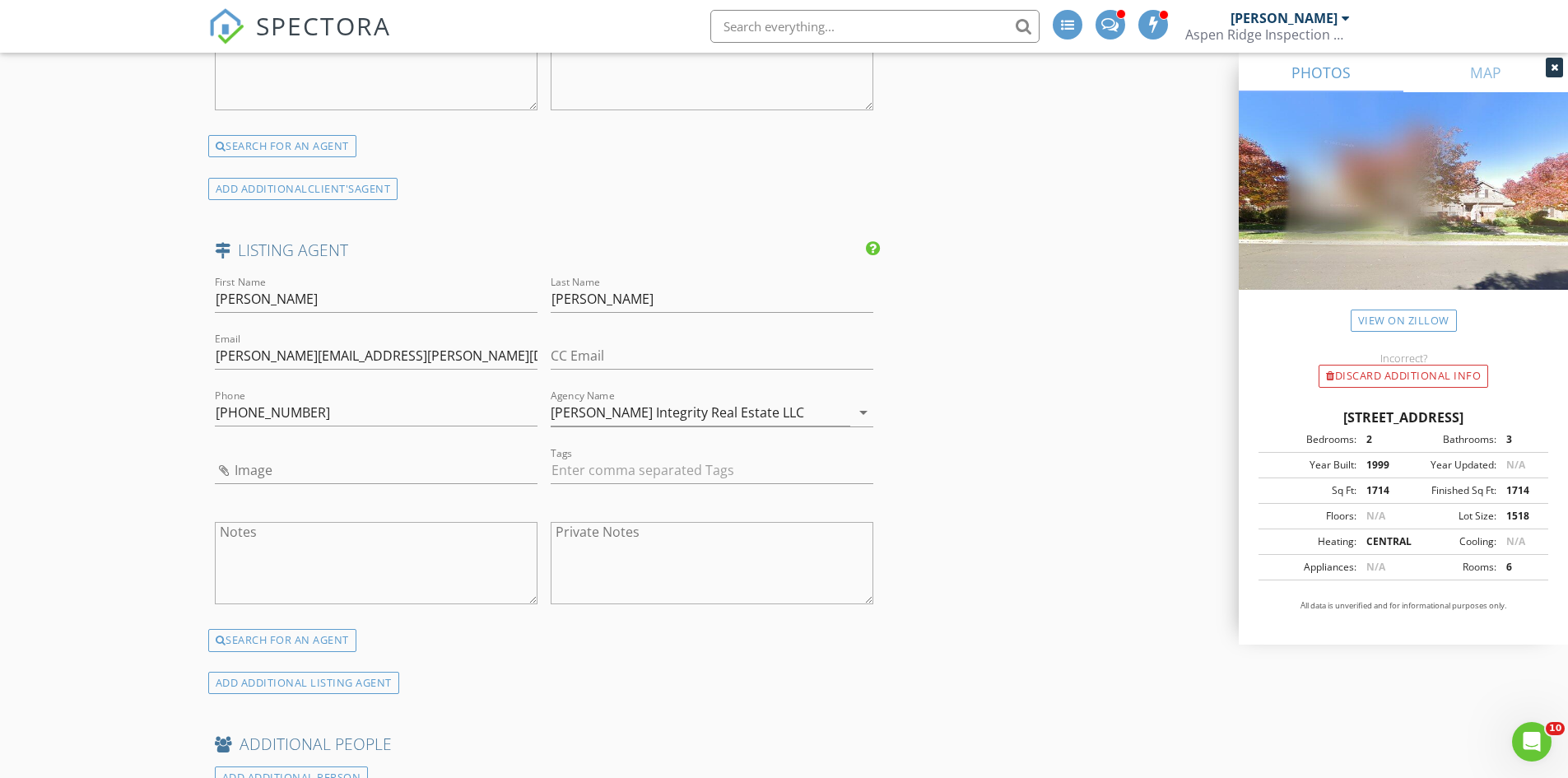
scroll to position [2694, 0]
click at [233, 466] on input "Image" at bounding box center [376, 468] width 323 height 27
type input "[PERSON_NAME].jpg"
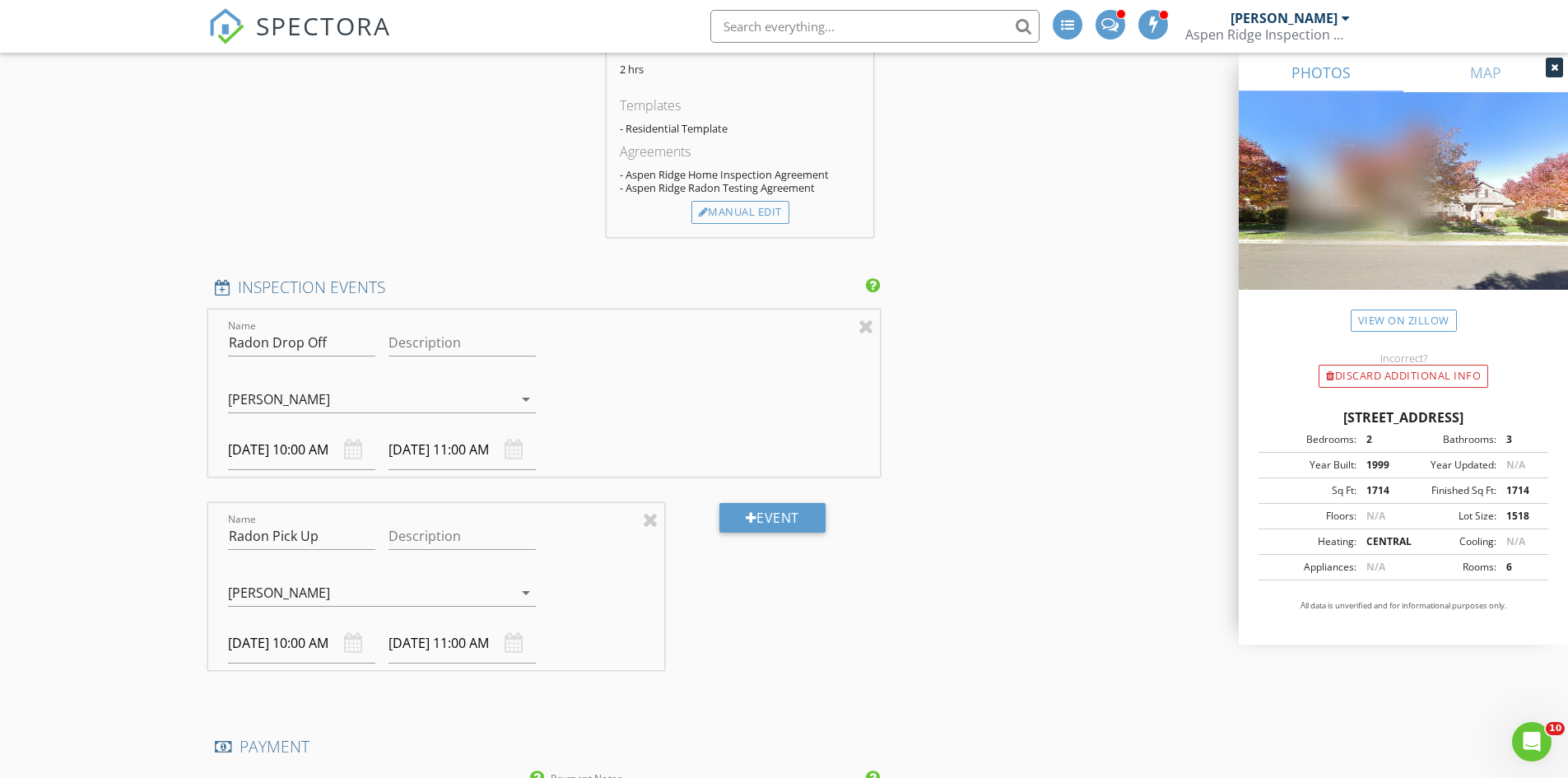
scroll to position [1459, 0]
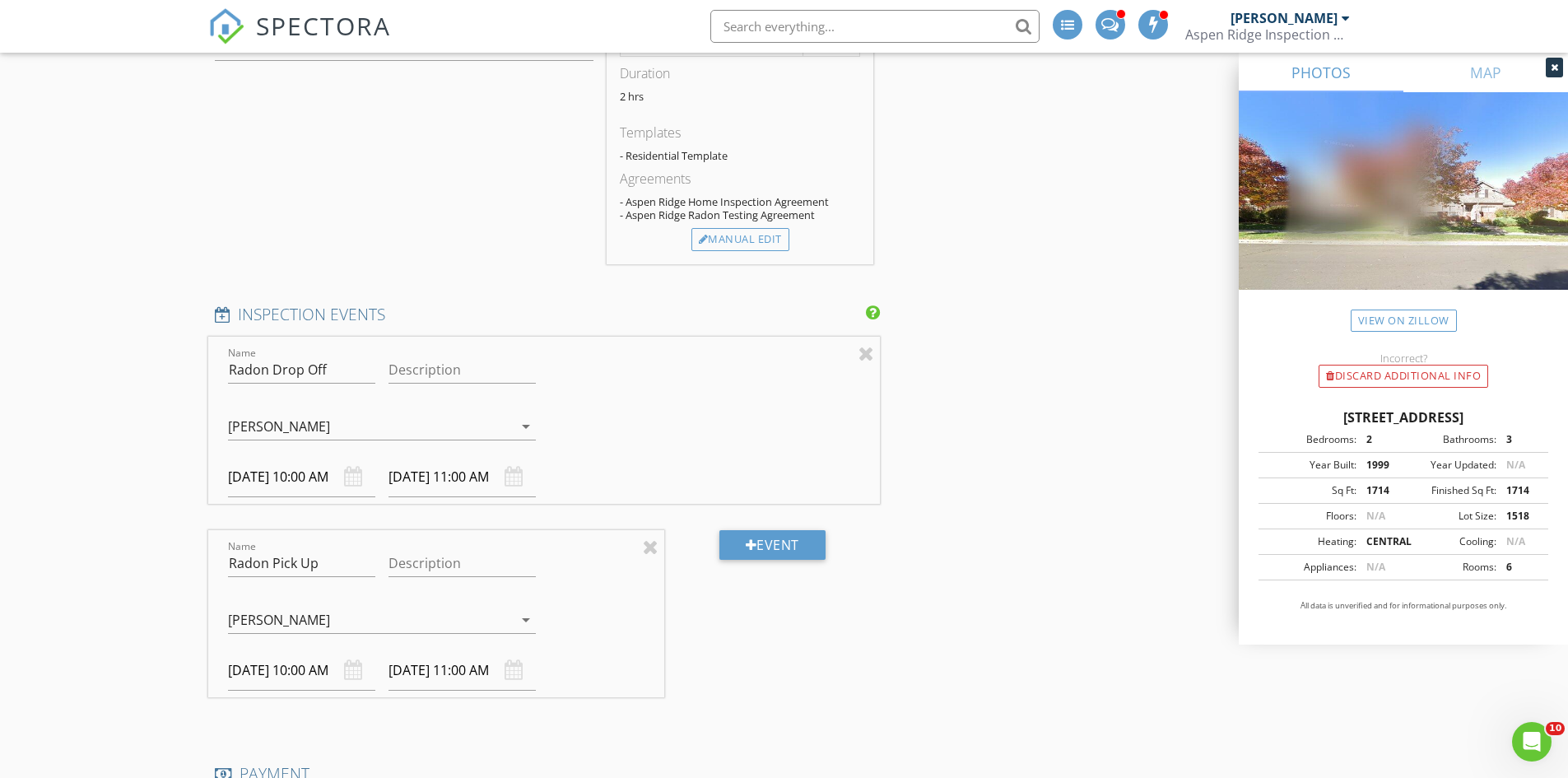
click at [294, 660] on input "[DATE] 10:00 AM" at bounding box center [301, 671] width 147 height 40
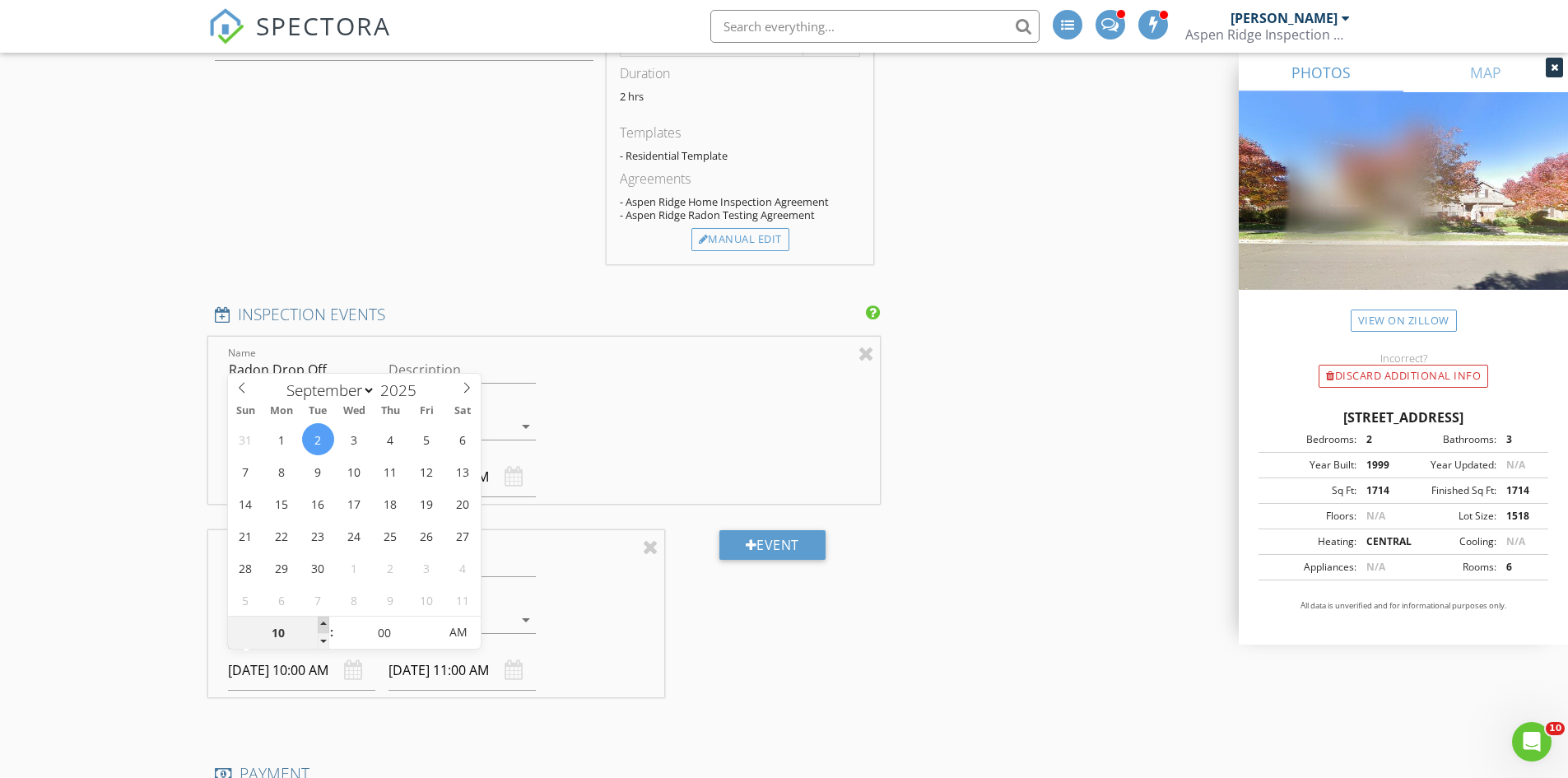
type input "11"
type input "[DATE] 11:00 AM"
click at [322, 626] on span at bounding box center [323, 625] width 12 height 16
type input "[DATE] 12:00 PM"
type input "12"
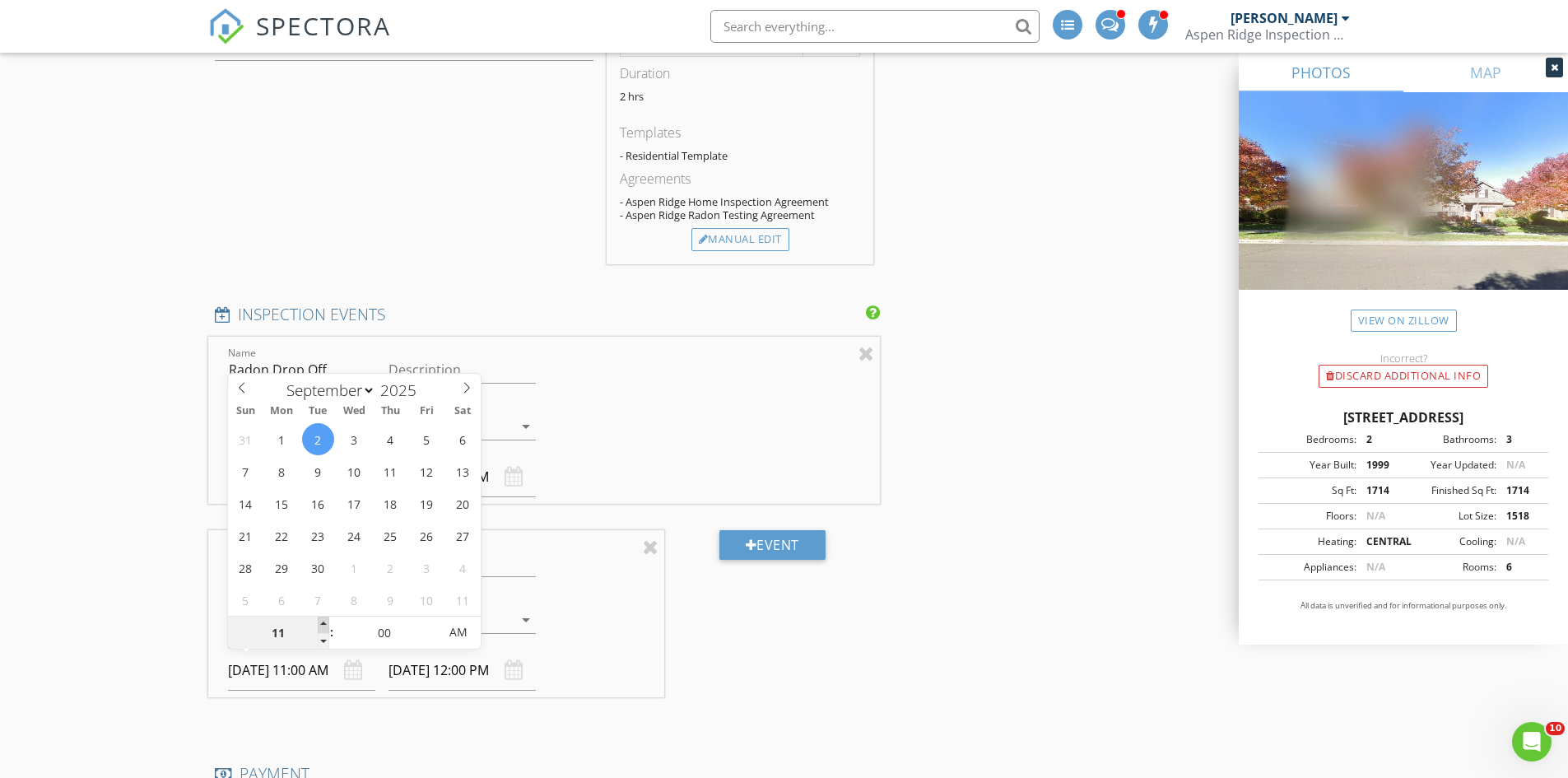
type input "[DATE] 12:00 PM"
click at [322, 626] on span at bounding box center [323, 625] width 12 height 16
type input "[DATE] 1:00 PM"
type input "05"
type input "[DATE] 12:05 PM"
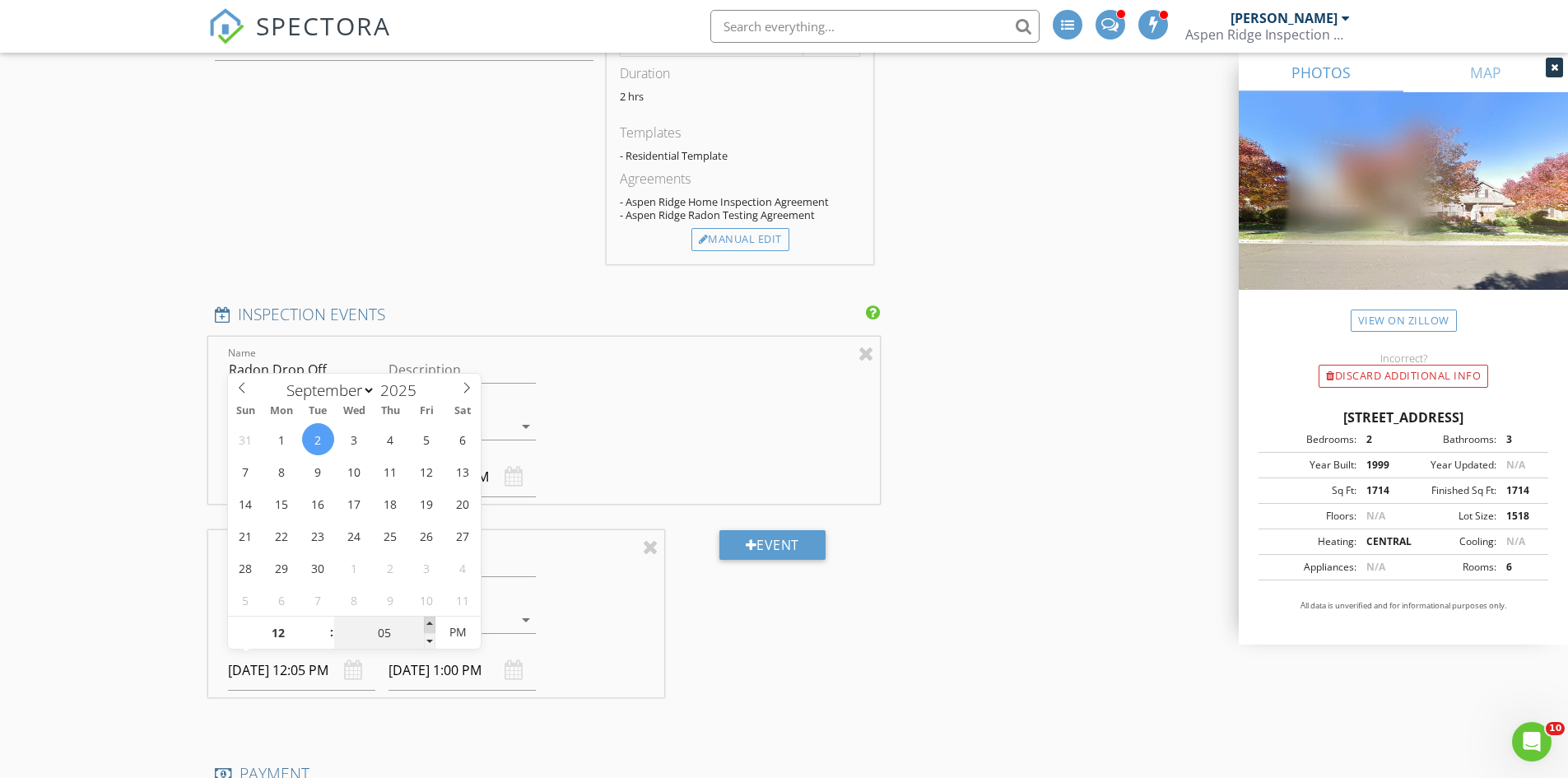
click at [429, 626] on span at bounding box center [429, 625] width 12 height 16
type input "10"
type input "[DATE] 12:10 PM"
click at [429, 626] on span at bounding box center [429, 625] width 12 height 16
type input "15"
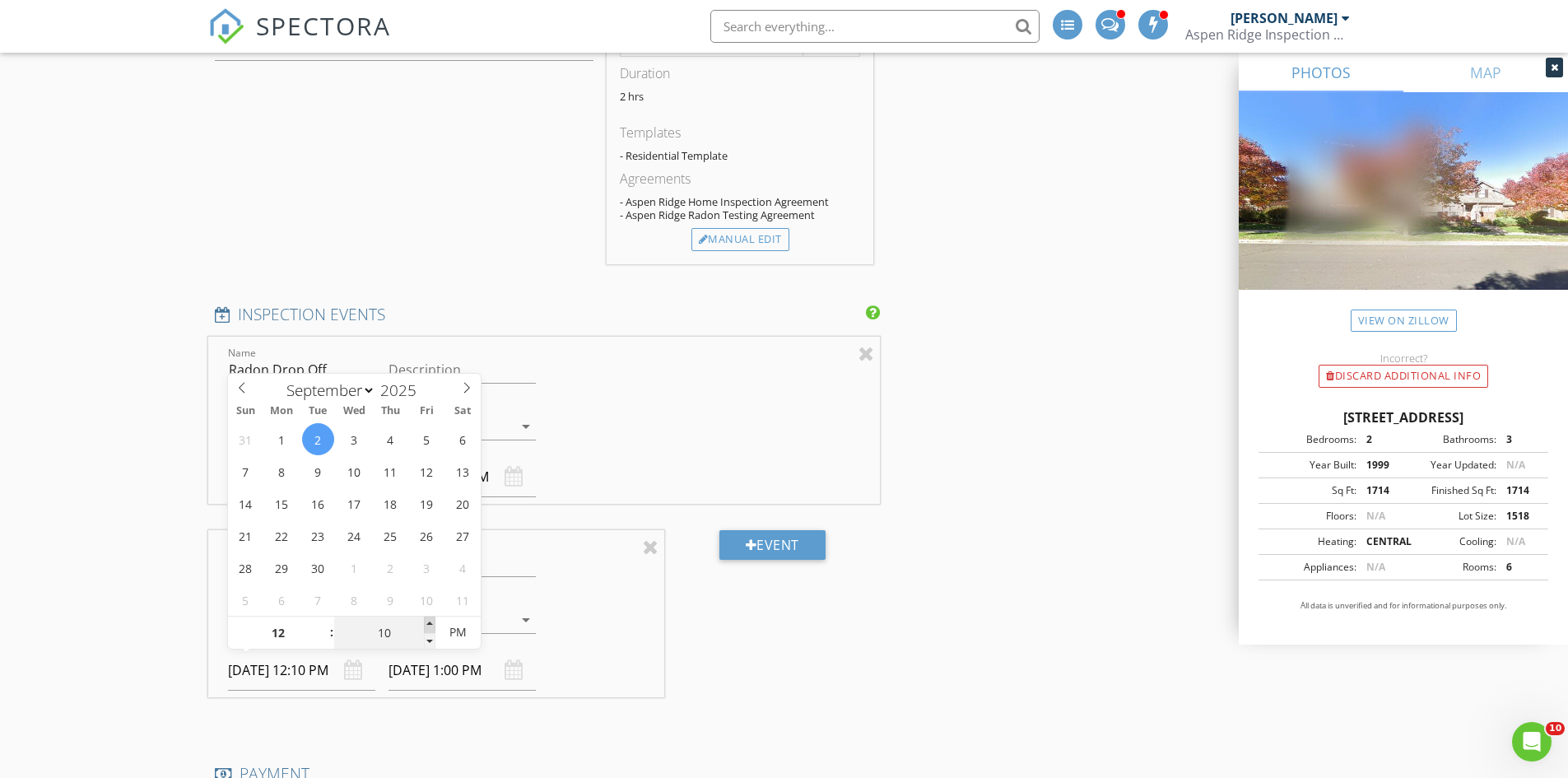
type input "[DATE] 12:15 PM"
click at [429, 626] on span at bounding box center [429, 625] width 12 height 16
type input "[DATE] 1:15 PM"
type input "20"
type input "[DATE] 12:20 PM"
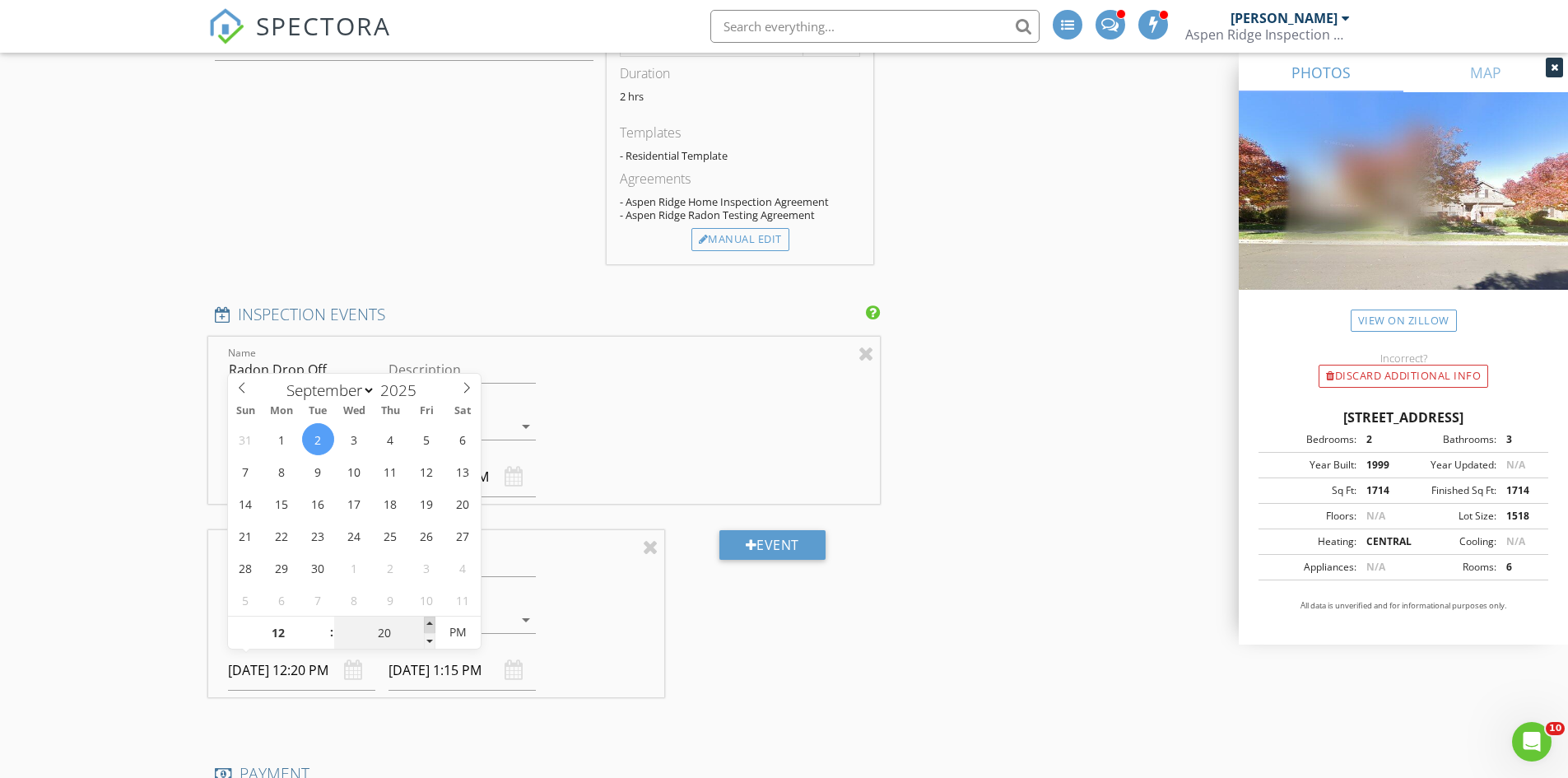
click at [429, 626] on span at bounding box center [429, 625] width 12 height 16
type input "[DATE] 1:20 PM"
type input "25"
type input "[DATE] 12:25 PM"
click at [429, 626] on span at bounding box center [429, 625] width 12 height 16
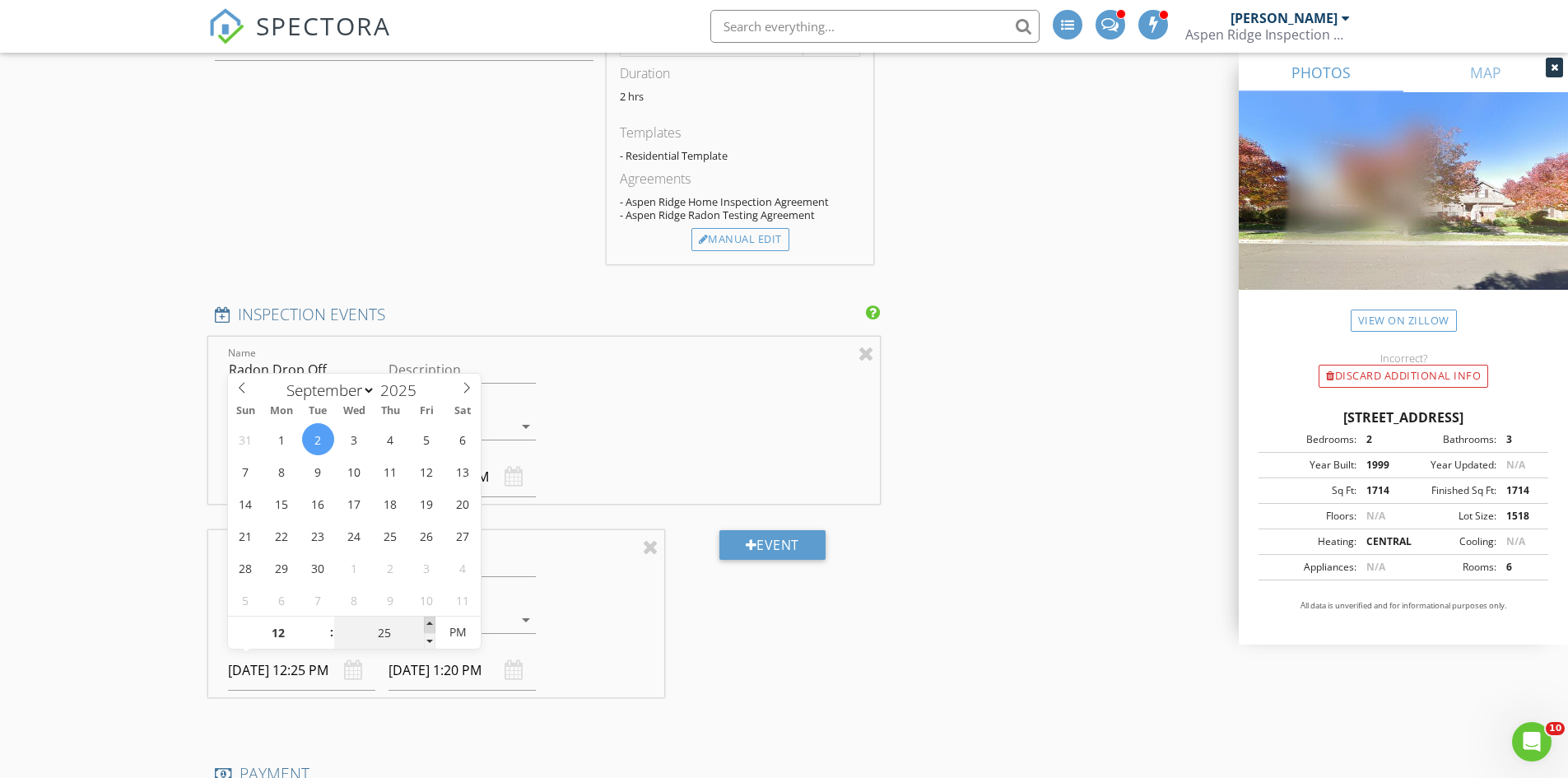
type input "30"
type input "[DATE] 12:30 PM"
click at [429, 626] on span at bounding box center [429, 625] width 12 height 16
type input "35"
type input "[DATE] 12:35 PM"
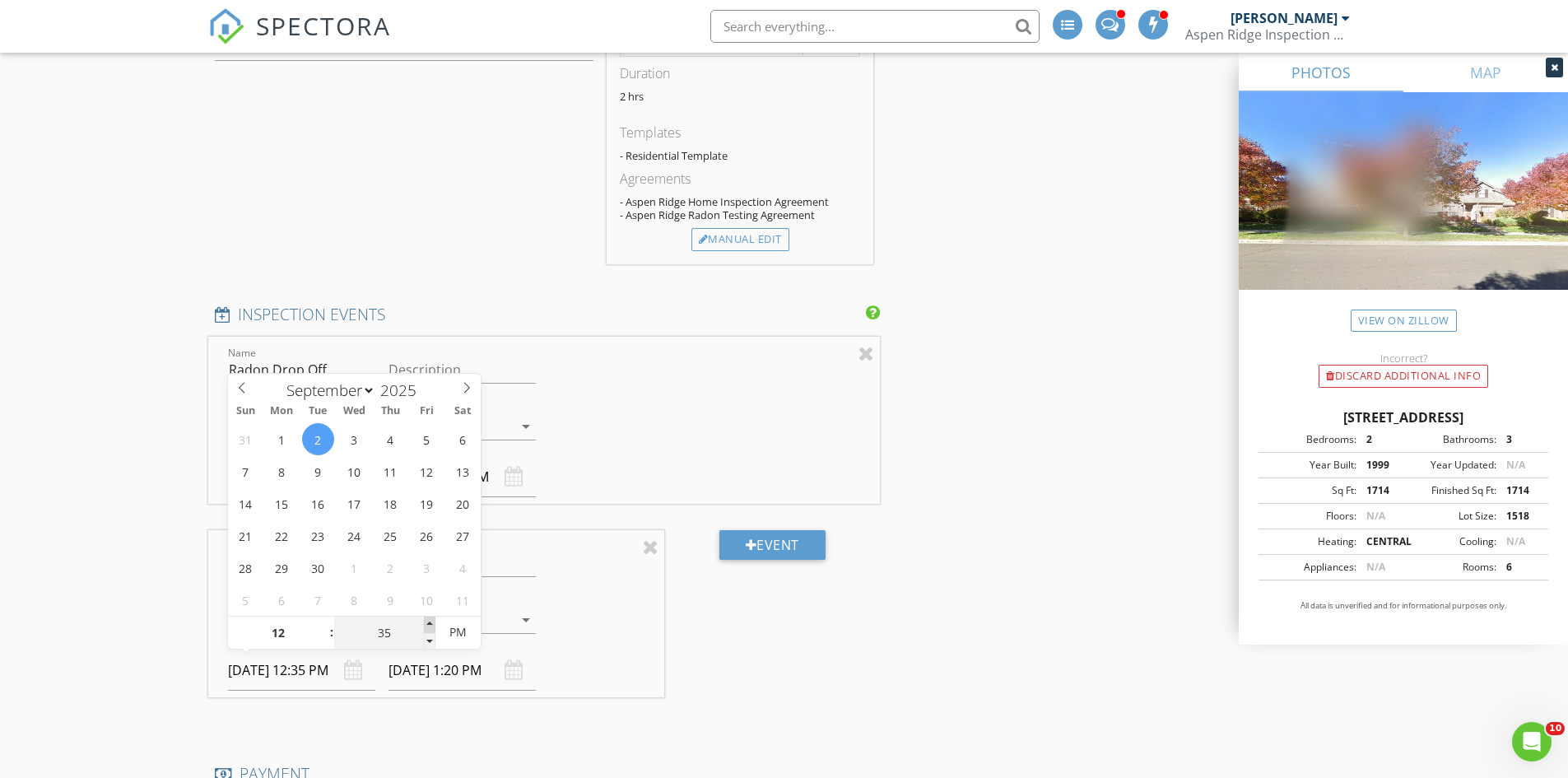
click at [429, 626] on span at bounding box center [429, 625] width 12 height 16
type input "[DATE] 1:35 PM"
type input "30"
type input "[DATE] 12:30 PM"
click at [424, 639] on span at bounding box center [429, 642] width 12 height 16
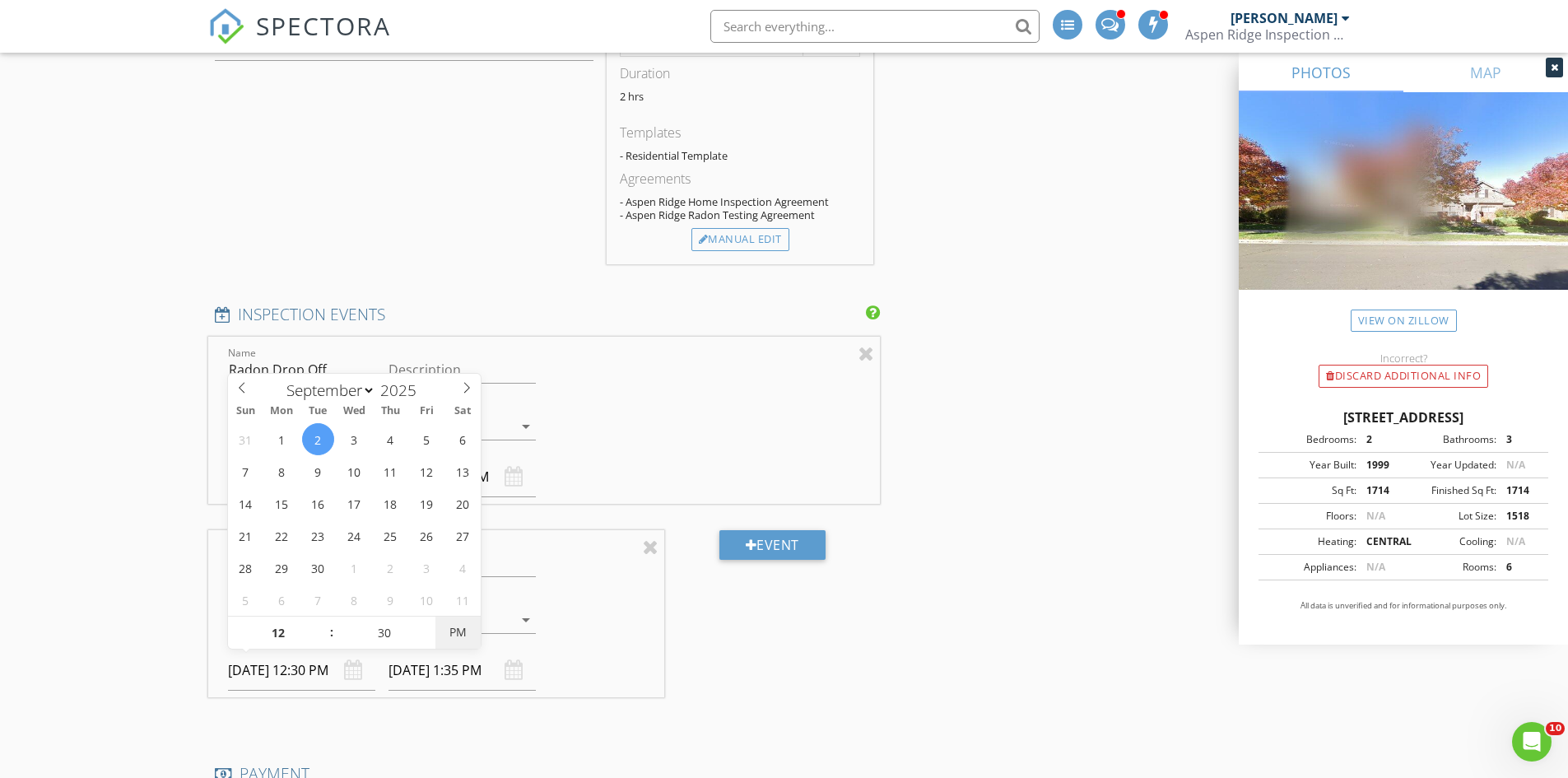
type input "[DATE] 1:30 PM"
click at [722, 649] on div "Event" at bounding box center [772, 626] width 216 height 193
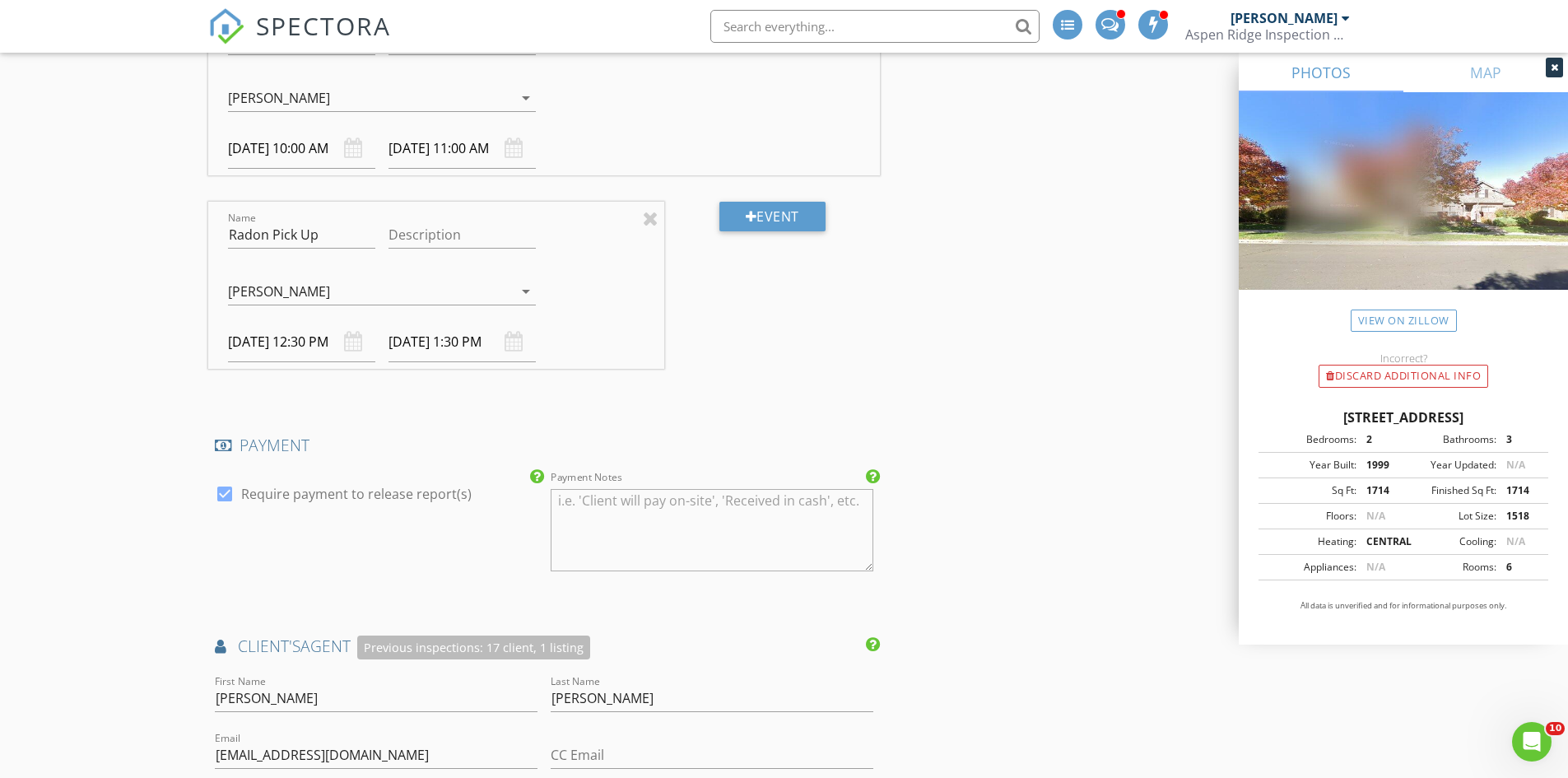
scroll to position [1788, 0]
click at [260, 334] on input "[DATE] 12:30 PM" at bounding box center [301, 341] width 147 height 40
type input "[DATE] 12:30 PM"
type input "[DATE] 1:30 PM"
click at [166, 424] on div "New Inspection INSPECTOR(S) check_box [PERSON_NAME] PRIMARY check_box_outline_b…" at bounding box center [784, 531] width 1568 height 4446
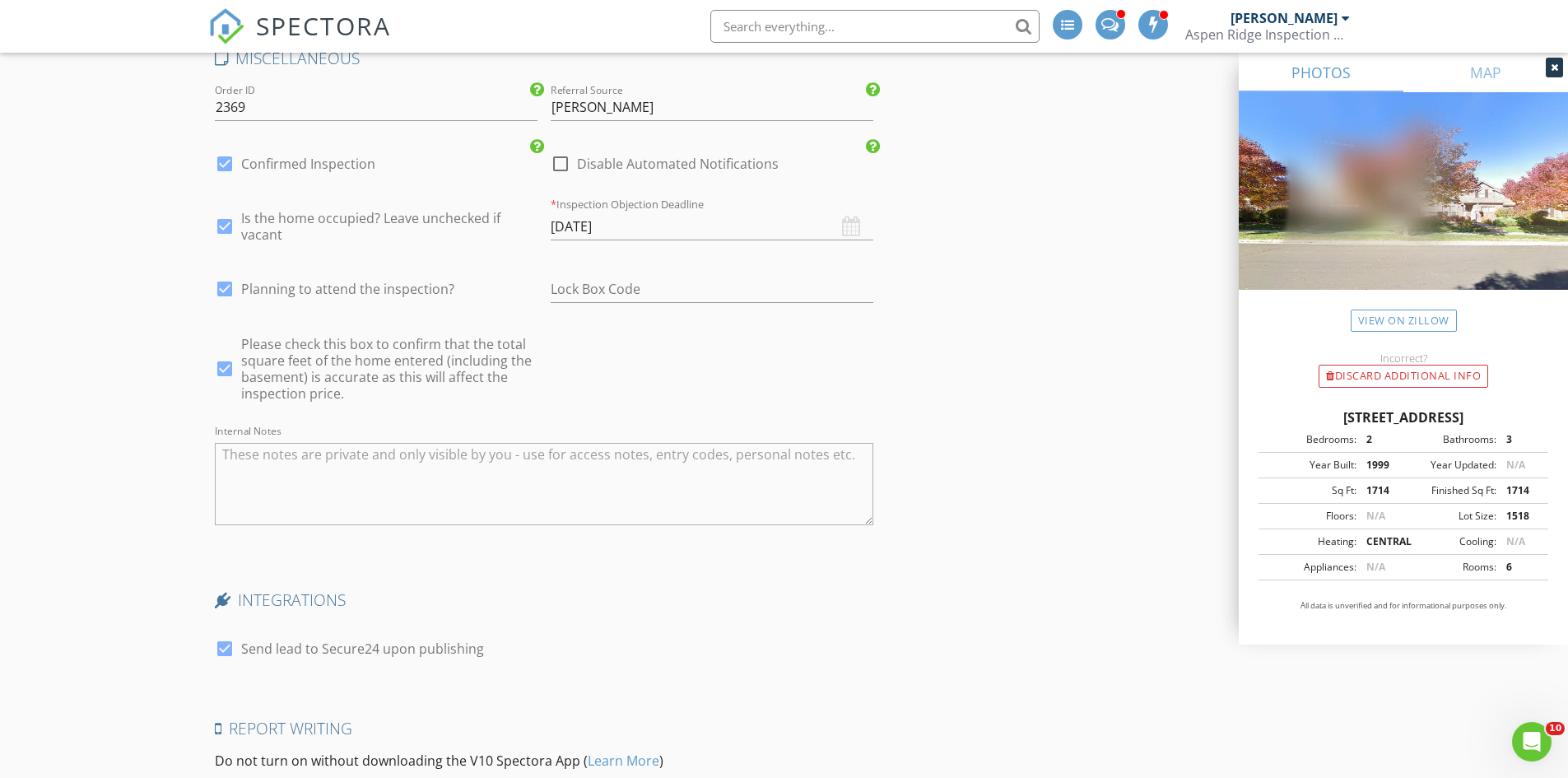
scroll to position [3765, 0]
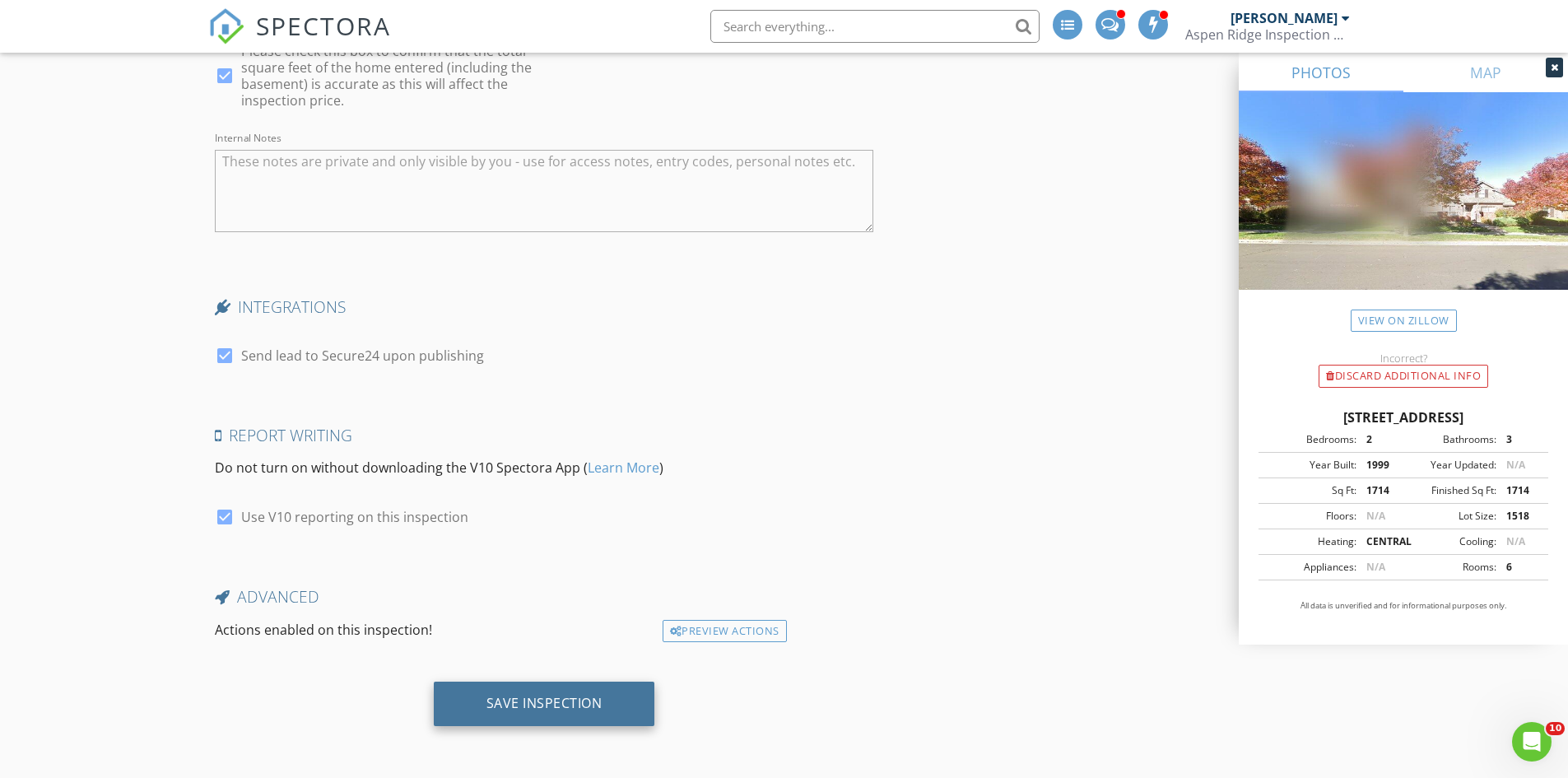
click at [537, 701] on div "Save Inspection" at bounding box center [544, 703] width 116 height 16
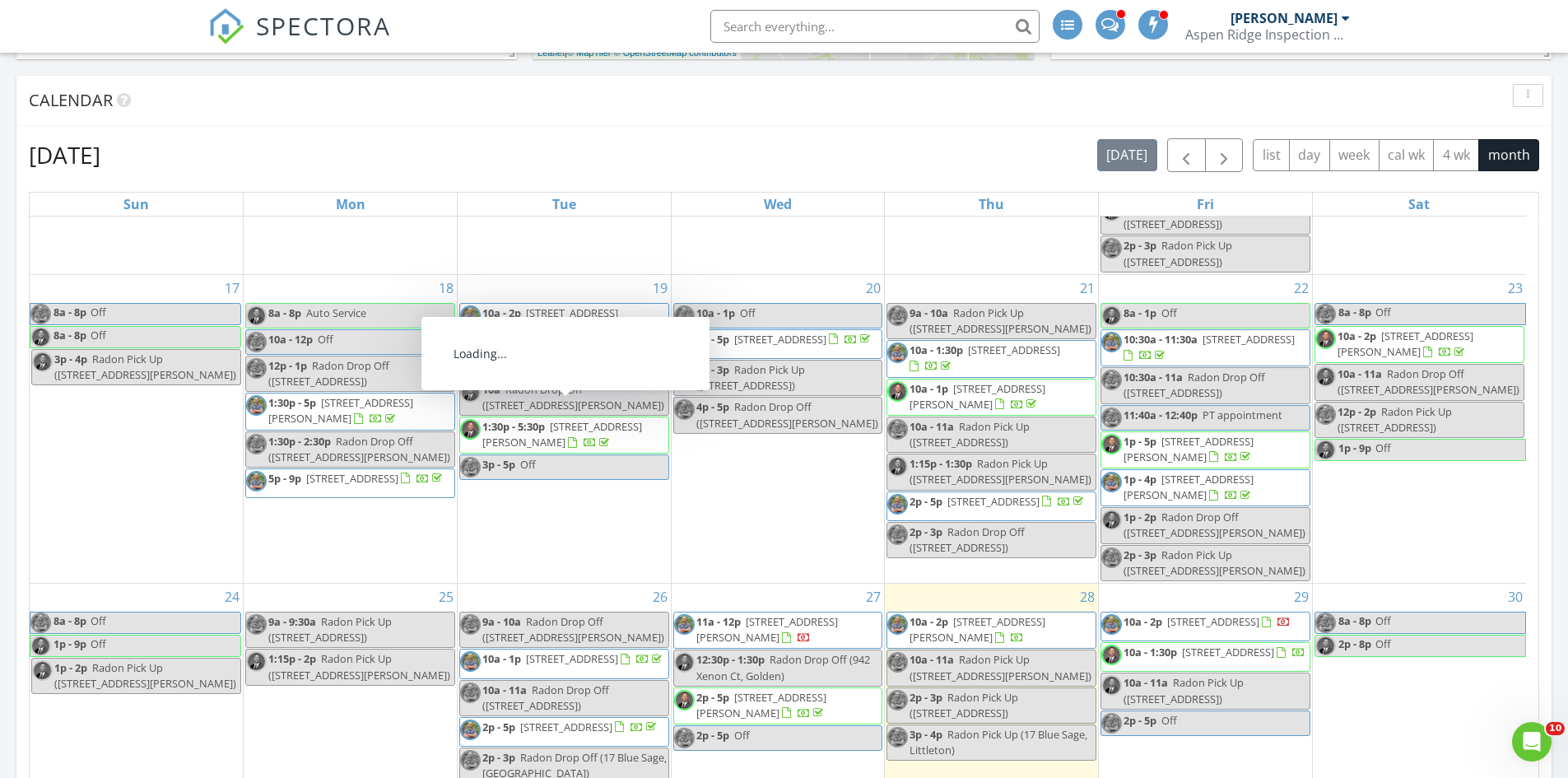
scroll to position [1070, 0]
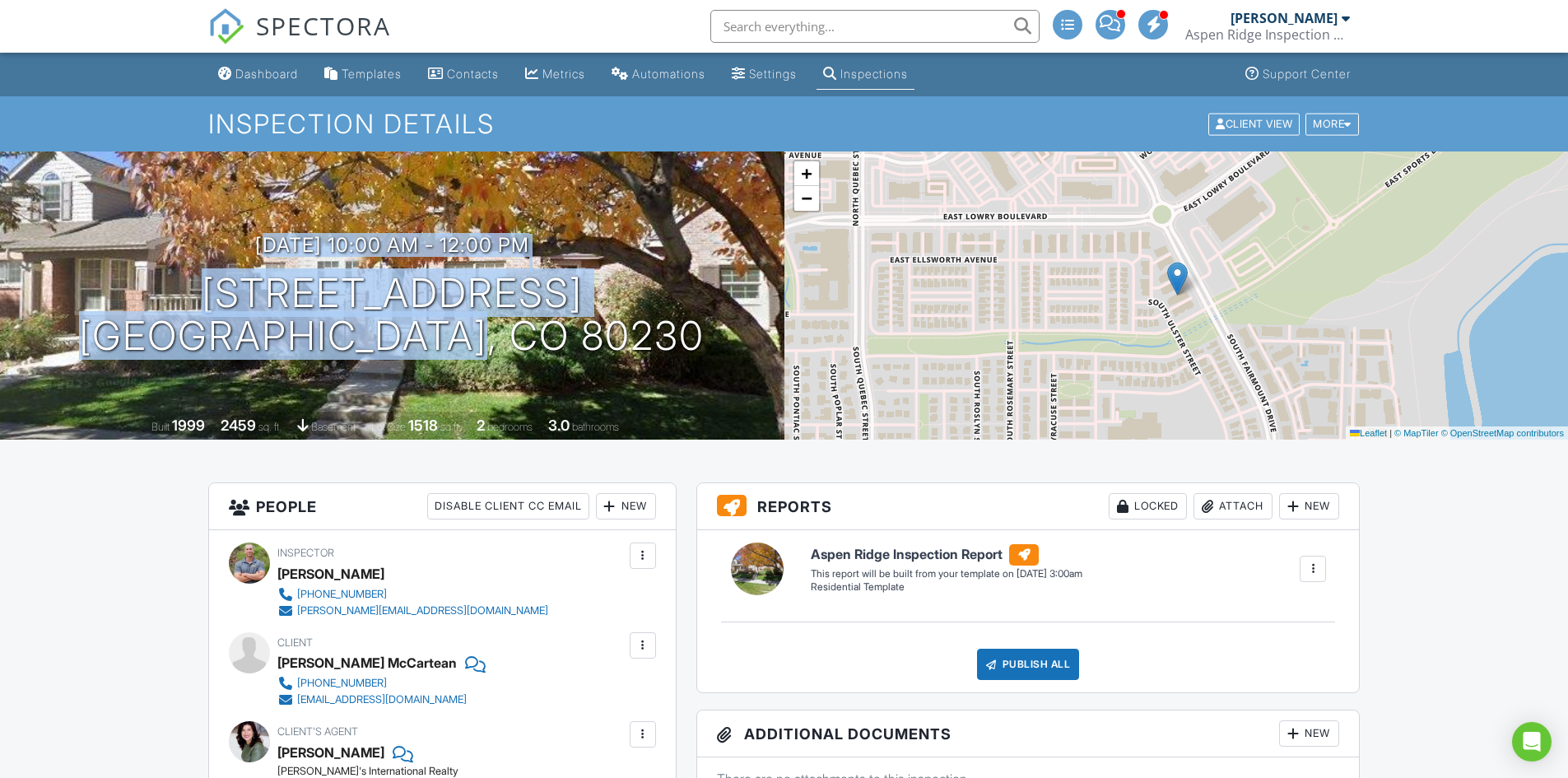
drag, startPoint x: 320, startPoint y: 269, endPoint x: 591, endPoint y: 351, distance: 283.1
click at [591, 351] on div "09/02/2025 10:00 am - 12:00 pm 64 S Ulster St Denver, CO 80230" at bounding box center [392, 296] width 784 height 124
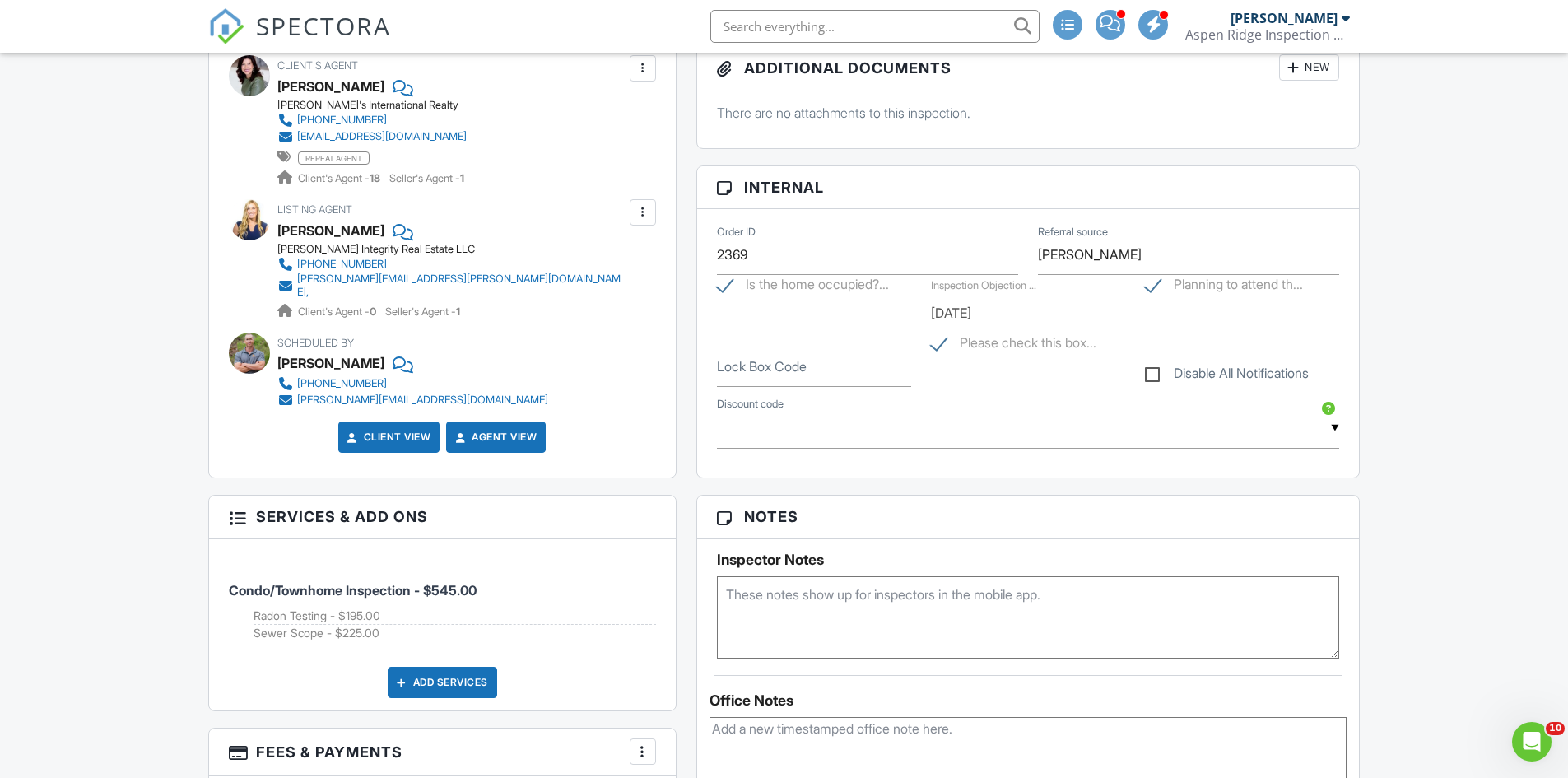
scroll to position [824, 0]
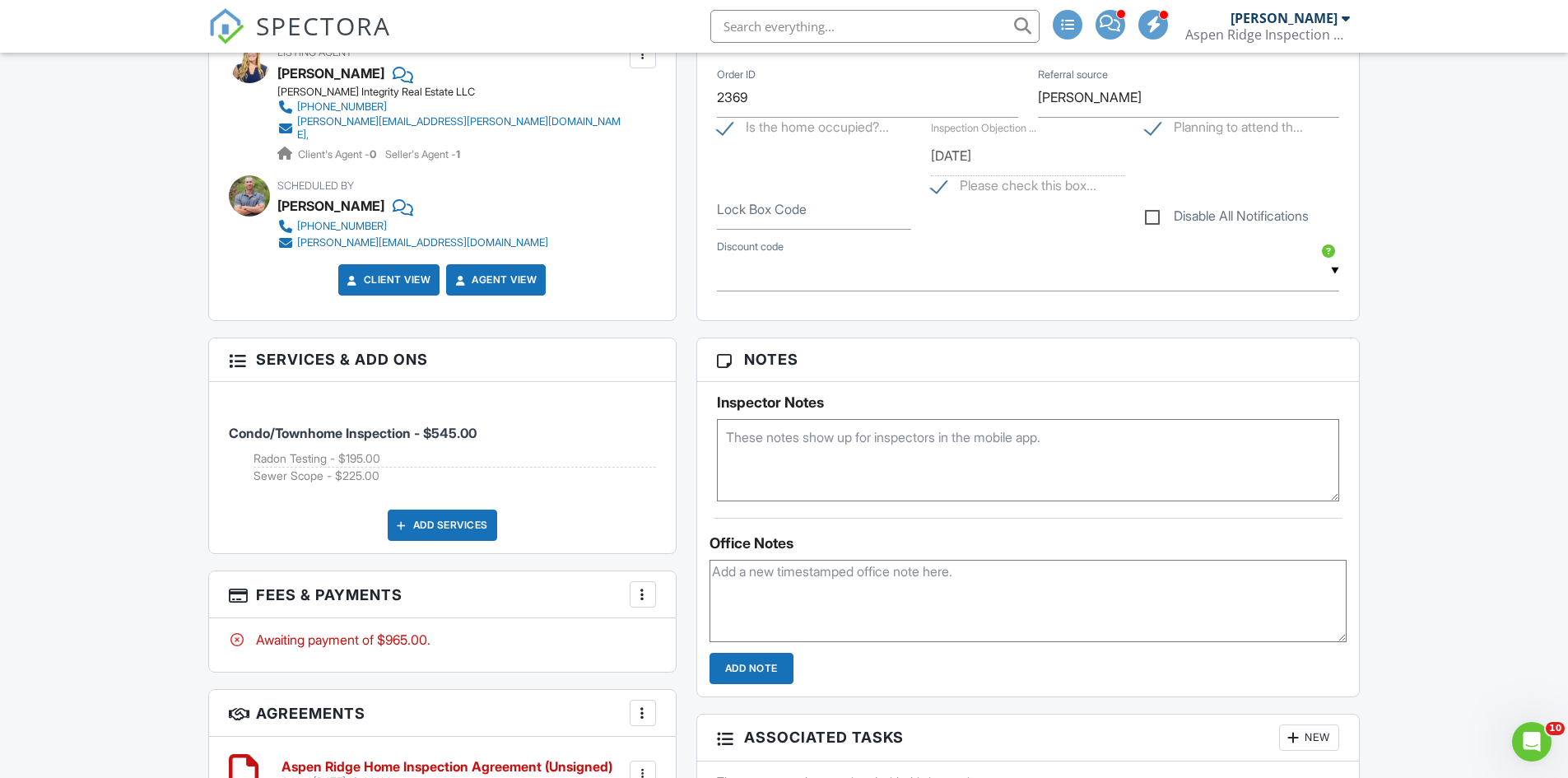
click at [823, 580] on textarea at bounding box center [1027, 601] width 638 height 82
type textarea "Booked by Hayley, Messaged LA for access."
click at [727, 664] on input "Add Note" at bounding box center [751, 668] width 84 height 31
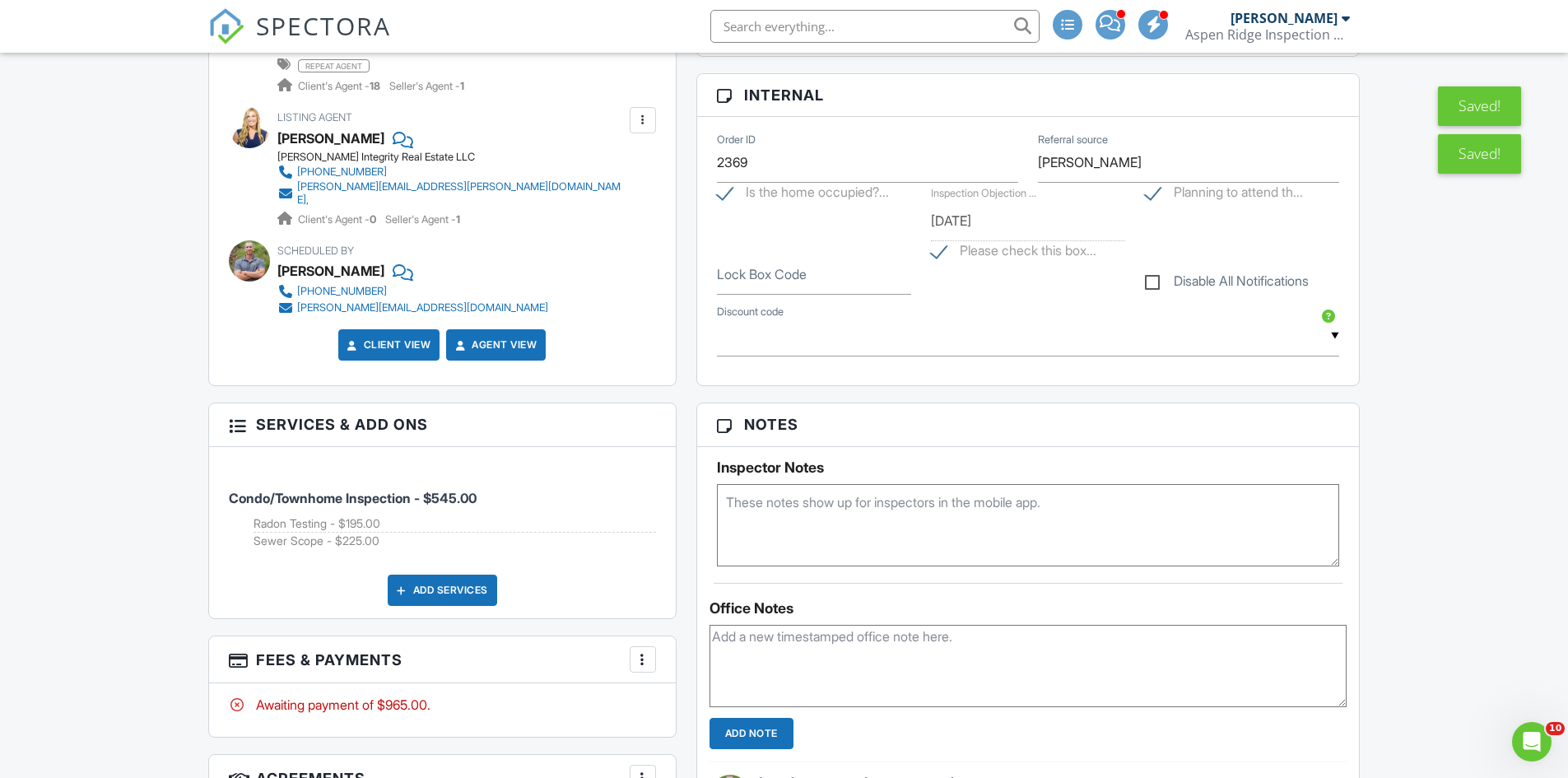
scroll to position [577, 0]
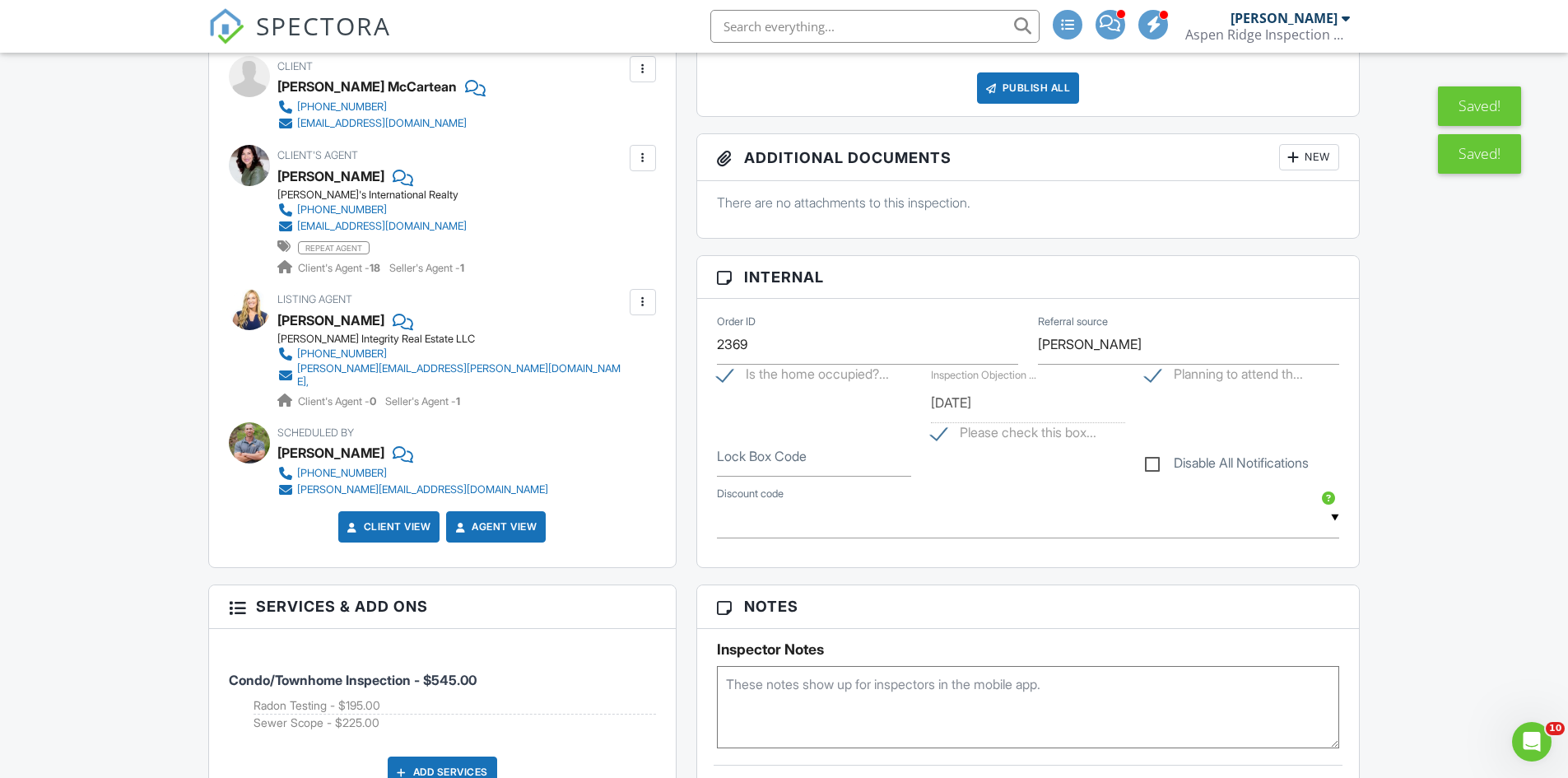
click at [392, 317] on div at bounding box center [401, 319] width 16 height 25
